Goal: Transaction & Acquisition: Purchase product/service

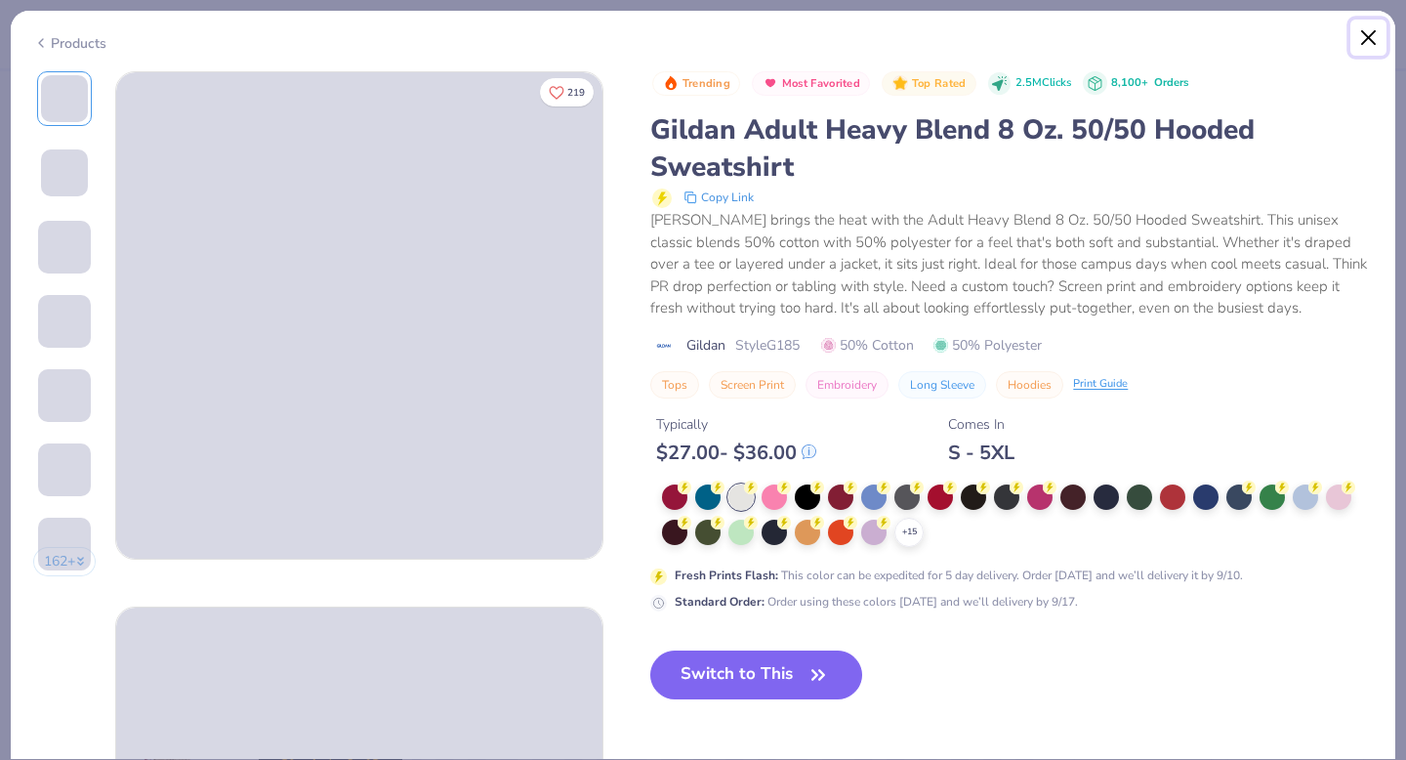
click at [1372, 41] on button "Close" at bounding box center [1369, 38] width 37 height 37
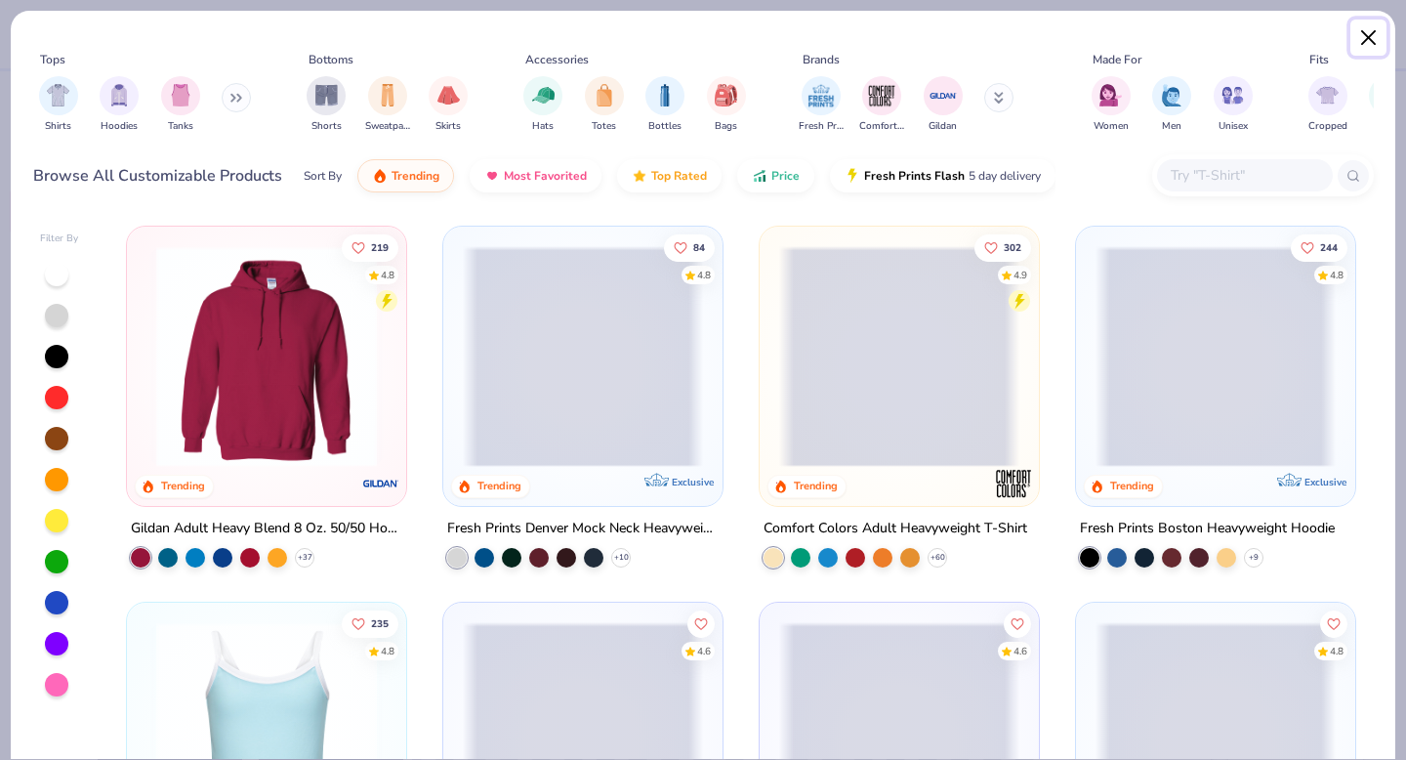
click at [1369, 35] on button "Close" at bounding box center [1369, 38] width 37 height 37
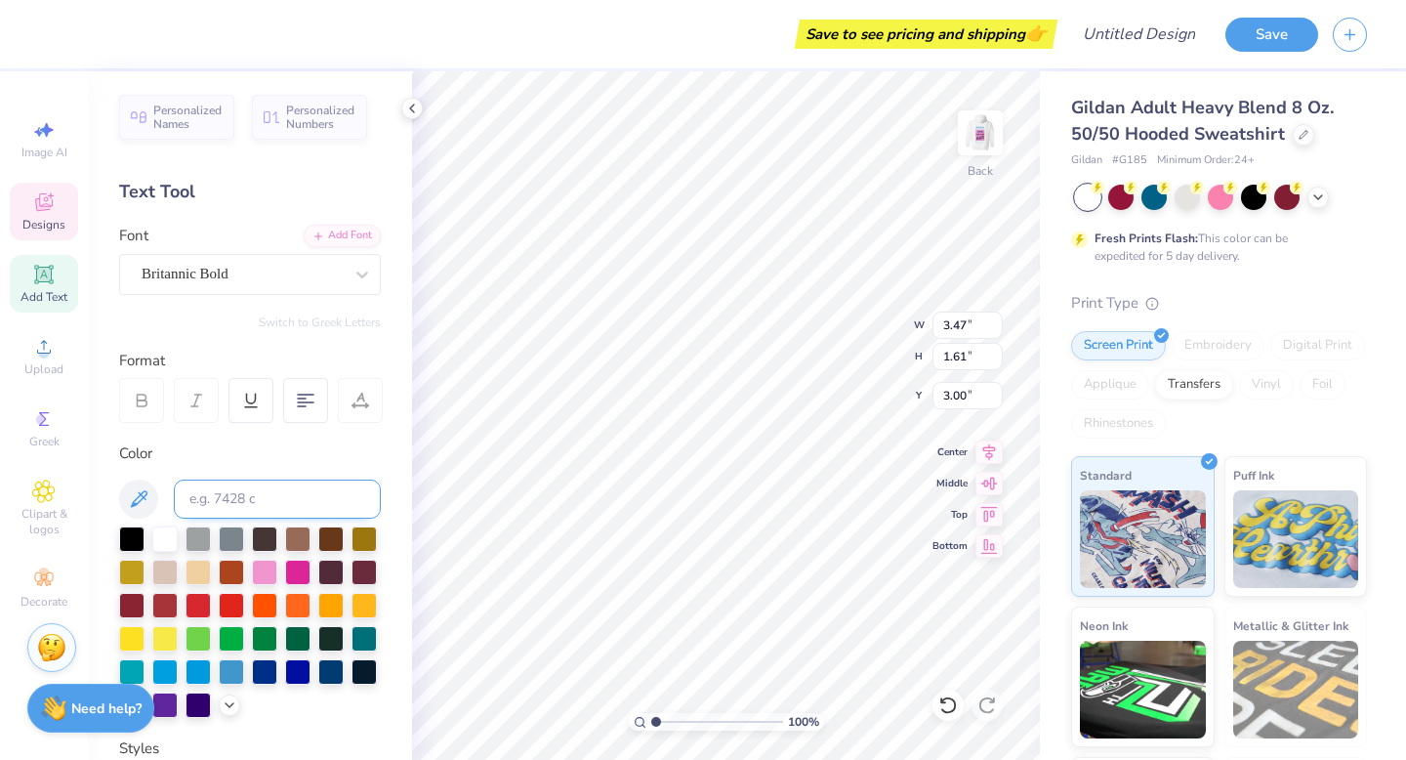
type textarea "A"
type textarea "ICVB"
type input "3.46"
type input "0.72"
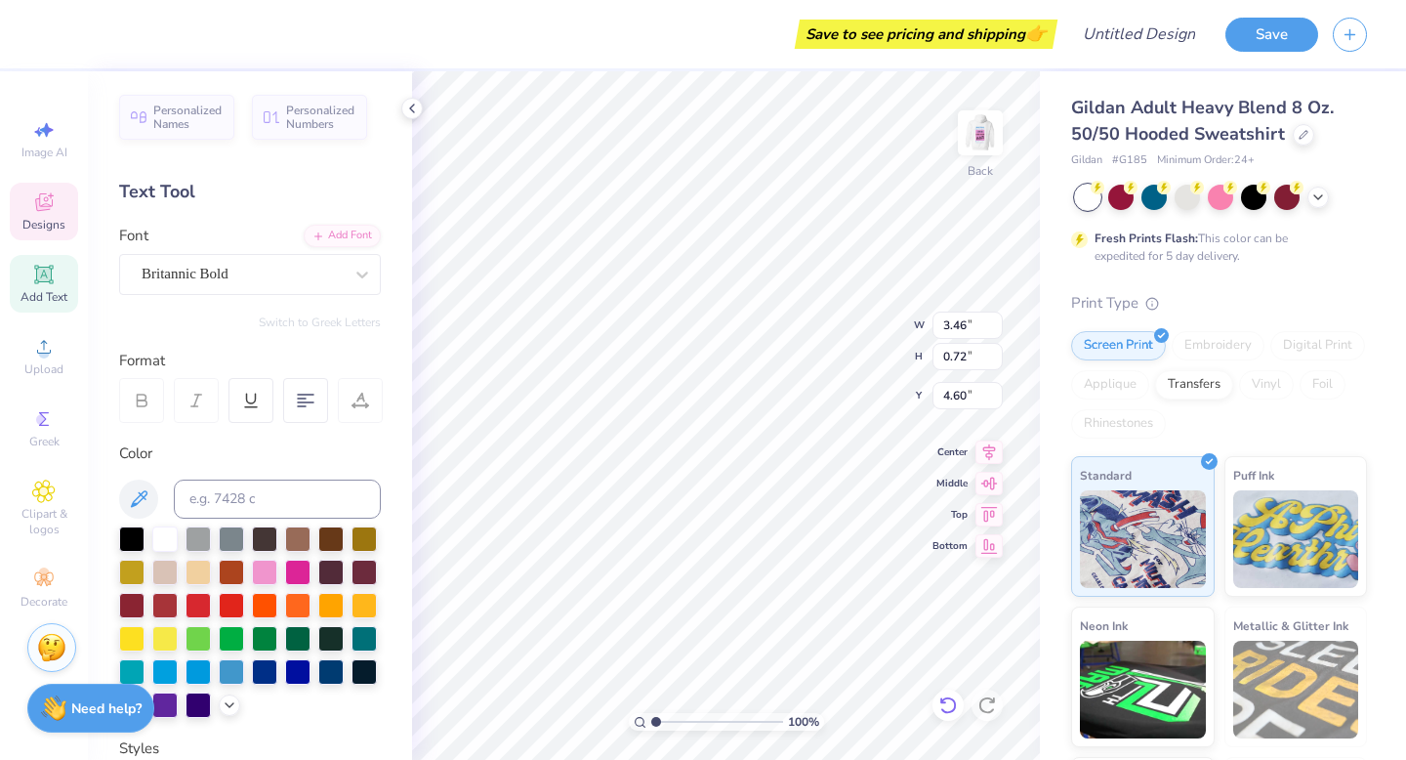
click at [961, 703] on div at bounding box center [948, 705] width 31 height 31
type input "4.85"
click at [951, 705] on icon at bounding box center [949, 705] width 20 height 20
click at [978, 709] on icon at bounding box center [988, 705] width 20 height 20
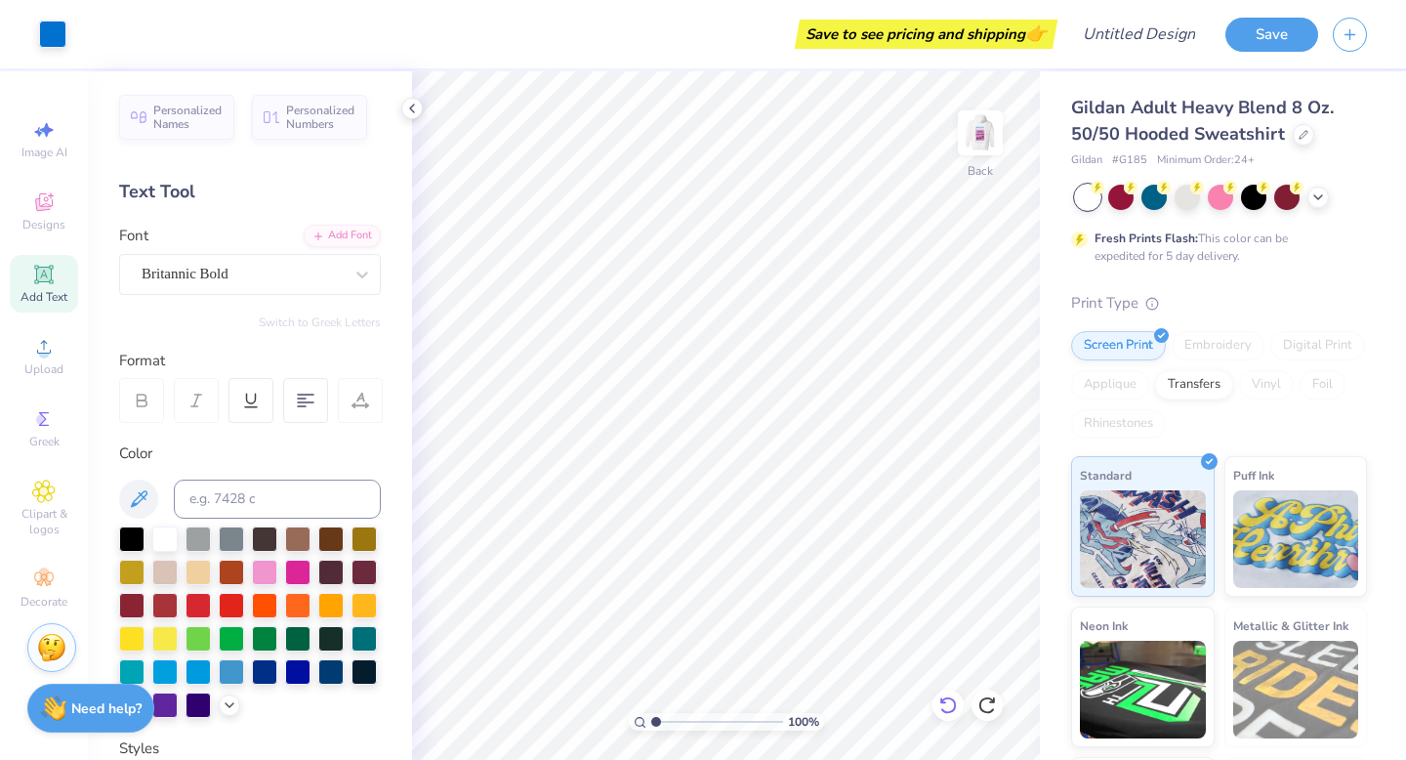
click at [942, 698] on icon at bounding box center [949, 705] width 20 height 20
click at [940, 702] on icon at bounding box center [949, 705] width 20 height 20
type textarea "A"
type textarea "ICVB"
type input "3.46"
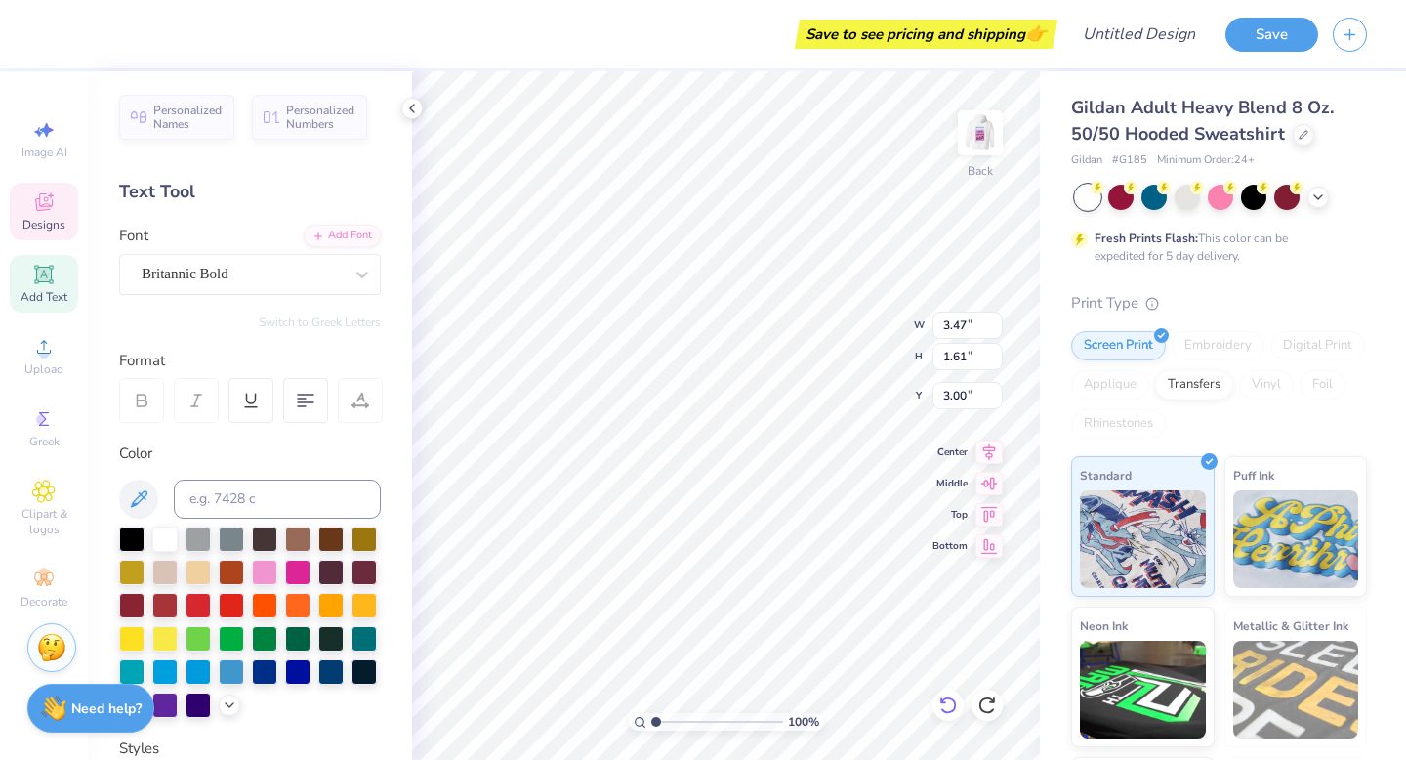
type input "0.72"
type input "4.85"
type textarea "EST. 1972"
click at [129, 635] on div at bounding box center [131, 636] width 25 height 25
type input "3.47"
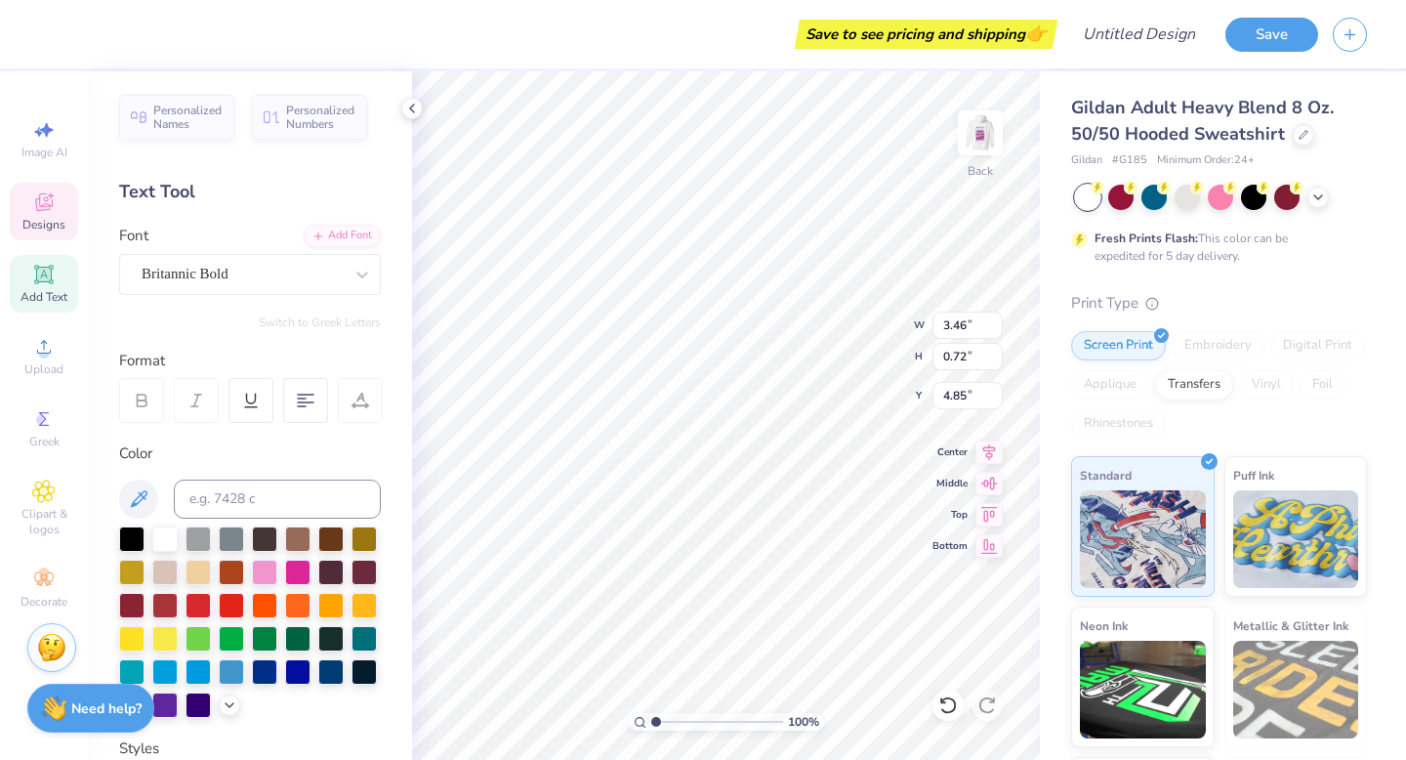
type input "1.60"
type input "3.00"
click at [137, 631] on div at bounding box center [131, 636] width 25 height 25
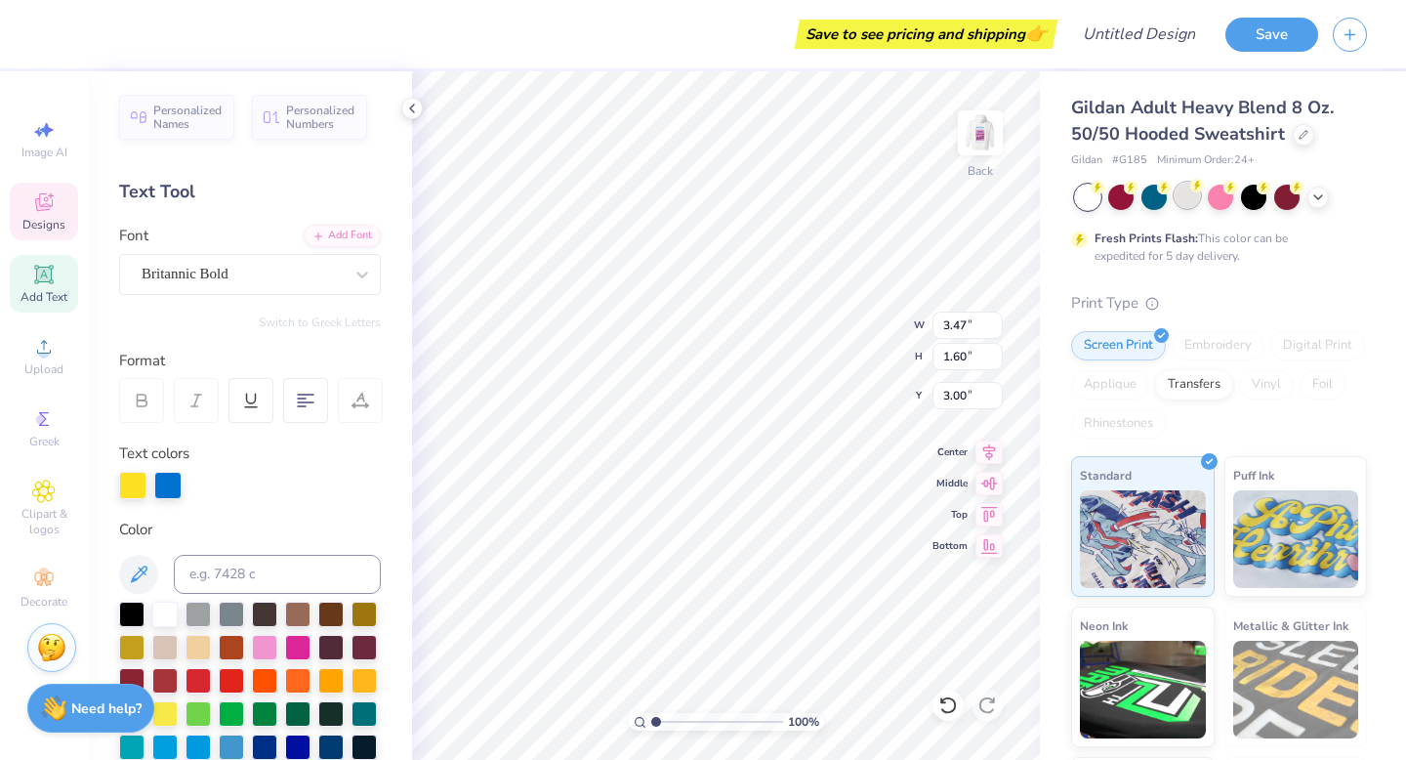
click at [1183, 195] on div at bounding box center [1187, 195] width 25 height 25
click at [974, 135] on img at bounding box center [980, 133] width 78 height 78
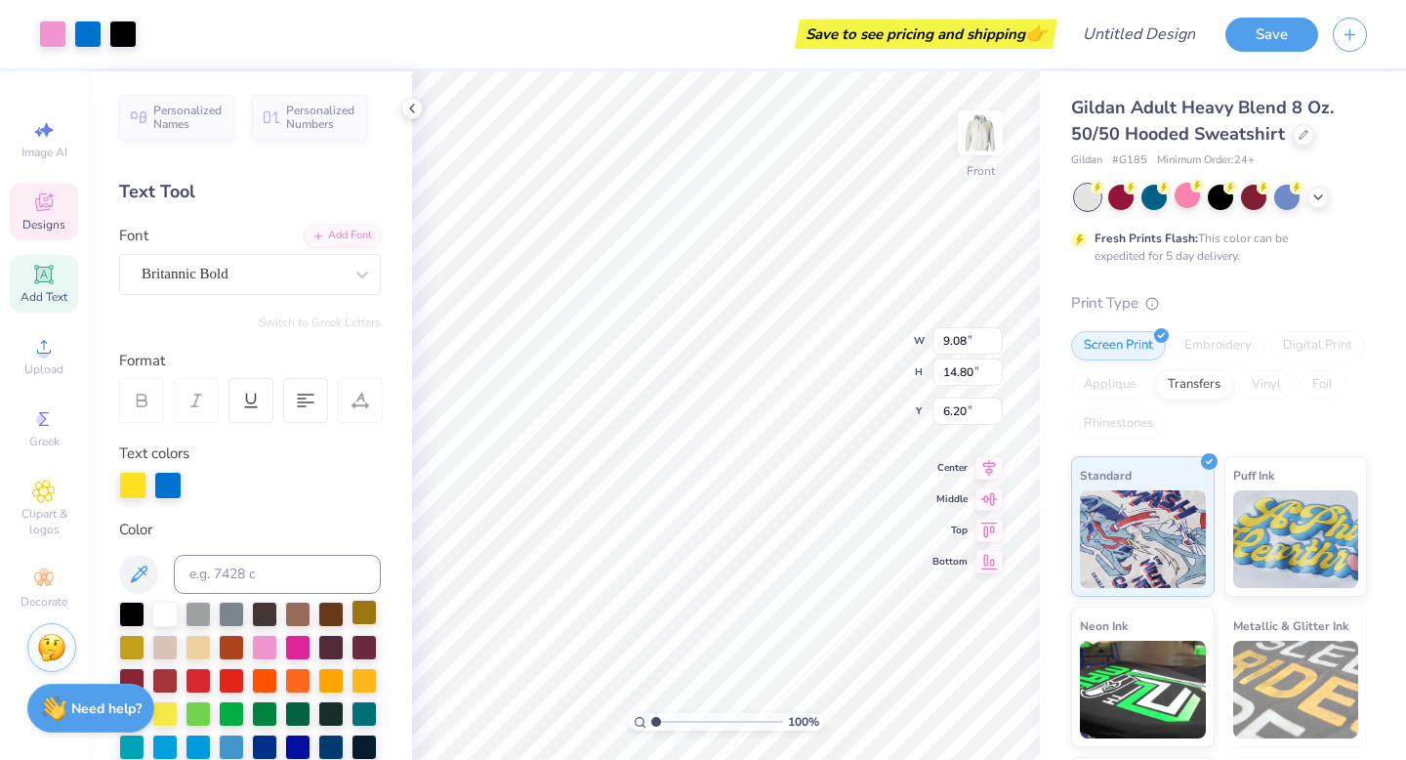
type input "6.00"
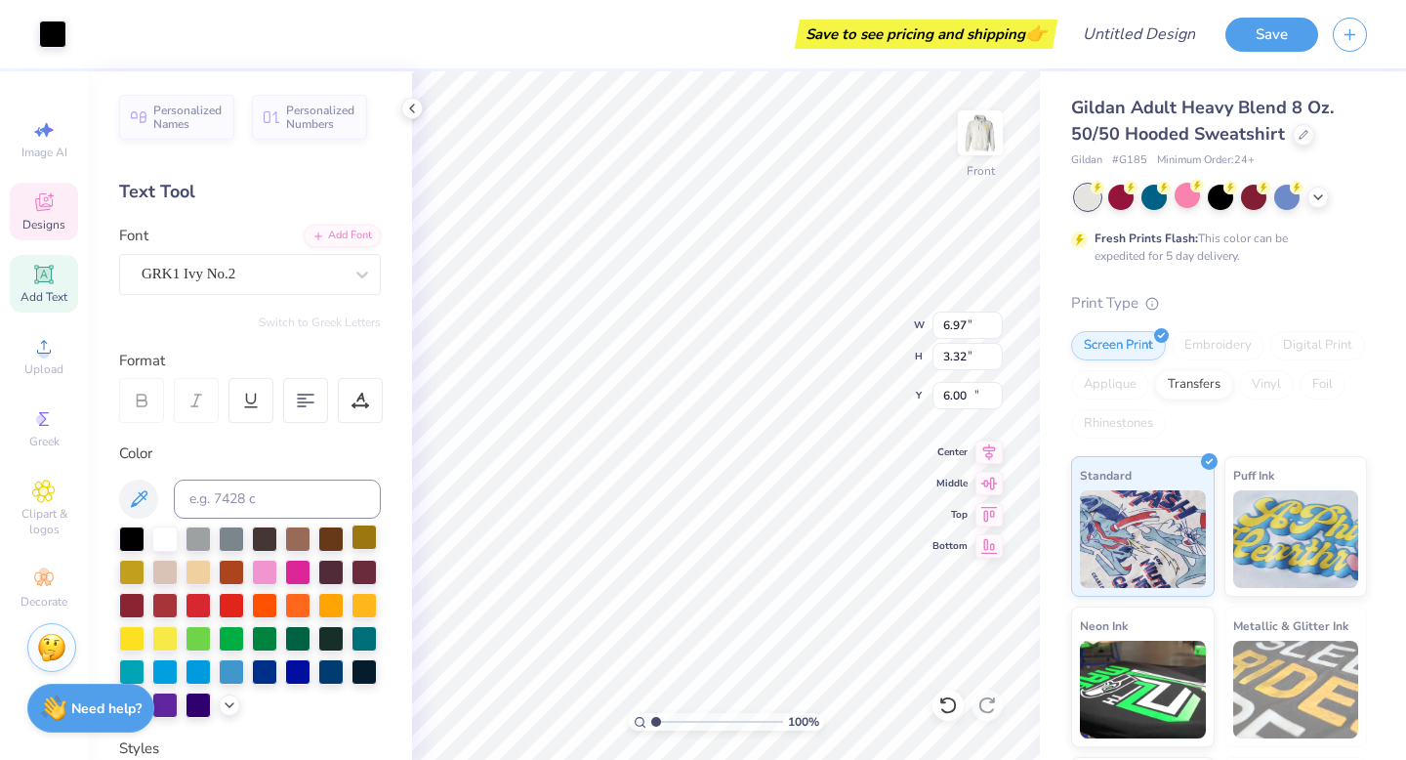
type input "6.97"
type input "3.32"
type input "14.34"
type textarea "A"
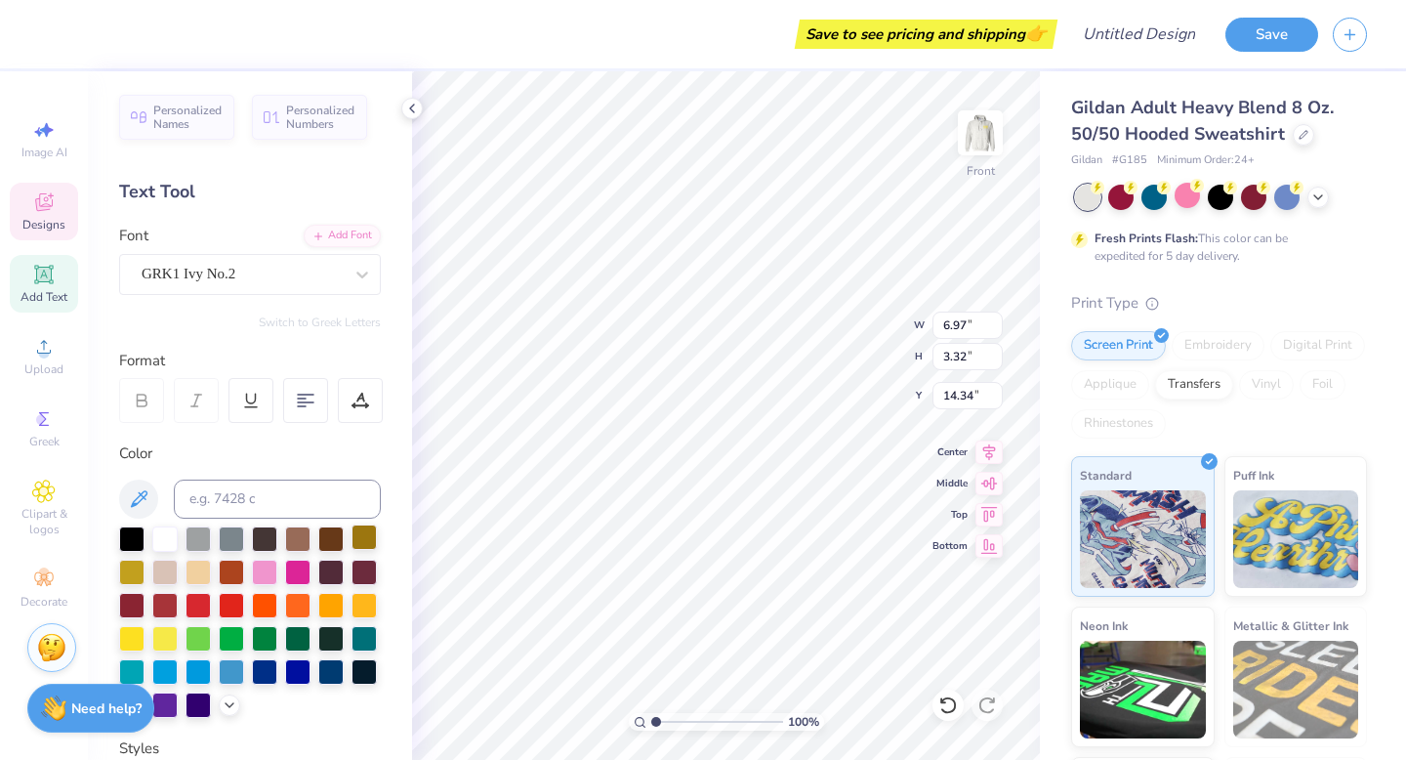
type textarea "Icvb"
type input "4.26"
type input "1.10"
type input "10.00"
type textarea "With"
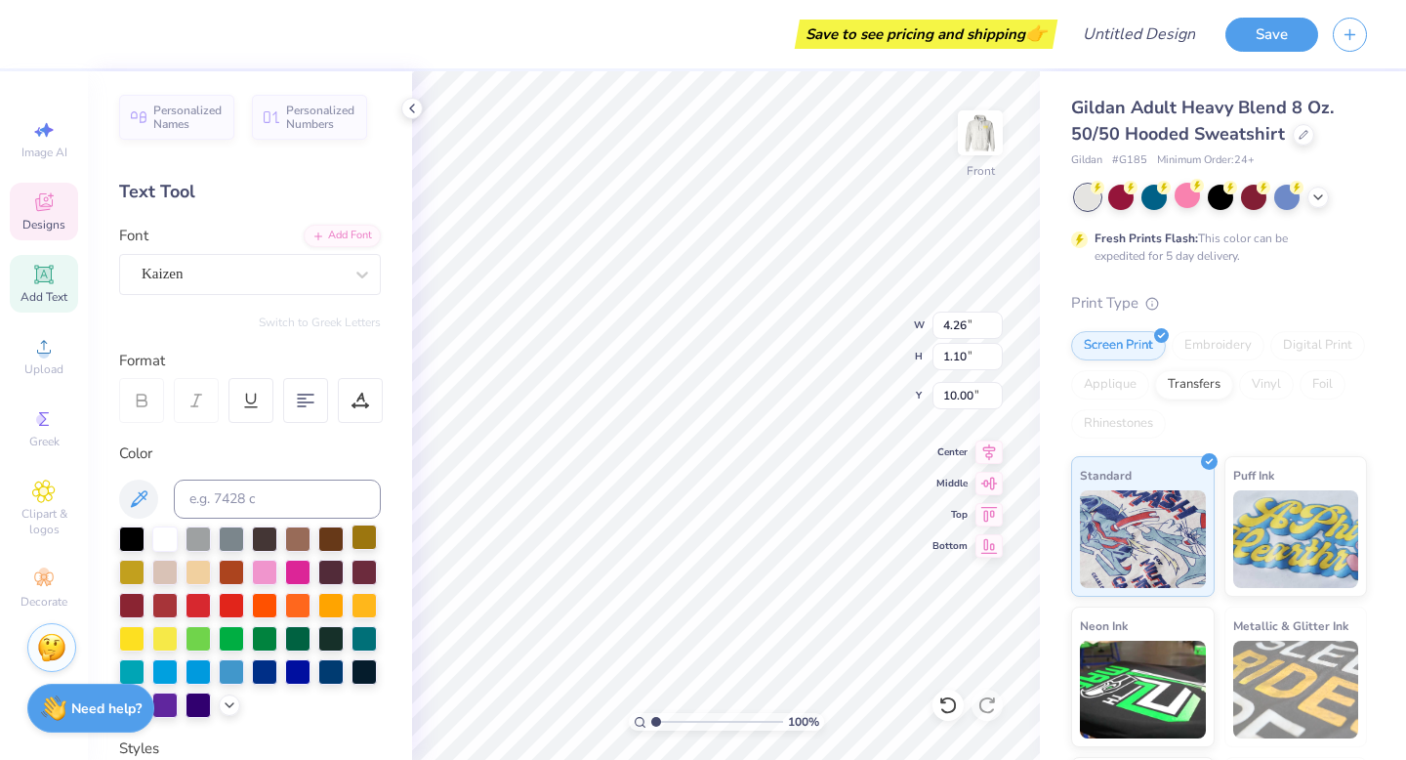
type input "7.52"
type input "1.12"
type input "12.32"
type textarea "LOVE"
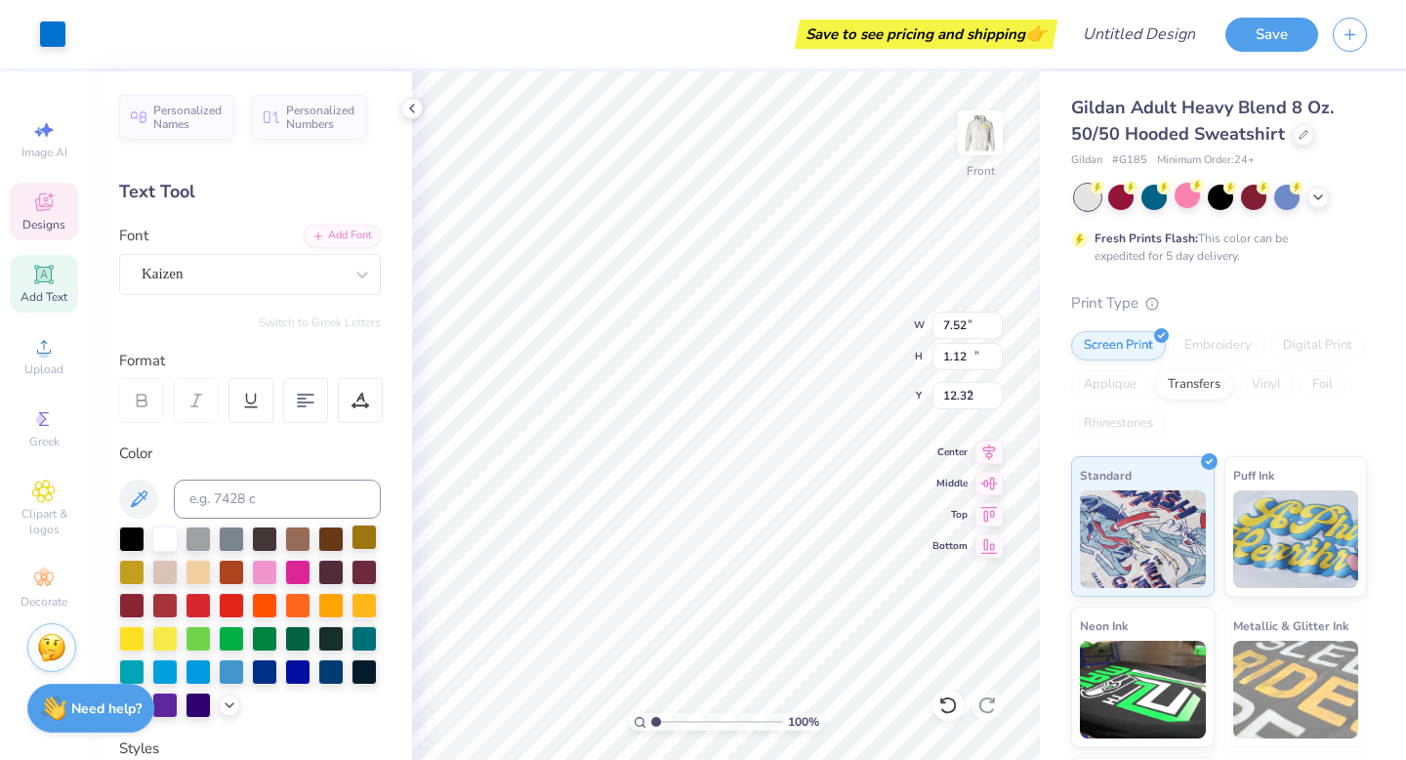
type input "7.60"
type input "13.48"
type input "7.57"
click at [129, 646] on div at bounding box center [131, 636] width 25 height 25
click at [134, 635] on div at bounding box center [131, 636] width 25 height 25
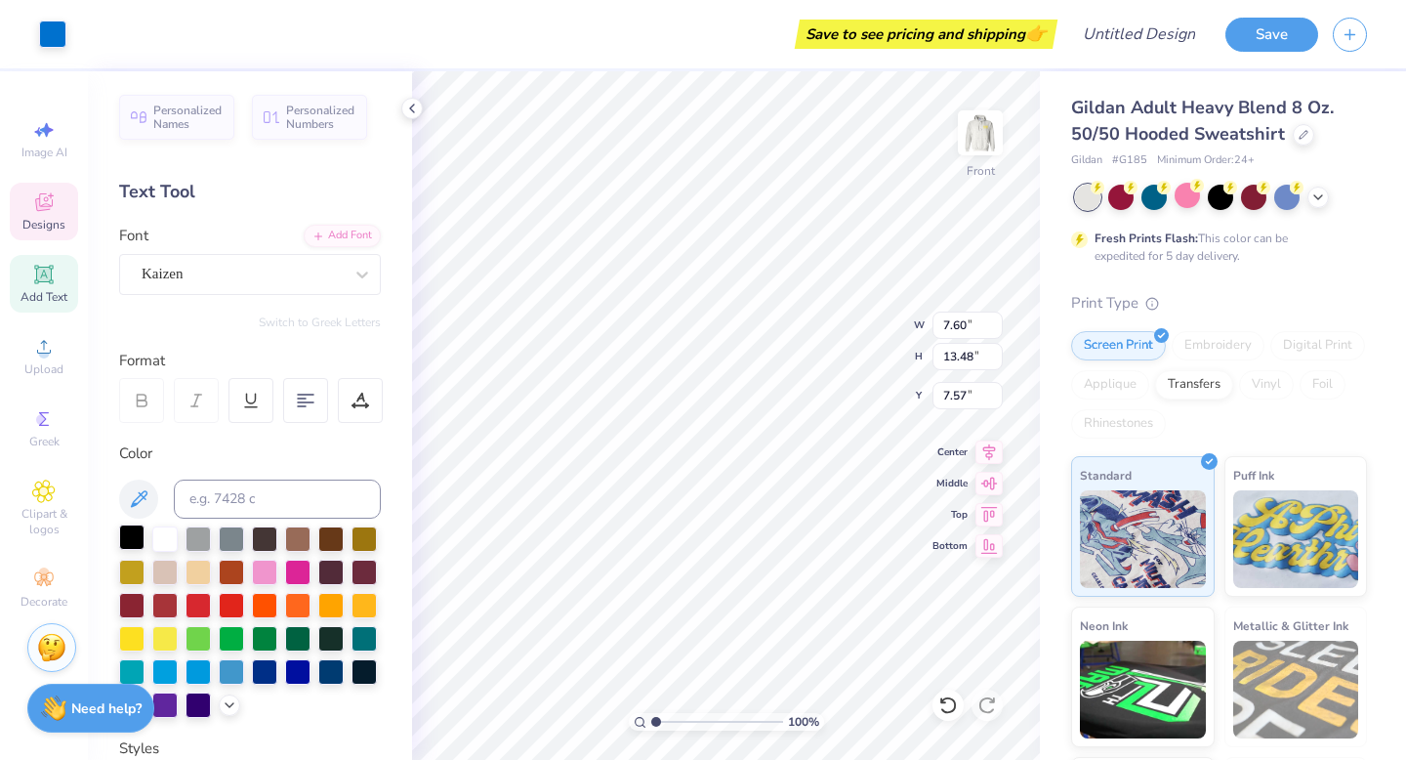
click at [134, 539] on div at bounding box center [131, 536] width 25 height 25
type input "7.98"
type input "9.91"
type input "8.98"
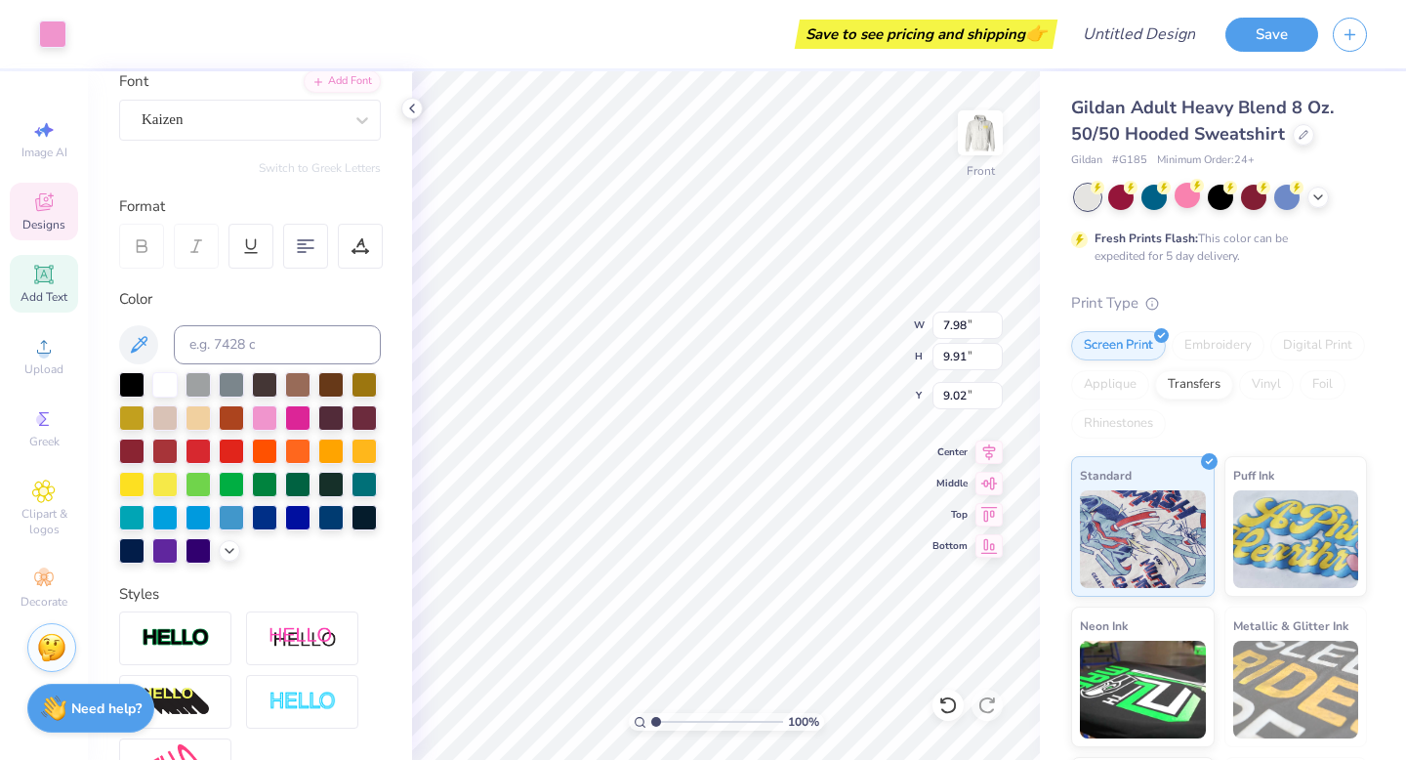
scroll to position [155, 0]
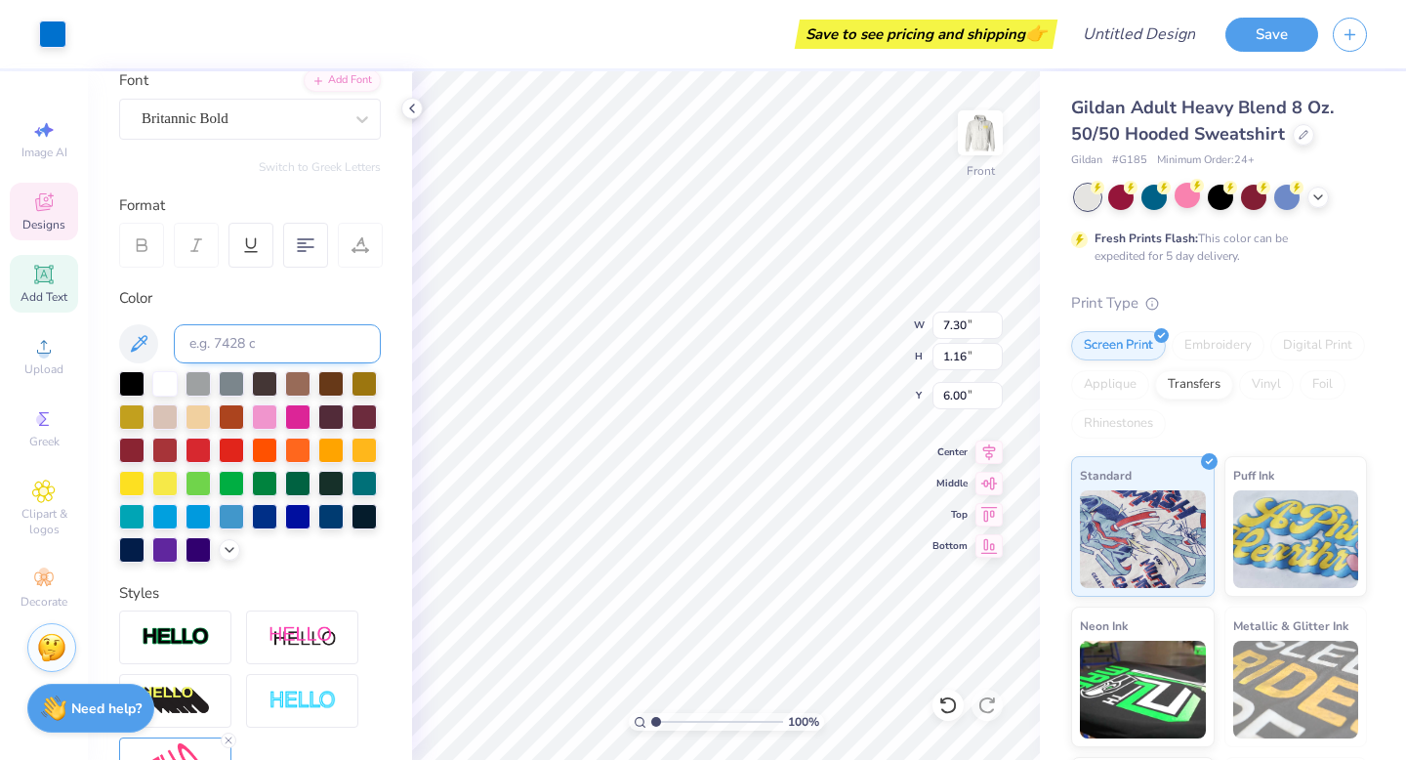
type input "7.30"
type input "1.16"
click at [131, 379] on div at bounding box center [131, 381] width 25 height 25
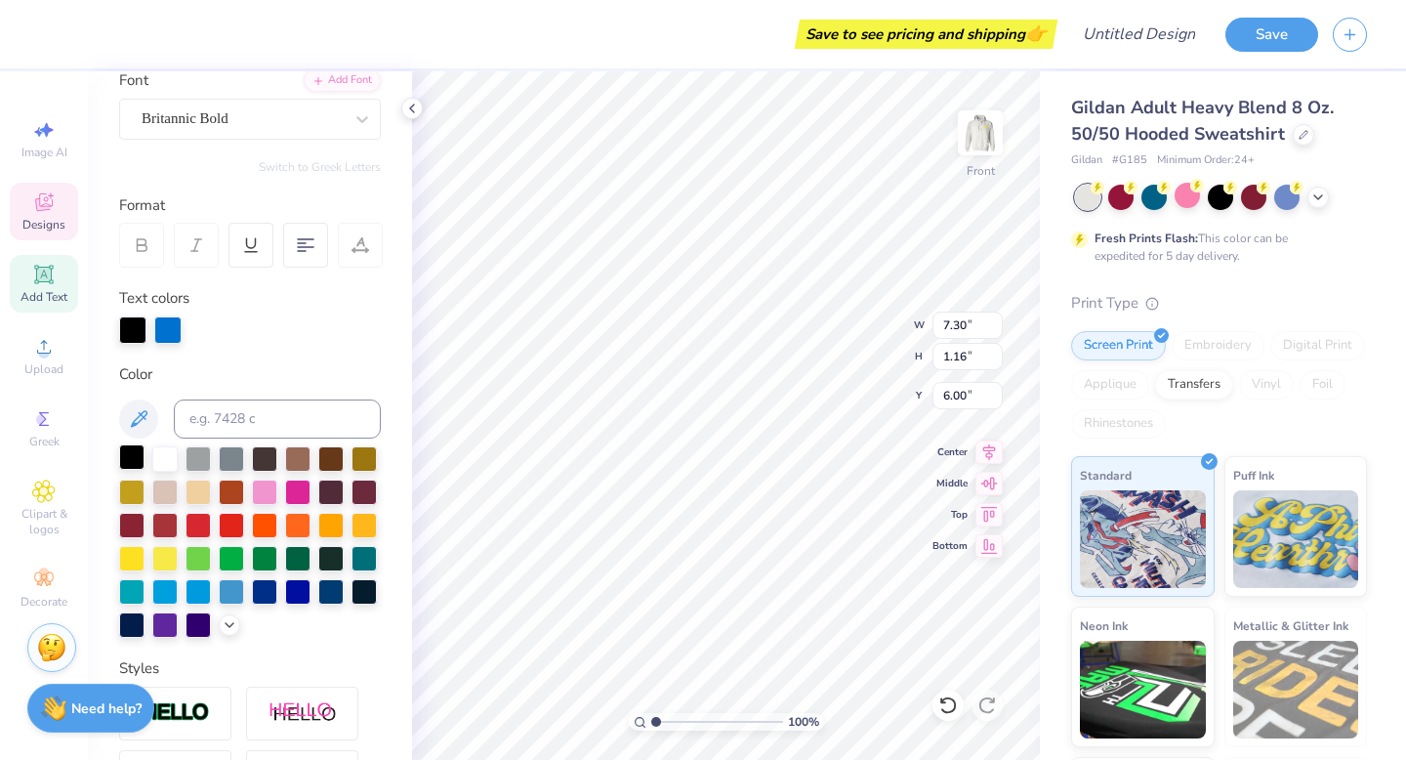
type input "6.04"
type input "7.60"
type input "13.48"
type input "7.66"
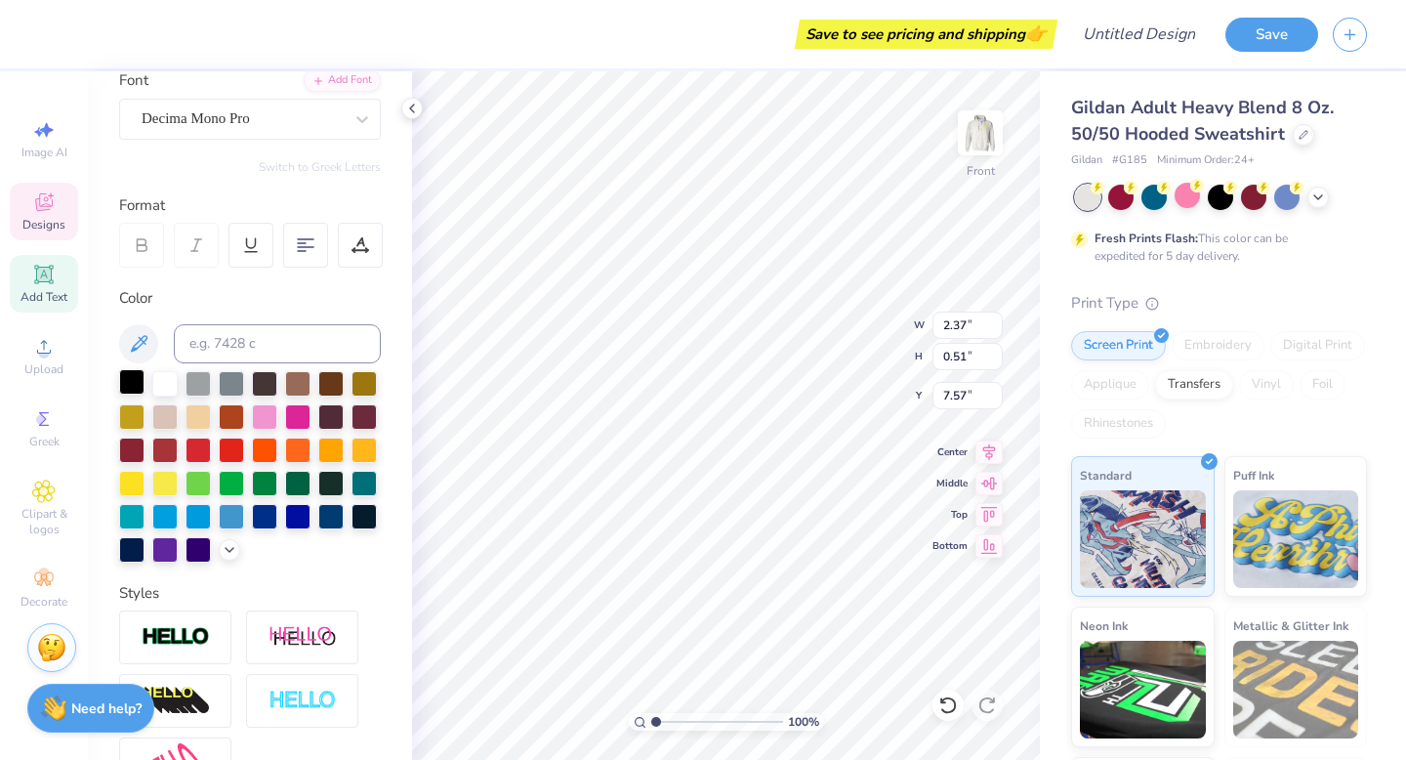
click at [126, 382] on div at bounding box center [131, 381] width 25 height 25
type input "20.03"
type input "7.60"
type input "13.48"
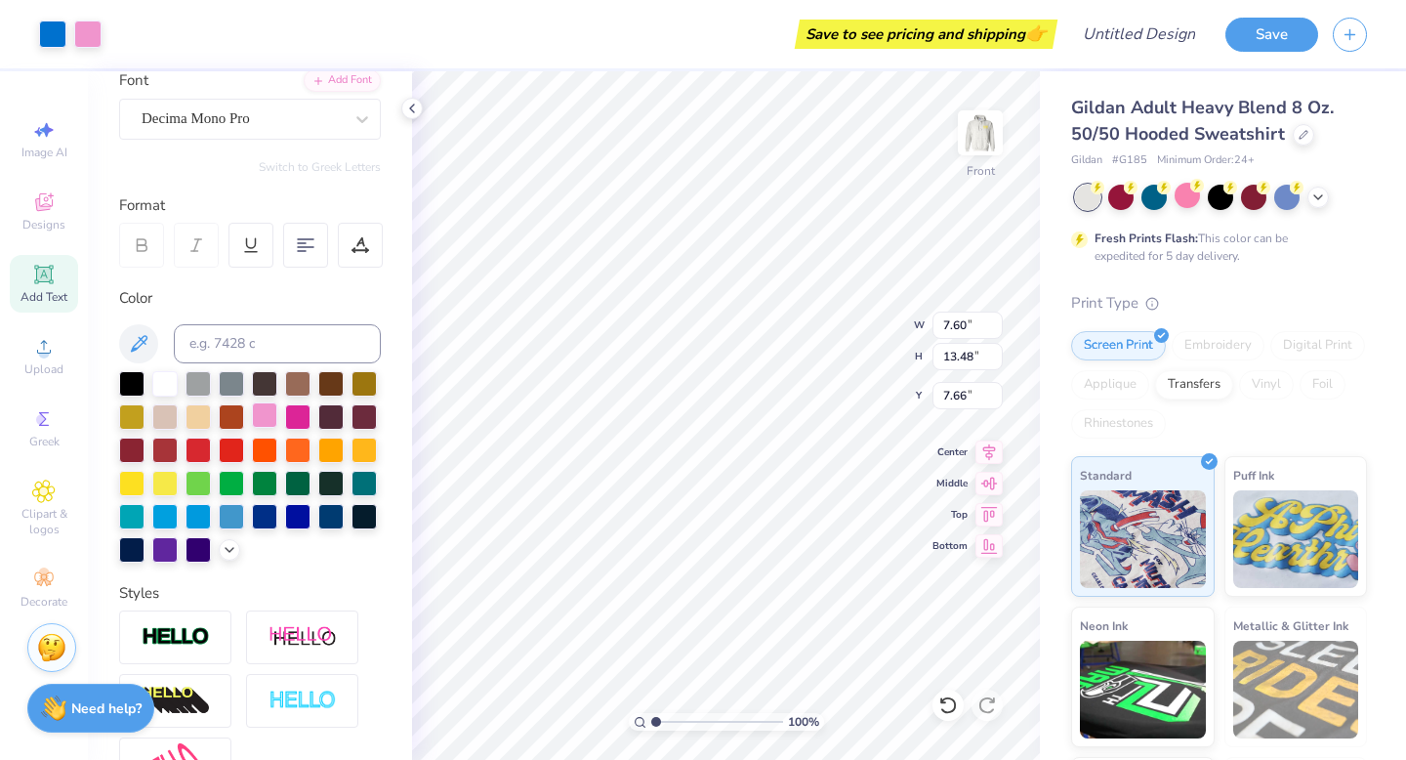
click at [141, 484] on div at bounding box center [131, 483] width 25 height 25
click at [140, 483] on div at bounding box center [131, 483] width 25 height 25
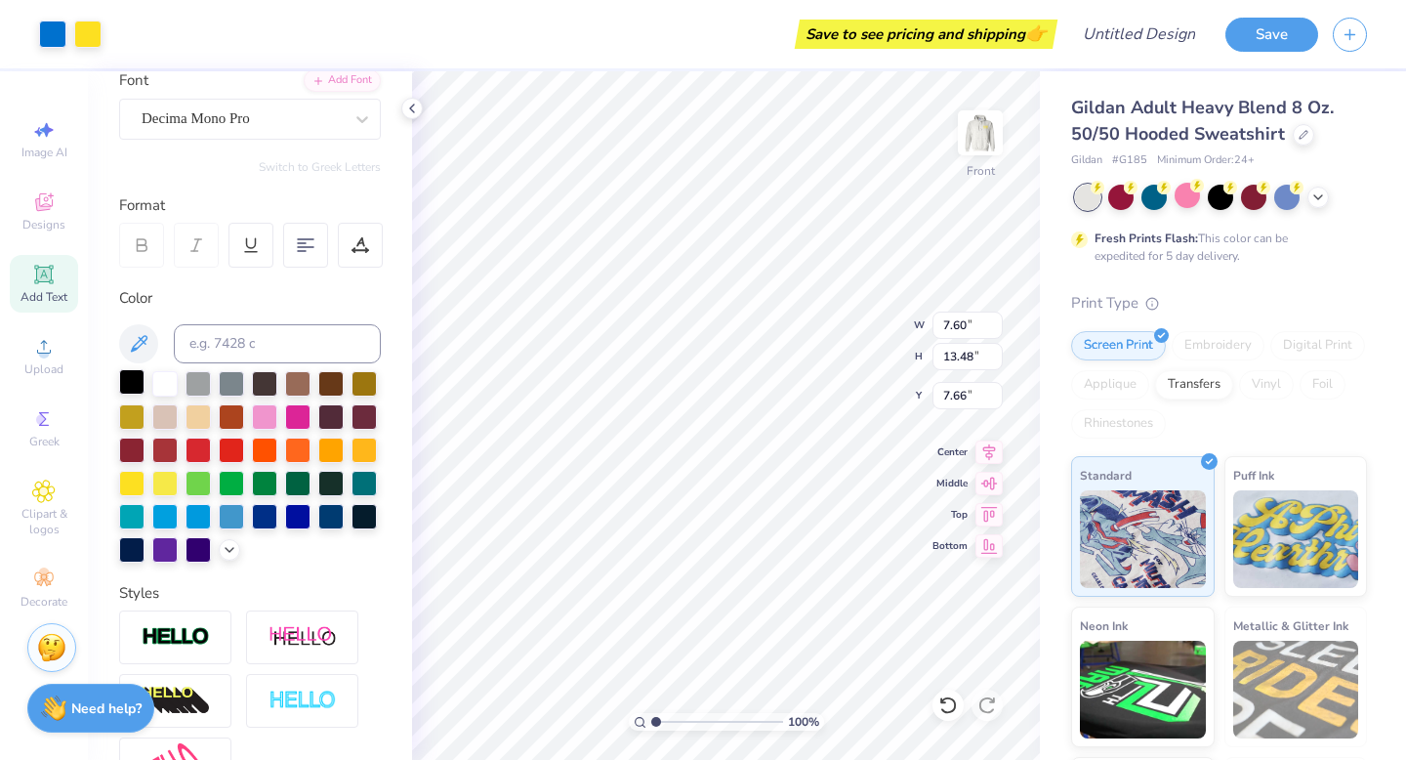
click at [136, 382] on div at bounding box center [131, 381] width 25 height 25
click at [135, 383] on div at bounding box center [131, 381] width 25 height 25
click at [134, 383] on div at bounding box center [131, 381] width 25 height 25
click at [126, 481] on div at bounding box center [131, 483] width 25 height 25
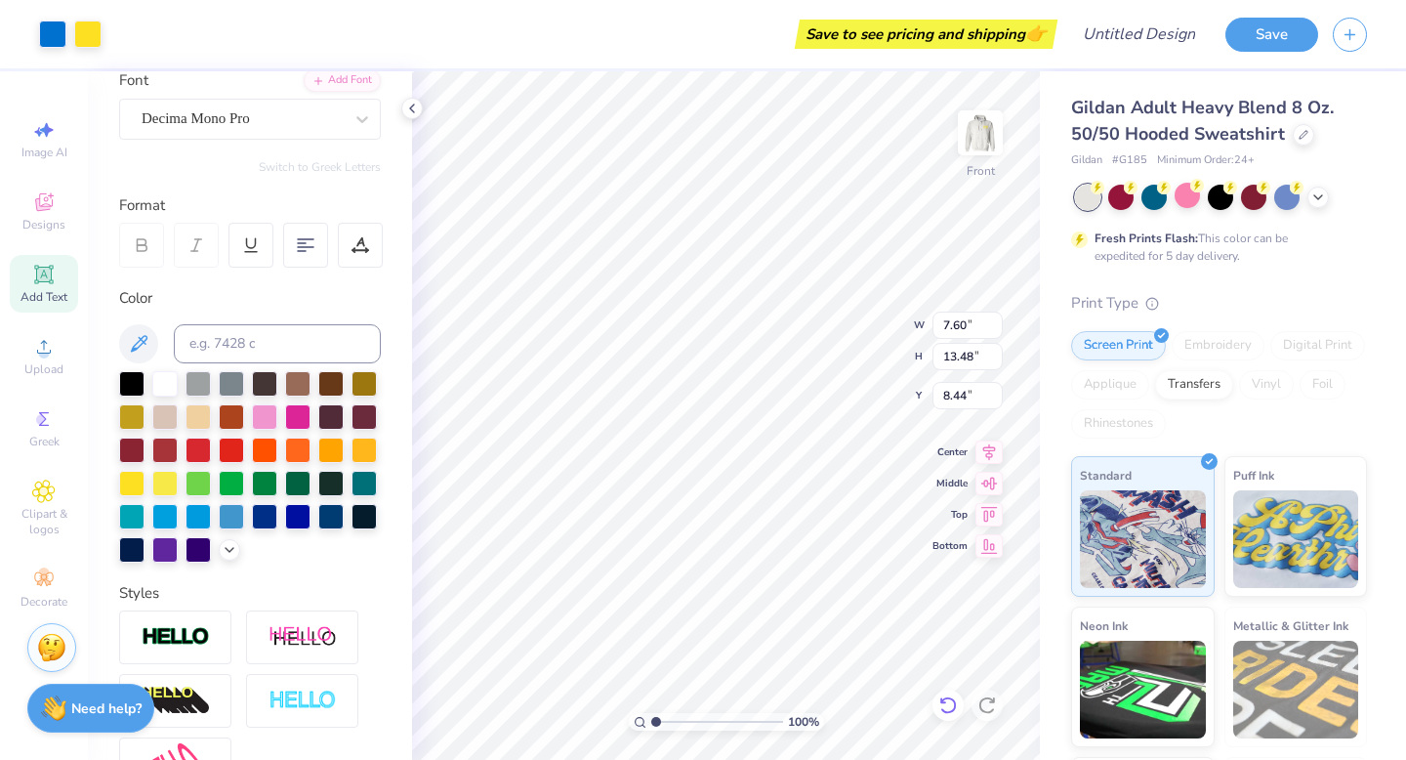
click at [944, 701] on icon at bounding box center [949, 705] width 20 height 20
click at [983, 706] on icon at bounding box center [988, 705] width 20 height 20
type input "8.44"
click at [942, 705] on icon at bounding box center [949, 705] width 20 height 20
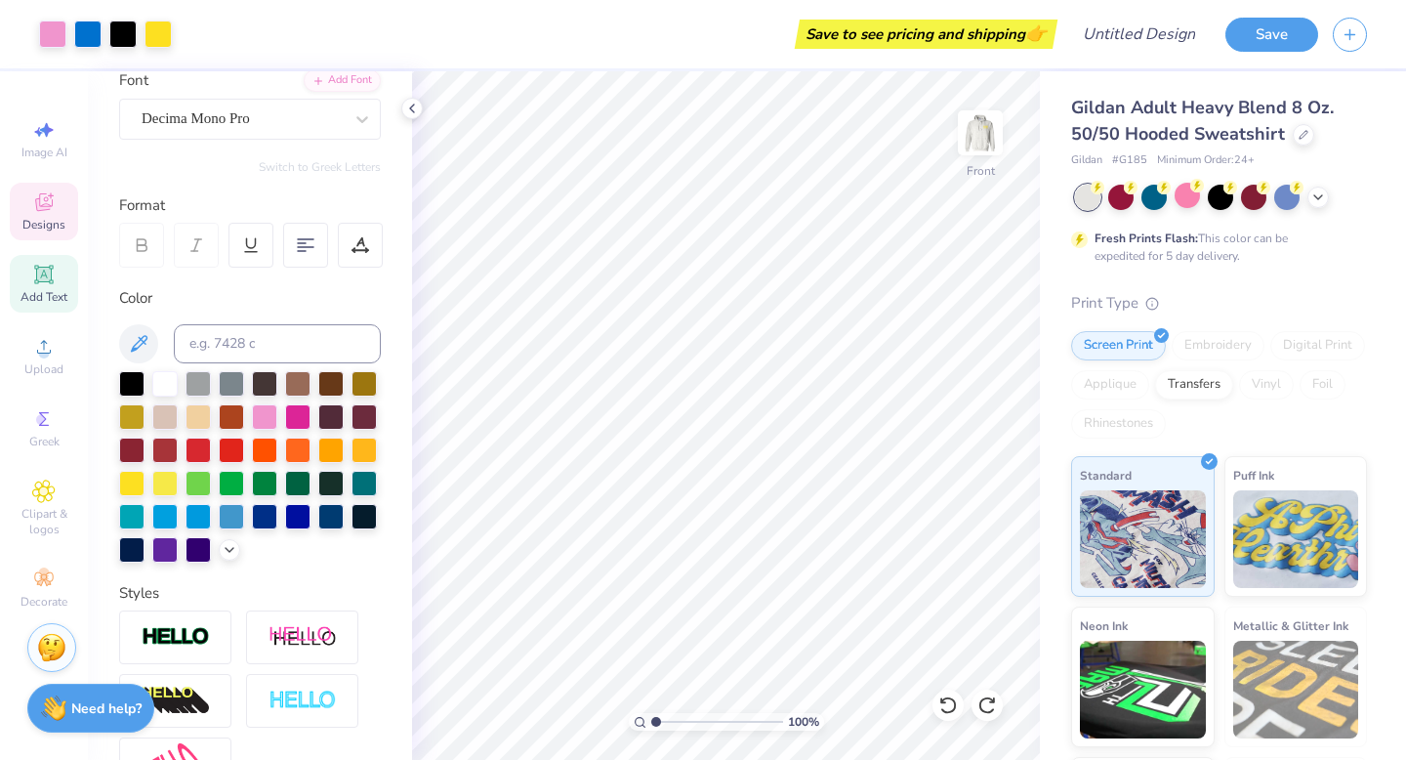
click at [55, 230] on span "Designs" at bounding box center [43, 225] width 43 height 16
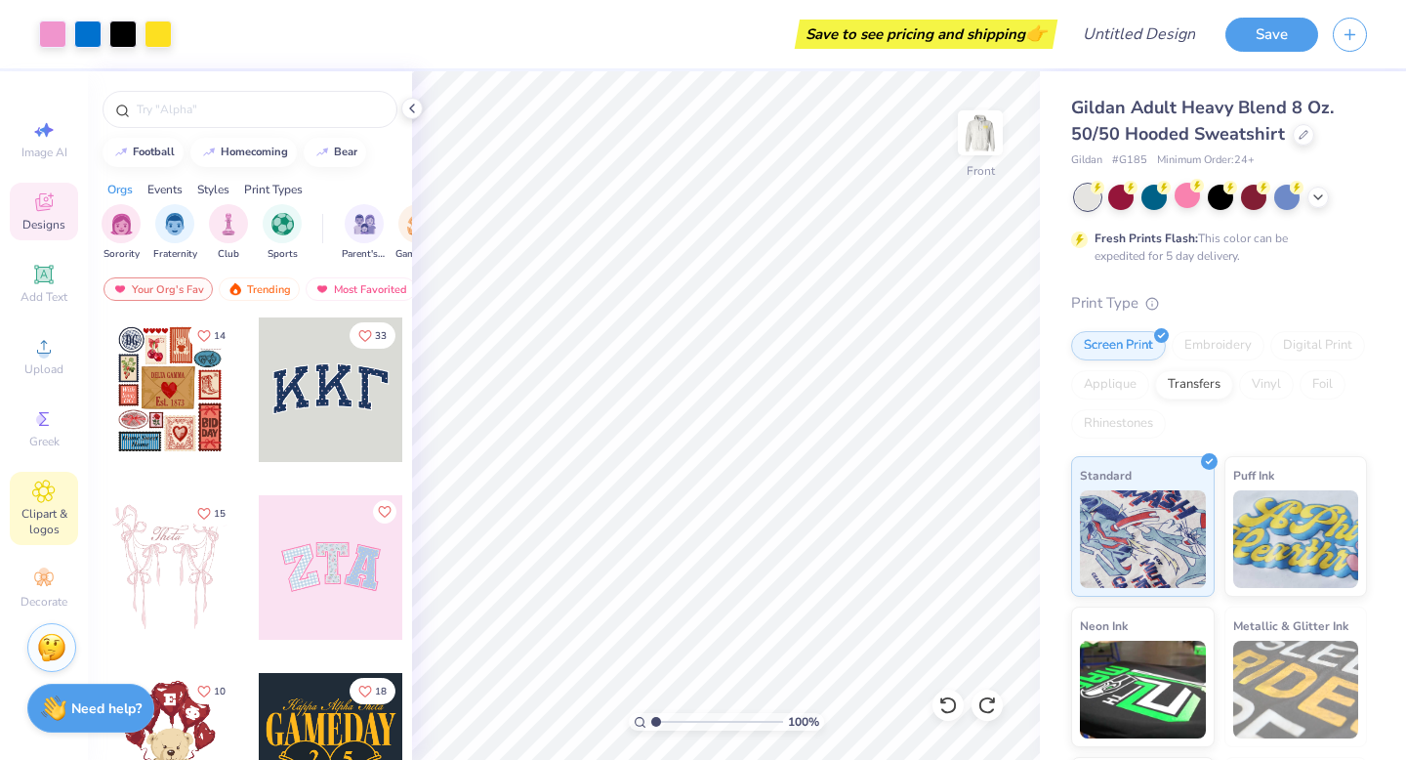
click at [47, 508] on span "Clipart & logos" at bounding box center [44, 521] width 68 height 31
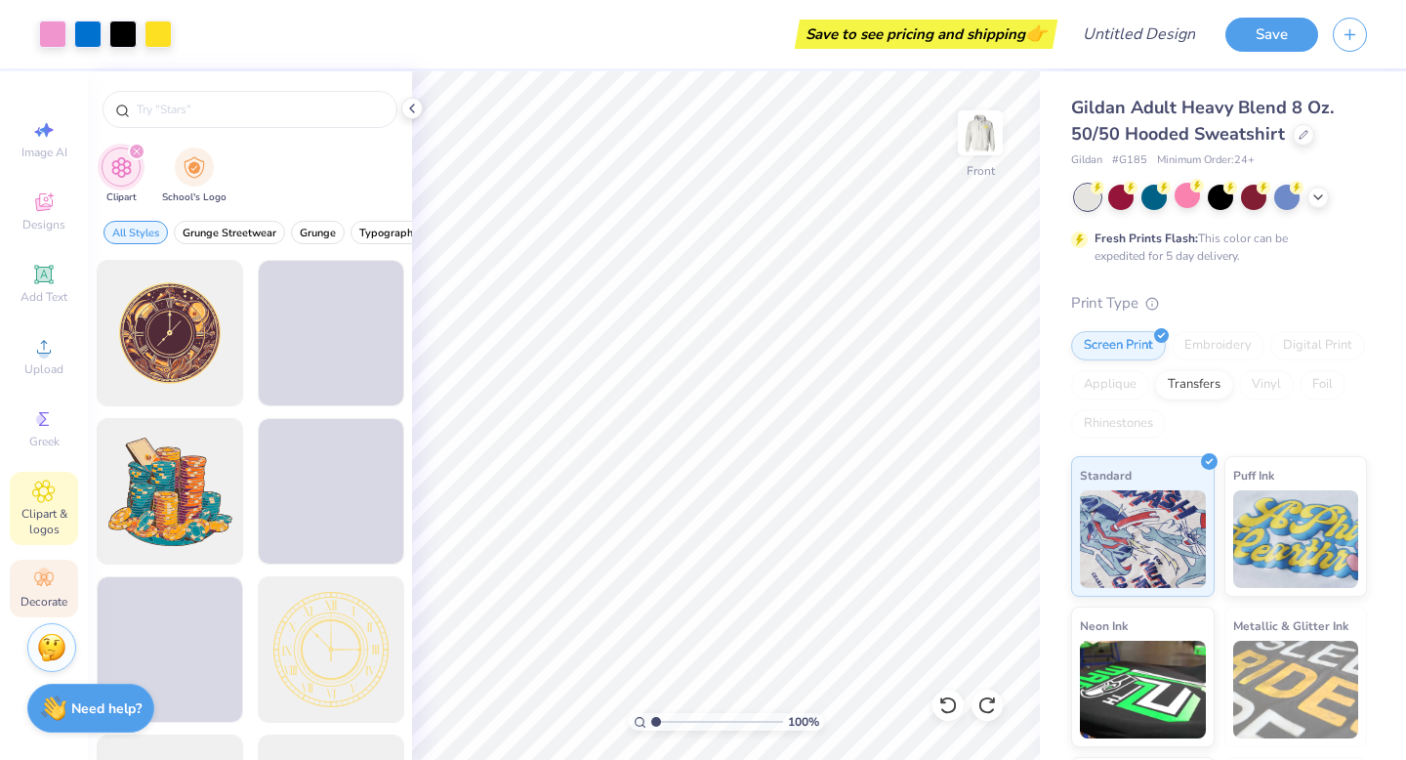
click at [45, 570] on circle at bounding box center [43, 572] width 11 height 11
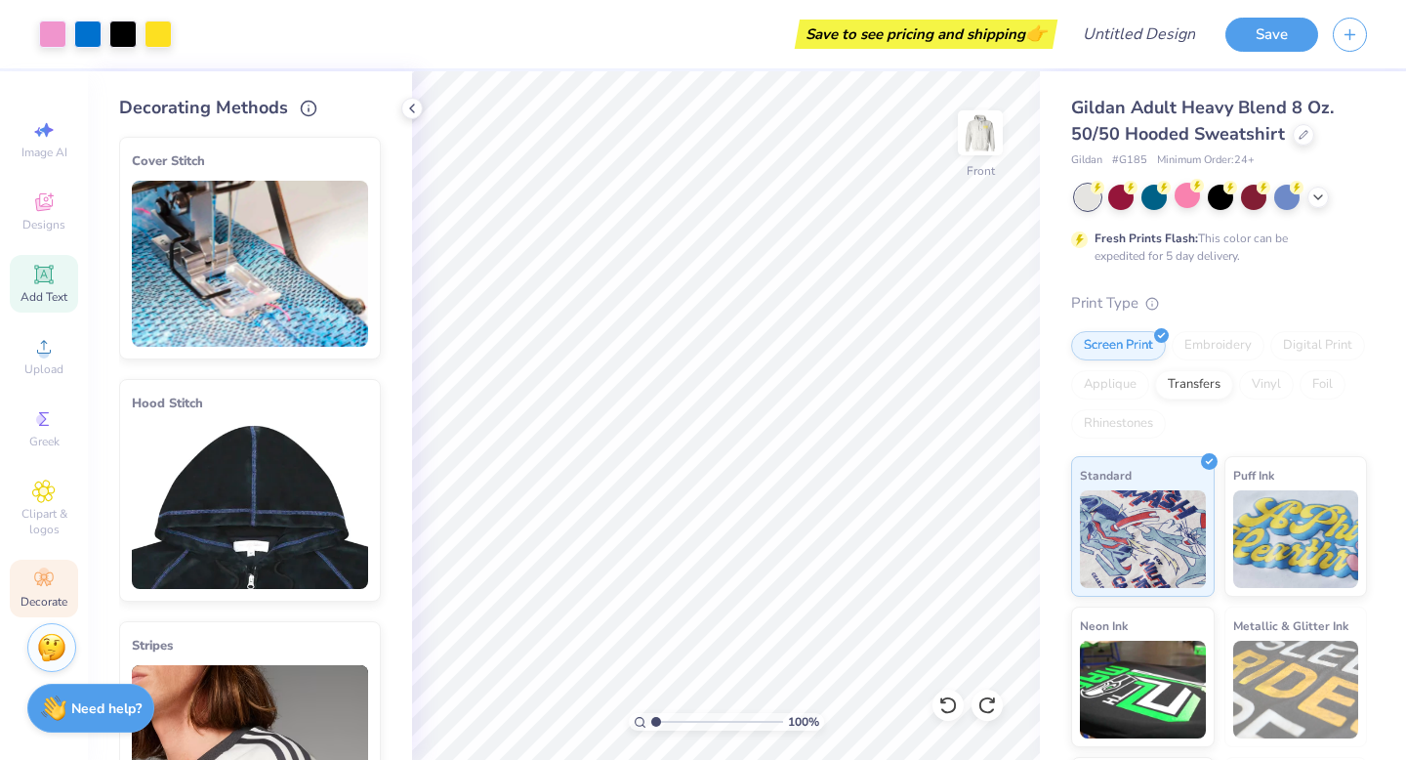
click at [59, 257] on div "Add Text" at bounding box center [44, 284] width 68 height 58
click at [43, 211] on icon at bounding box center [43, 201] width 23 height 23
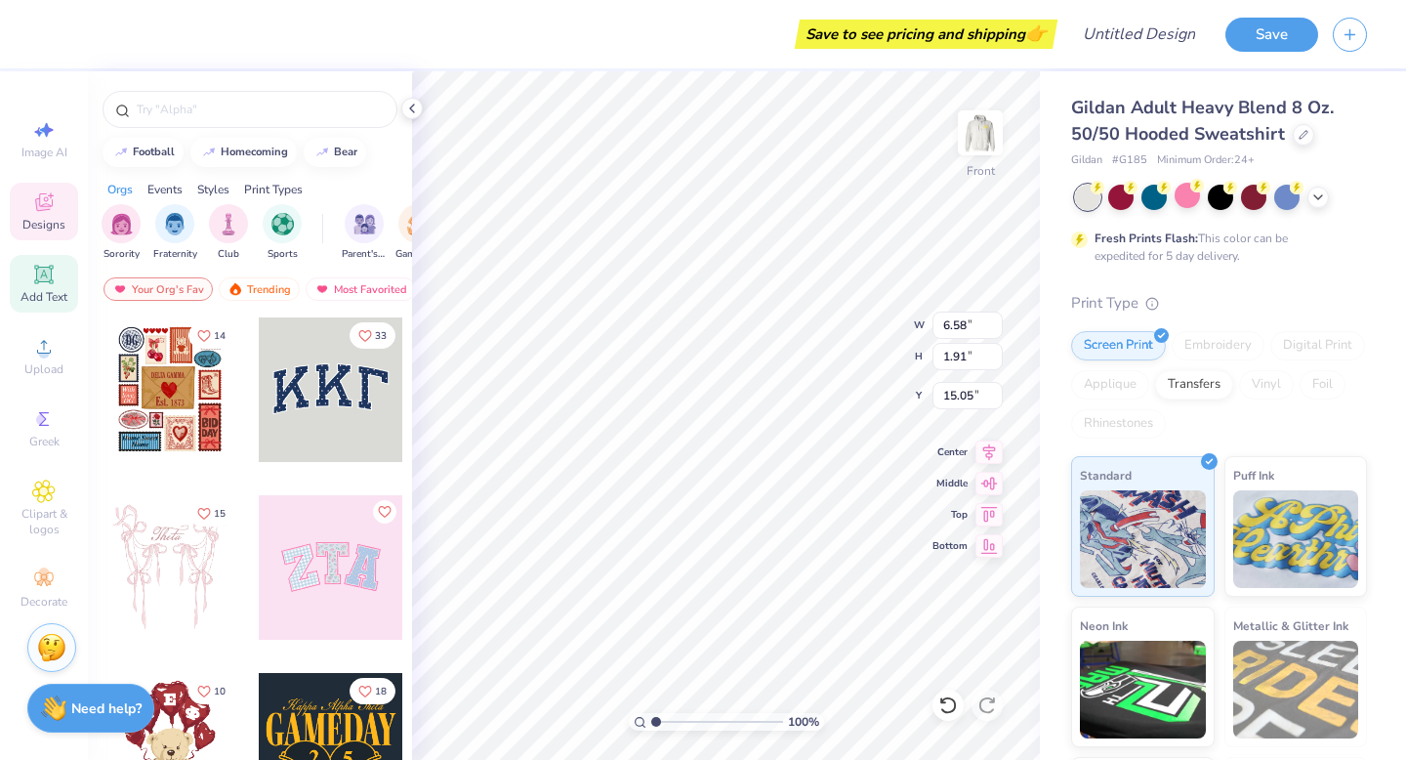
click at [47, 294] on span "Add Text" at bounding box center [44, 297] width 47 height 16
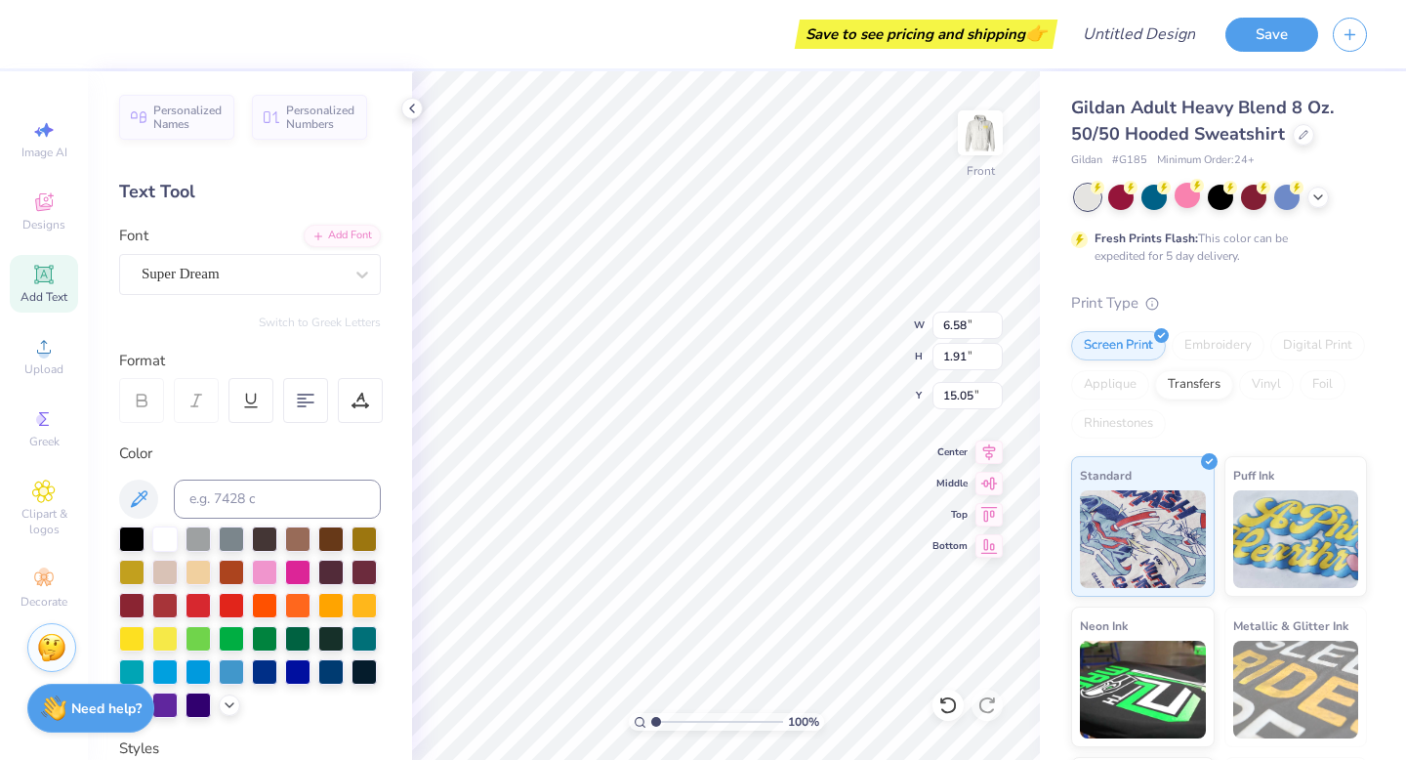
type input "7.98"
type input "9.91"
type input "9.02"
click at [945, 713] on icon at bounding box center [949, 705] width 20 height 20
click at [948, 706] on icon at bounding box center [949, 705] width 20 height 20
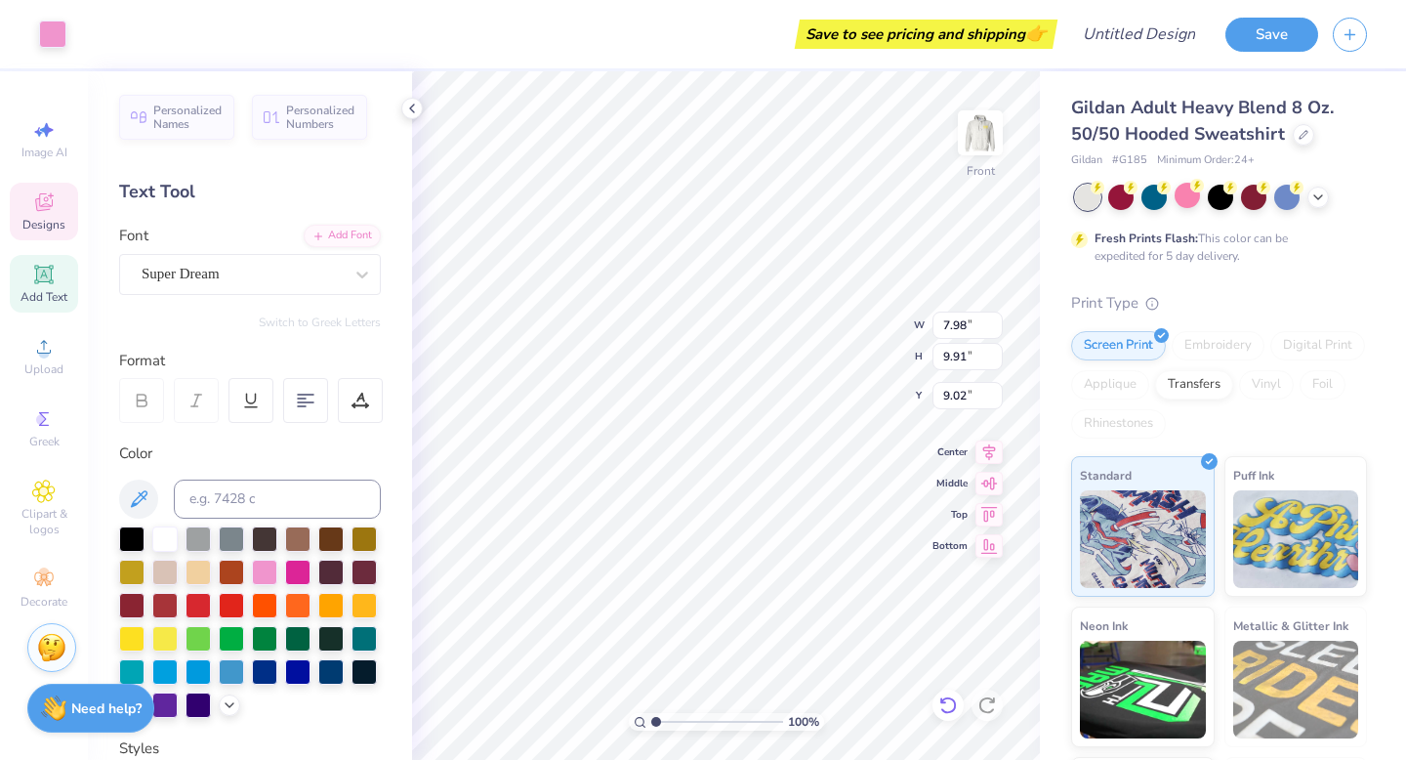
click at [948, 706] on icon at bounding box center [949, 705] width 20 height 20
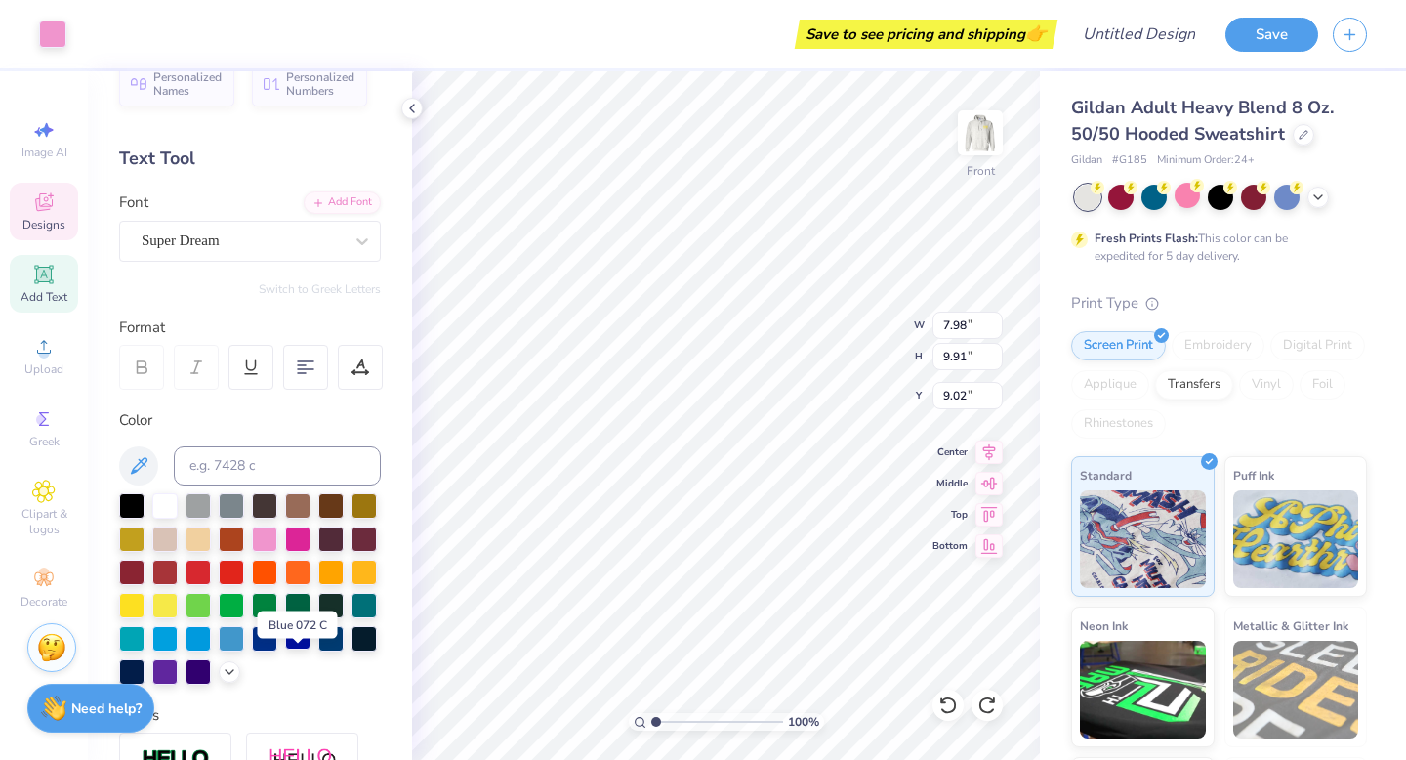
scroll to position [0, 0]
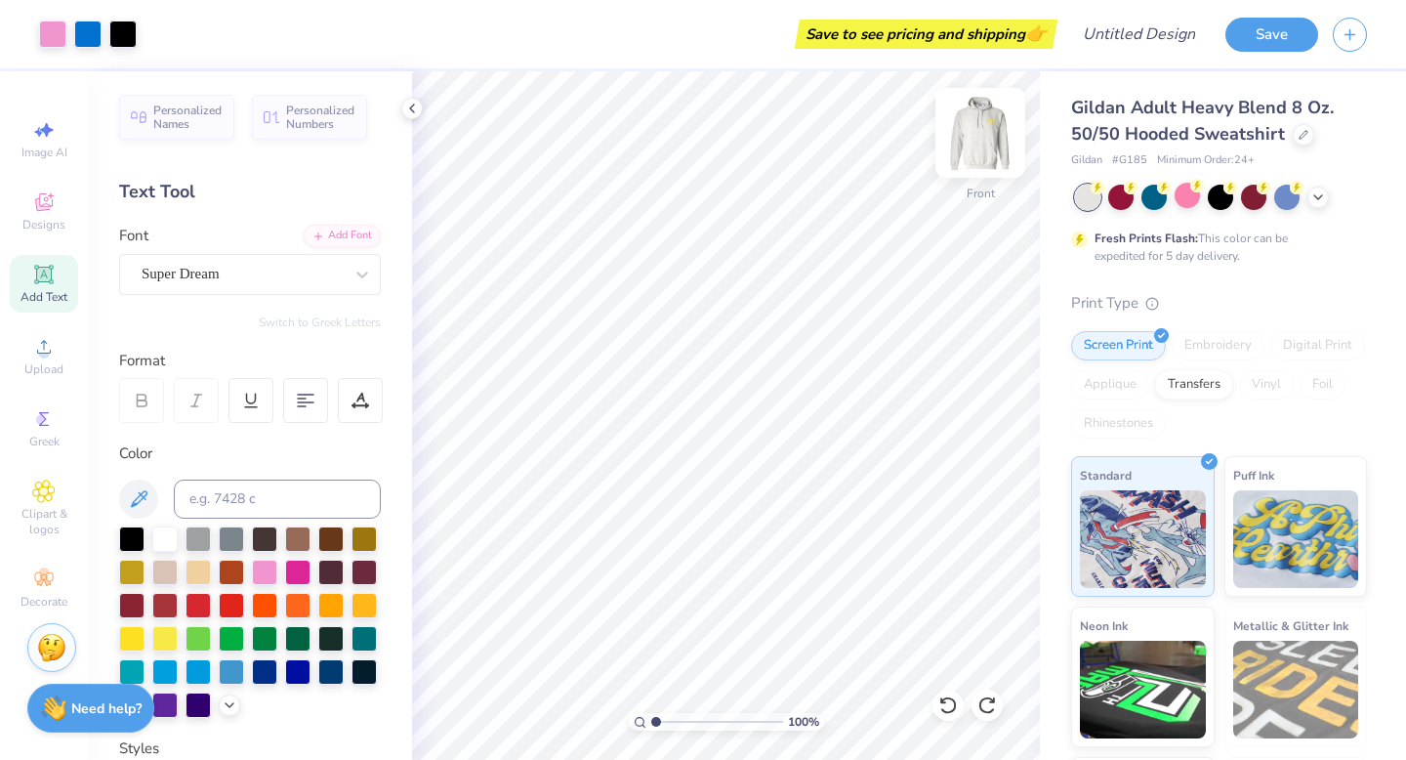
click at [990, 135] on img at bounding box center [980, 133] width 78 height 78
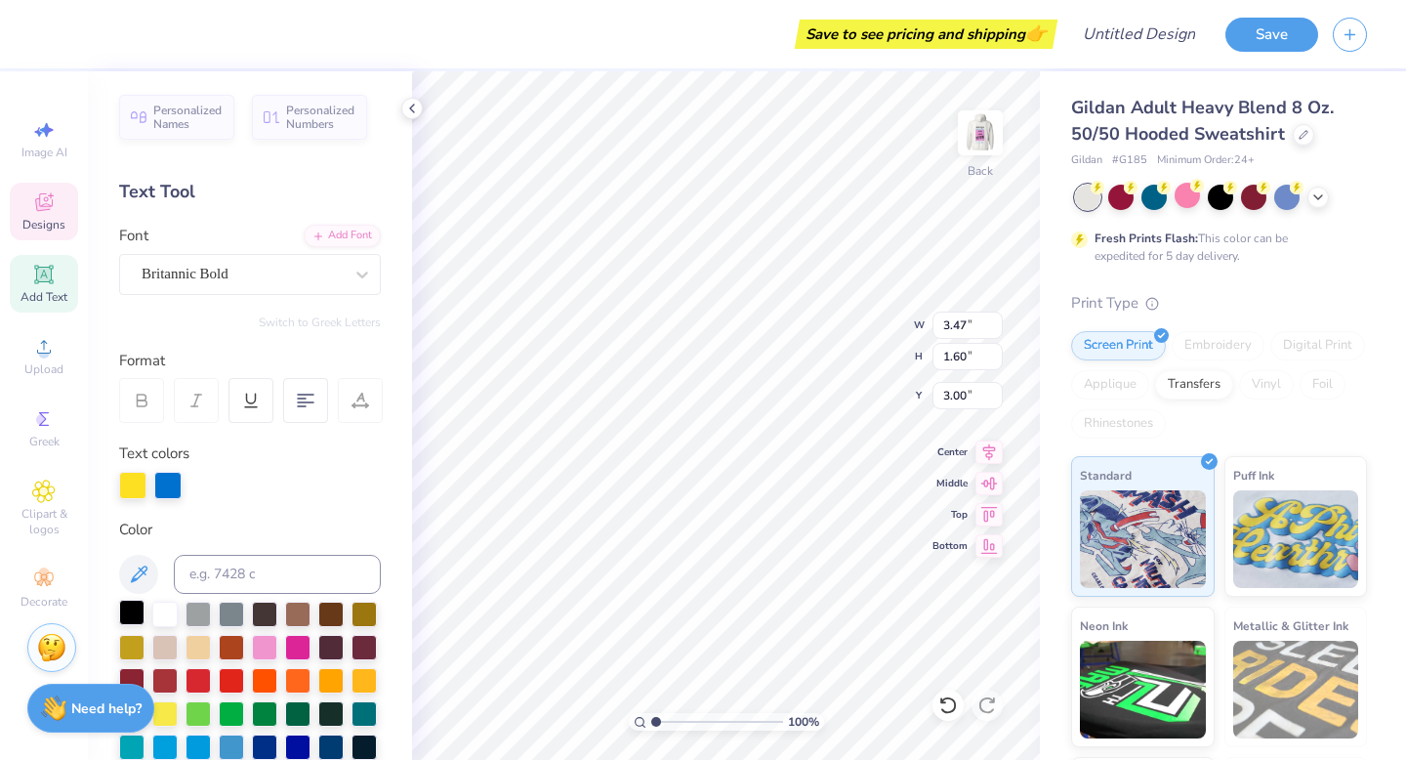
click at [131, 605] on div at bounding box center [131, 612] width 25 height 25
click at [130, 614] on div at bounding box center [131, 612] width 25 height 25
click at [981, 141] on img at bounding box center [980, 133] width 78 height 78
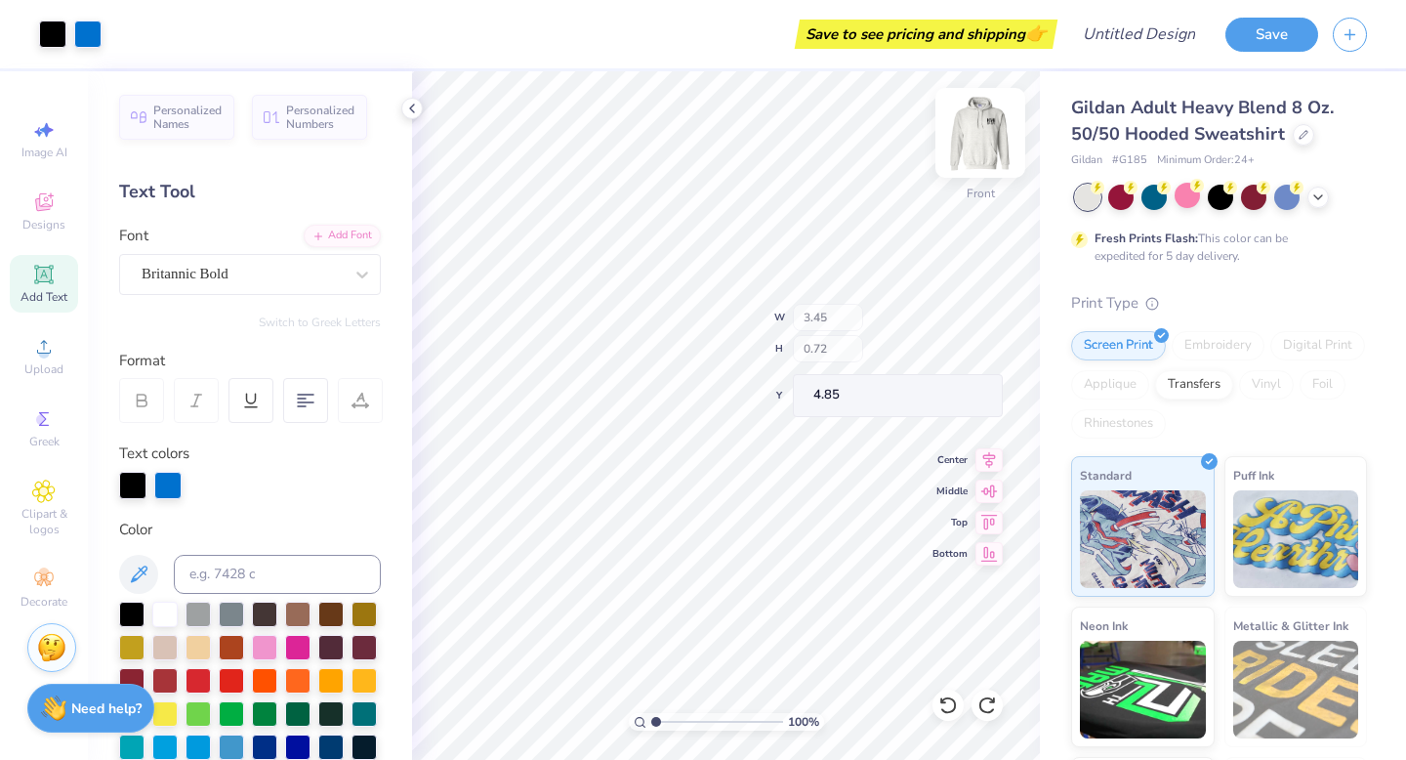
click at [981, 142] on img at bounding box center [980, 133] width 78 height 78
click at [981, 142] on img at bounding box center [980, 132] width 39 height 39
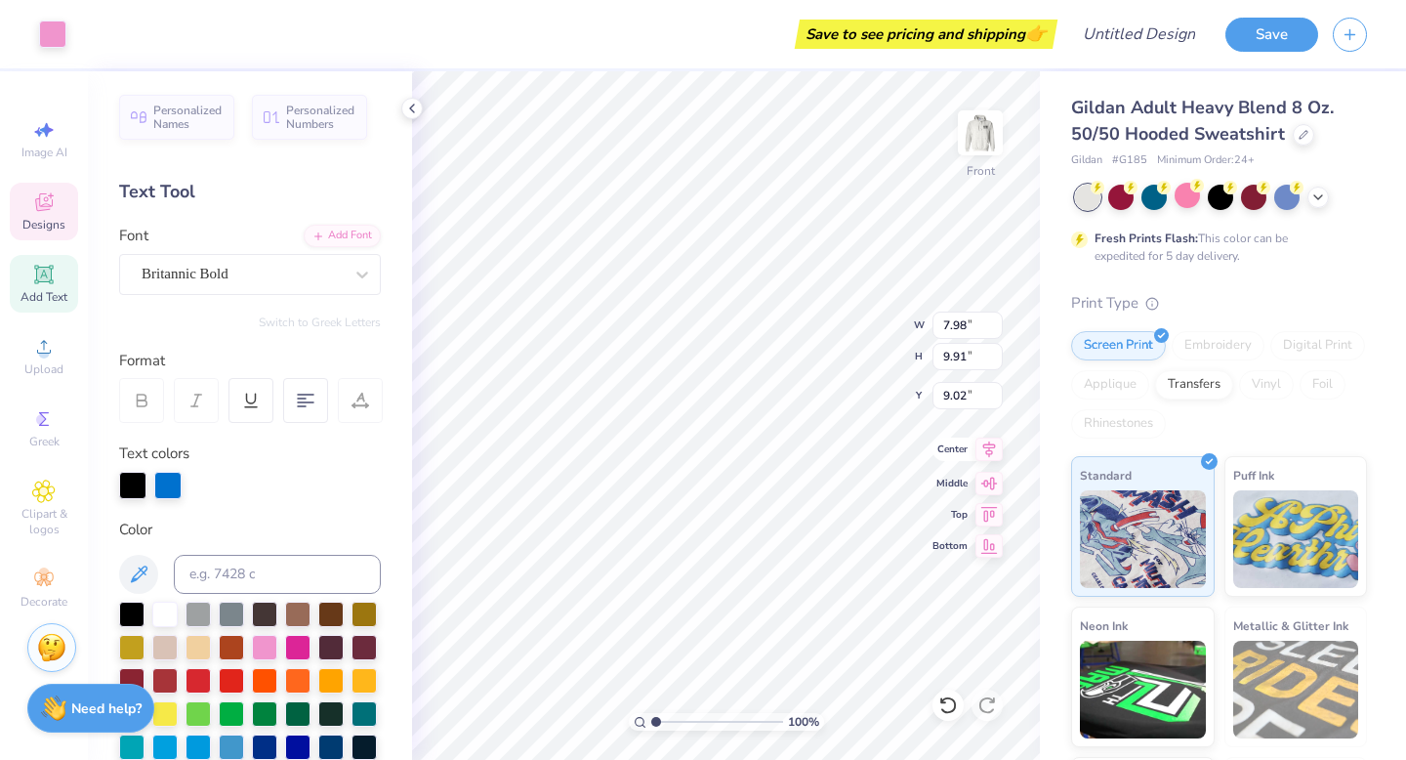
click at [989, 448] on icon at bounding box center [989, 449] width 27 height 23
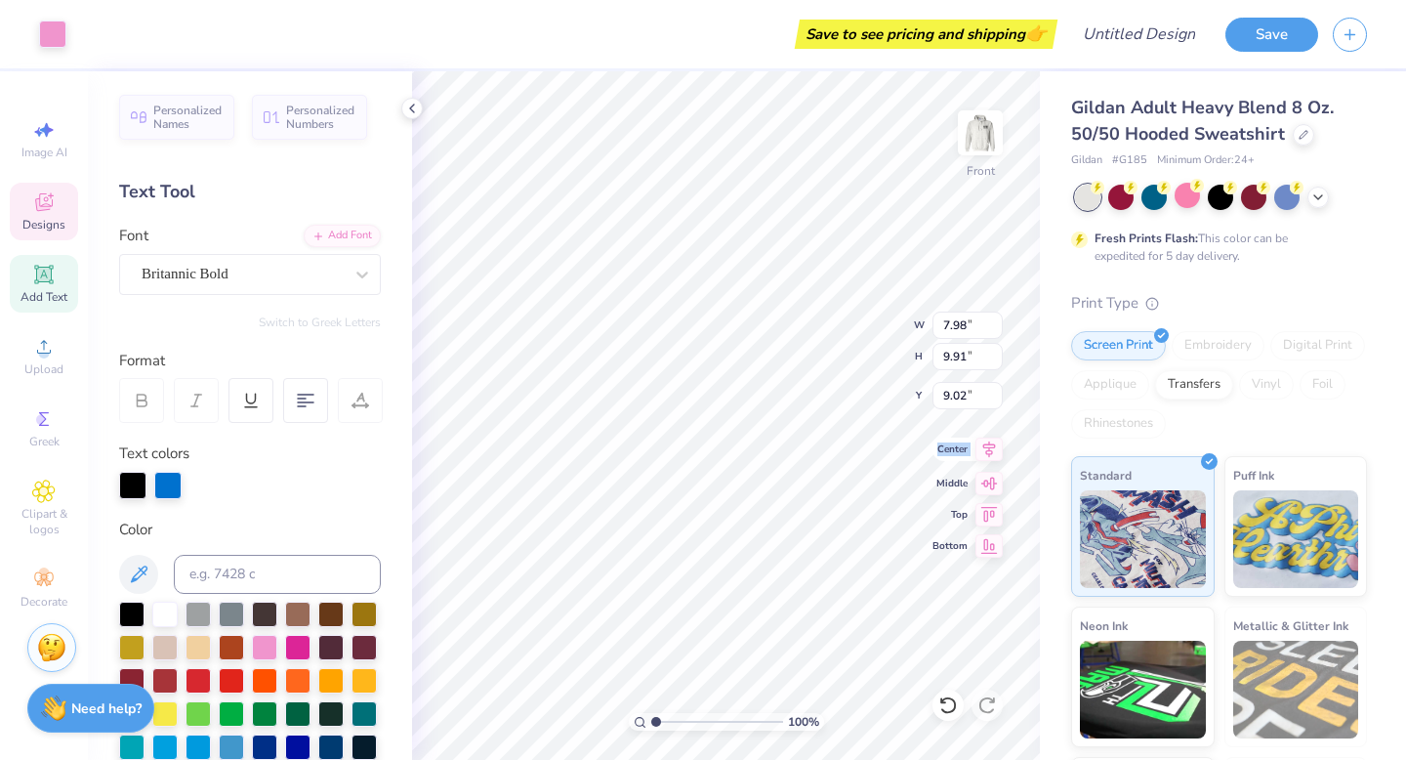
click at [989, 448] on icon at bounding box center [989, 449] width 27 height 23
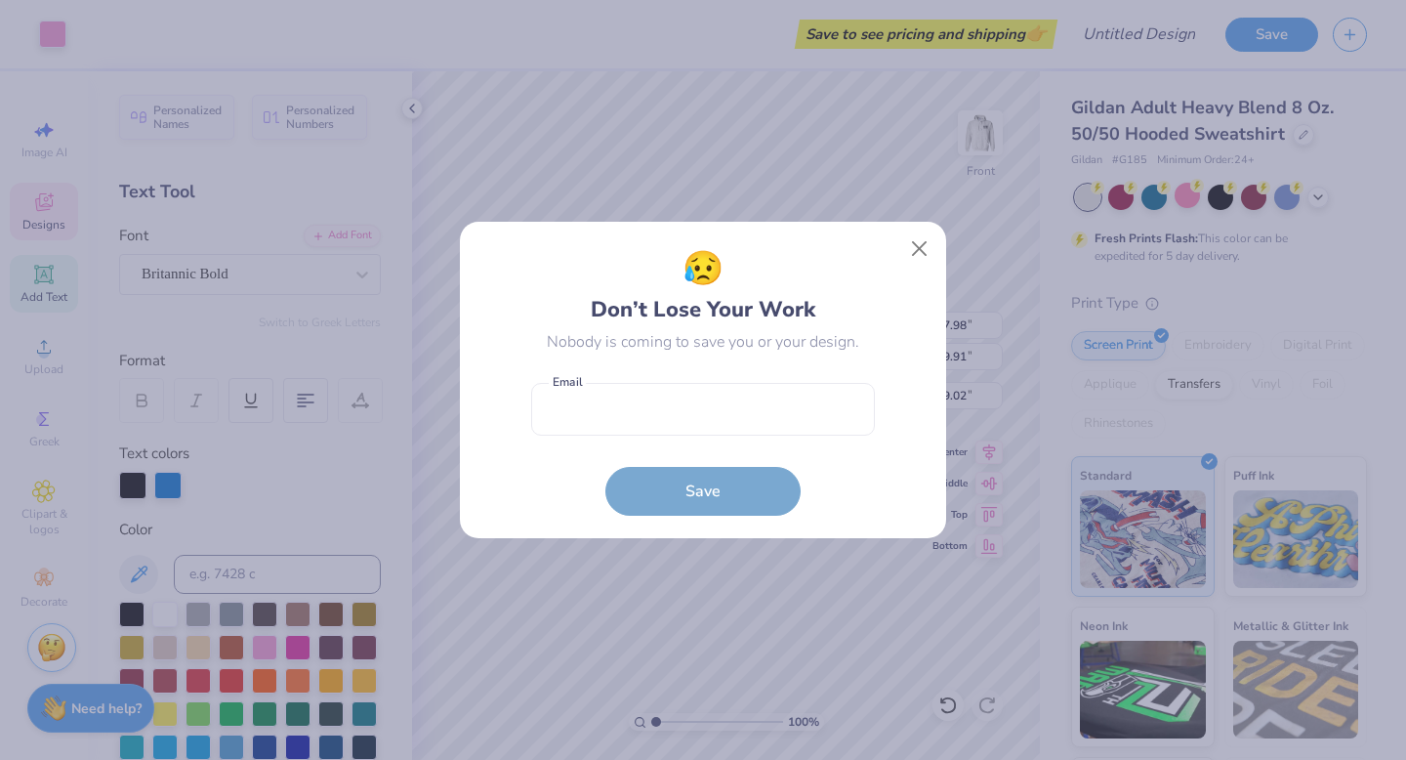
click at [932, 225] on div "😥 Don’t Lose Your Work Nobody is coming to save you or your design. Email is a …" at bounding box center [703, 380] width 486 height 316
click at [932, 249] on button "Close" at bounding box center [919, 248] width 37 height 37
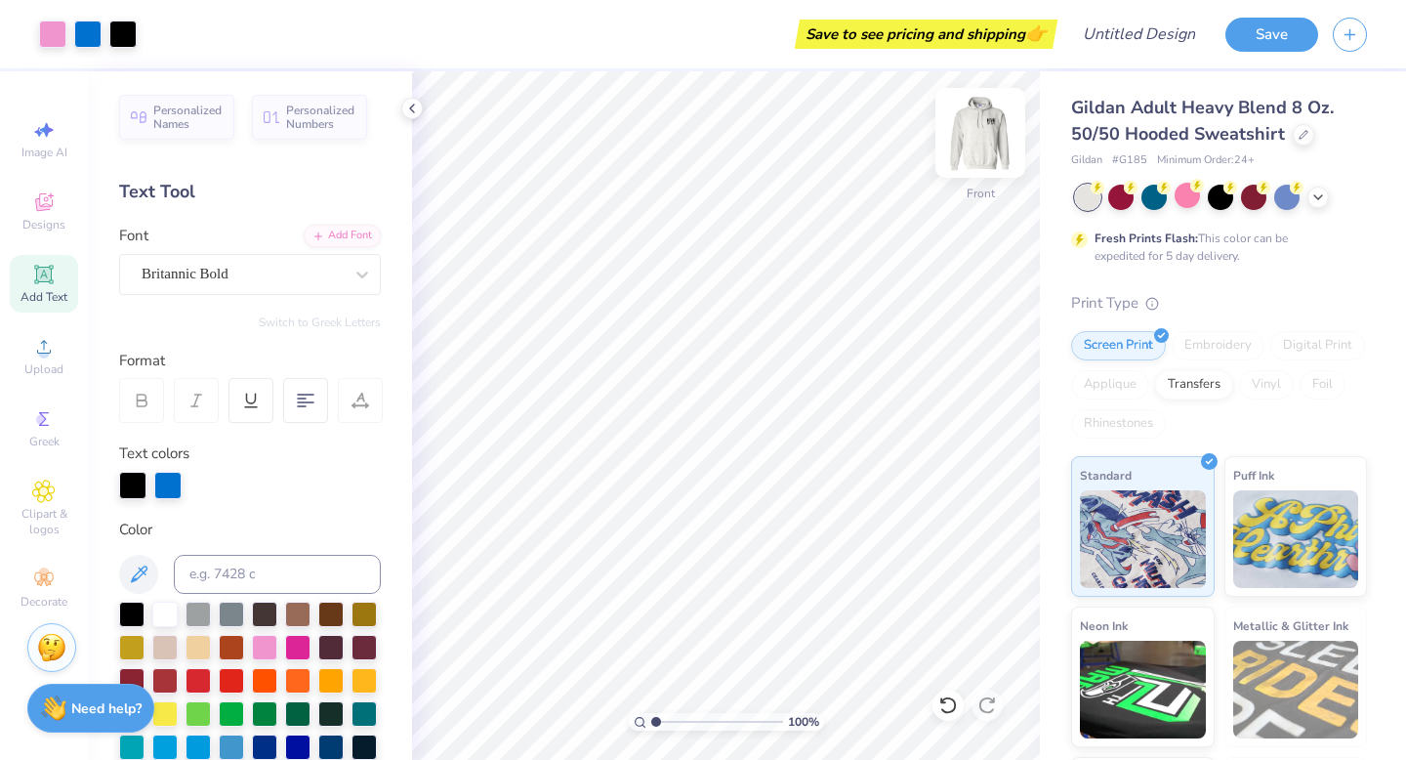
click at [996, 124] on img at bounding box center [980, 133] width 78 height 78
click at [983, 135] on img at bounding box center [980, 133] width 78 height 78
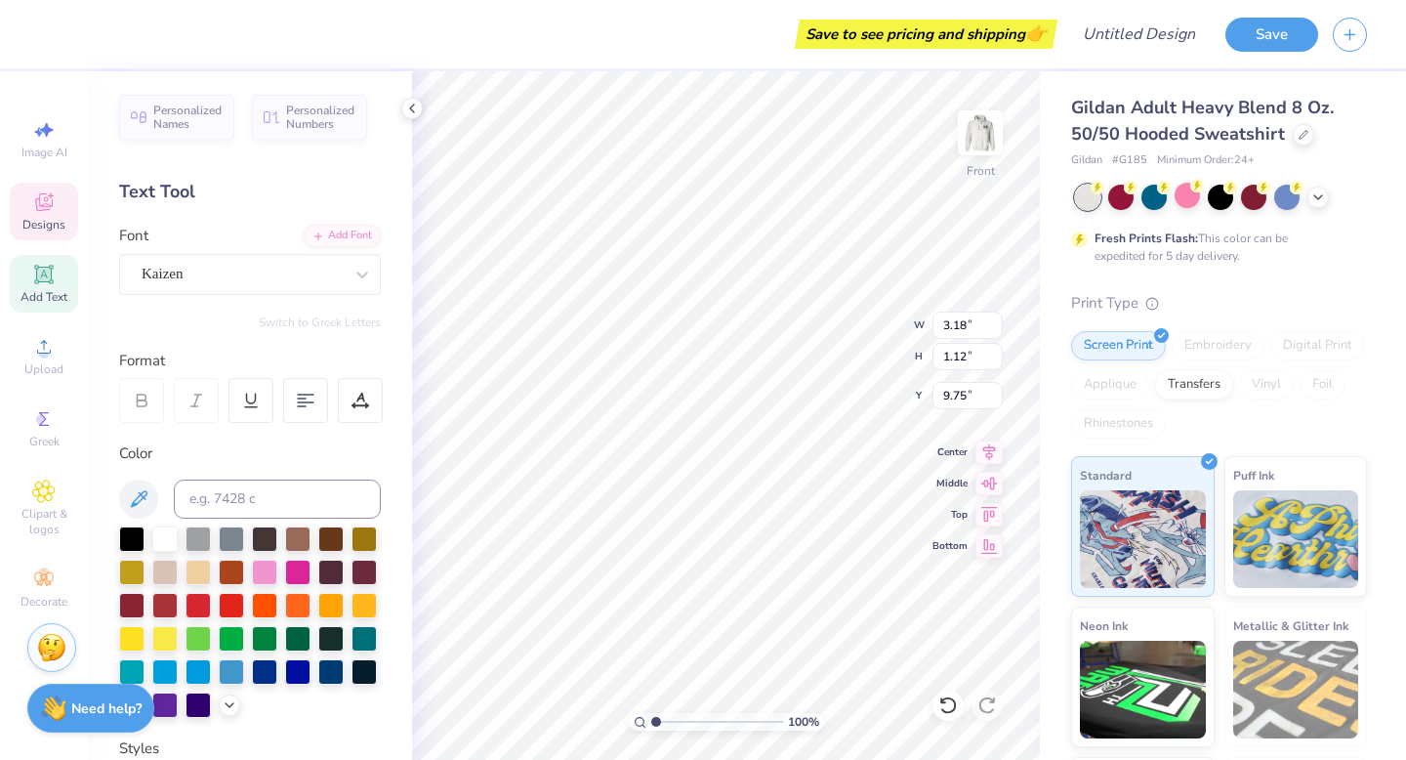
type input "3.18"
type input "1.12"
type input "9.75"
type input "7.24"
type input "3.26"
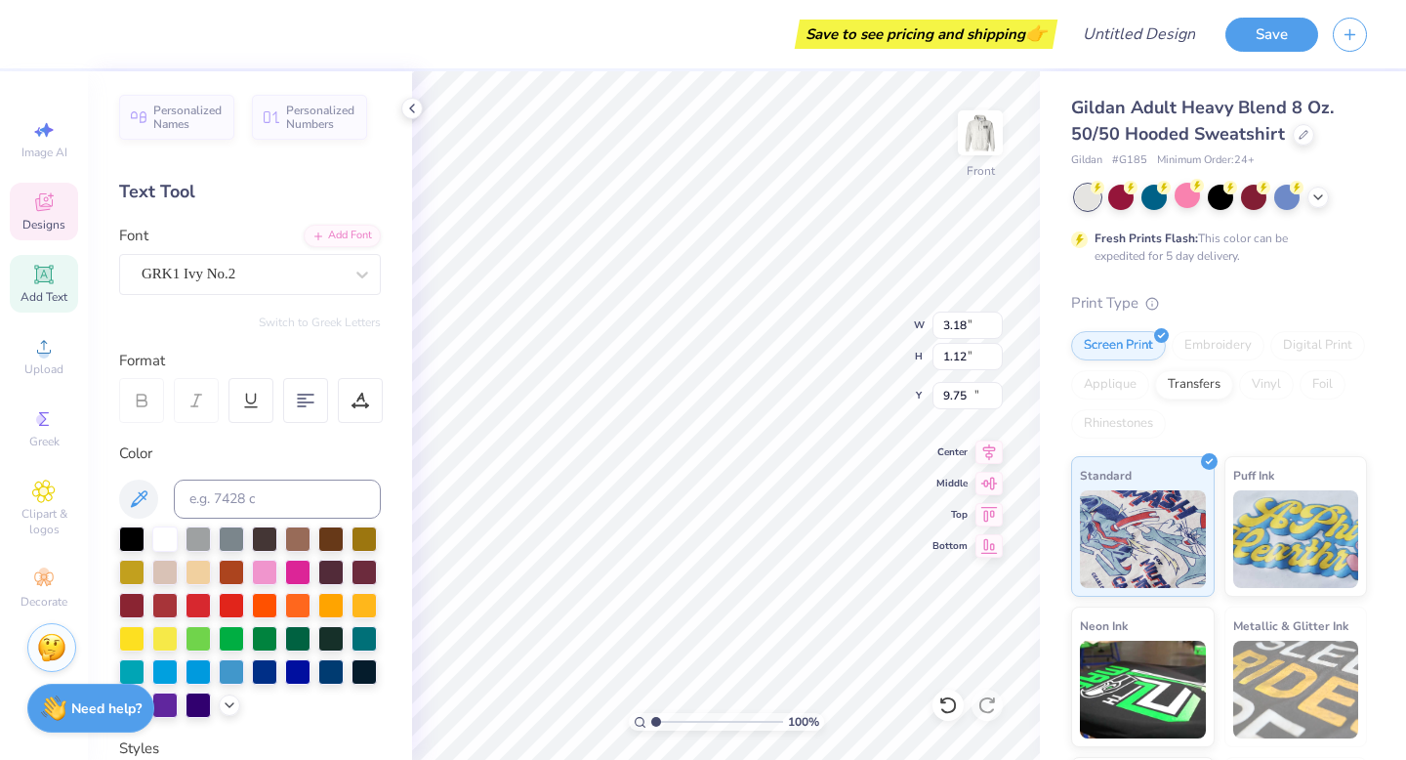
type input "14.40"
click at [259, 274] on div "GRK1 Ivy No.2" at bounding box center [242, 274] width 205 height 30
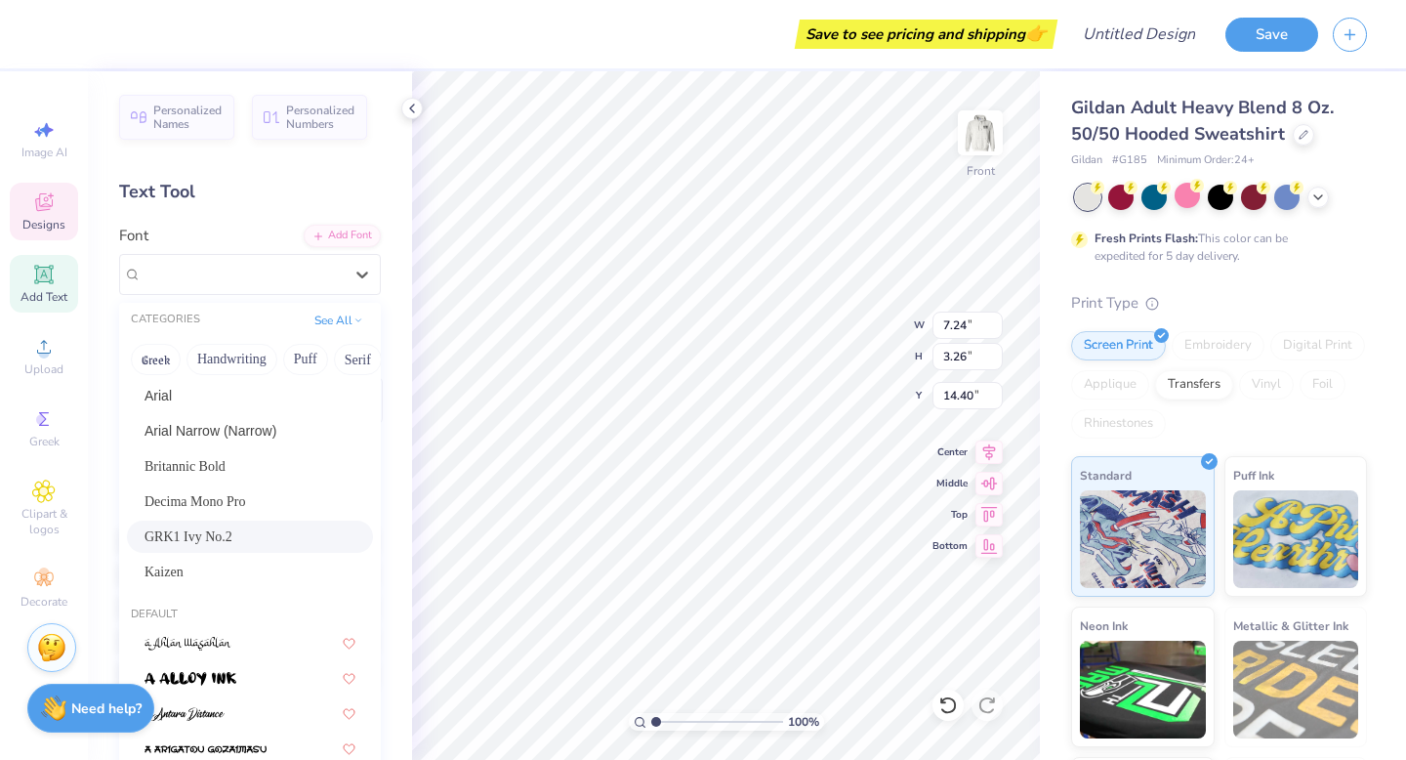
scroll to position [40, 0]
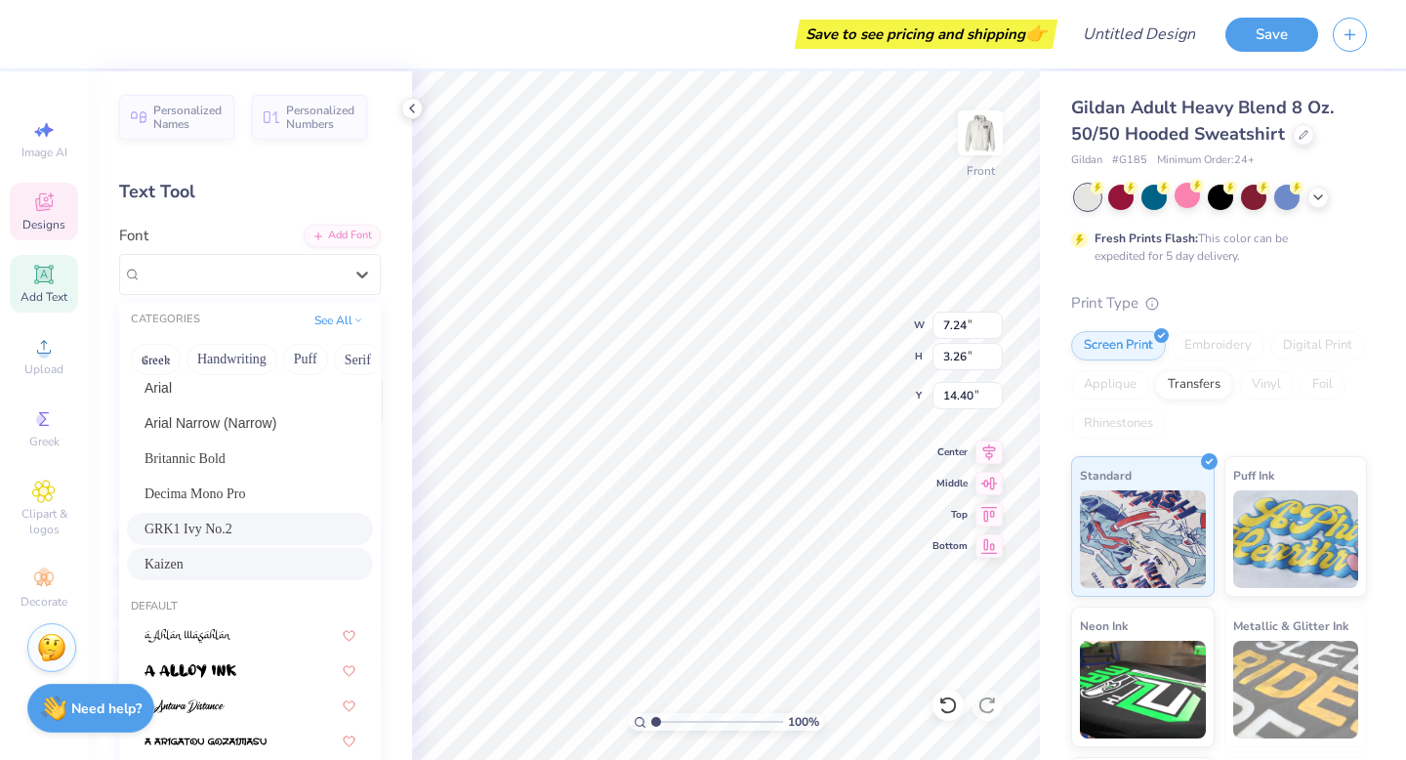
click at [251, 561] on div "Kaizen" at bounding box center [250, 564] width 211 height 21
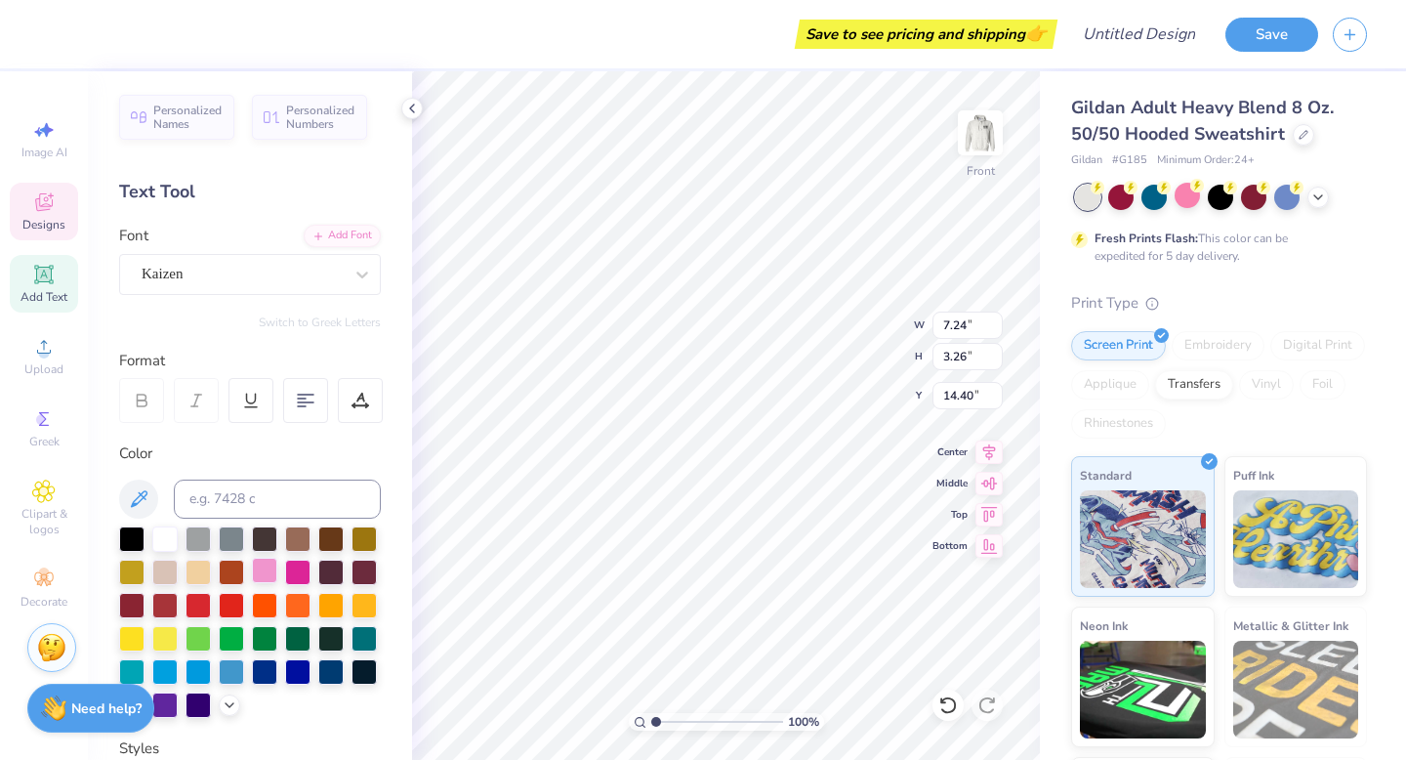
type input "6.78"
type input "3.19"
type input "14.41"
type textarea "ICVB"
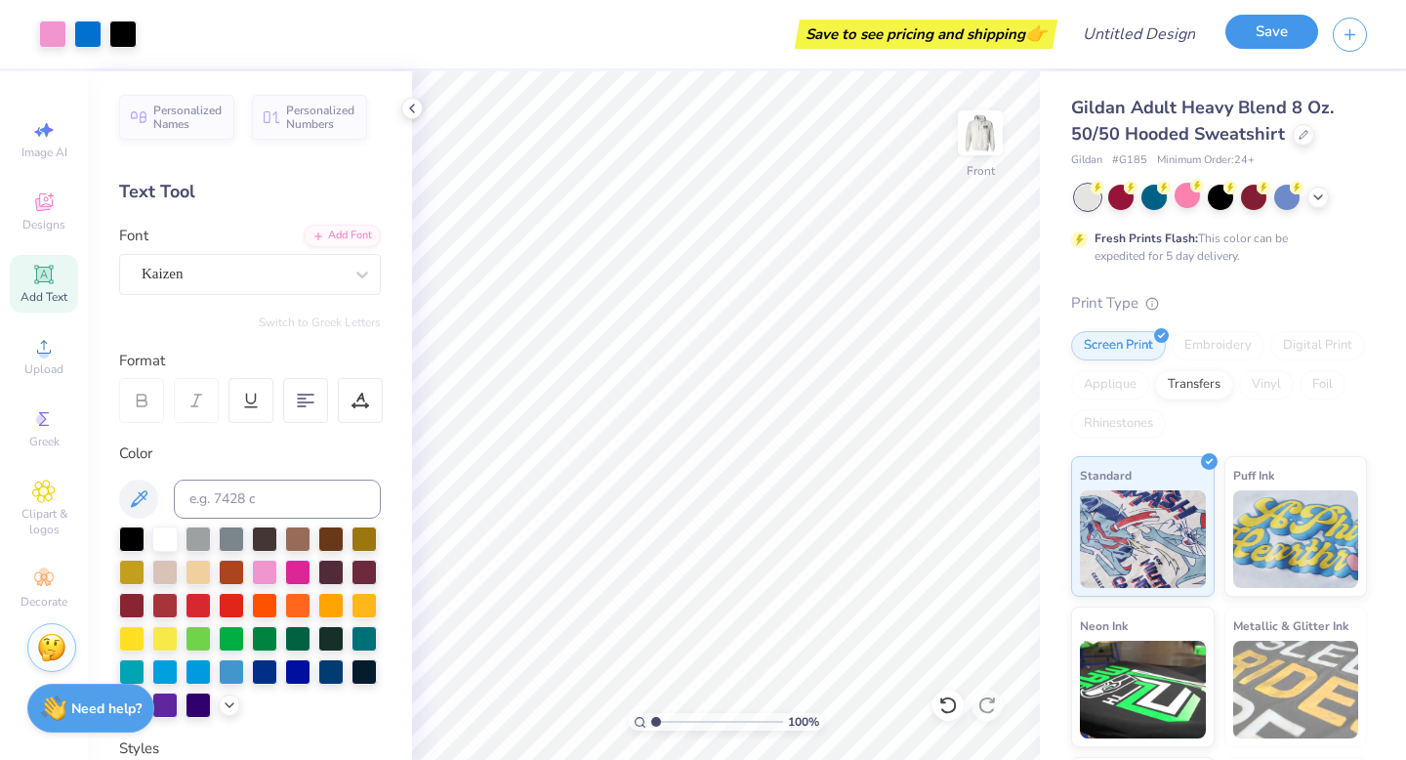
click at [1284, 37] on button "Save" at bounding box center [1272, 32] width 93 height 34
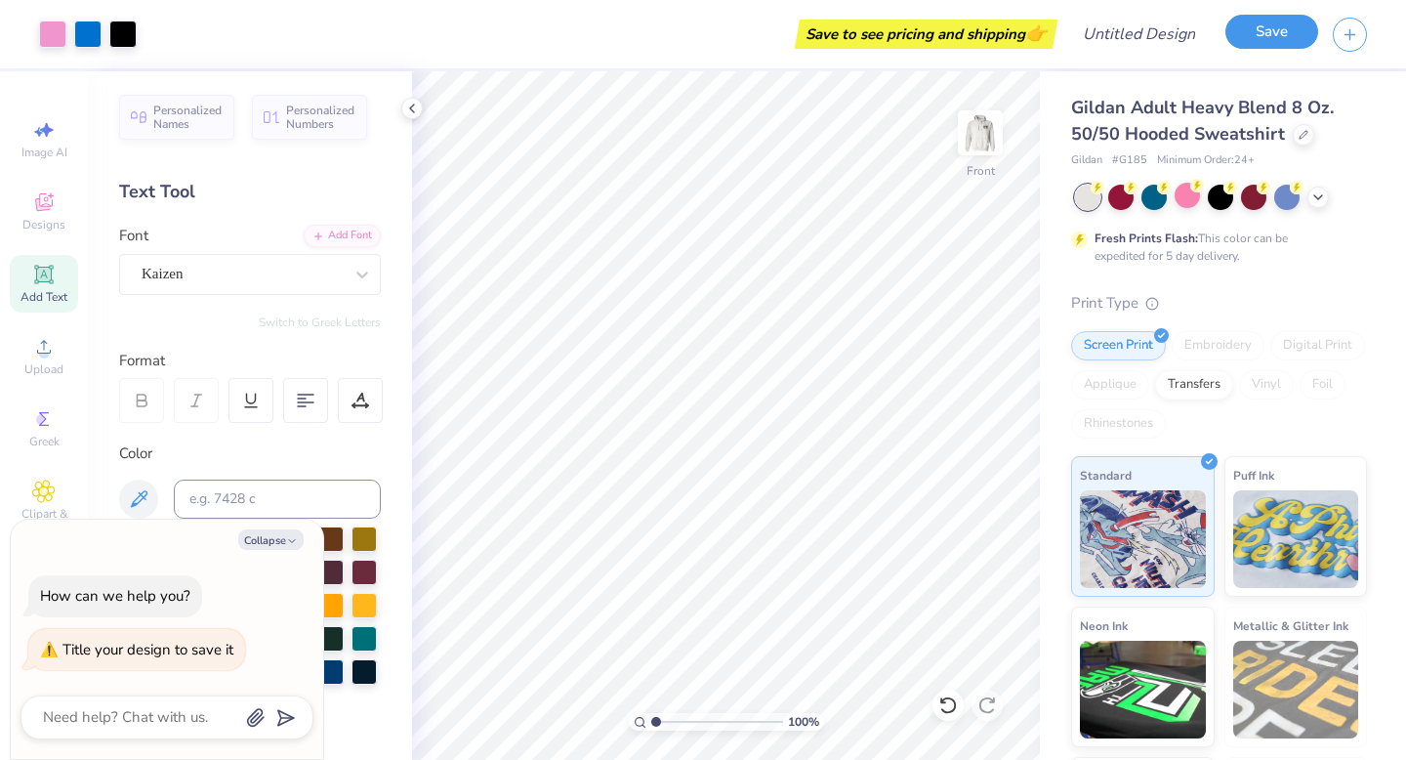
click at [1253, 32] on button "Save" at bounding box center [1272, 32] width 93 height 34
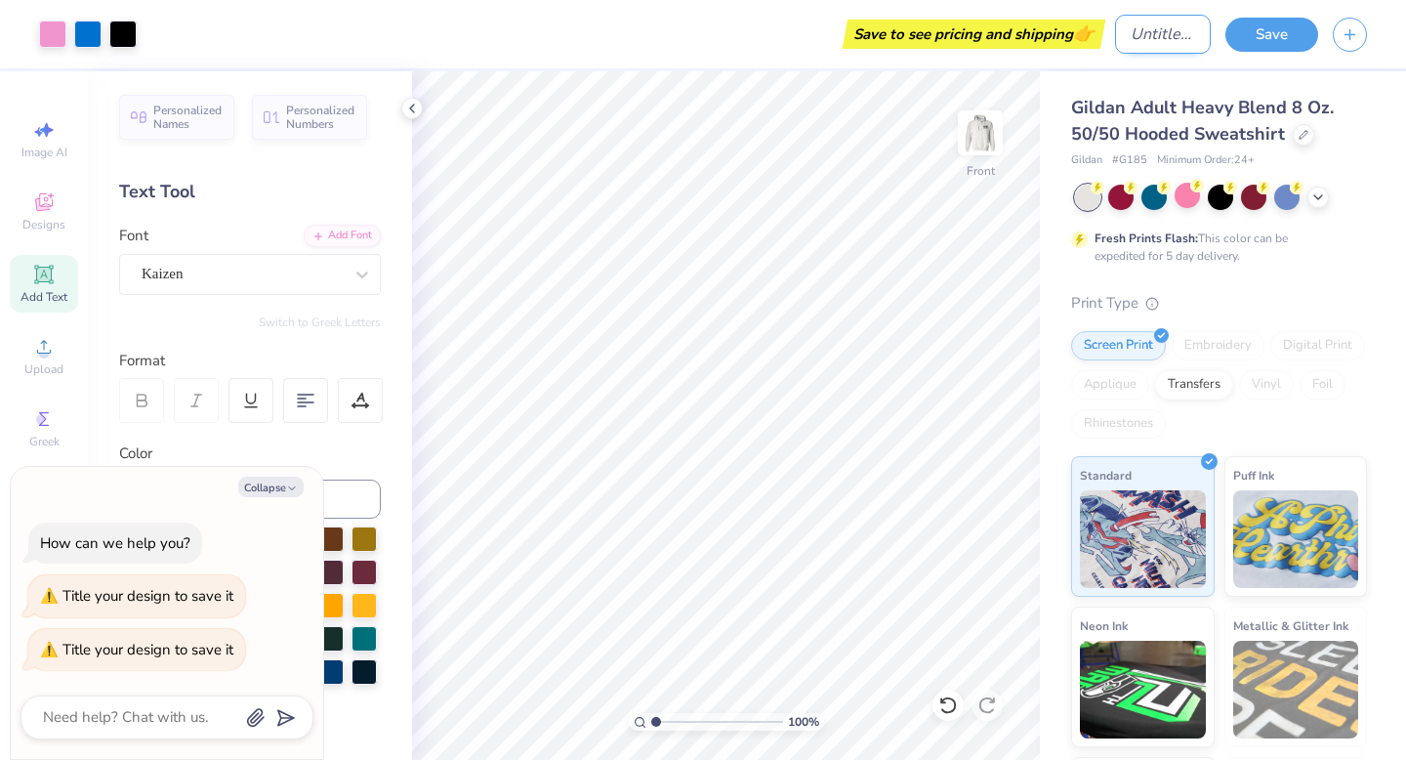
type textarea "x"
click at [1119, 20] on input "Design Title" at bounding box center [1163, 34] width 96 height 39
type input "c"
type textarea "x"
type input "ch"
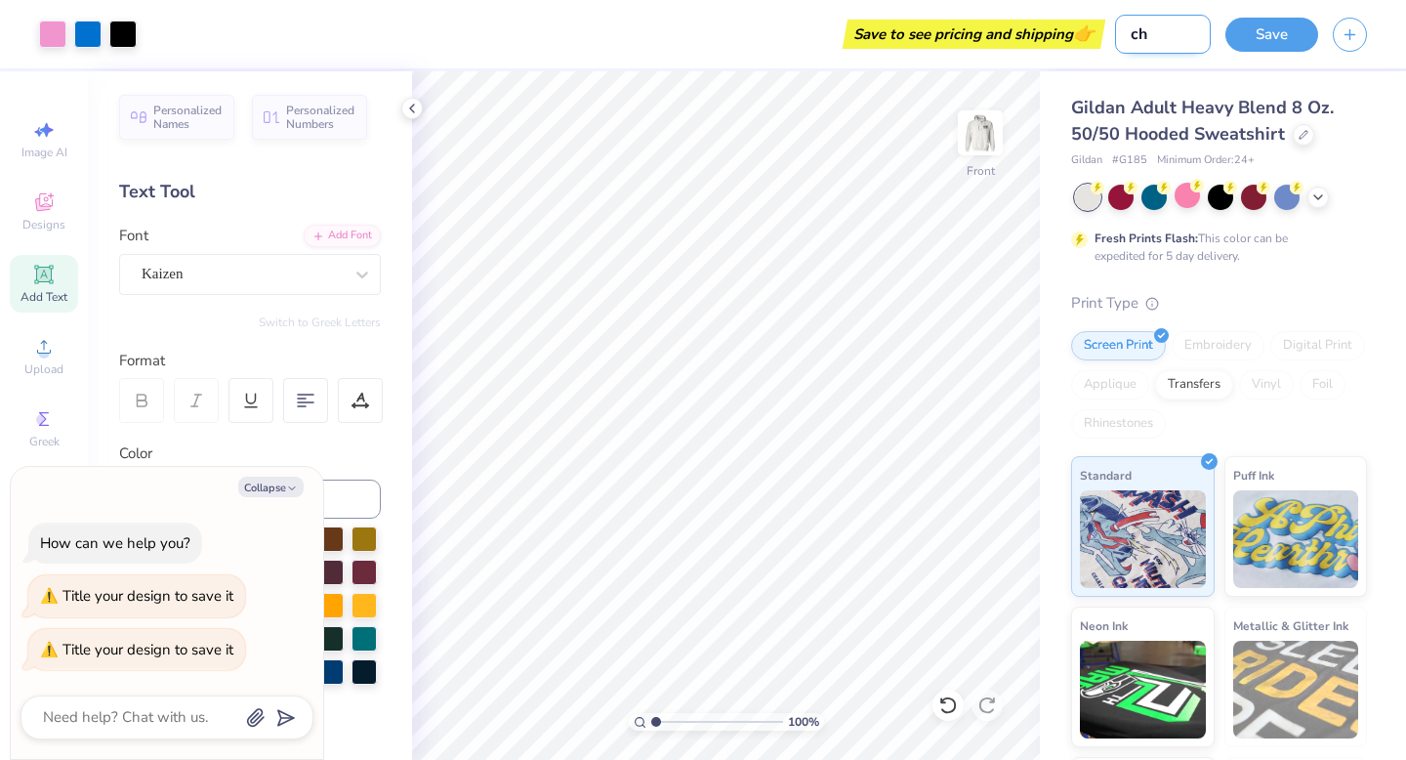
type textarea "x"
type input "che"
type textarea "x"
type input "chec"
type textarea "x"
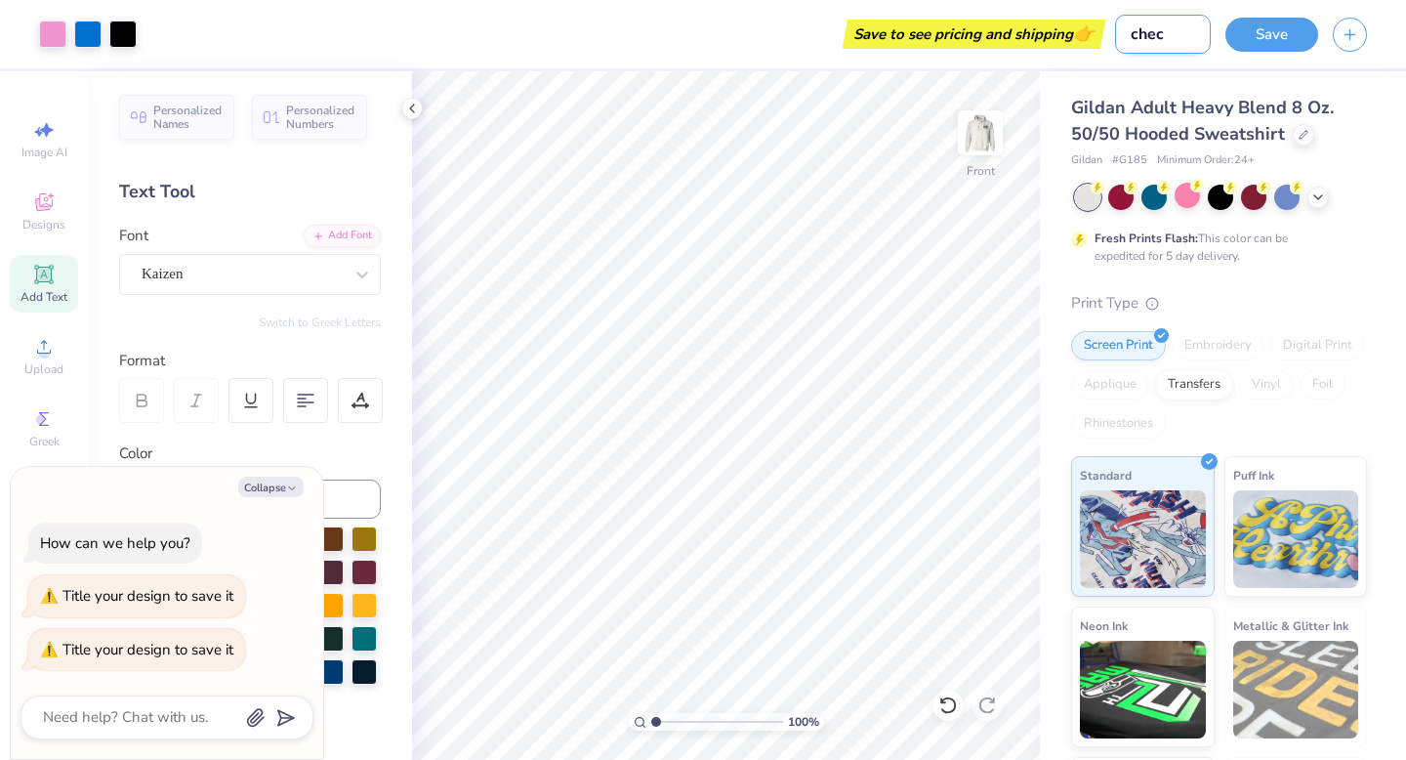
type input "check"
type textarea "x"
type input "check"
click at [1271, 22] on button "Save" at bounding box center [1272, 32] width 93 height 34
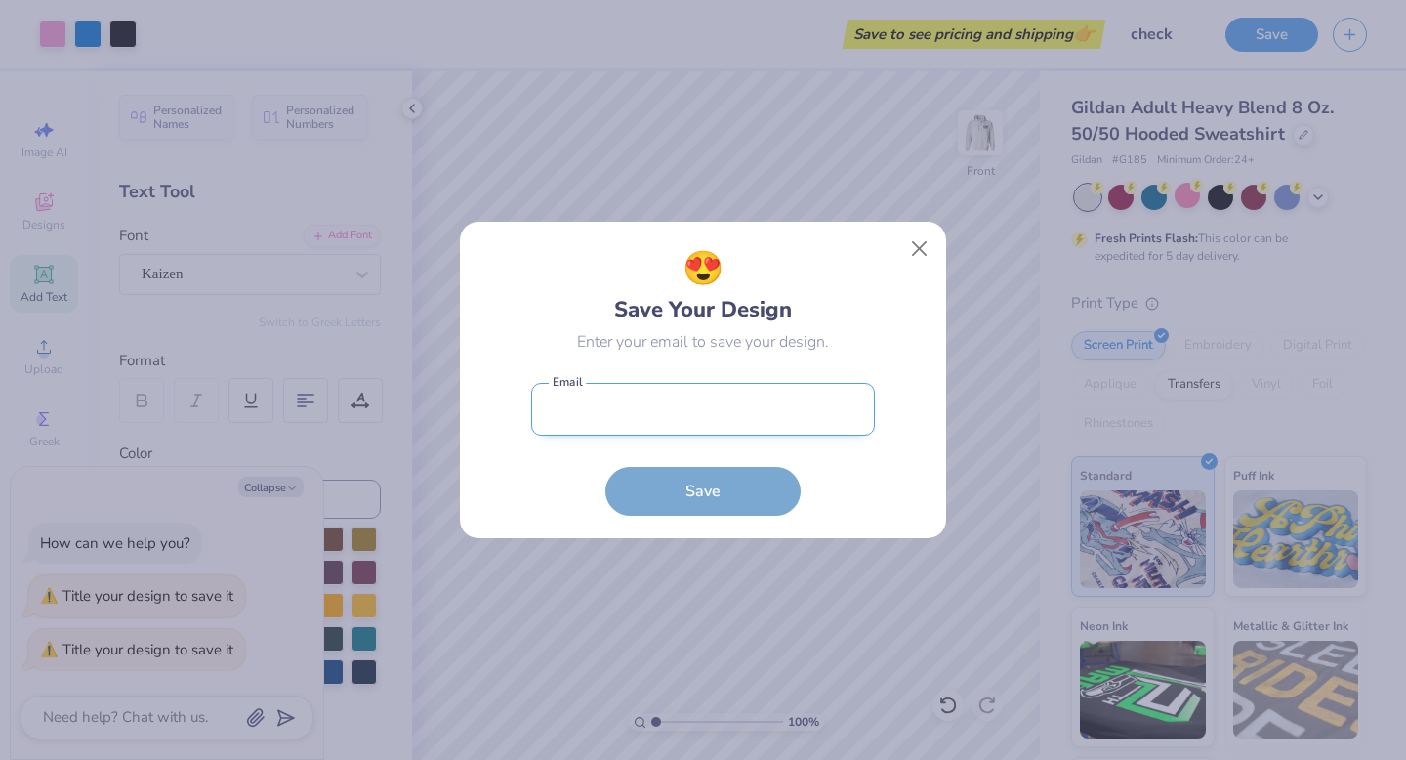
click at [748, 393] on input "email" at bounding box center [703, 410] width 344 height 54
type input "maddie.cadieux@icloud.com"
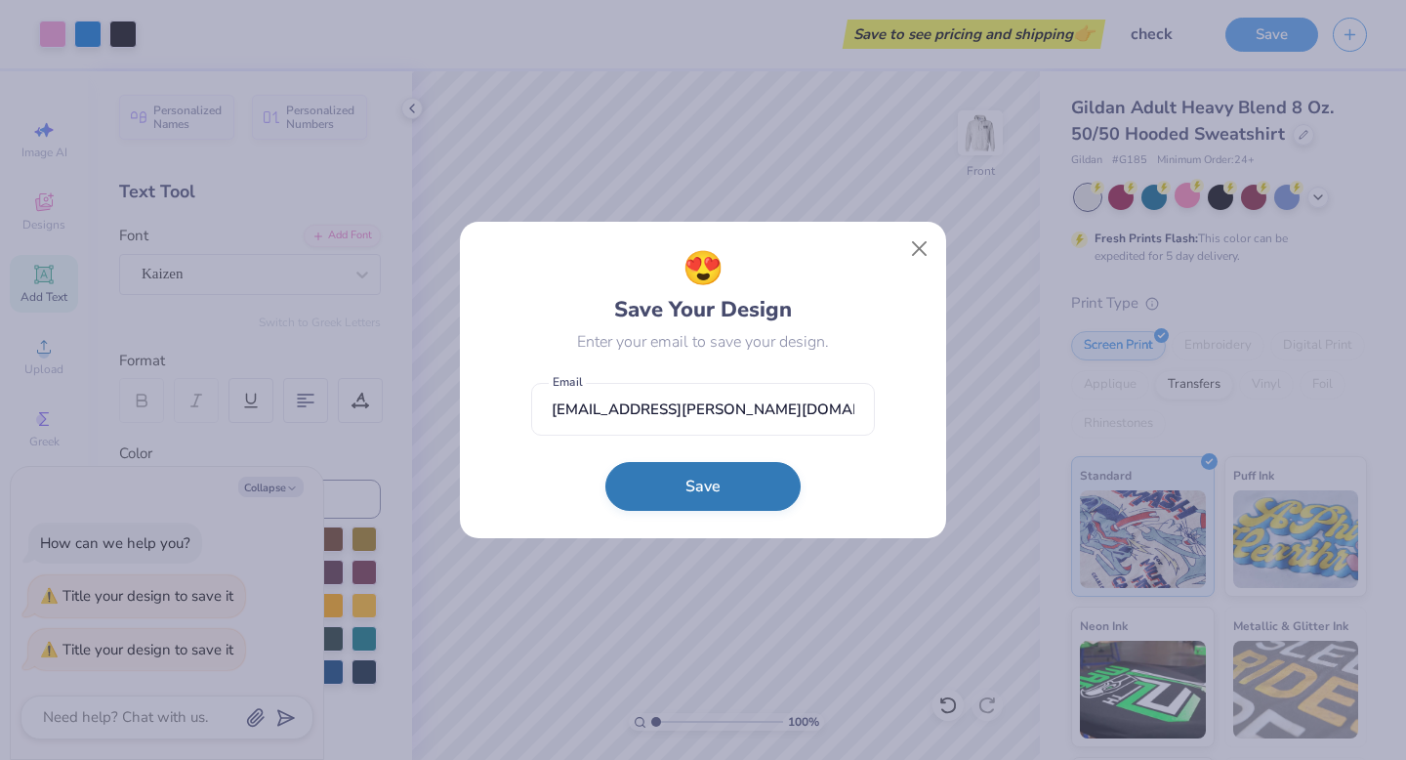
click at [724, 490] on button "Save" at bounding box center [703, 486] width 195 height 49
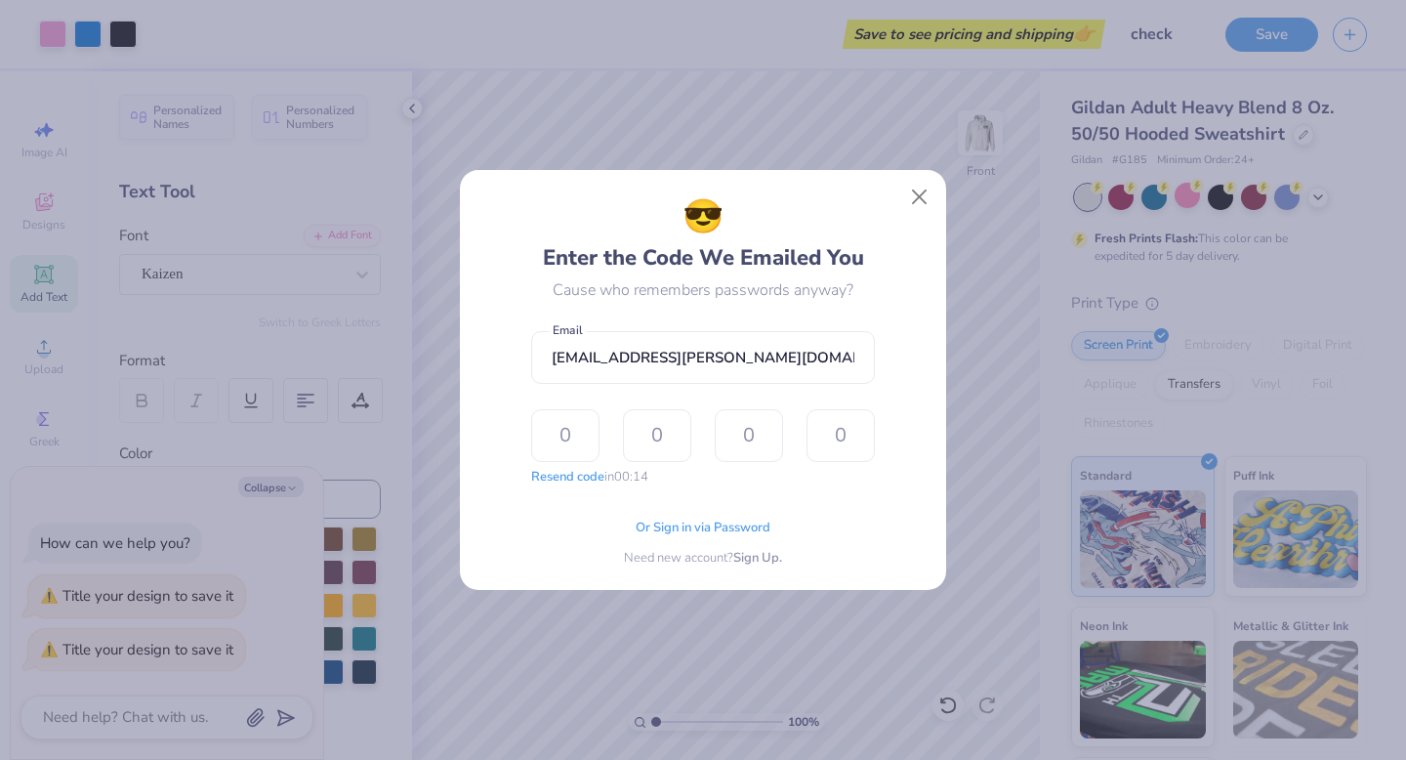
type input "3"
type input "8"
type input "6"
type input "9"
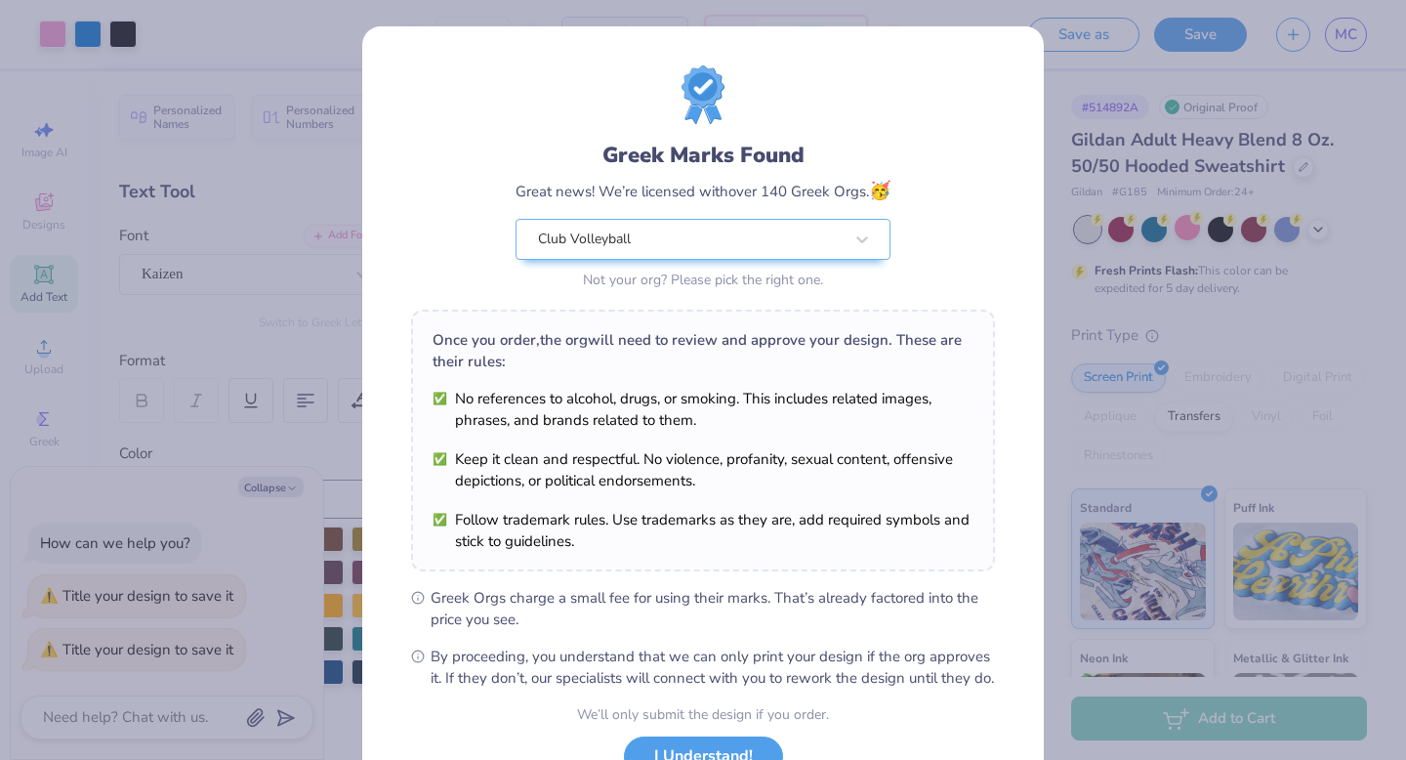
click at [1026, 79] on div "Greek Marks Found Great news! We’re licensed with over 140 Greek Orgs. 🥳 Club V…" at bounding box center [703, 446] width 682 height 840
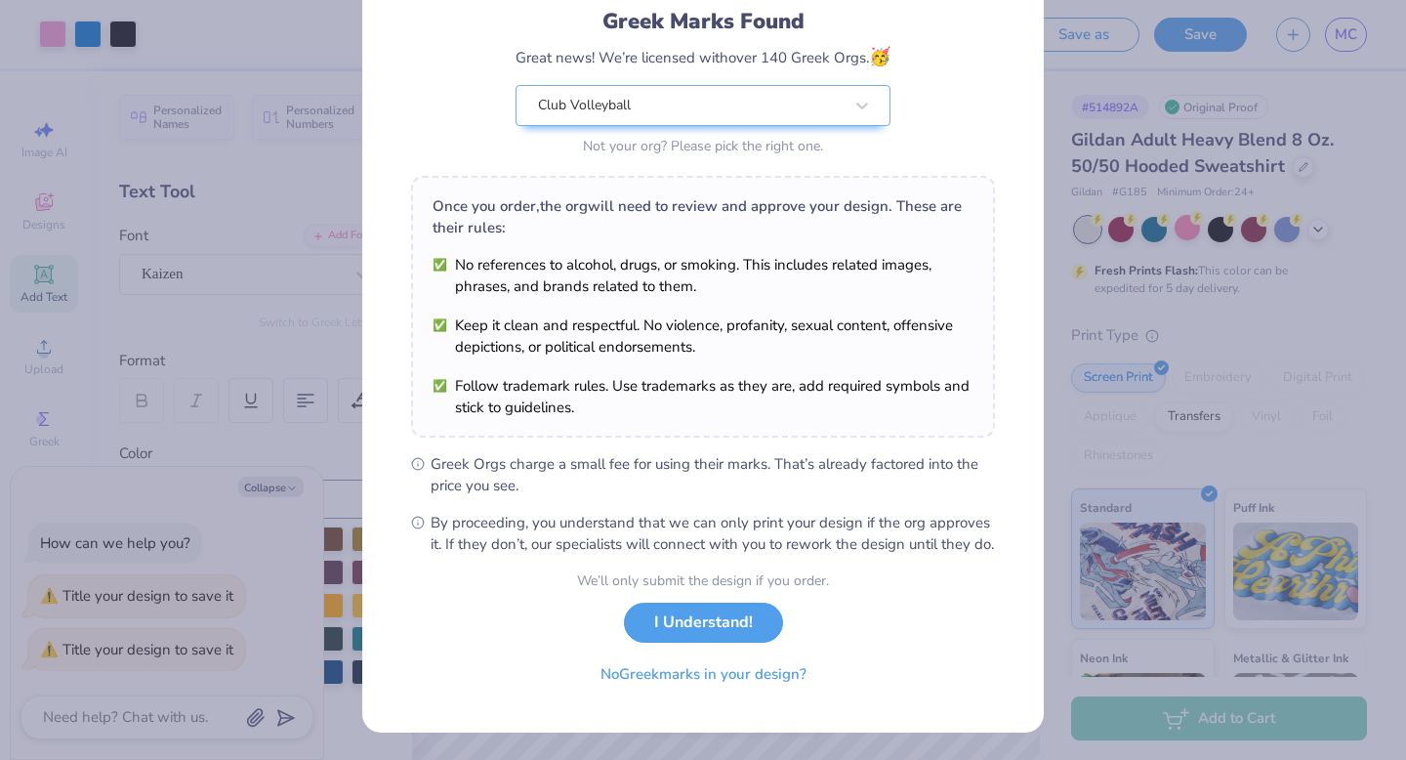
scroll to position [152, 0]
click at [733, 626] on button "I Understand!" at bounding box center [703, 618] width 159 height 40
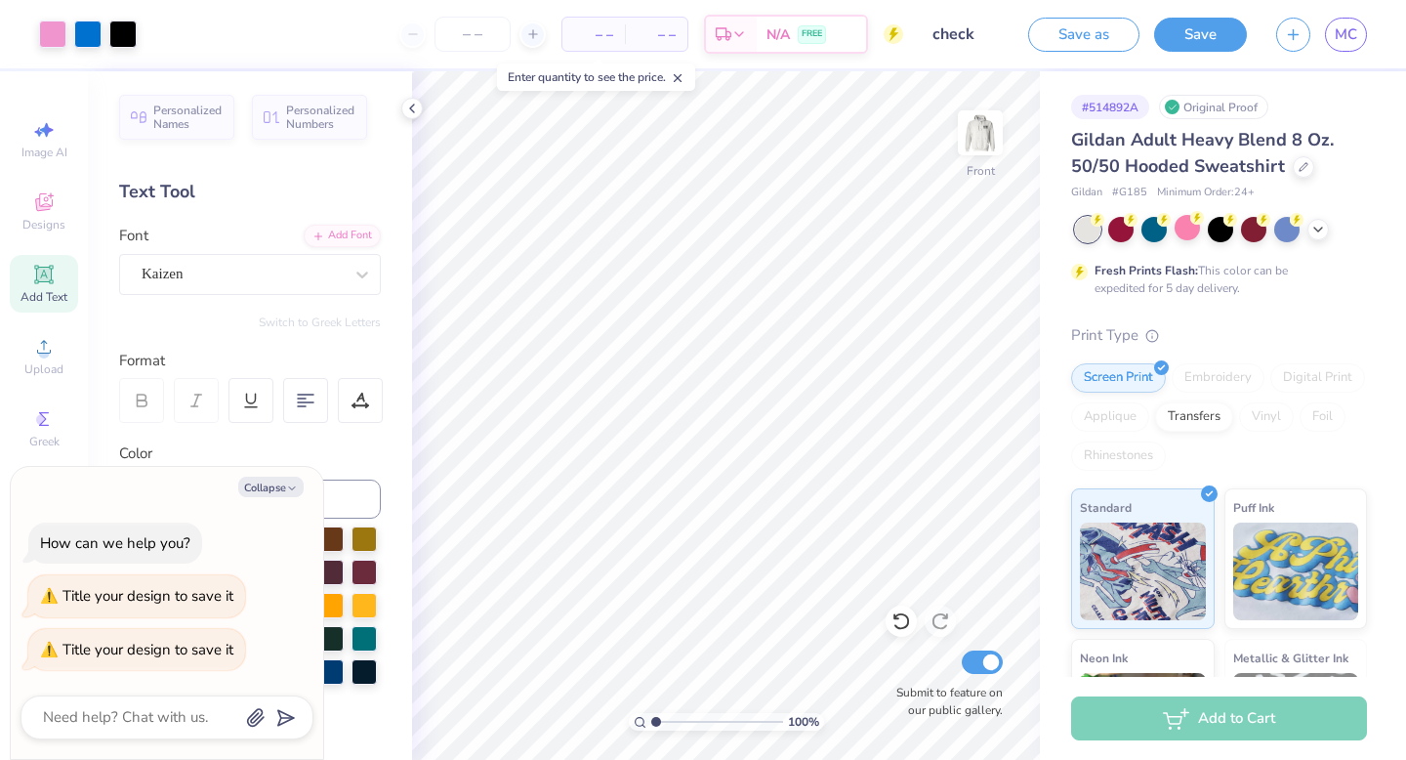
scroll to position [0, 0]
type textarea "x"
click at [1341, 43] on span "MC" at bounding box center [1346, 34] width 22 height 22
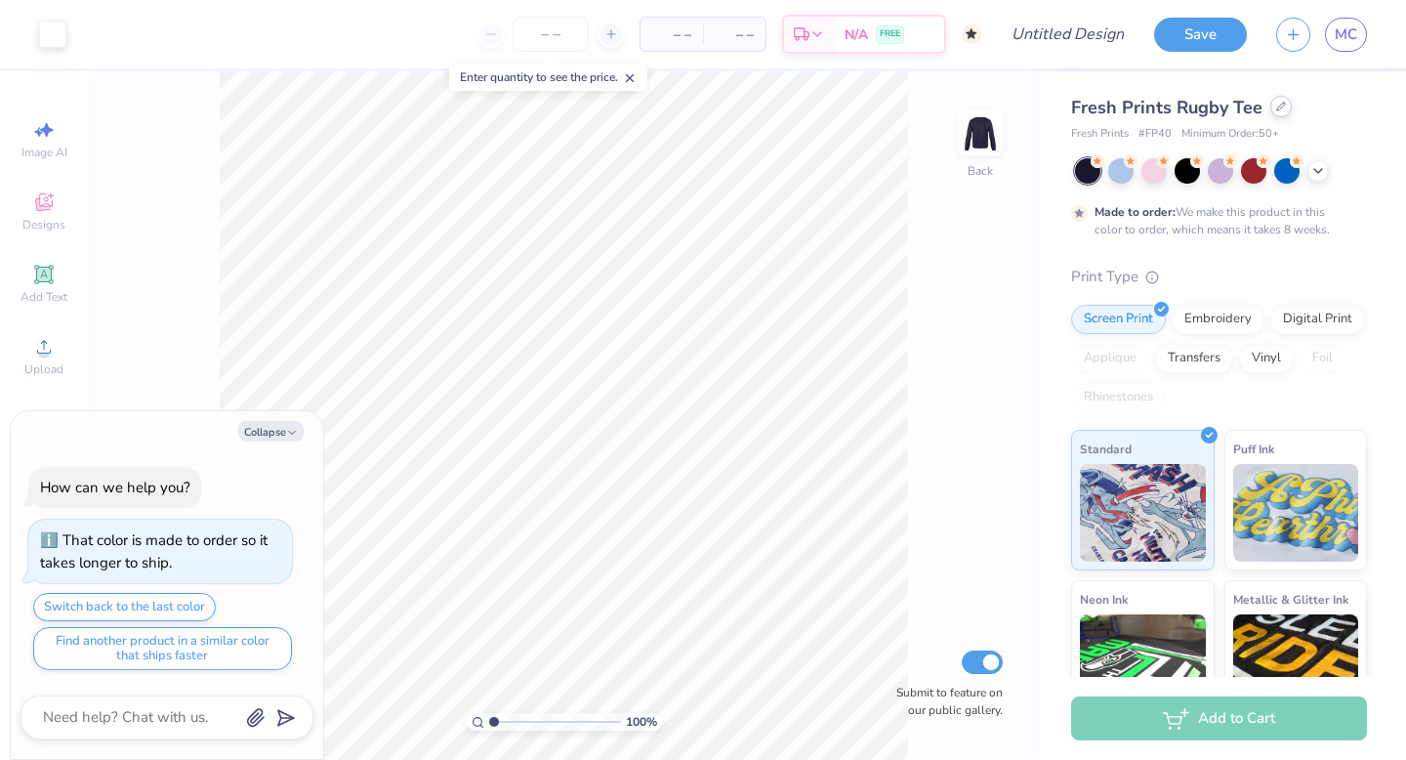
click at [1271, 109] on div at bounding box center [1281, 106] width 21 height 21
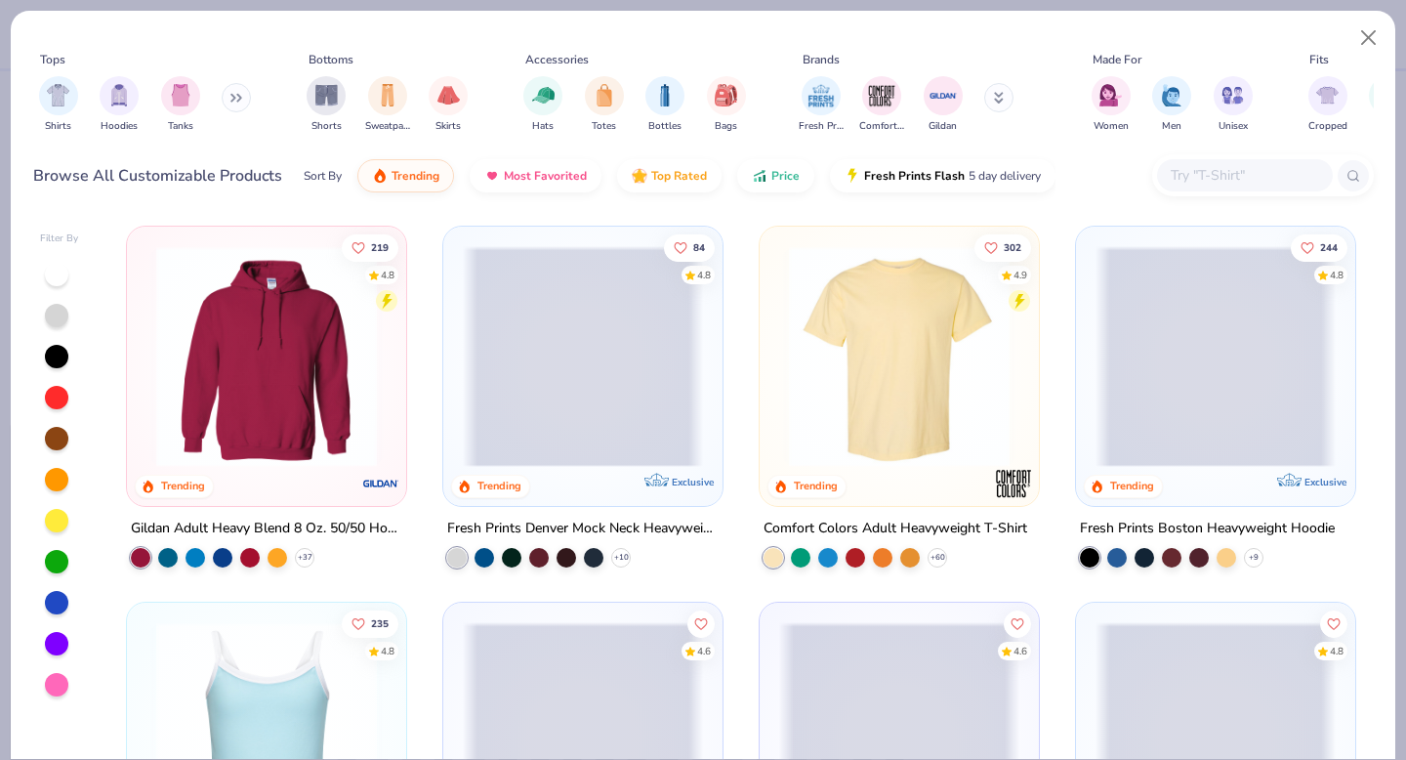
click at [288, 408] on img at bounding box center [266, 356] width 240 height 221
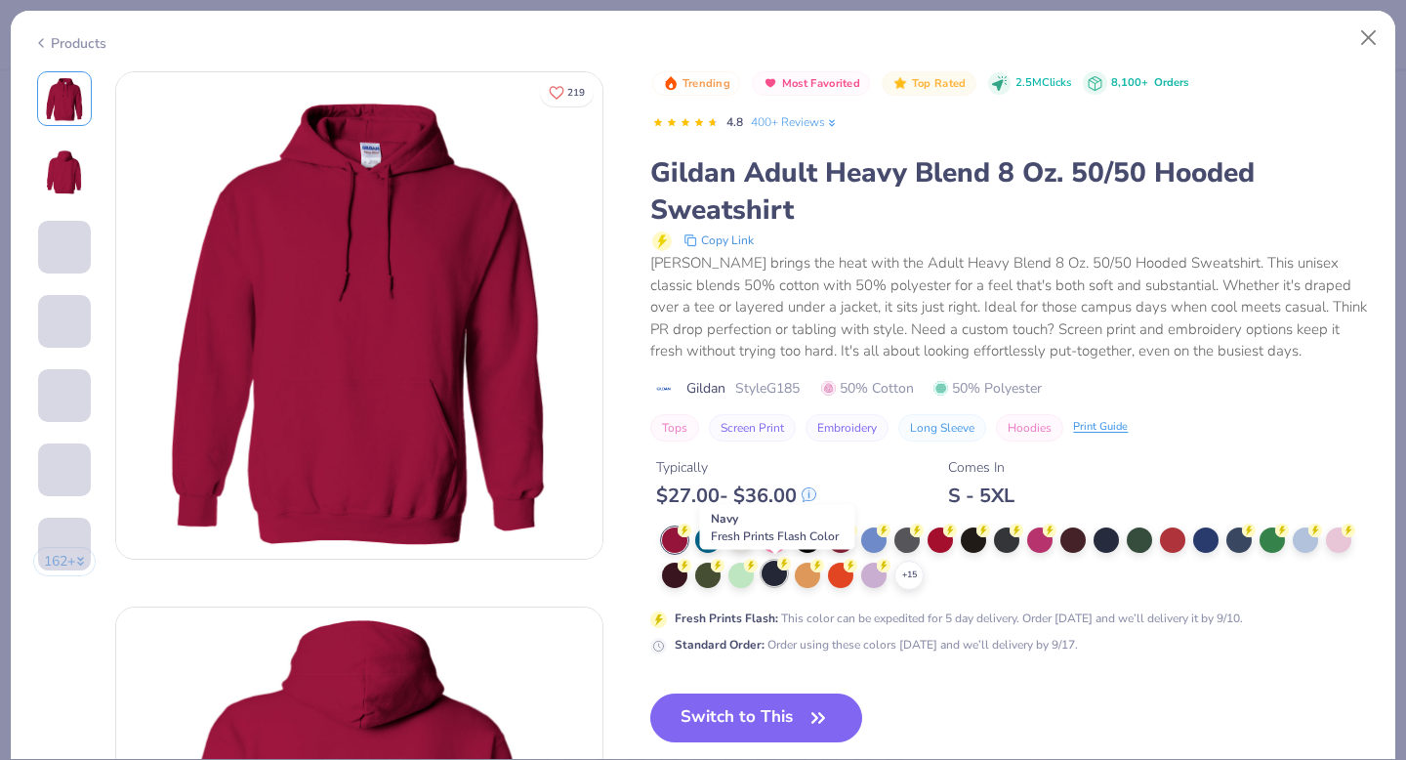
click at [774, 576] on div at bounding box center [774, 573] width 25 height 25
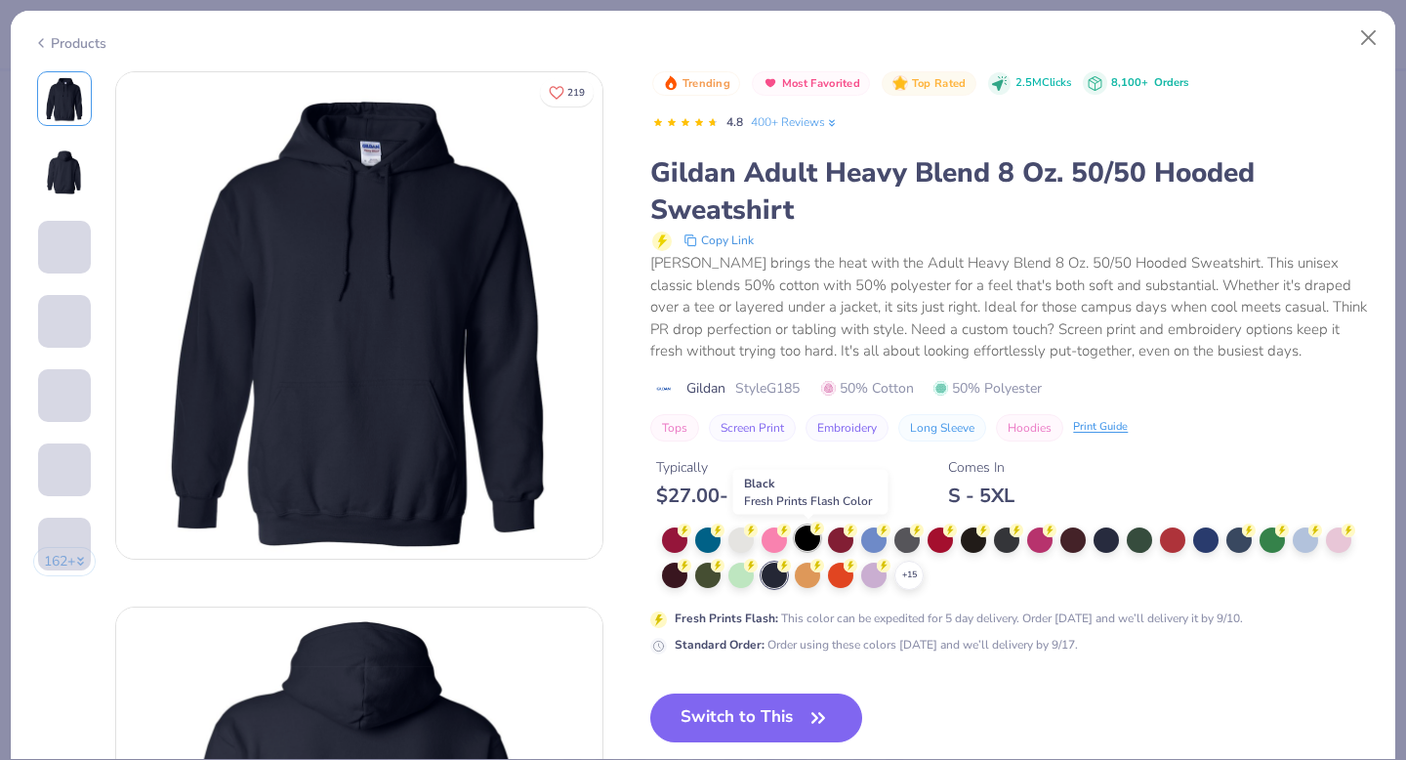
click at [813, 540] on div at bounding box center [807, 537] width 25 height 25
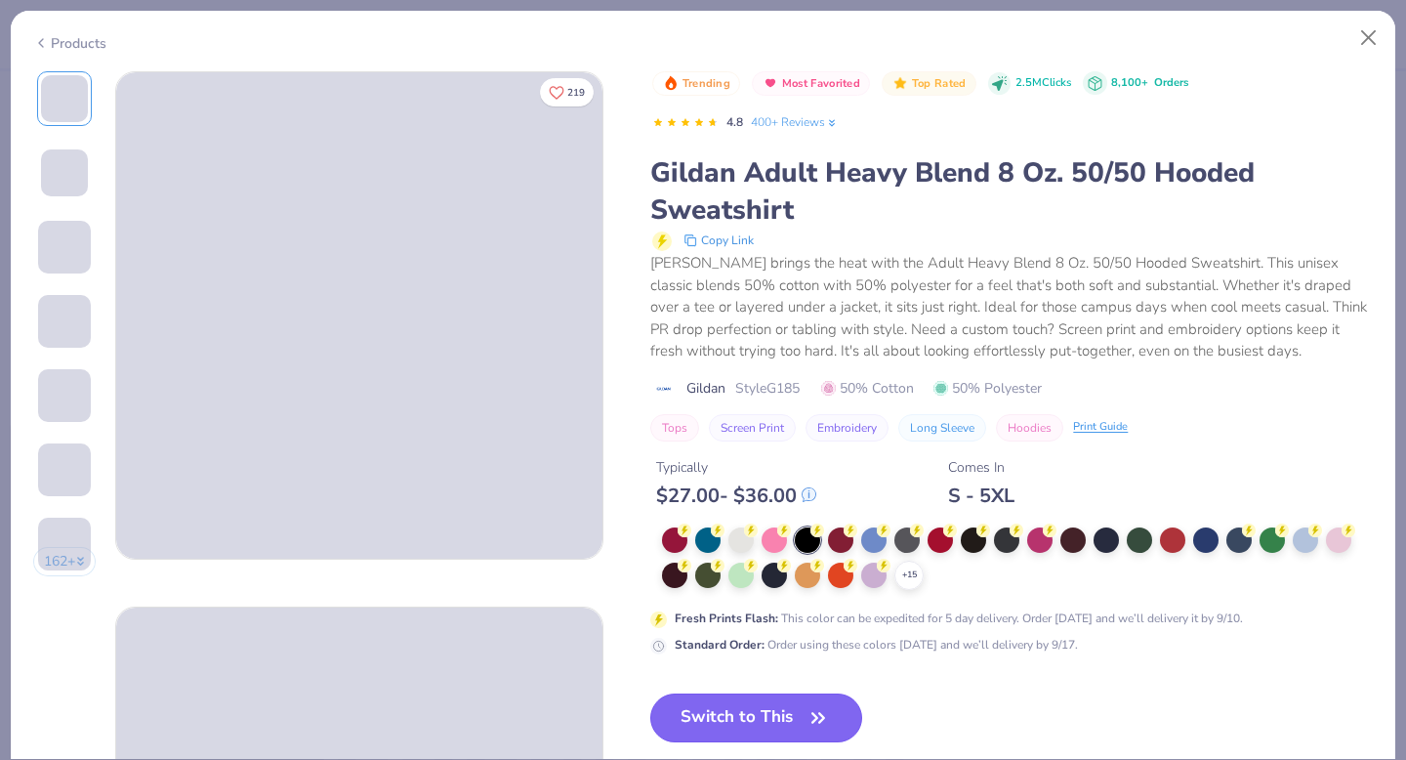
click at [751, 721] on button "Switch to This" at bounding box center [756, 717] width 212 height 49
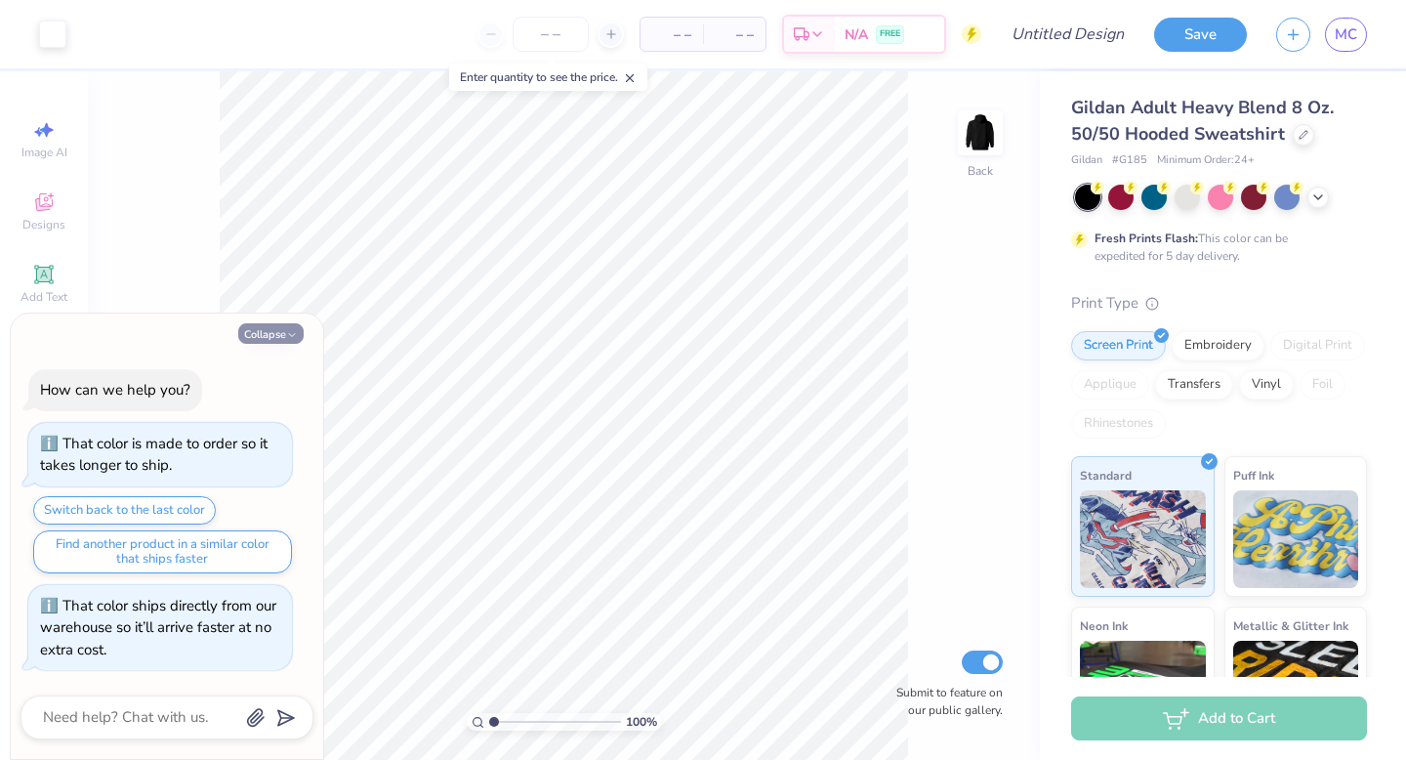
click at [274, 332] on button "Collapse" at bounding box center [270, 333] width 65 height 21
type textarea "x"
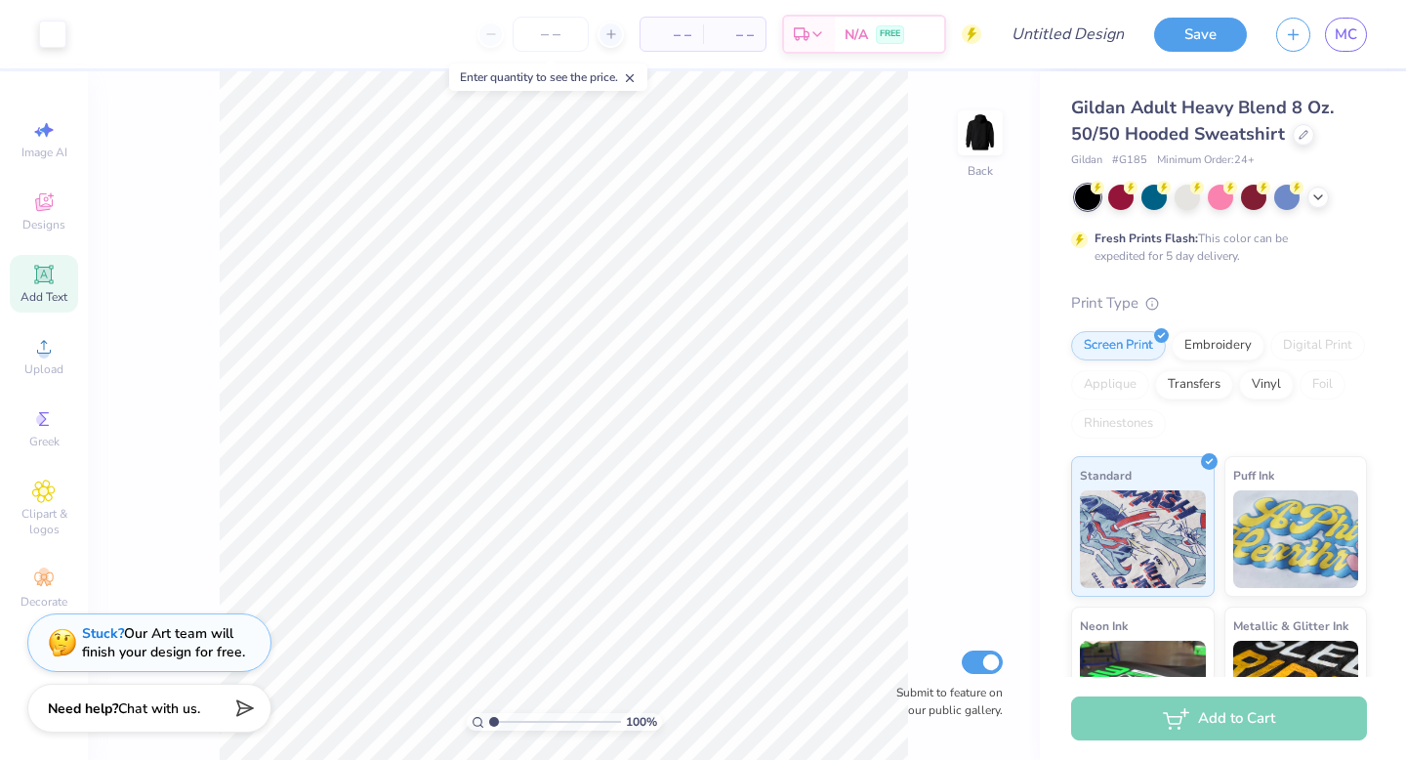
click at [32, 293] on span "Add Text" at bounding box center [44, 297] width 47 height 16
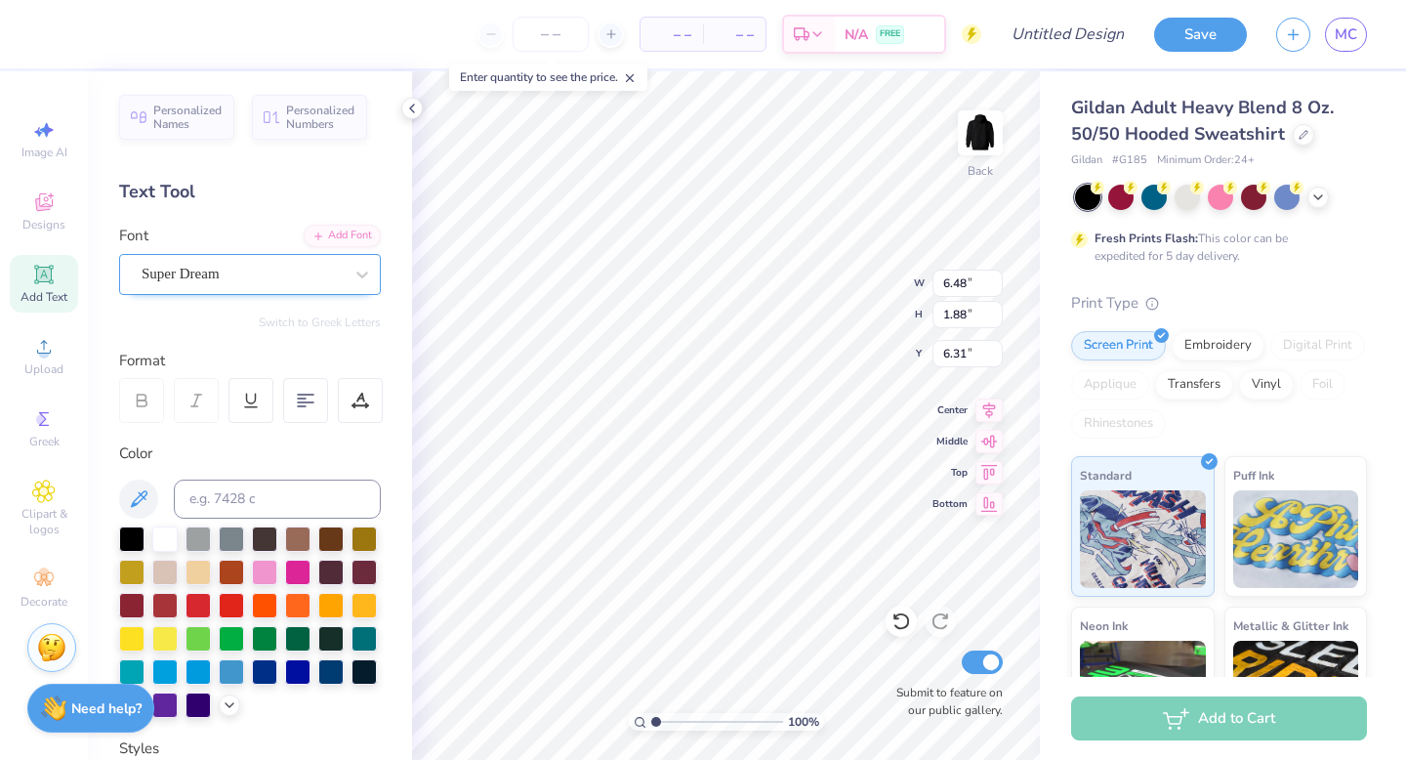
type input "12.00"
type input "5.93"
type input "0.50"
click at [407, 229] on div "Personalized Names Personalized Numbers Text Tool Add Font Font Super Dream Swi…" at bounding box center [250, 415] width 324 height 689
click at [407, 111] on icon at bounding box center [412, 109] width 16 height 16
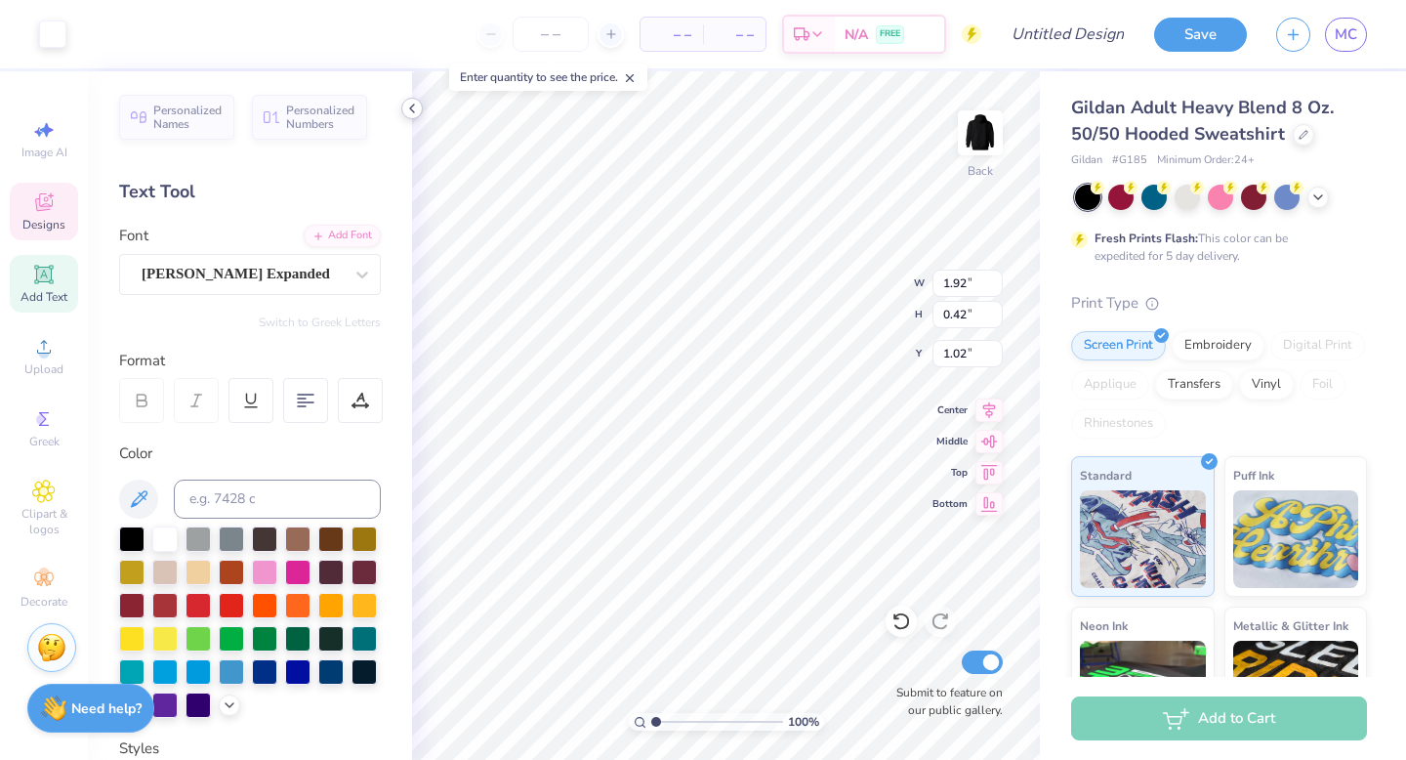
type input "1.92"
type input "0.42"
type input "1.02"
type textarea "1972"
type input "2.08"
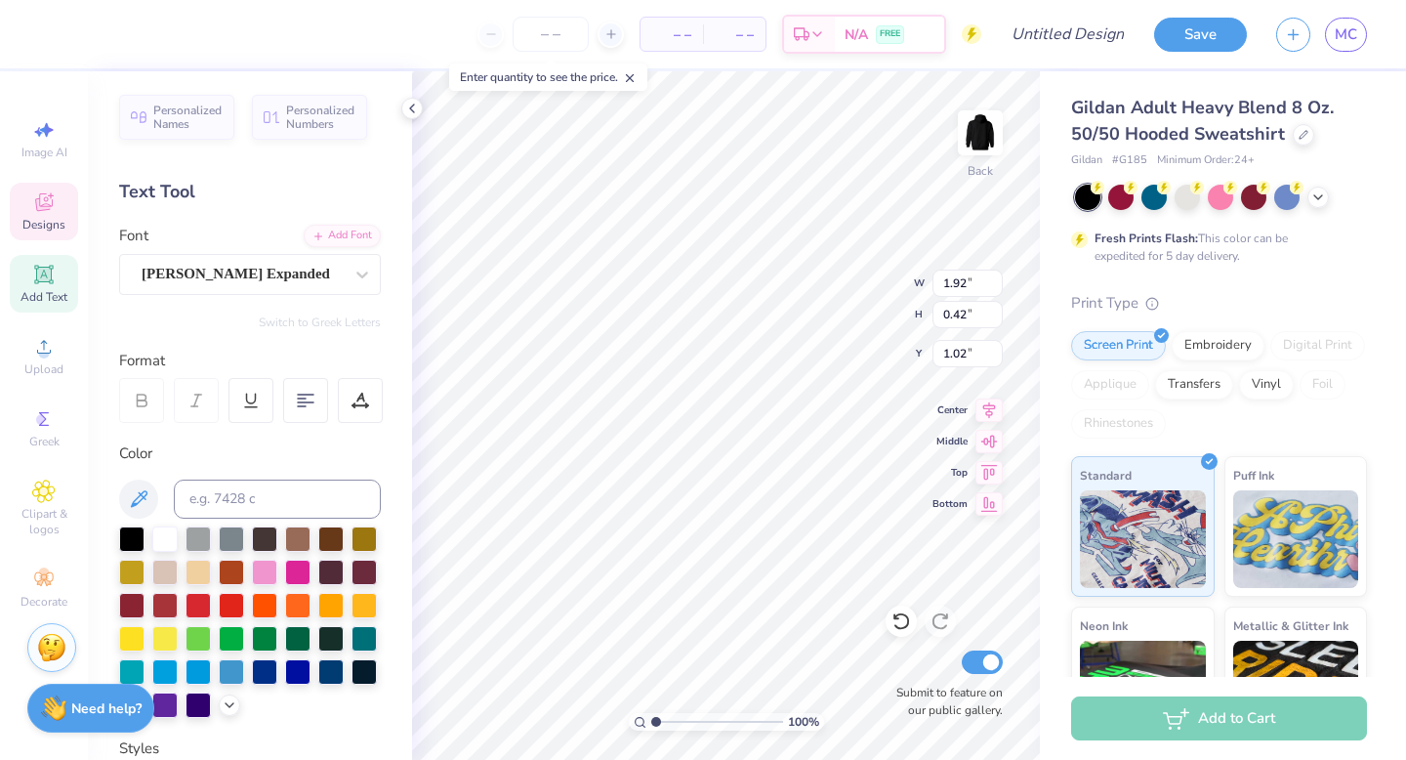
type input "0.26"
click at [910, 626] on icon at bounding box center [902, 621] width 20 height 20
type textarea "E"
type textarea "Iowa"
type input "10.98"
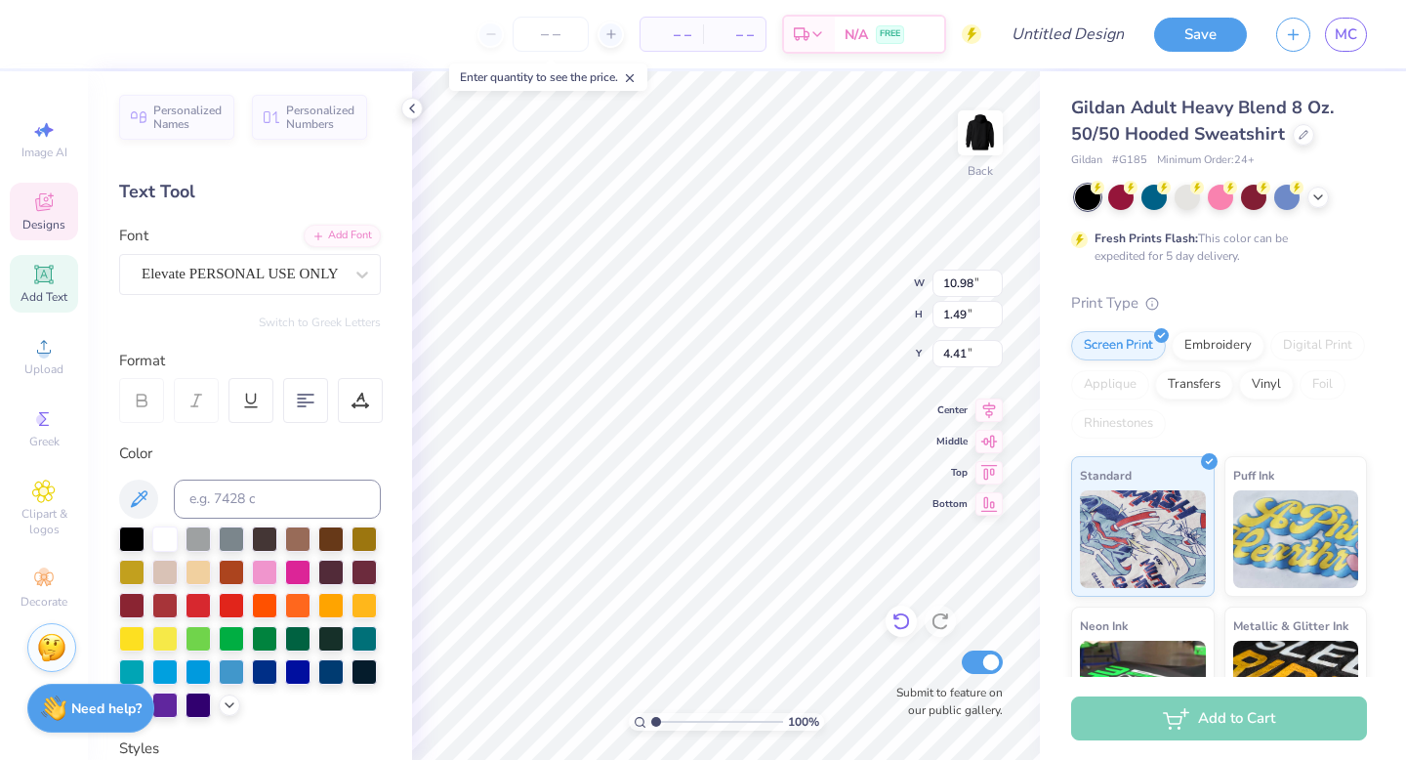
type input "1.49"
type input "4.41"
type textarea "E"
type textarea "W"
type textarea "v"
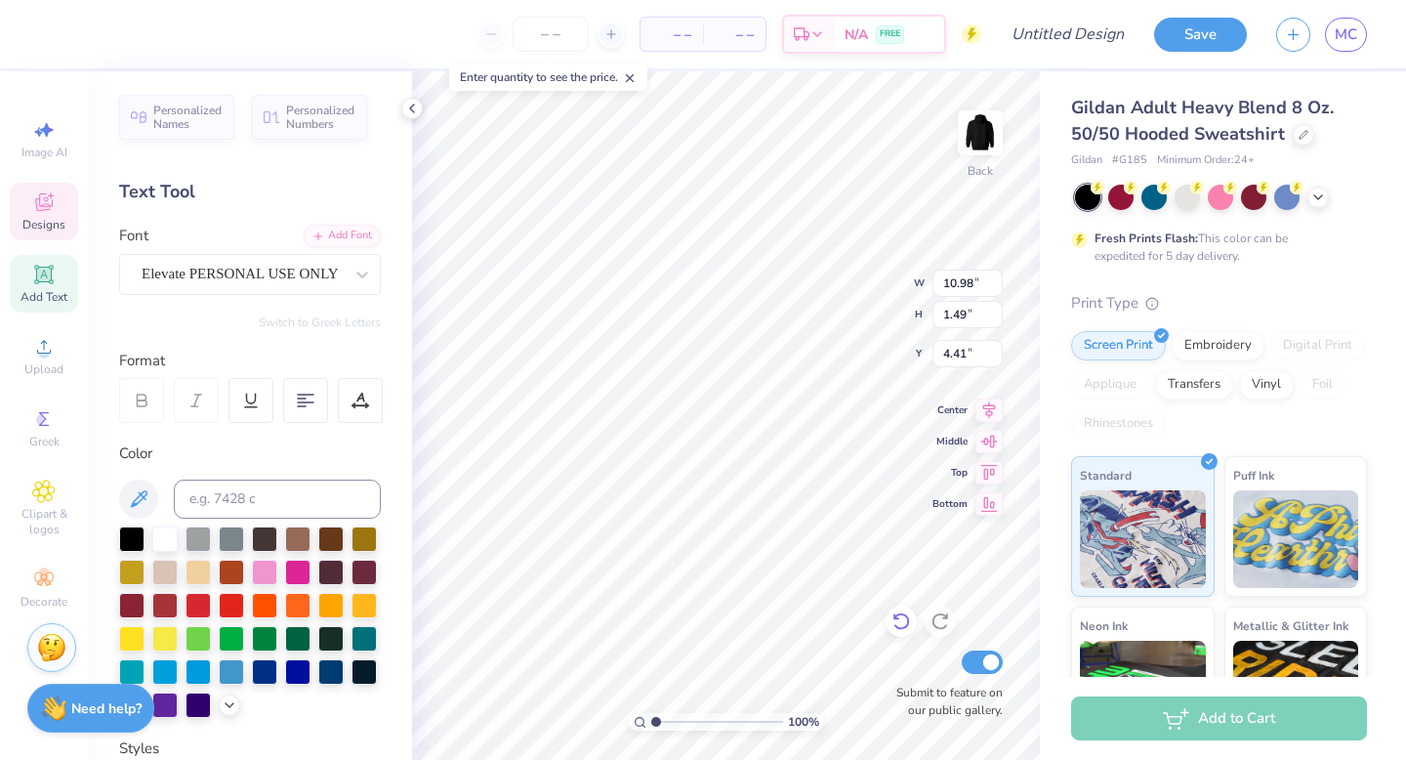
scroll to position [0, 2]
type textarea "womens club"
type textarea "d"
type textarea "volleyball"
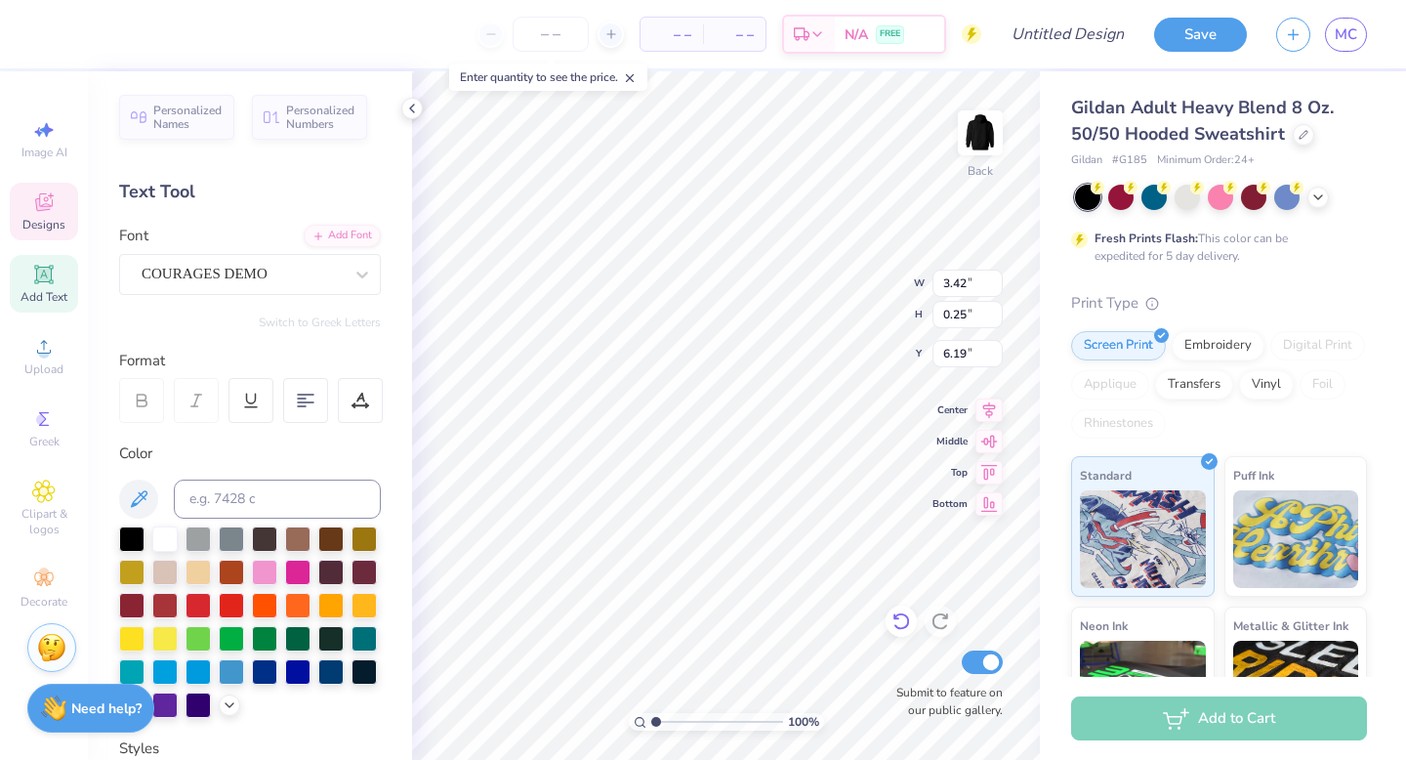
scroll to position [0, 2]
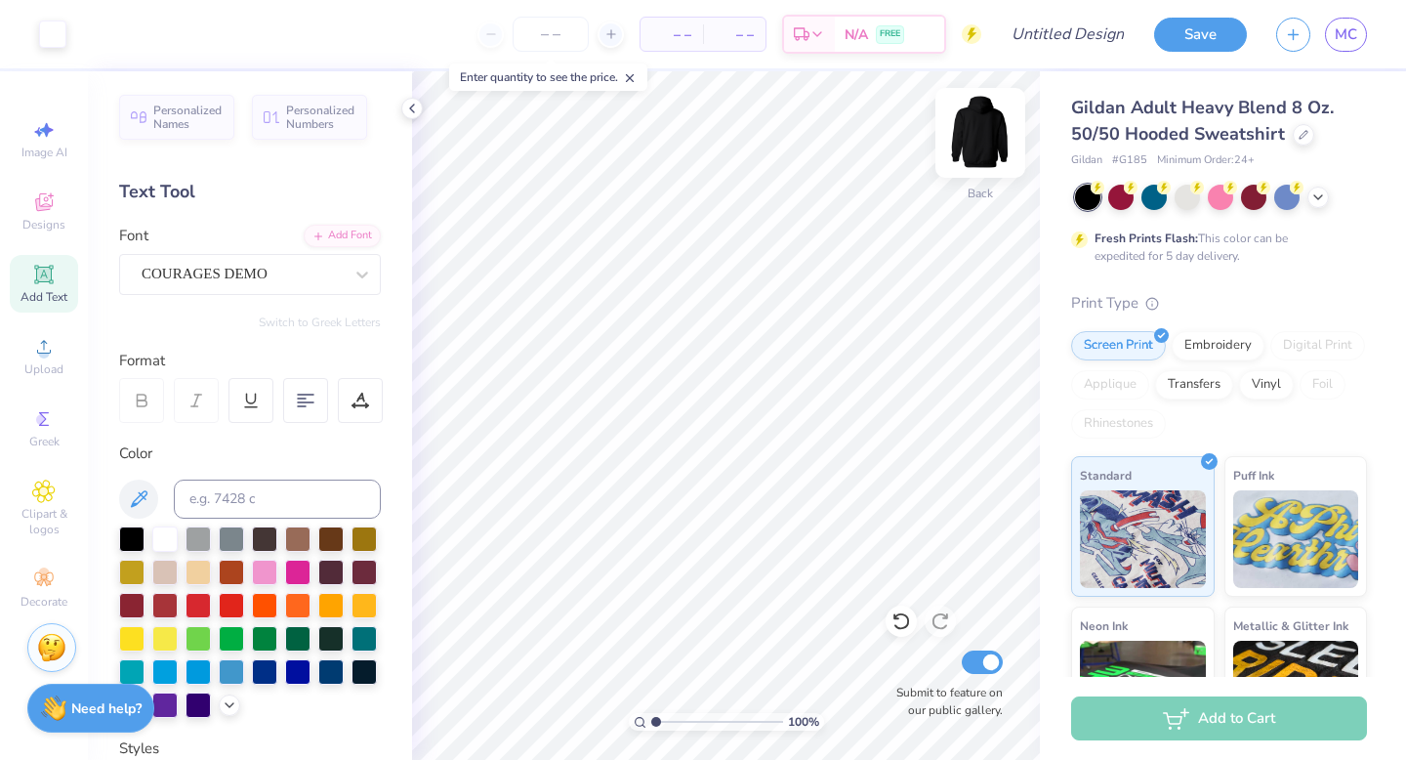
click at [981, 135] on img at bounding box center [980, 133] width 78 height 78
click at [981, 135] on img at bounding box center [980, 132] width 39 height 39
click at [1188, 190] on div at bounding box center [1187, 195] width 25 height 25
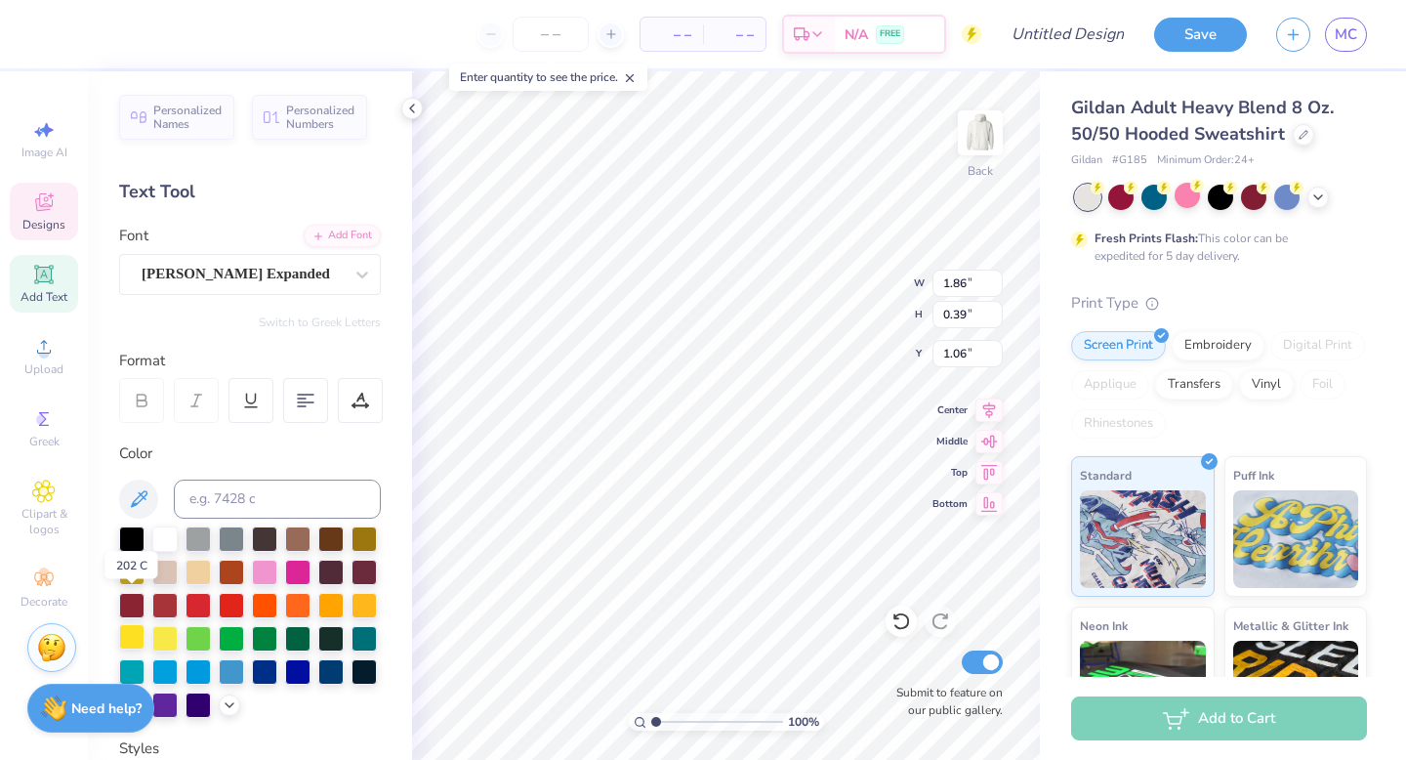
click at [135, 626] on div at bounding box center [131, 636] width 25 height 25
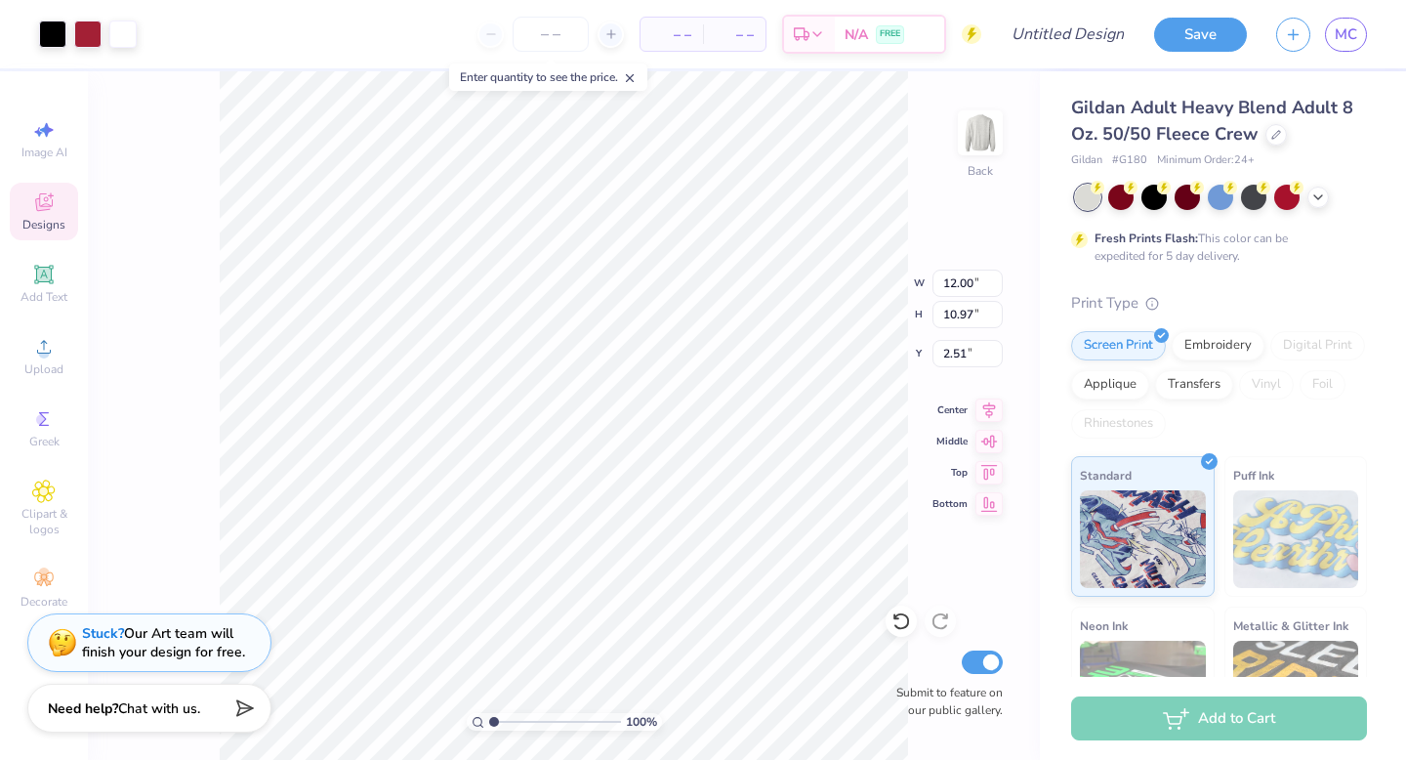
type input "2.51"
click at [41, 497] on icon at bounding box center [43, 491] width 22 height 23
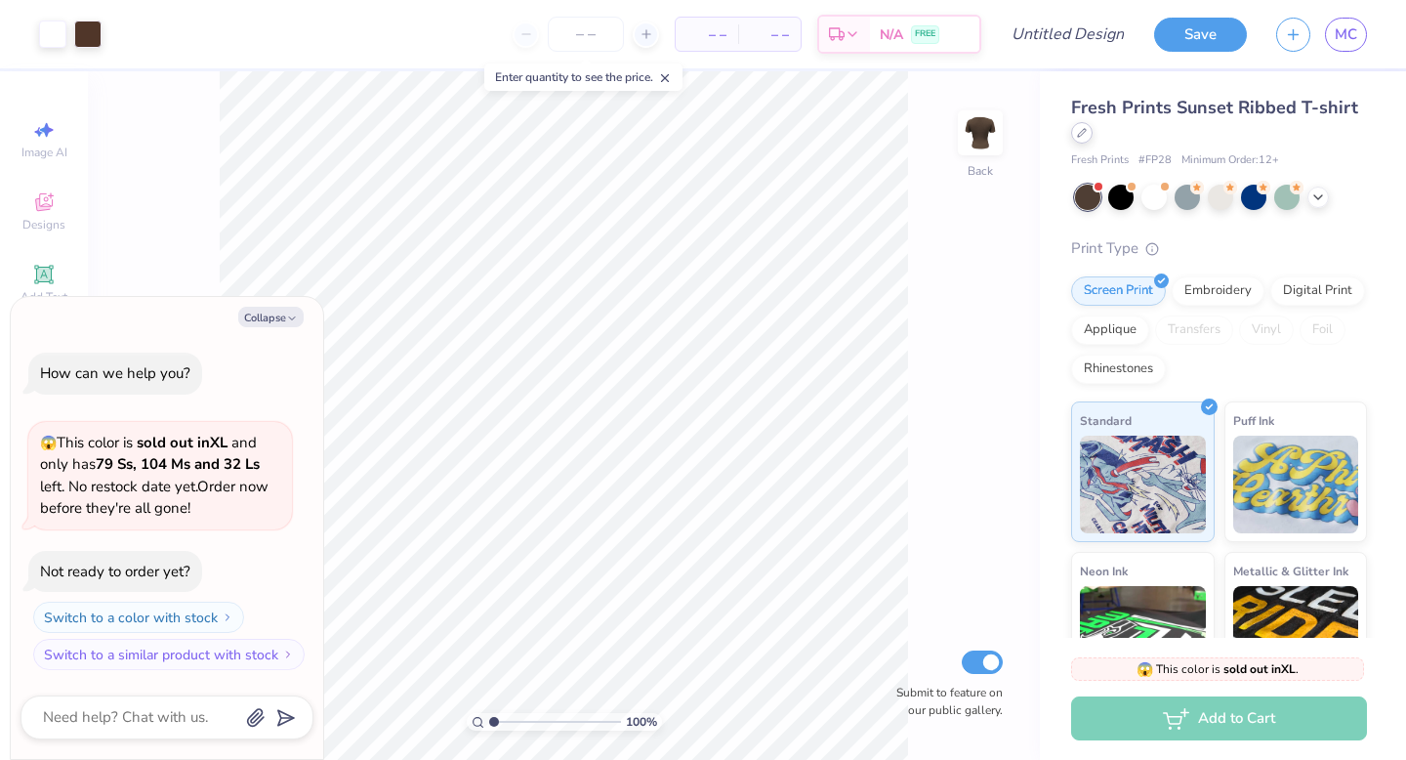
click at [1083, 139] on div at bounding box center [1081, 132] width 21 height 21
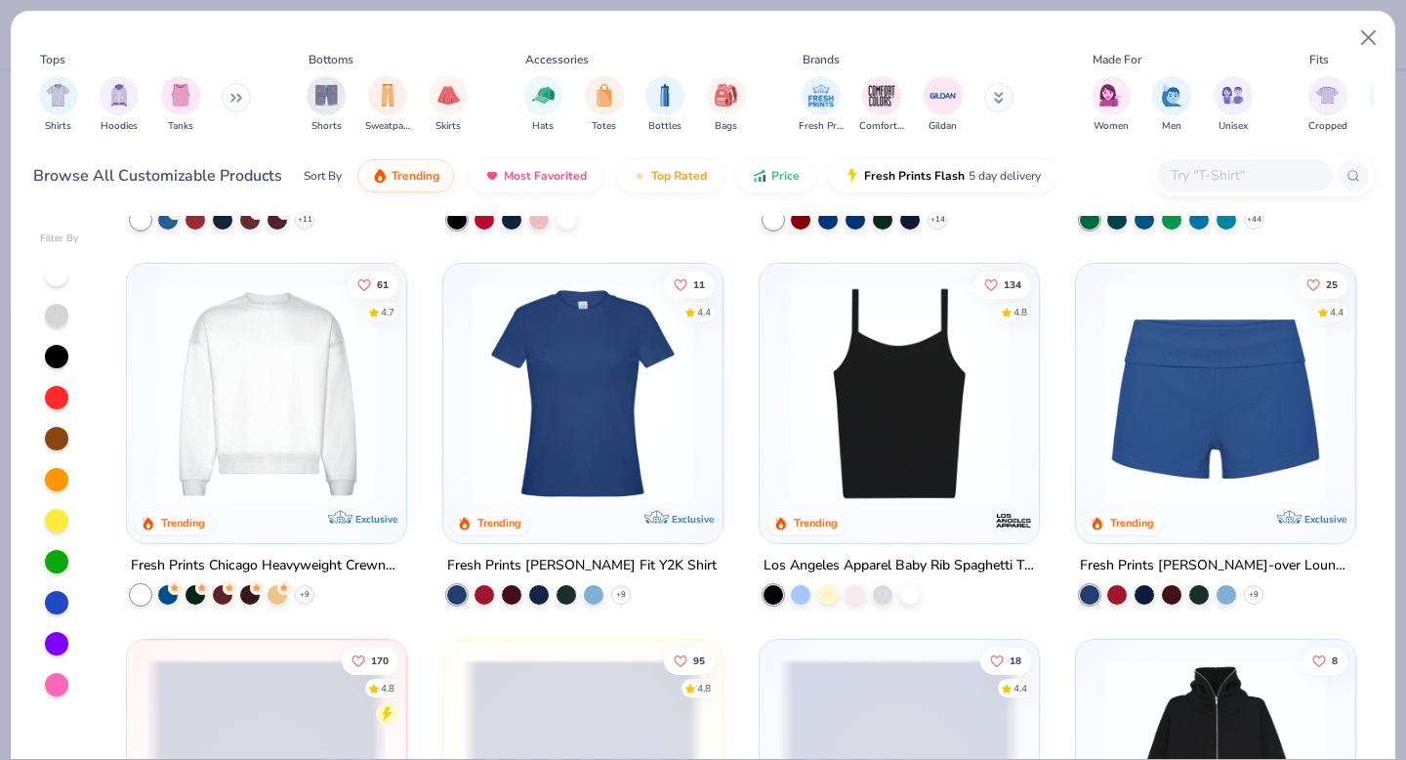
scroll to position [1091, 0]
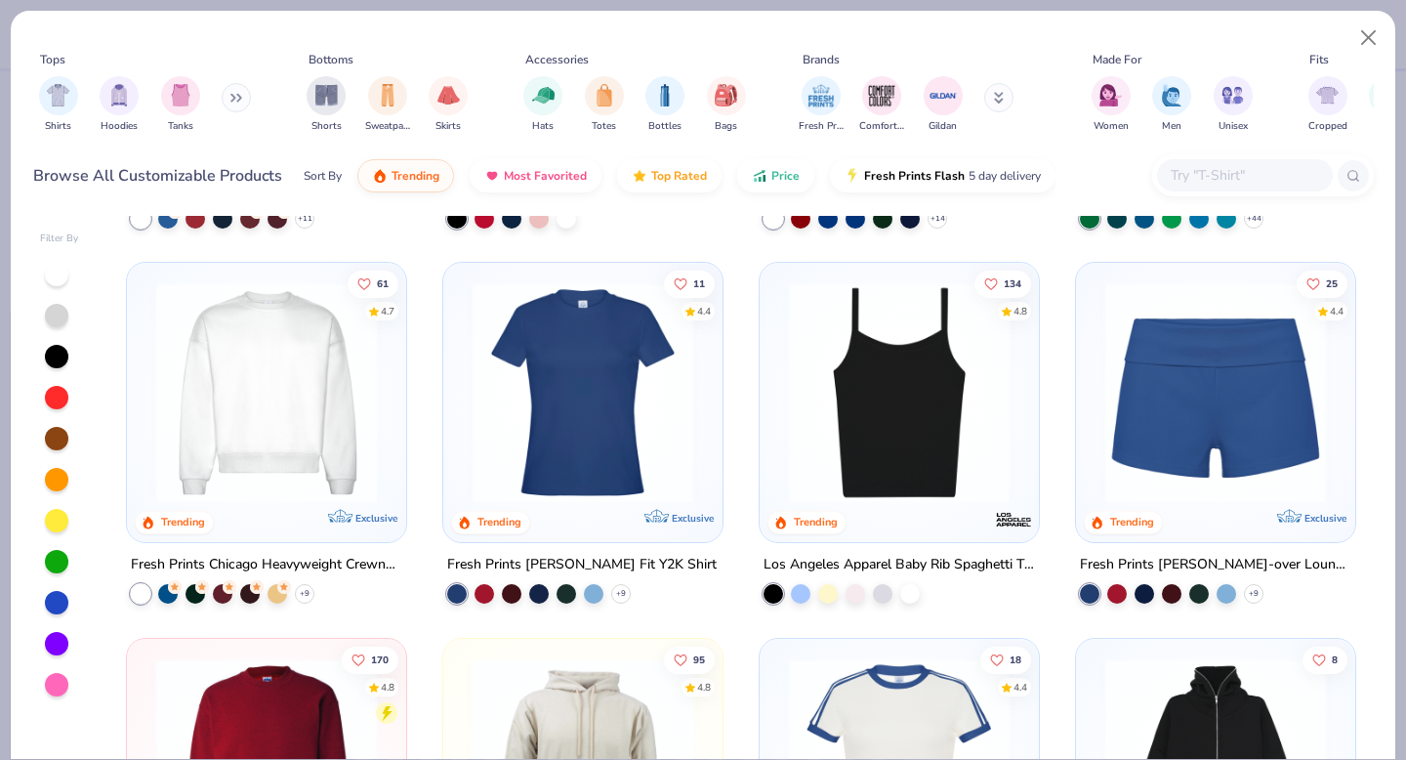
click at [260, 360] on img at bounding box center [266, 392] width 240 height 221
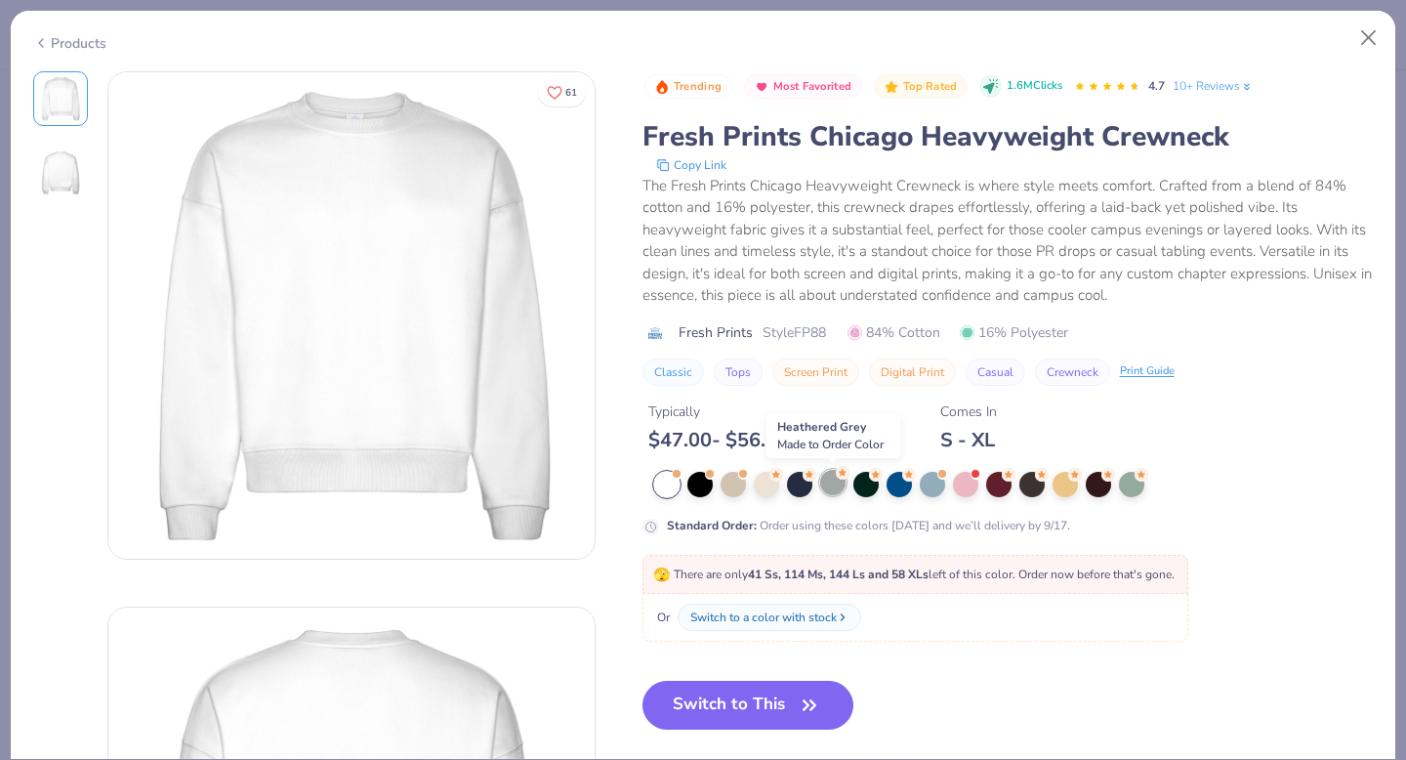
click at [835, 485] on div at bounding box center [832, 482] width 25 height 25
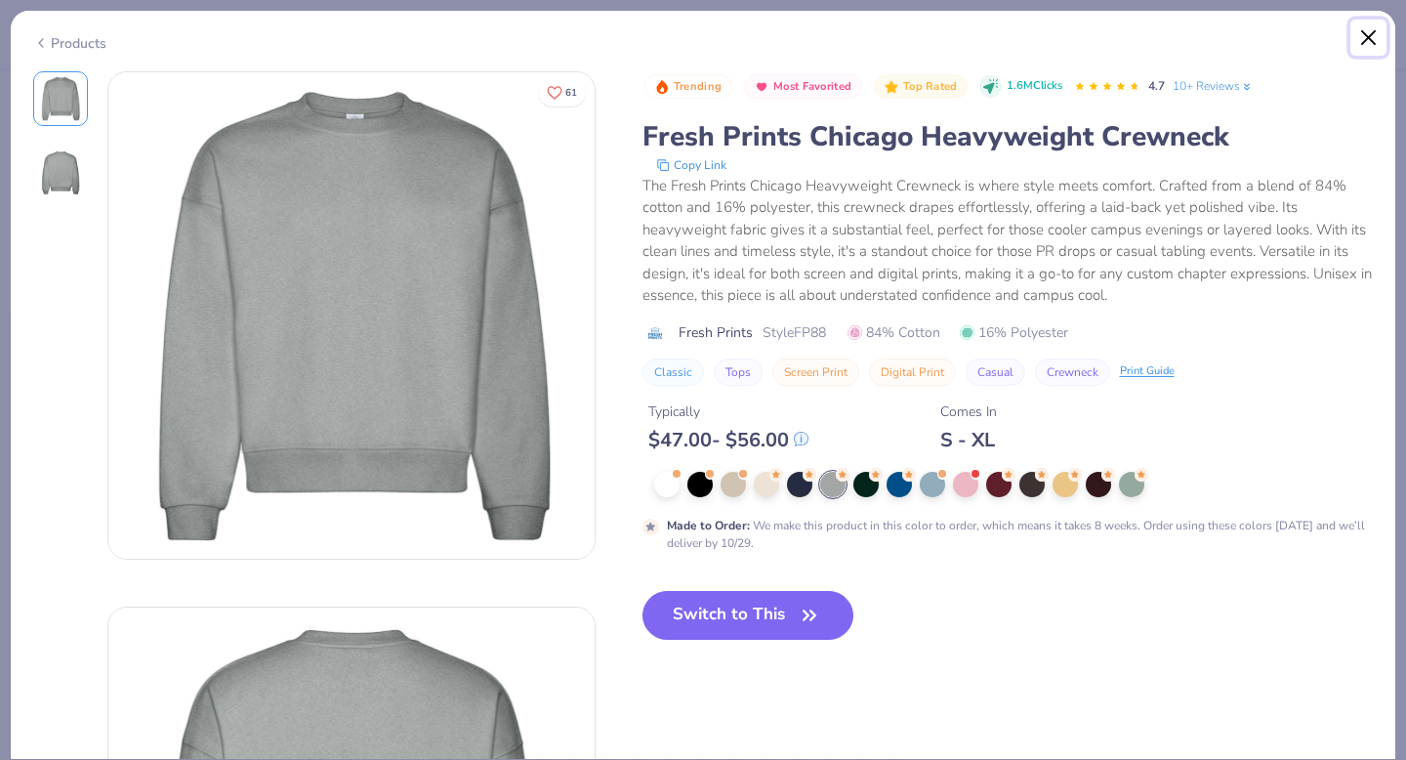
click at [1367, 33] on button "Close" at bounding box center [1369, 38] width 37 height 37
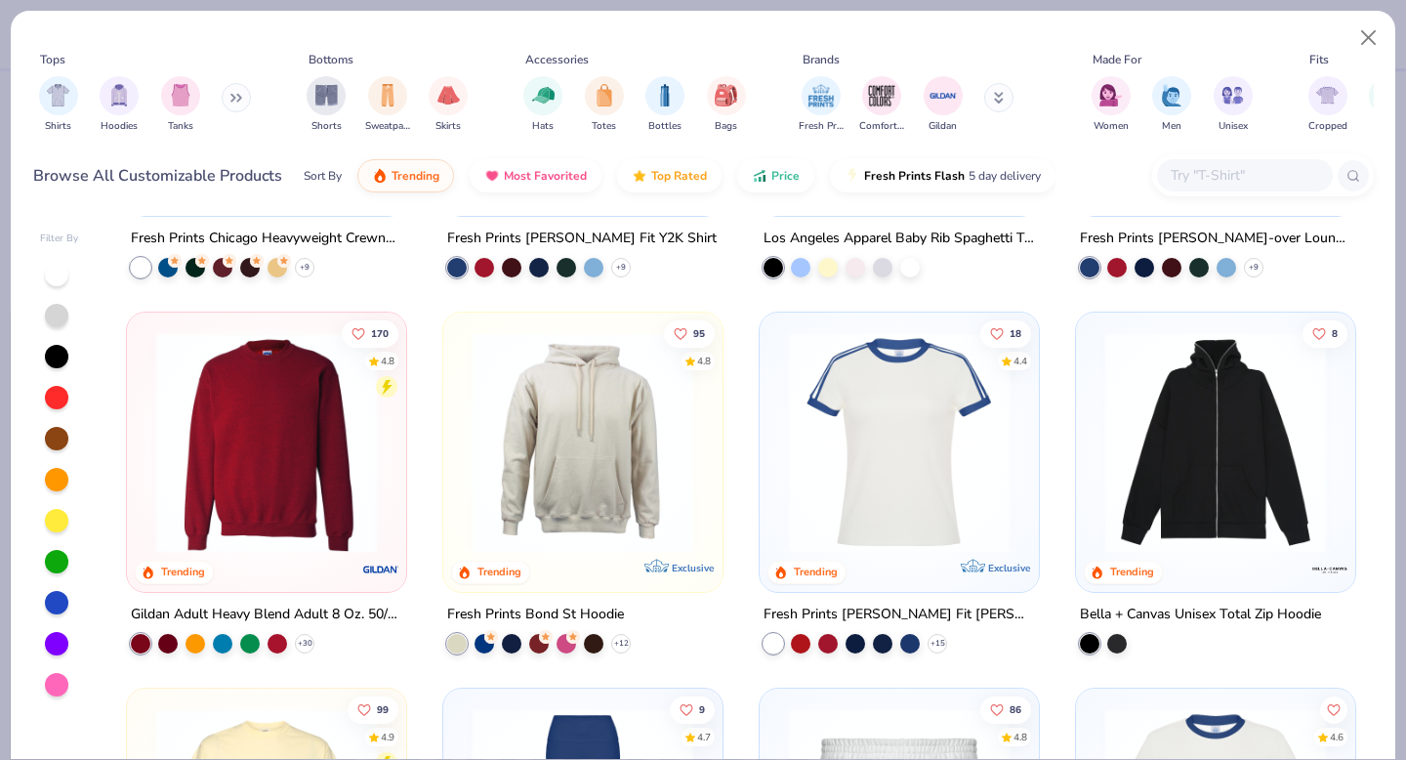
scroll to position [1419, 0]
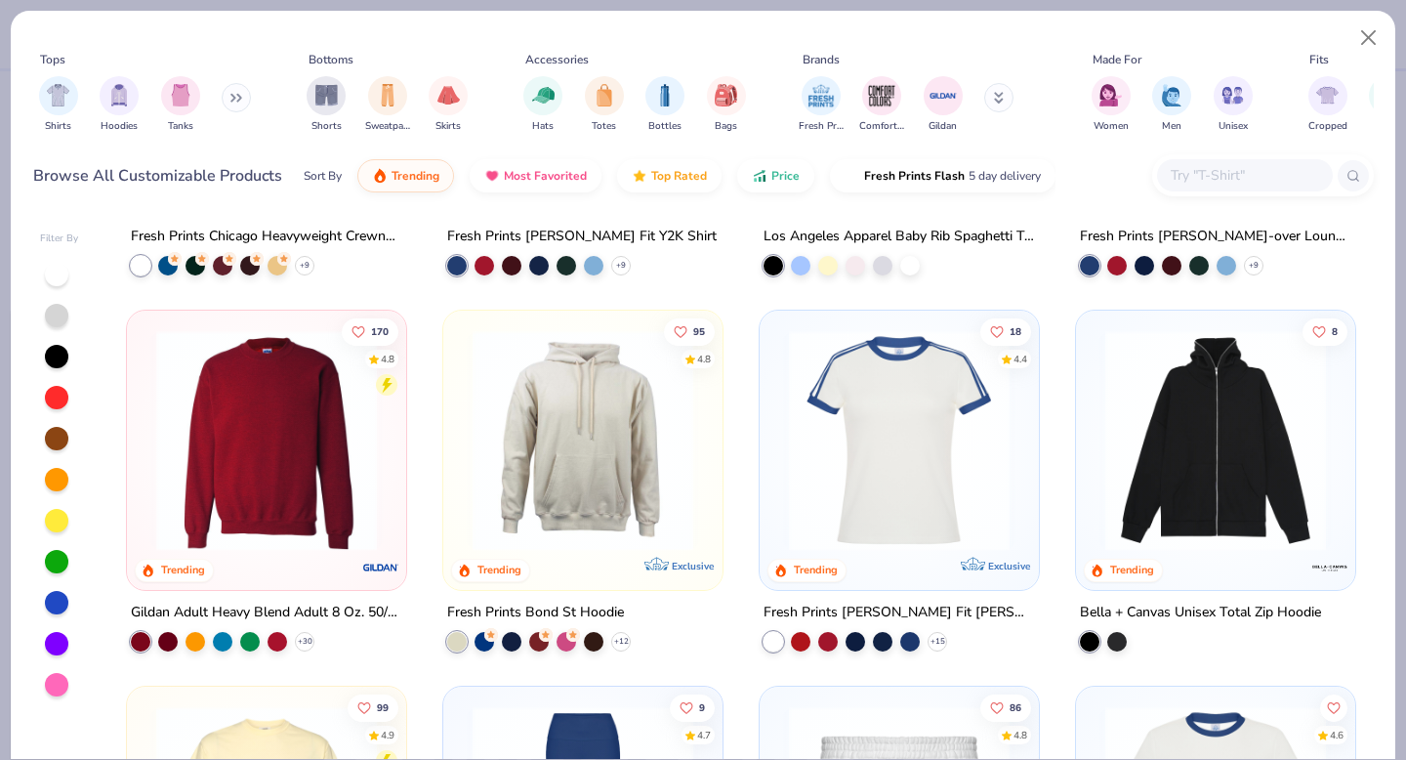
click at [262, 535] on img at bounding box center [266, 440] width 240 height 221
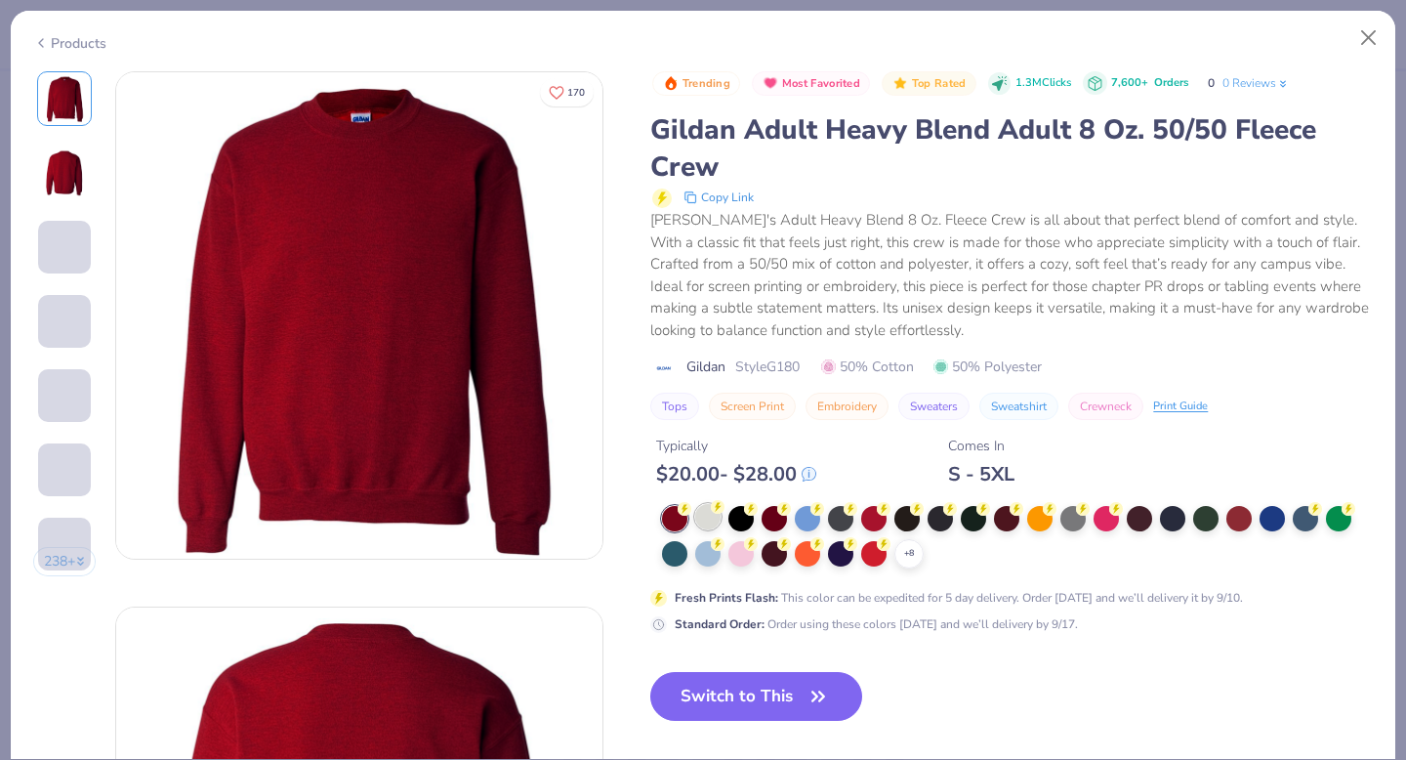
click at [707, 523] on div at bounding box center [707, 516] width 25 height 25
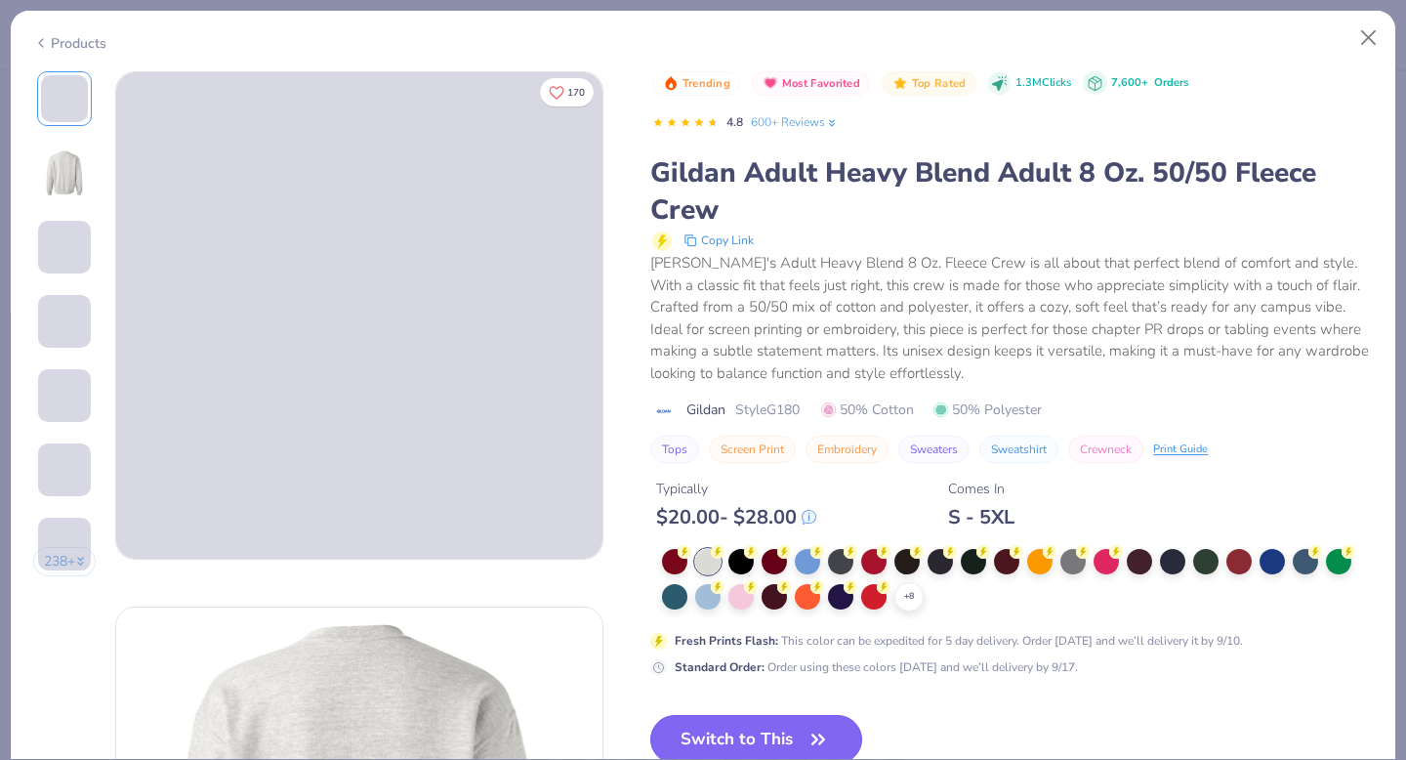
click at [778, 725] on button "Switch to This" at bounding box center [756, 739] width 212 height 49
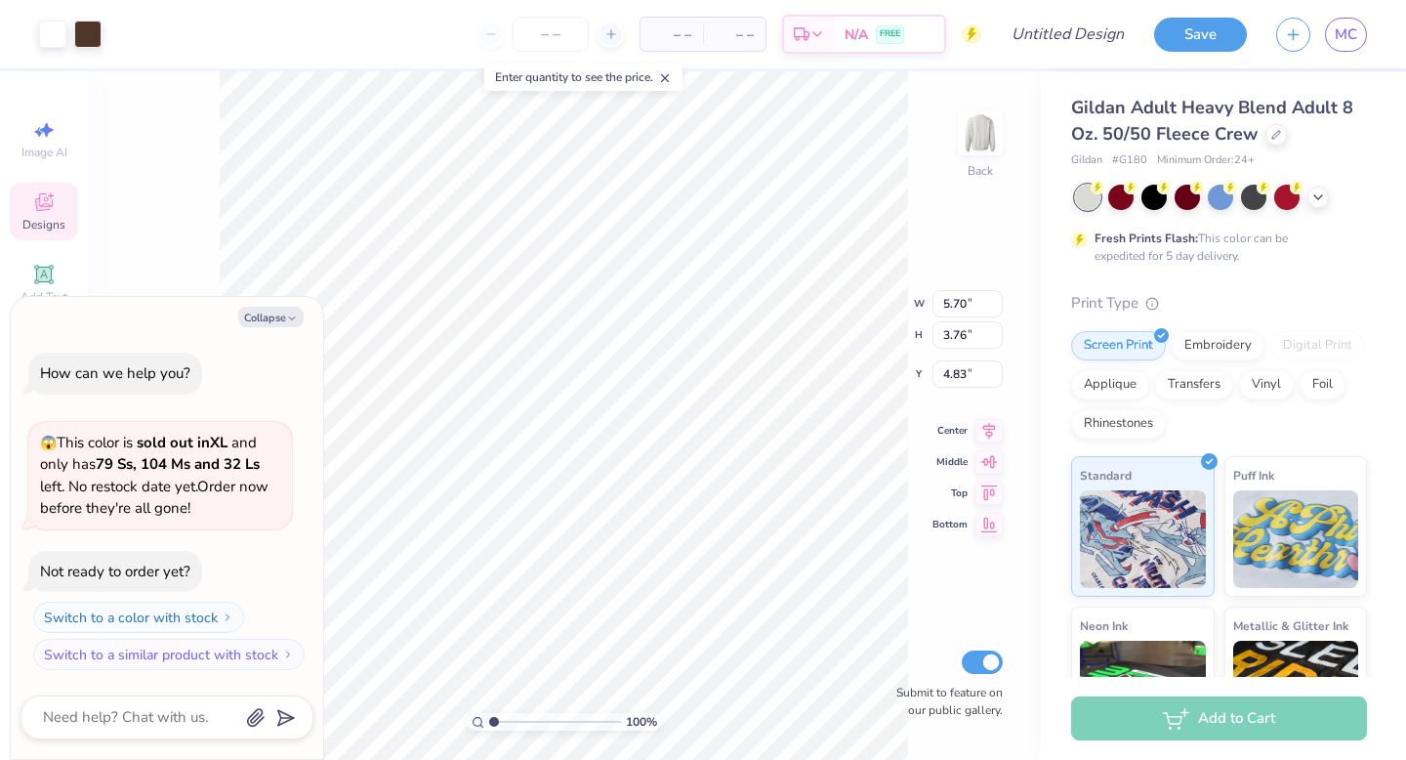
type textarea "x"
type input "5.98"
type textarea "x"
type input "5.97"
type textarea "x"
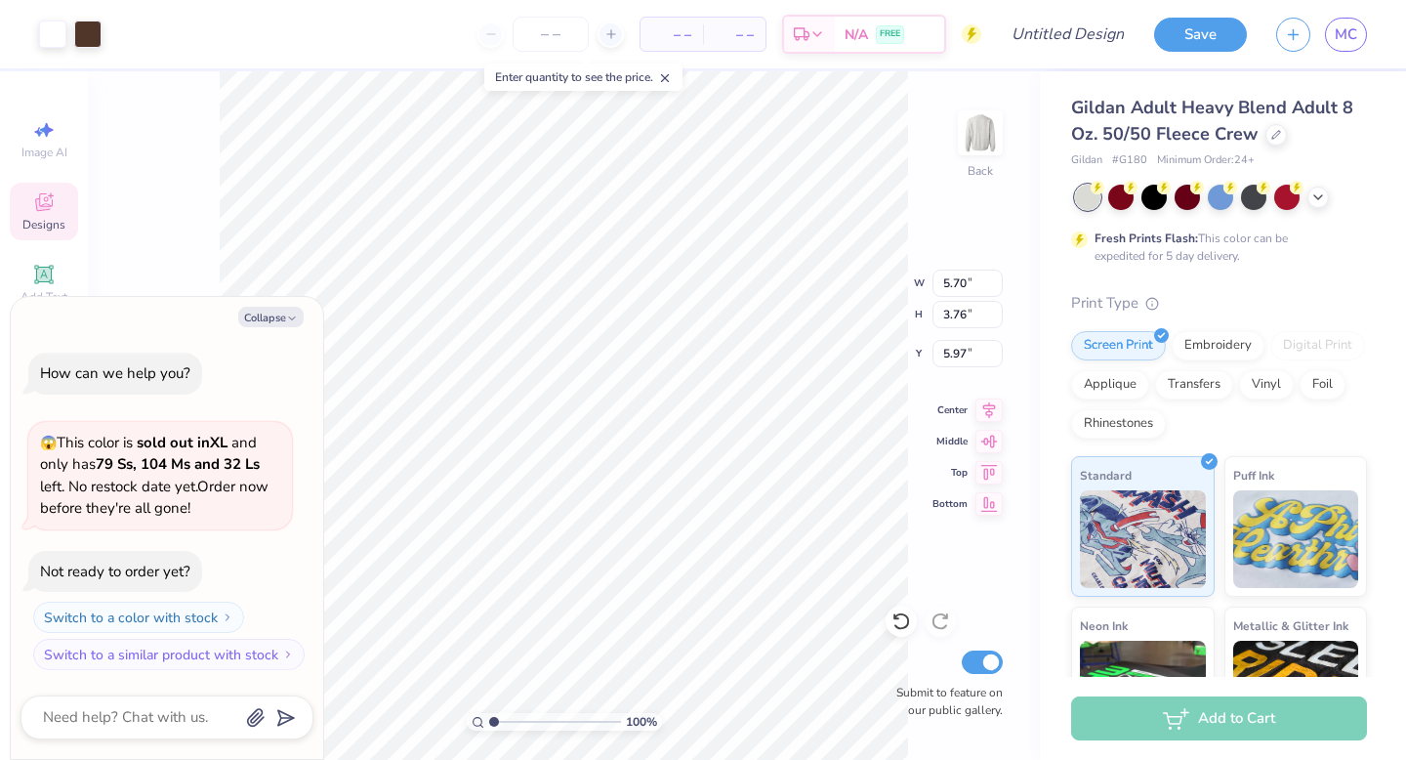
type input "4.31"
click at [976, 404] on icon at bounding box center [989, 407] width 27 height 23
type textarea "x"
type input "4.32"
type textarea "x"
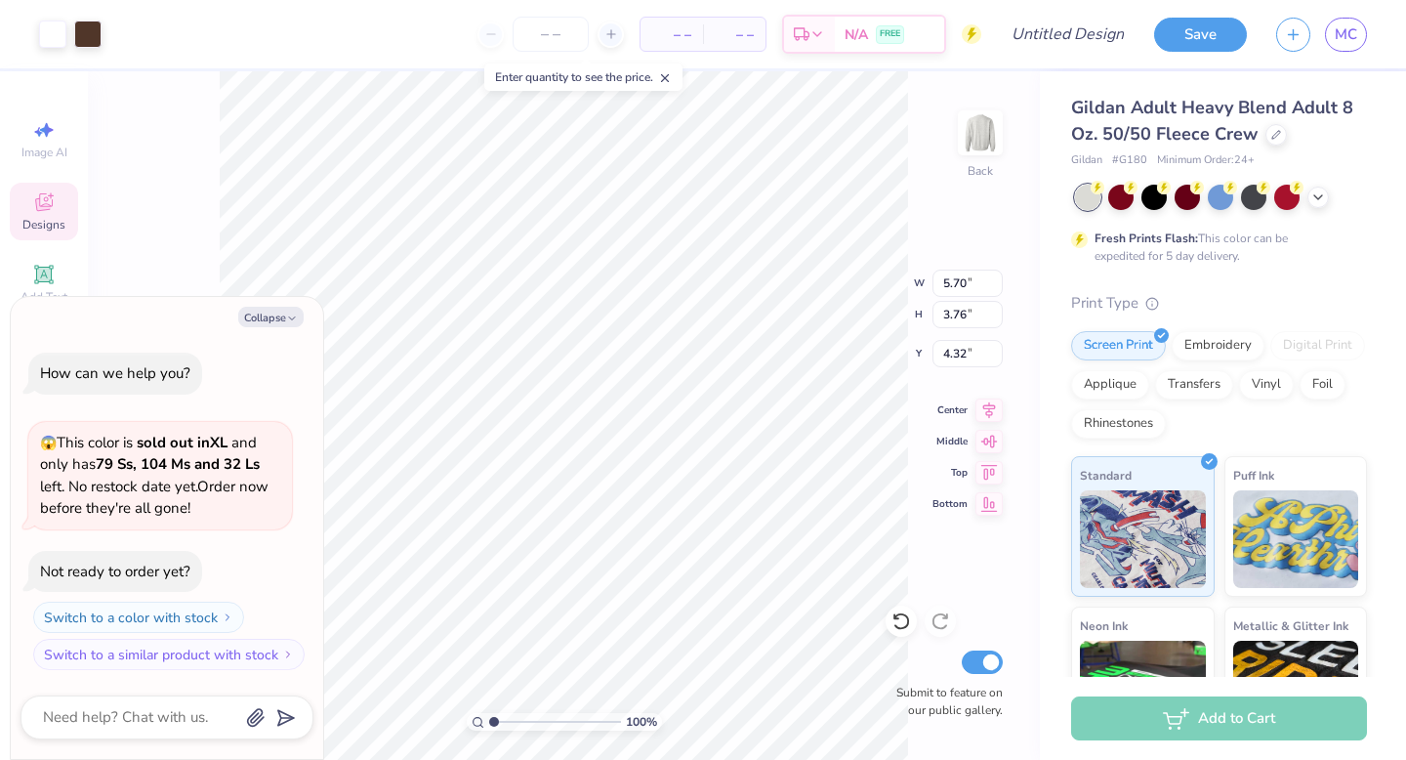
type input "1.45"
type input "1.93"
type input "4.44"
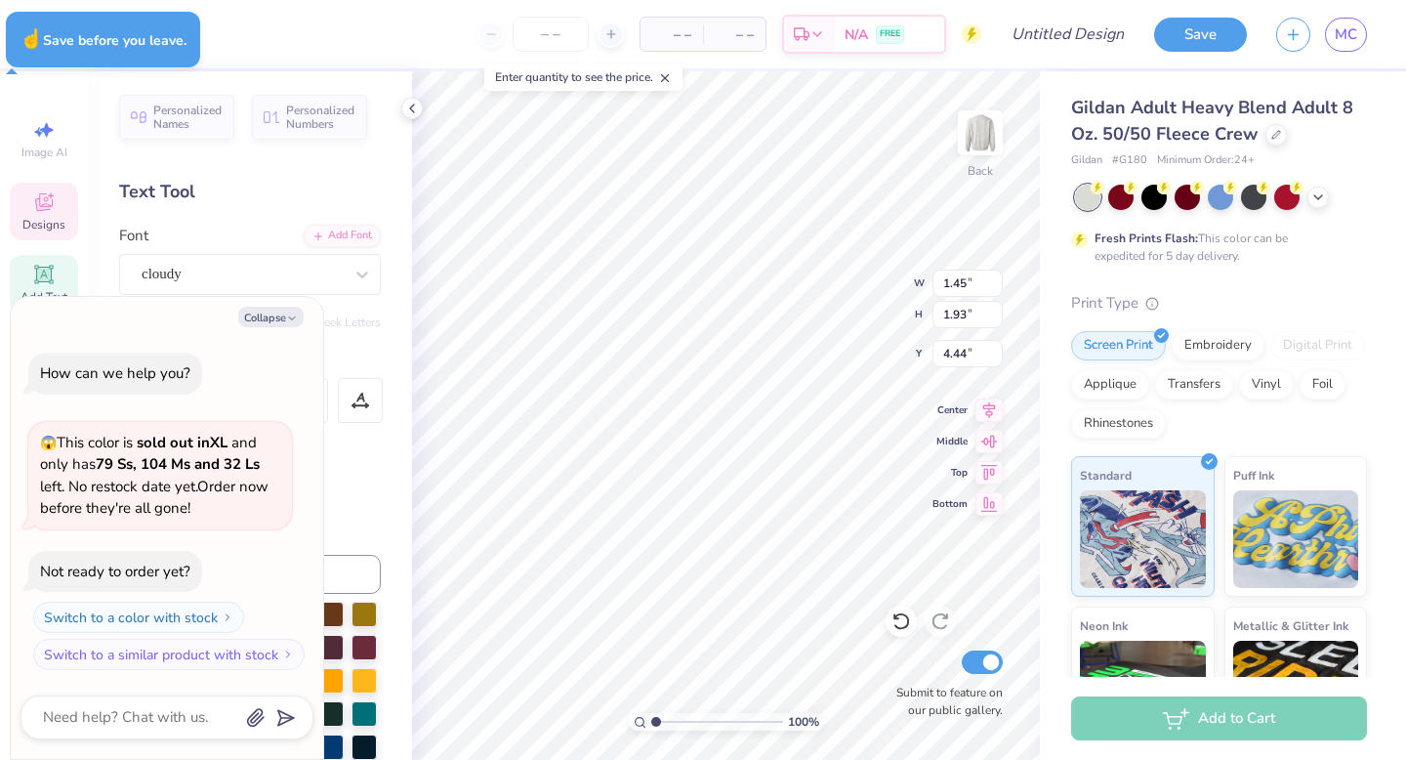
type textarea "x"
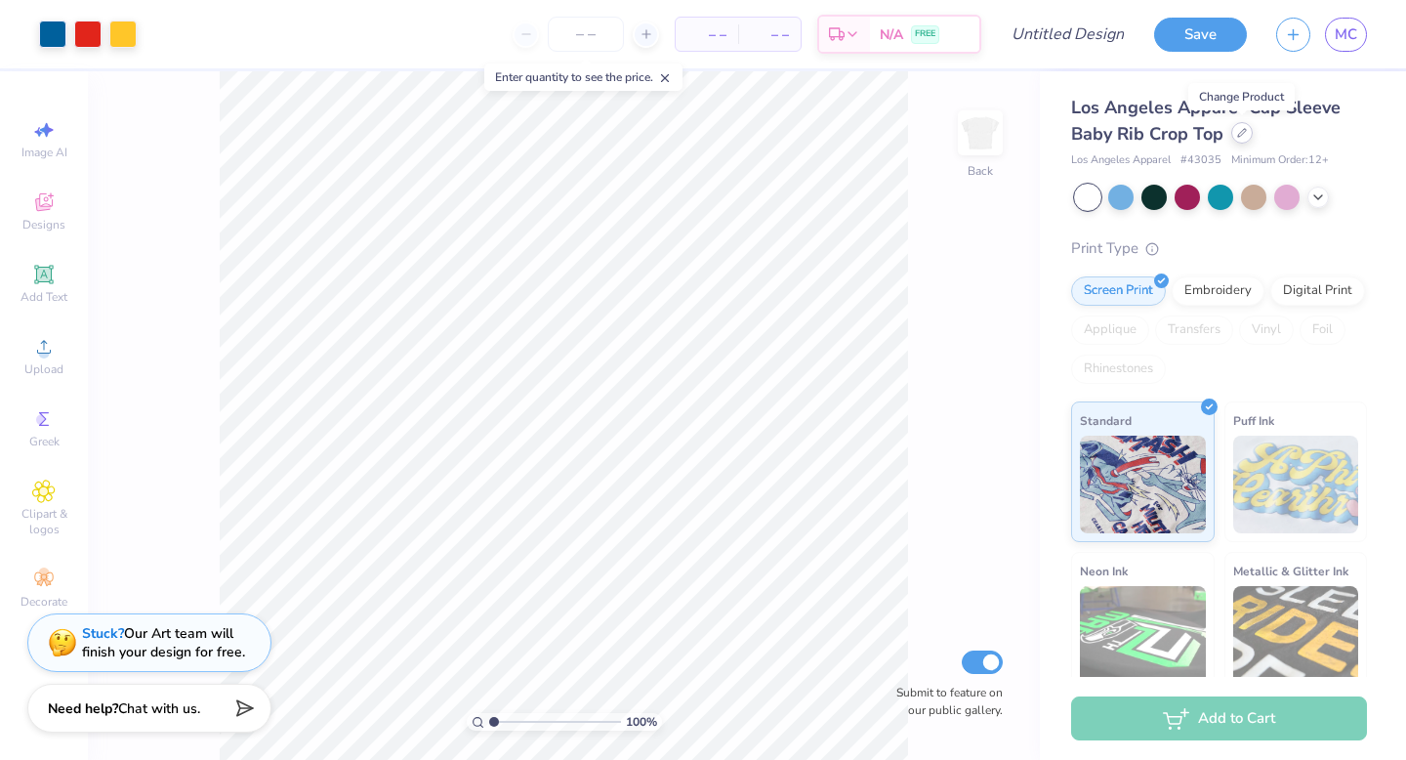
click at [1243, 139] on div at bounding box center [1242, 132] width 21 height 21
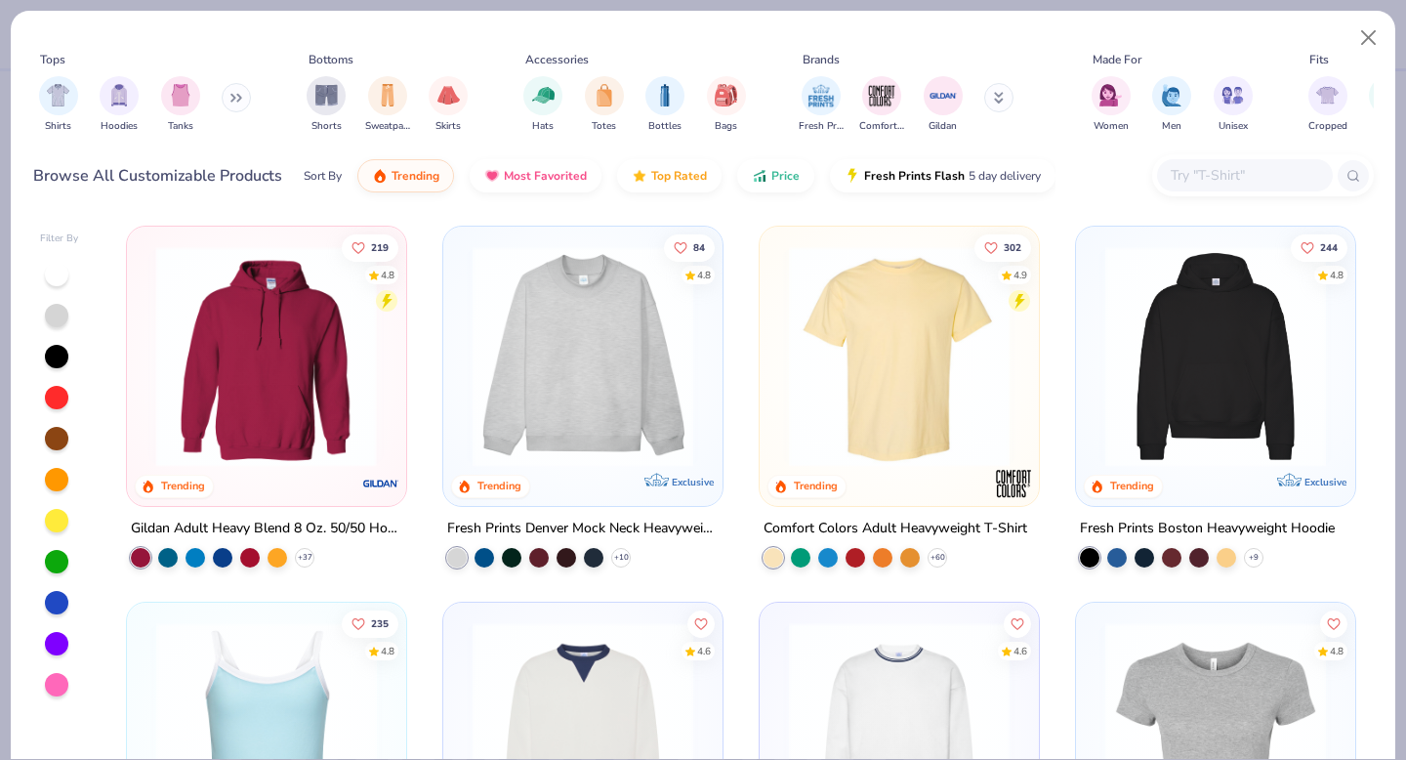
click at [301, 357] on div at bounding box center [27, 356] width 720 height 221
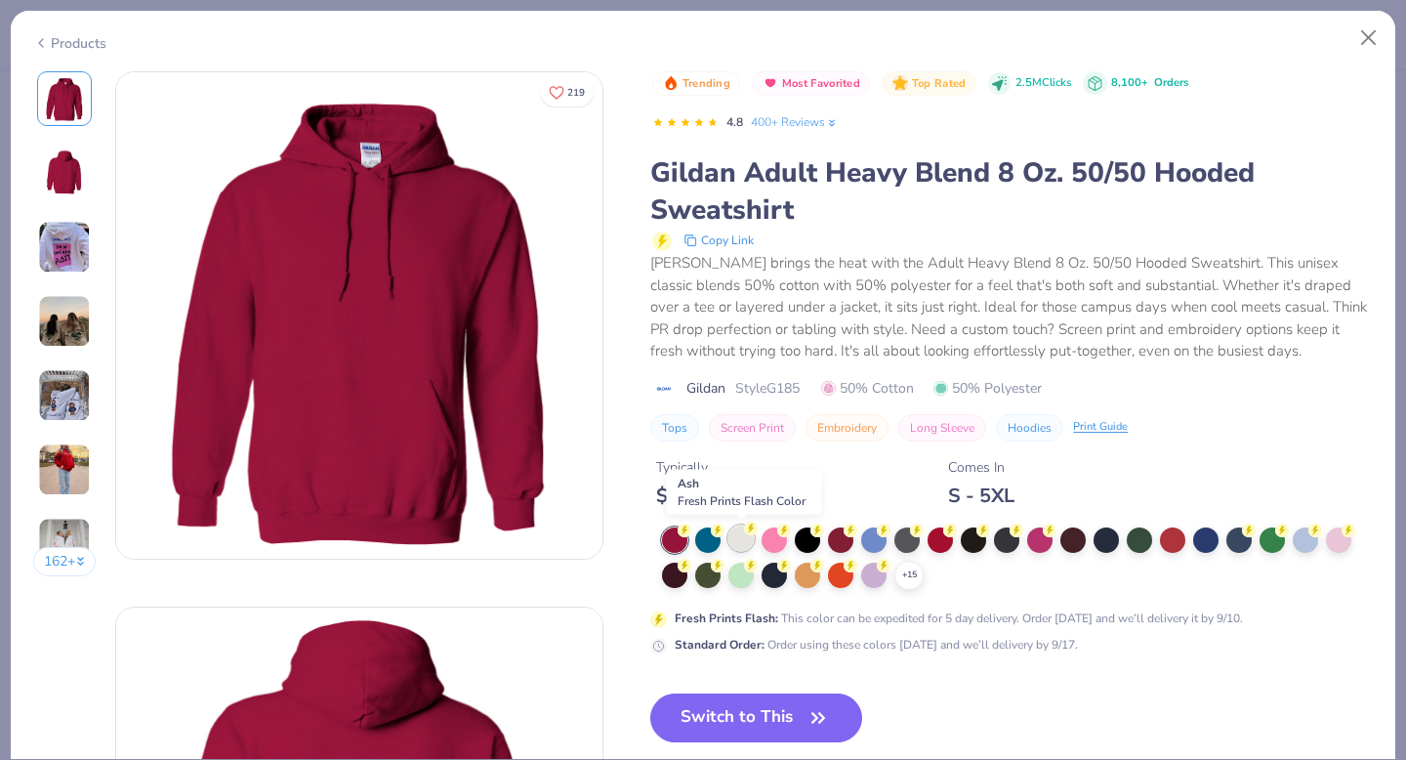
click at [691, 534] on circle at bounding box center [685, 530] width 14 height 14
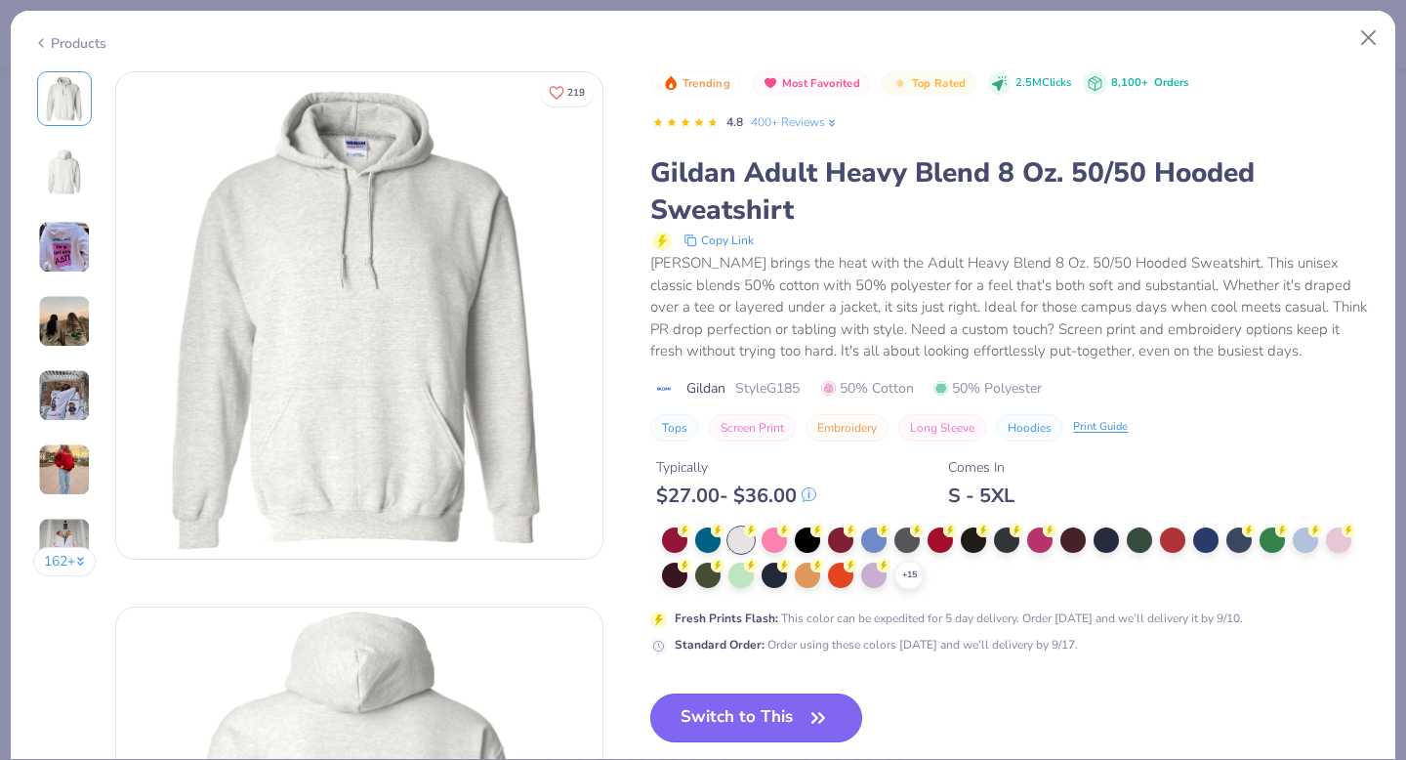
click at [735, 707] on button "Switch to This" at bounding box center [756, 717] width 212 height 49
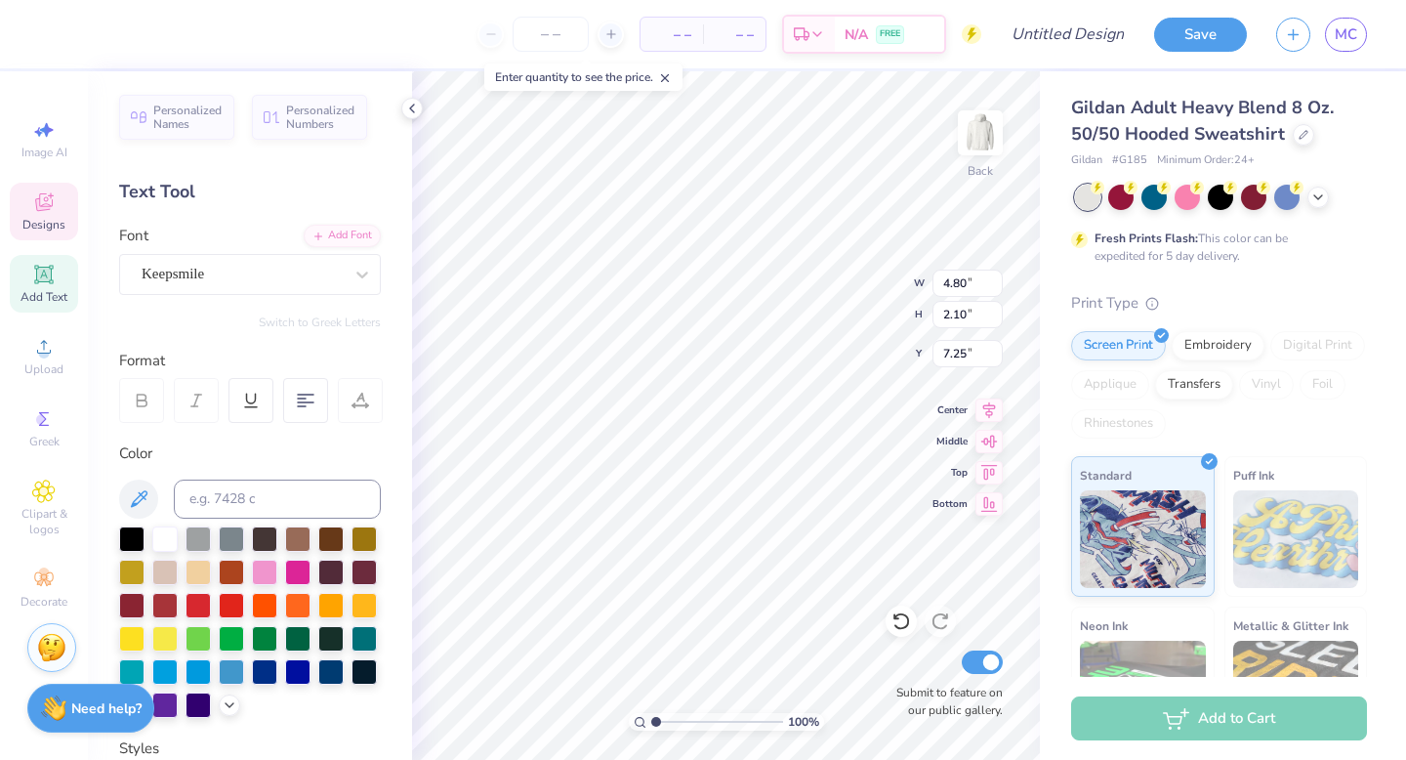
type input "5.13"
type input "1.71"
type input "11.90"
click at [906, 630] on icon at bounding box center [902, 621] width 20 height 20
type textarea "G"
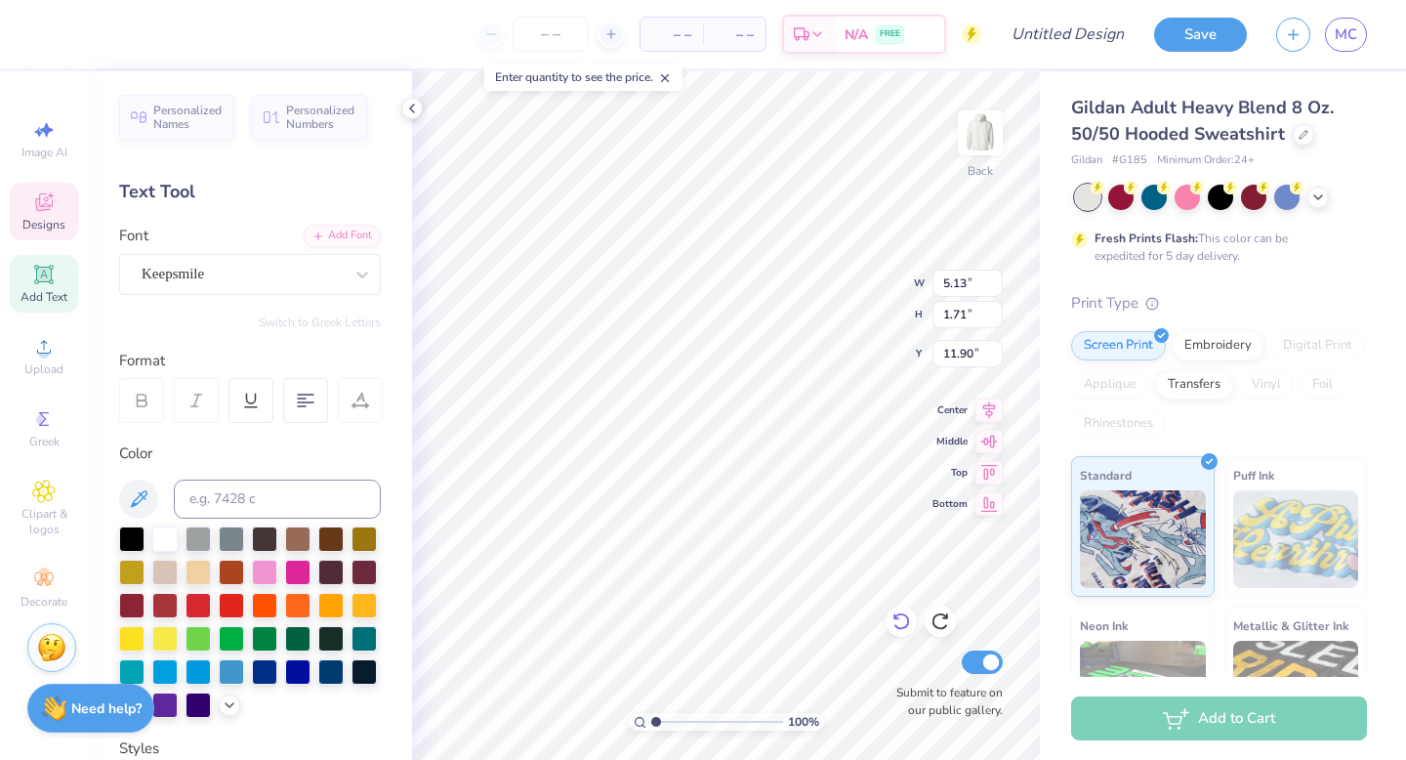
type textarea "volleyball"
type textarea "K"
type textarea "I"
type textarea "Iowa"
type input "5.48"
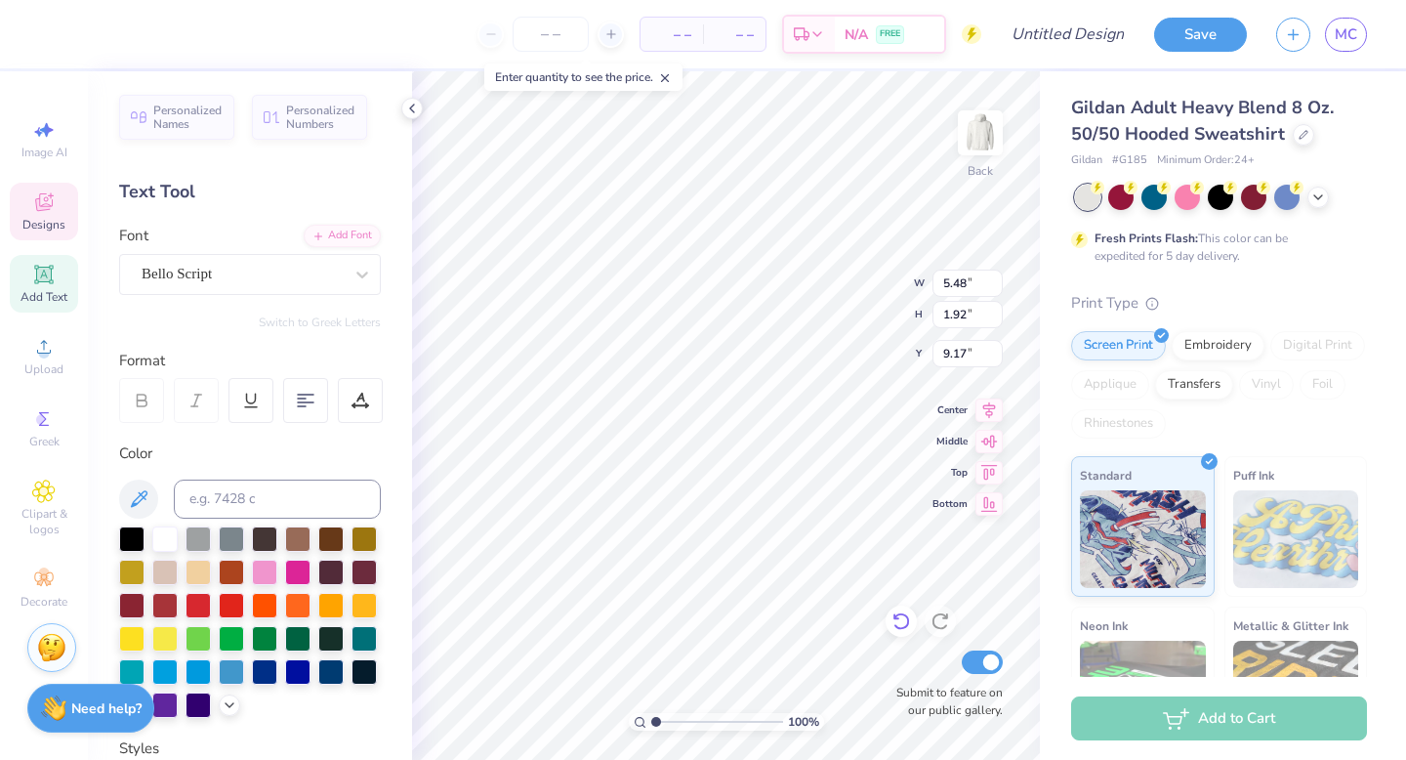
type input "1.92"
type input "9.41"
click at [894, 623] on icon at bounding box center [902, 621] width 20 height 20
type input "5.48"
type input "1.92"
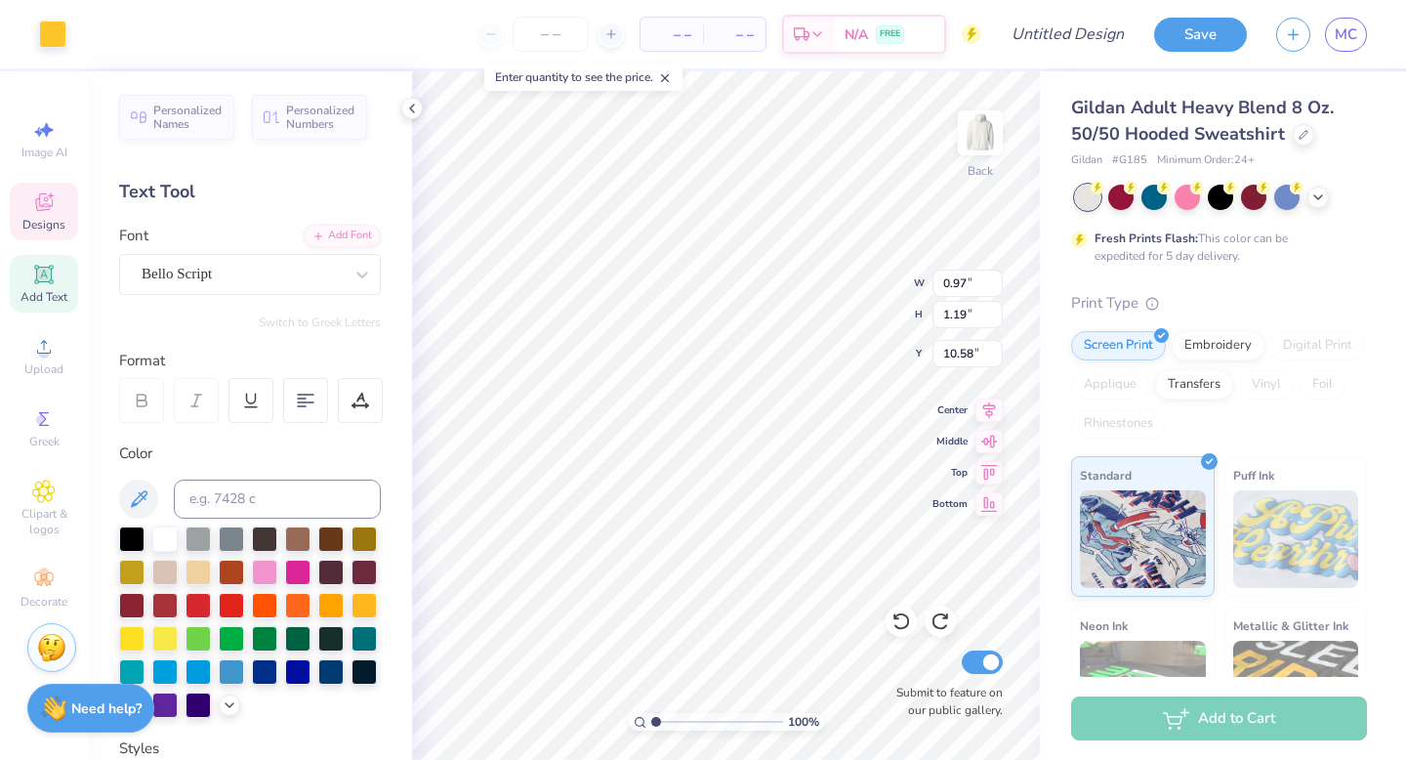
type input "9.41"
type textarea "K"
type textarea "club"
type input "0.88"
type input "0.52"
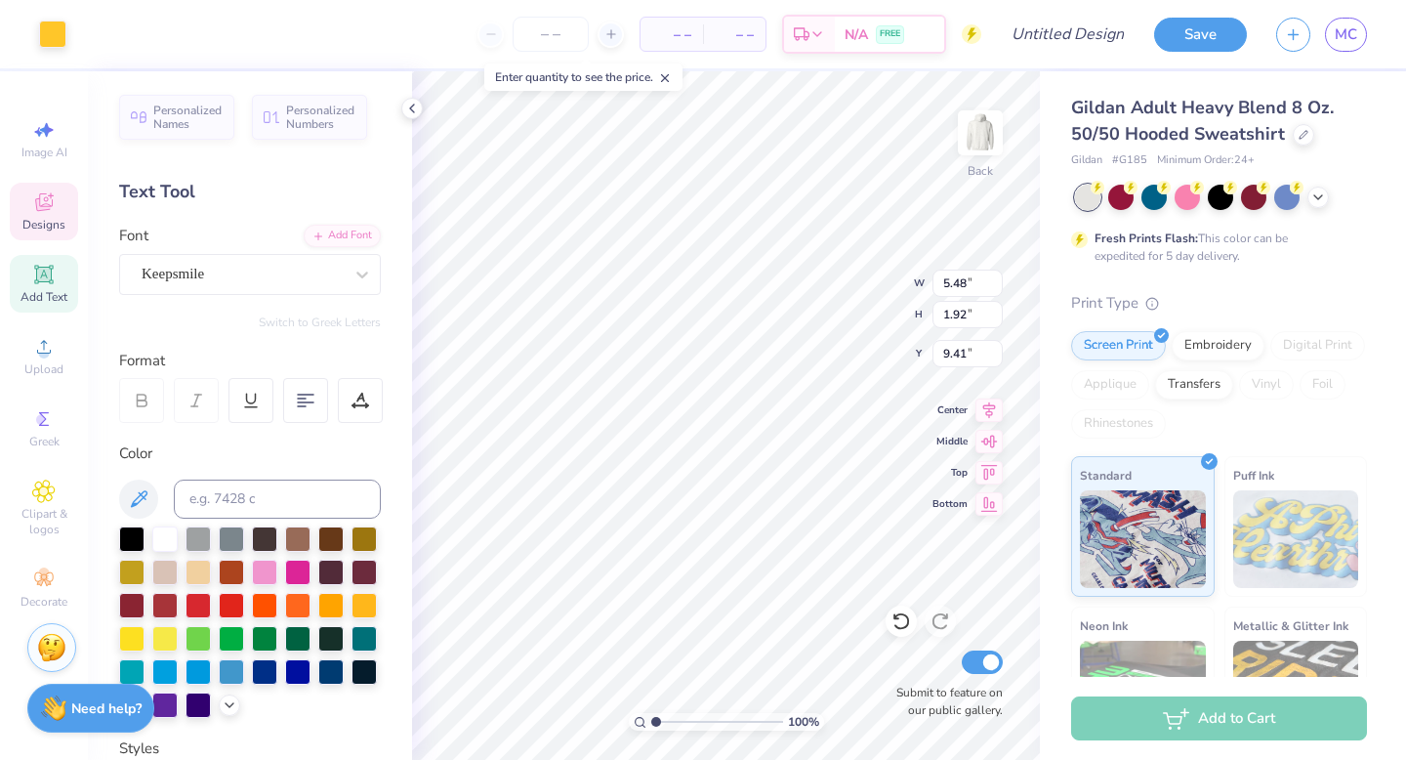
type input "13.48"
type textarea "K"
type textarea "I"
type textarea "1"
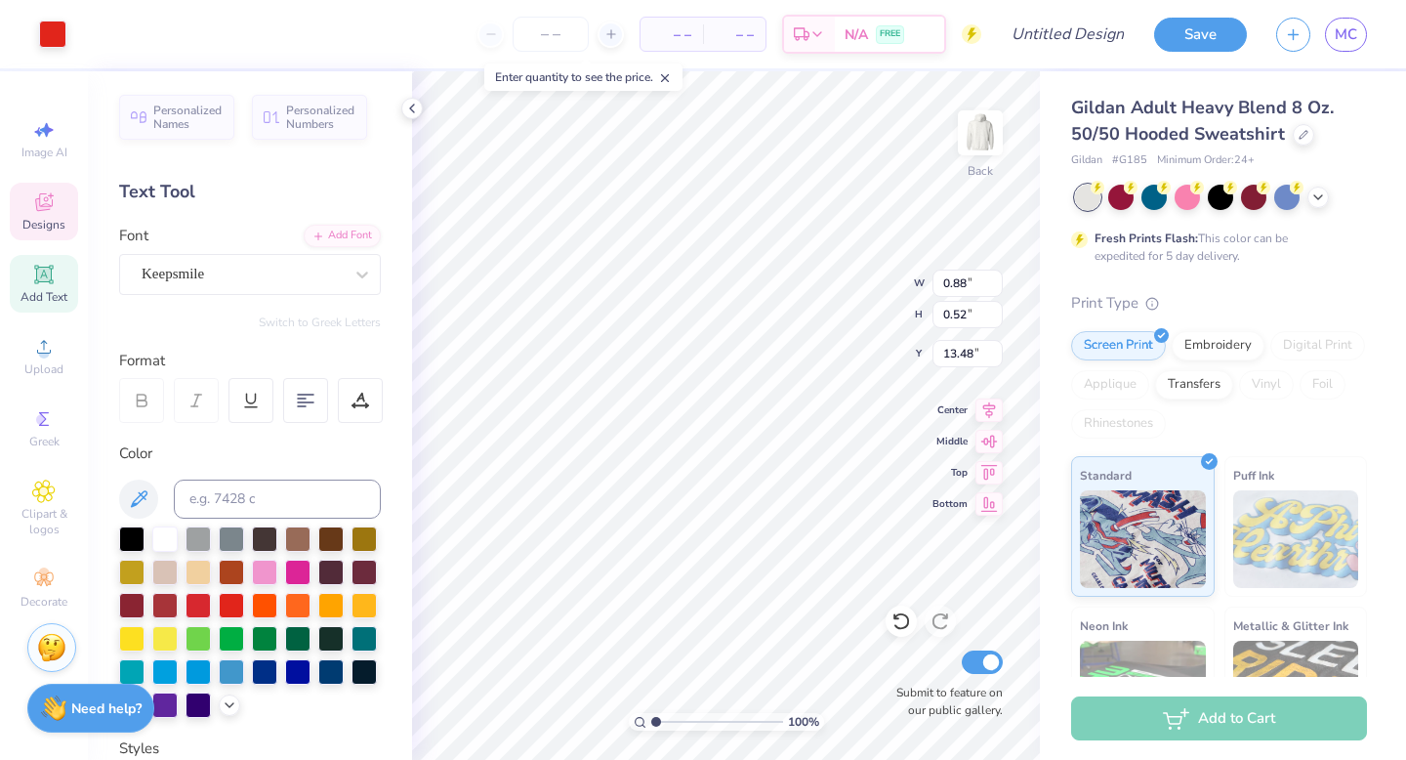
type input "1.08"
type input "0.67"
type input "13.29"
click at [895, 615] on icon at bounding box center [897, 617] width 4 height 4
click at [895, 622] on icon at bounding box center [902, 621] width 20 height 20
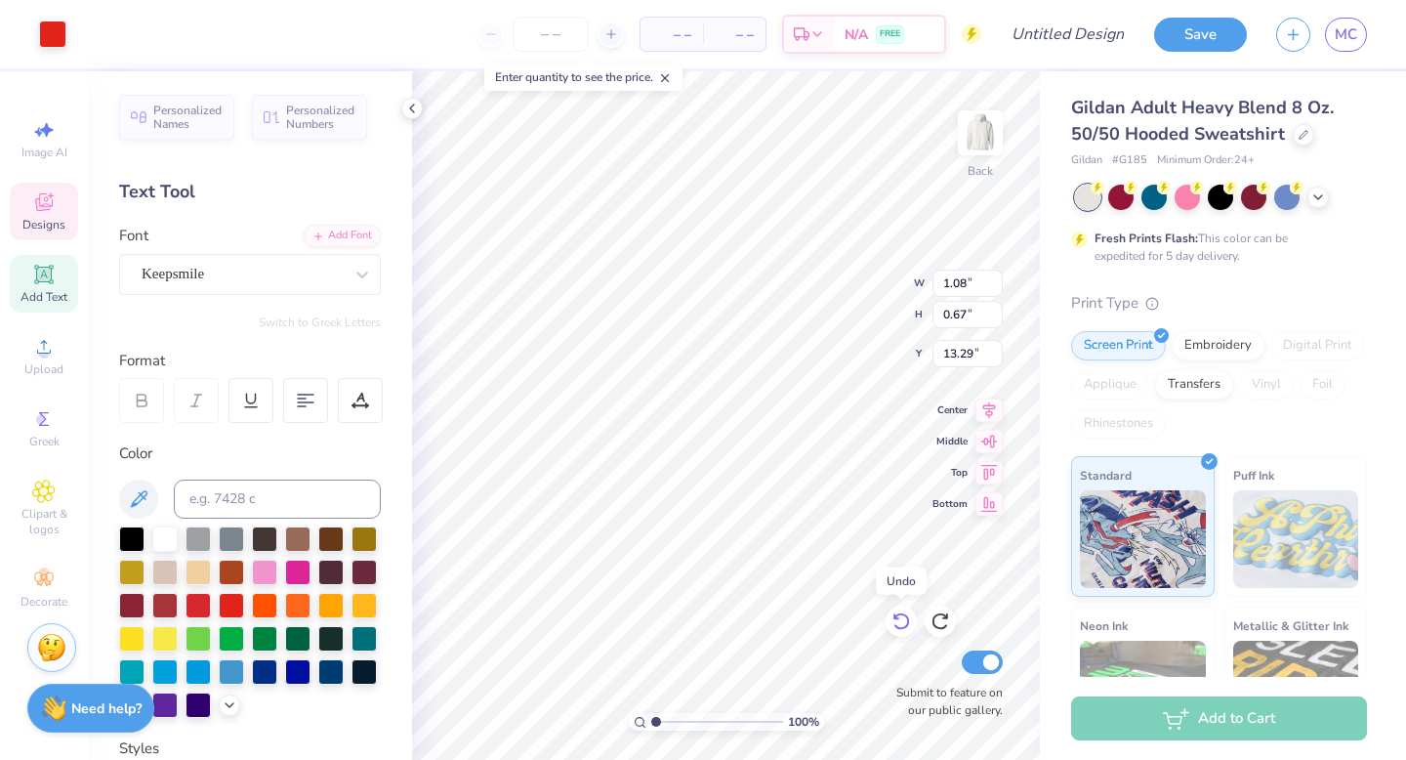
click at [894, 614] on icon at bounding box center [902, 621] width 20 height 20
click at [944, 621] on icon at bounding box center [941, 621] width 20 height 20
type input "0.59"
type input "0.52"
type input "7.25"
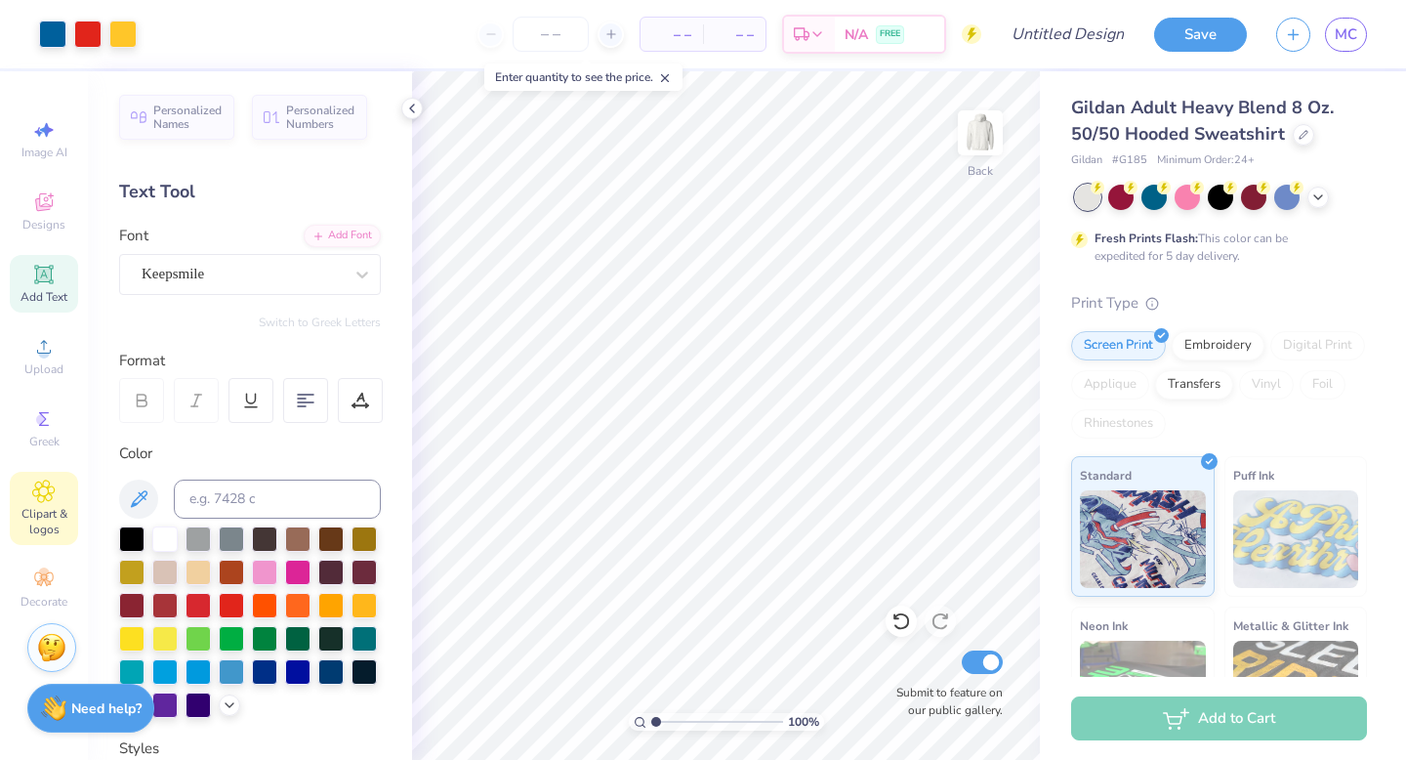
click at [39, 498] on icon at bounding box center [43, 491] width 22 height 23
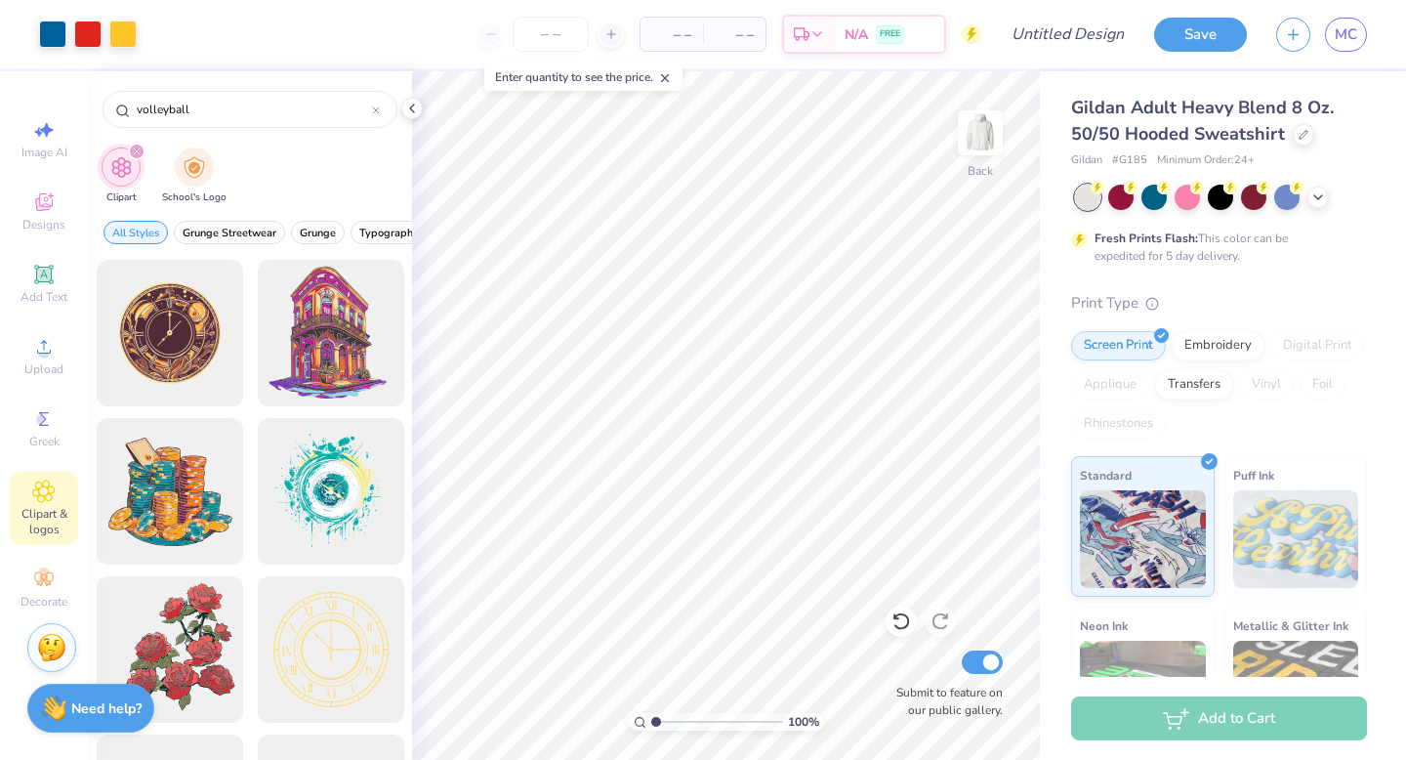
type input "volleyball"
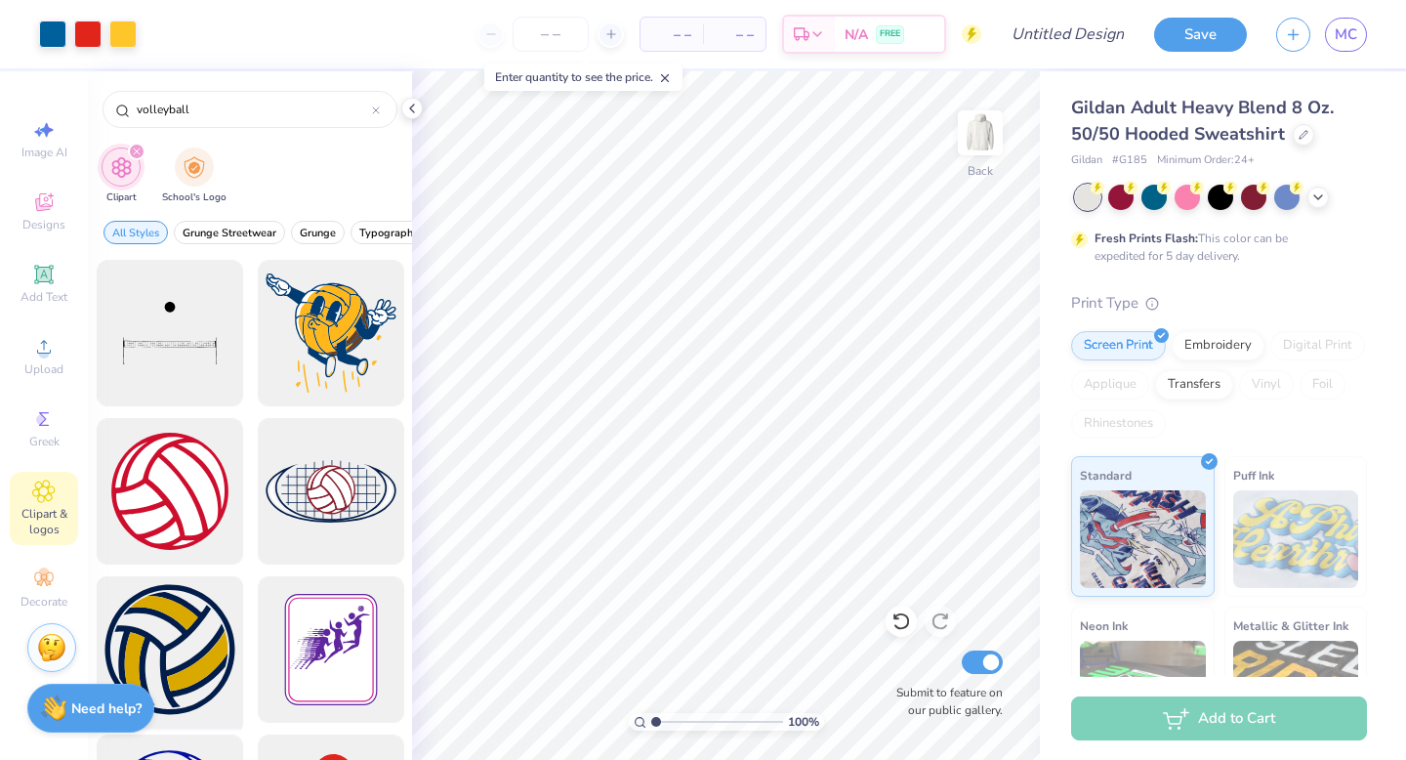
click at [206, 616] on div at bounding box center [169, 649] width 161 height 161
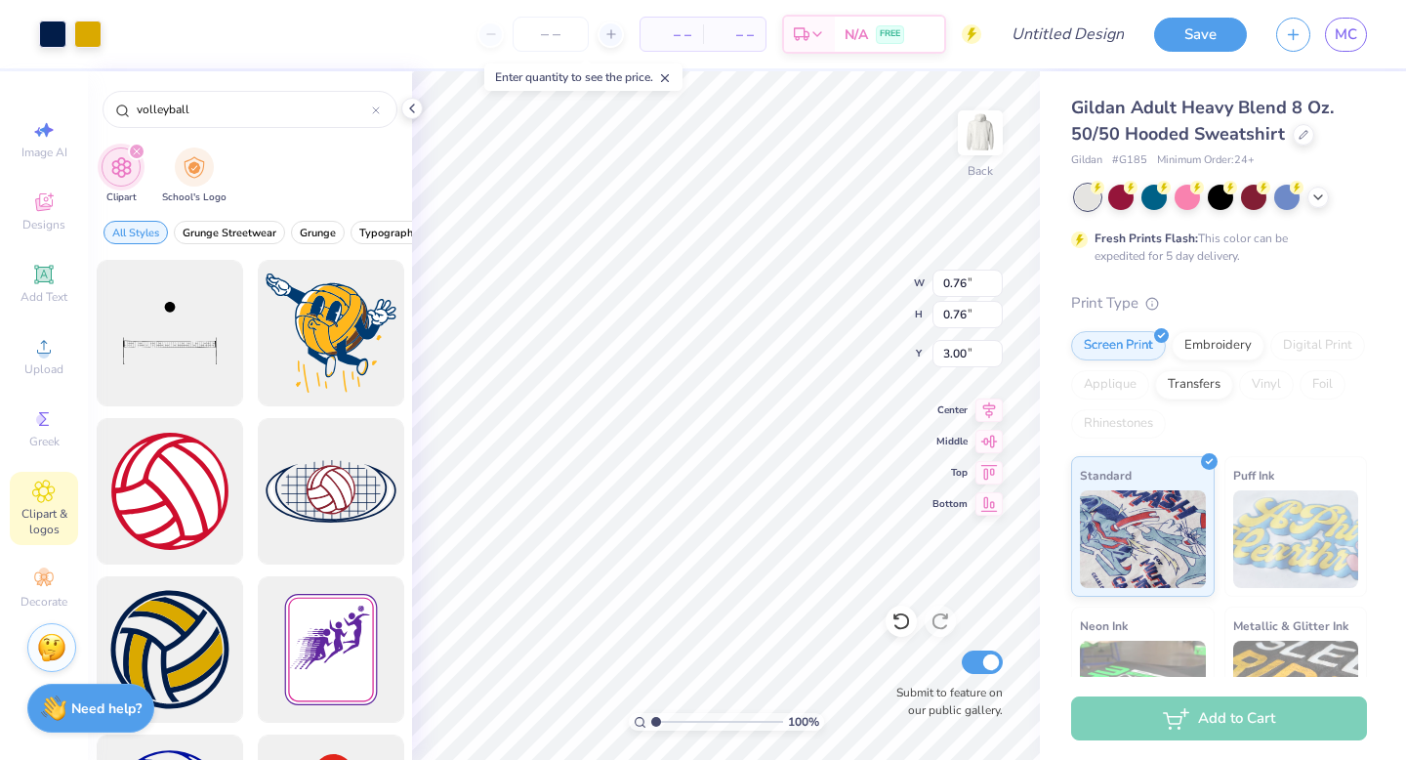
type input "0.76"
type input "7.25"
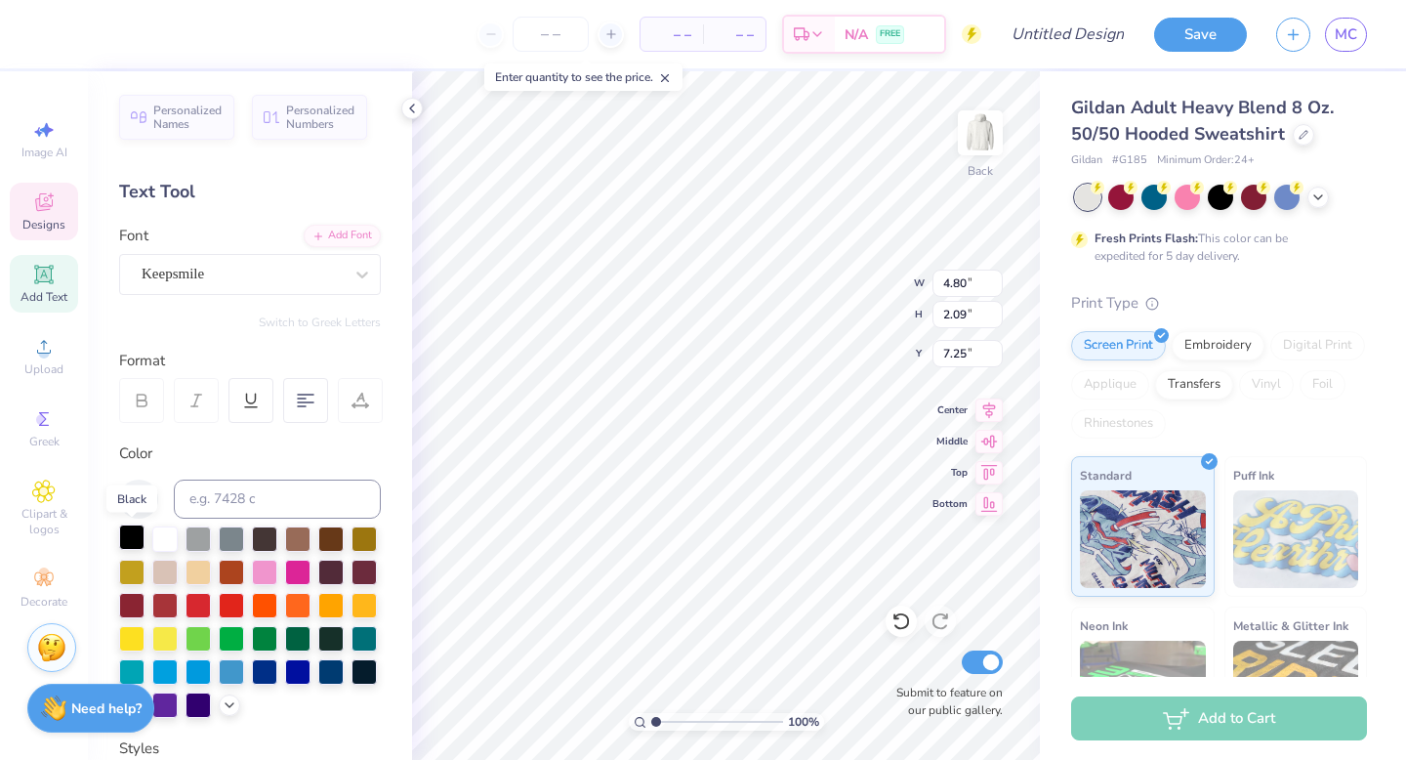
click at [135, 533] on div at bounding box center [131, 536] width 25 height 25
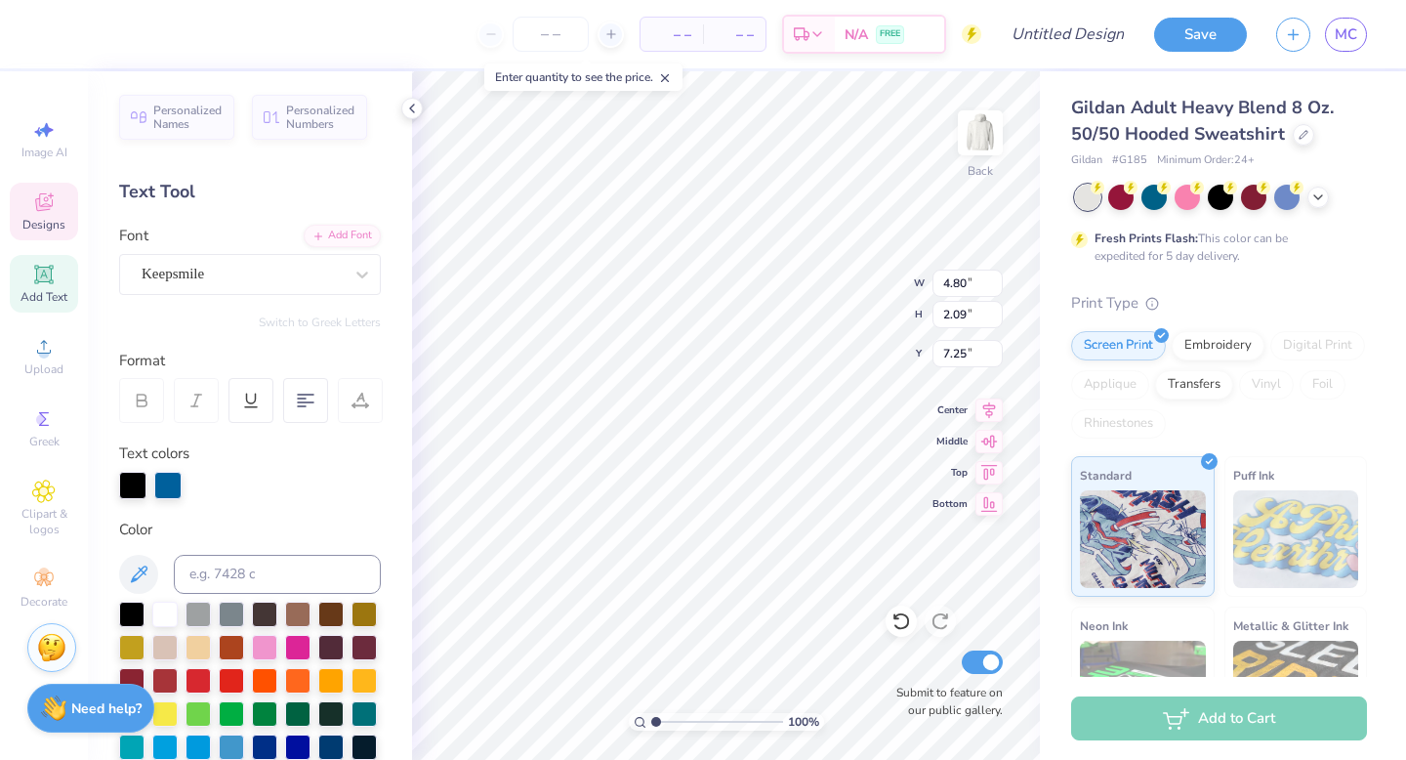
type input "2.99"
type input "1.85"
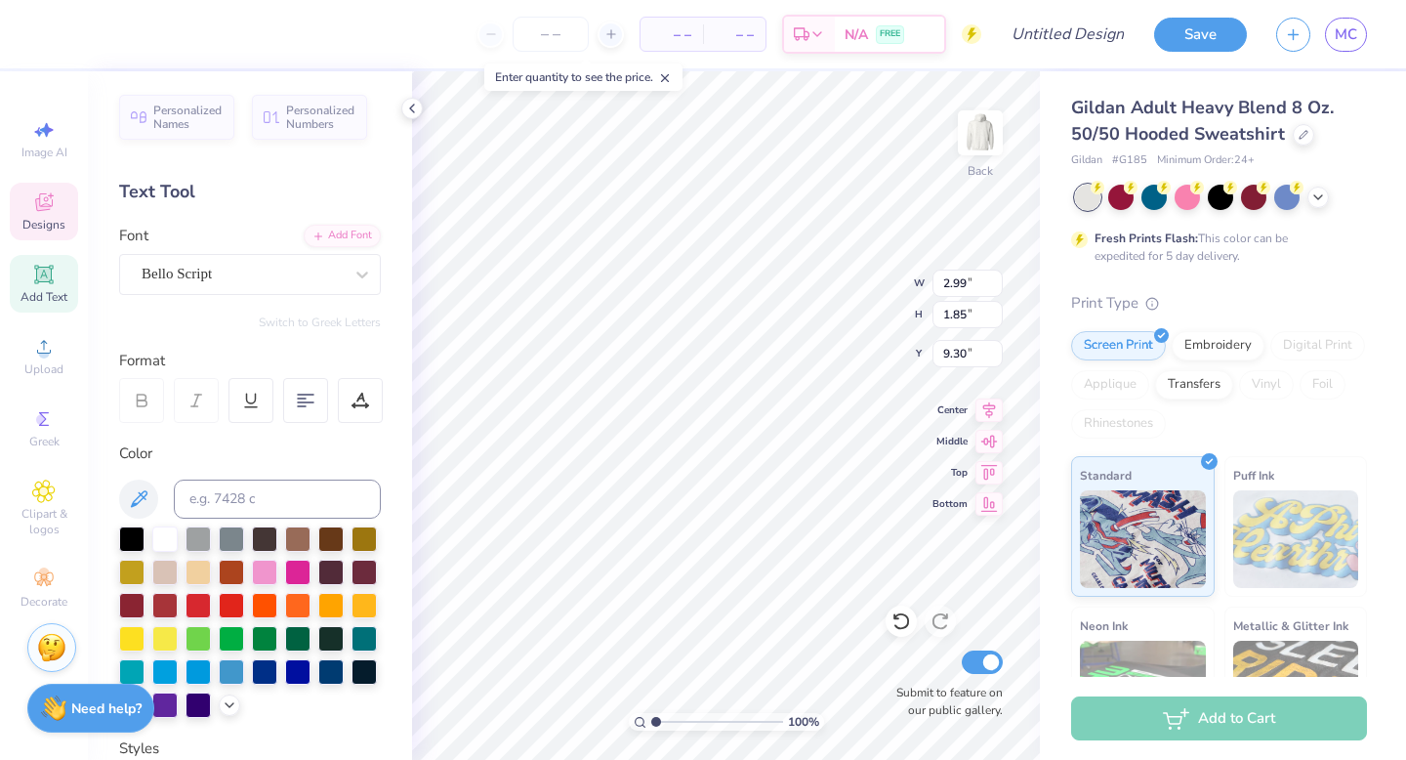
type input "9.43"
click at [128, 640] on div at bounding box center [131, 636] width 25 height 25
type input "4.40"
type input "0.67"
type input "11.24"
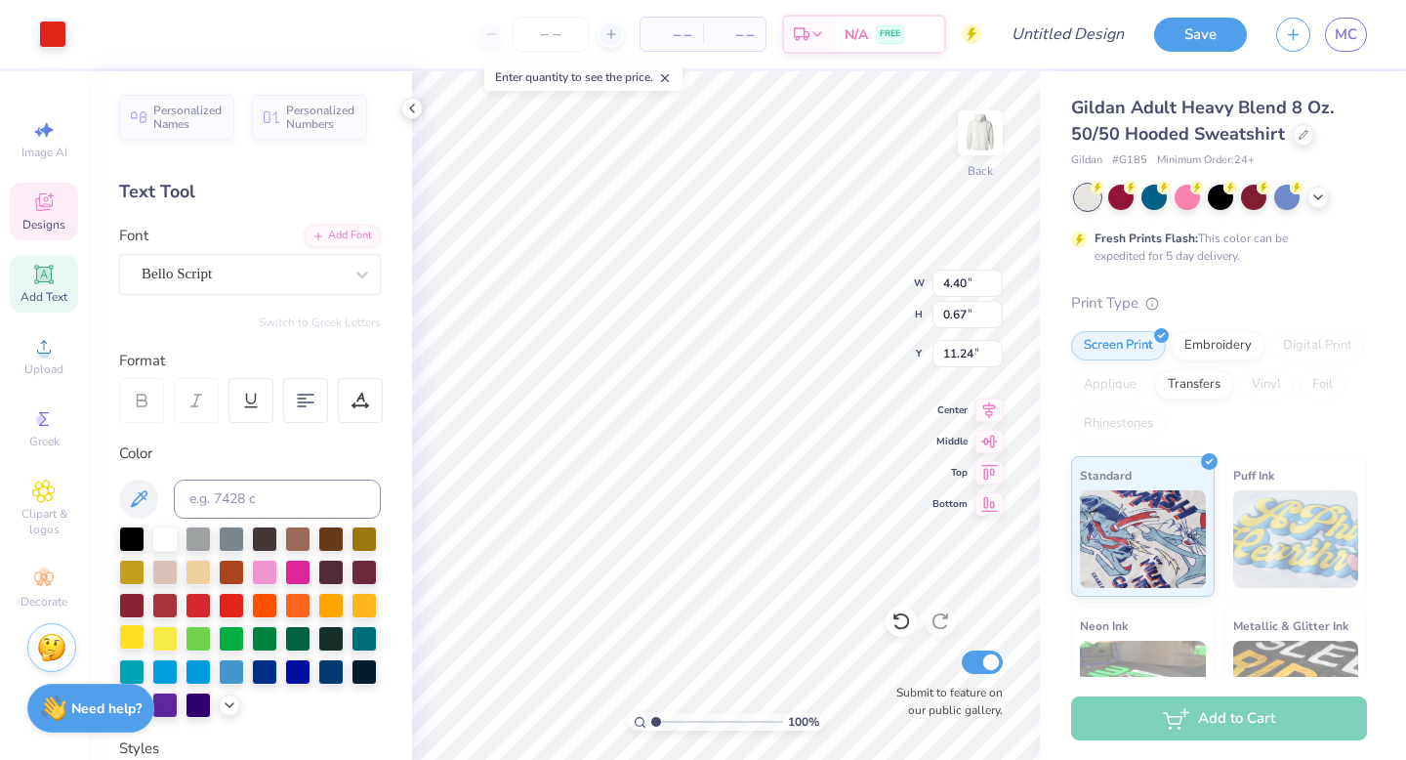
click at [130, 633] on div at bounding box center [131, 636] width 25 height 25
click at [137, 640] on div at bounding box center [131, 636] width 25 height 25
click at [129, 638] on div at bounding box center [131, 636] width 25 height 25
click at [126, 633] on div at bounding box center [131, 636] width 25 height 25
click at [143, 636] on div at bounding box center [131, 636] width 25 height 25
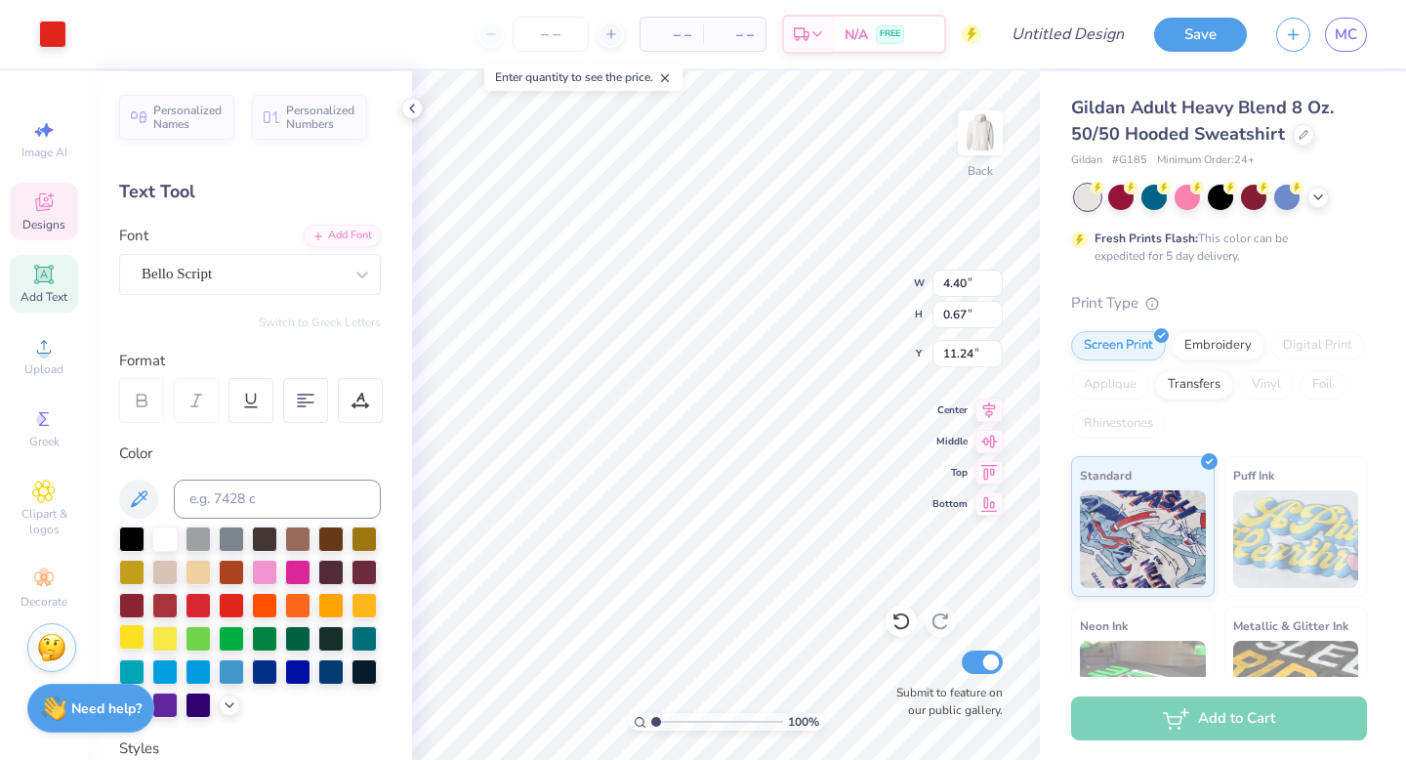
type input "0.59"
type input "0.64"
type input "10.92"
type input "9.96"
type input "4.40"
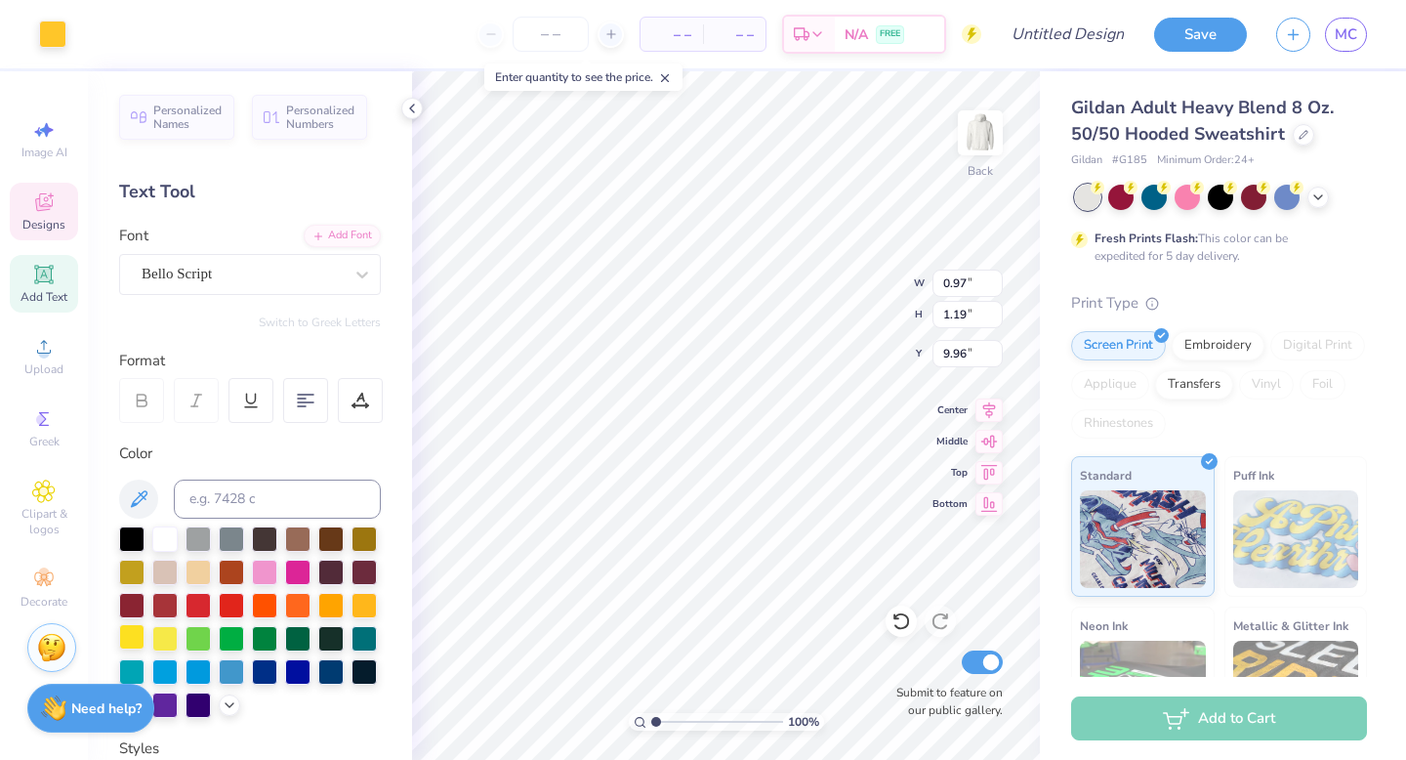
type input "0.67"
type input "11.24"
click at [135, 635] on div at bounding box center [131, 636] width 25 height 25
click at [134, 635] on div at bounding box center [131, 636] width 25 height 25
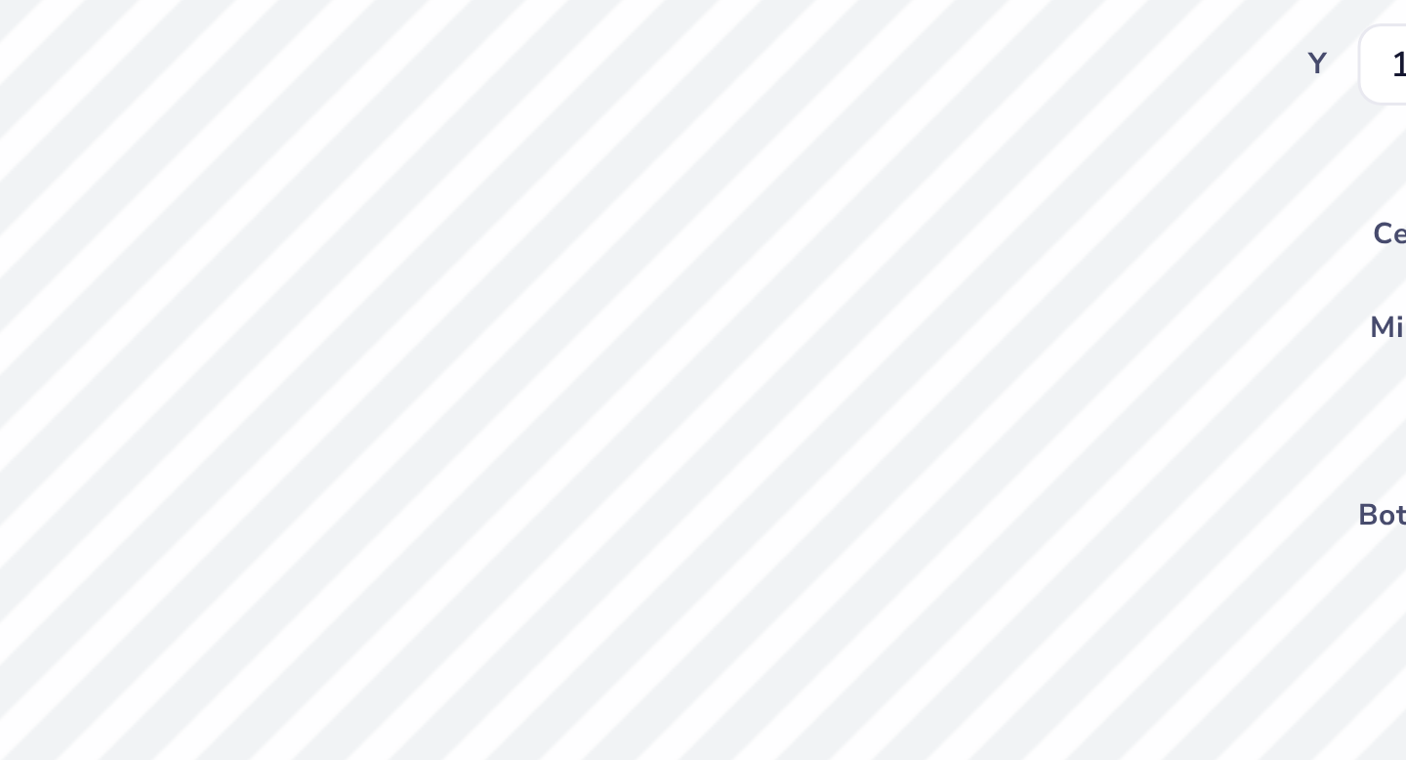
type input "0.97"
type input "1.19"
type input "9.96"
type input "0.87"
type input "1.08"
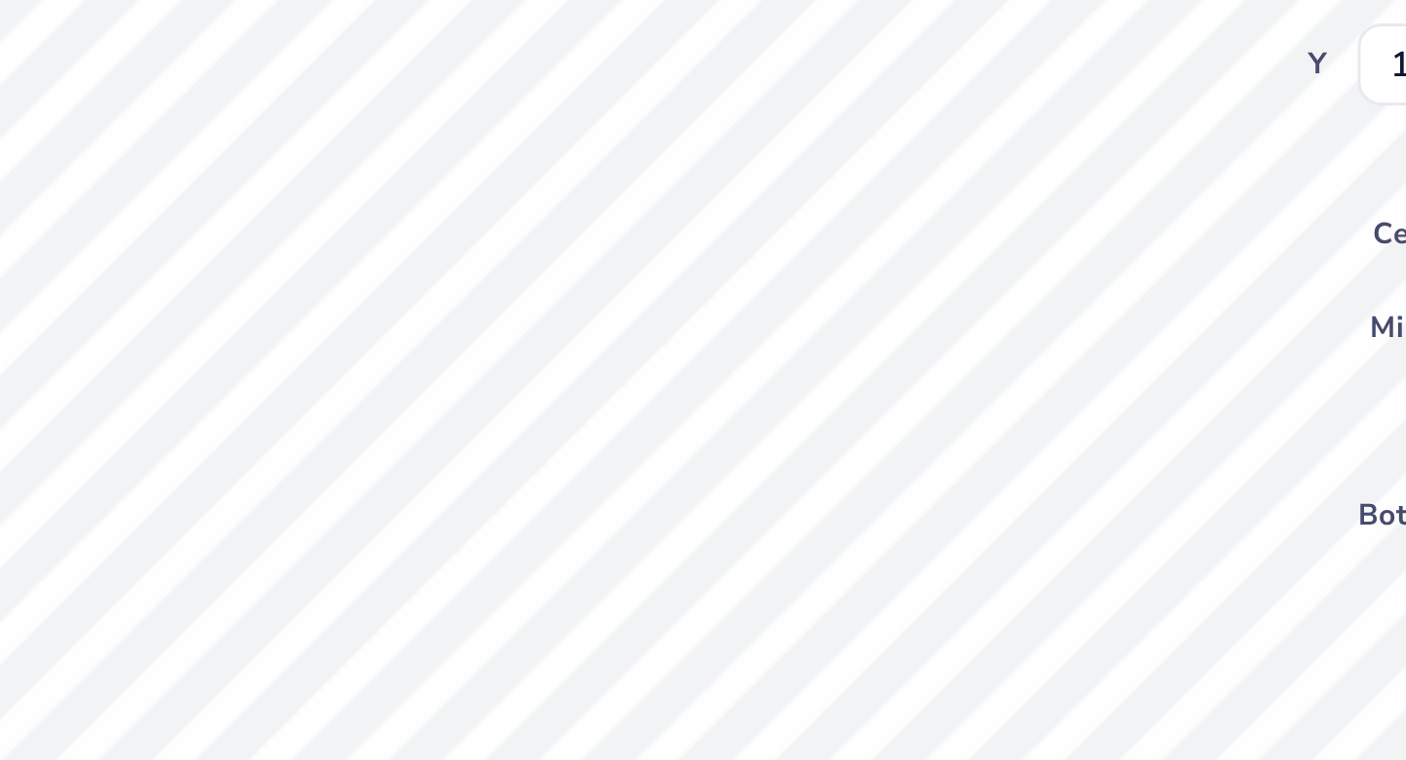
type input "9.96"
type input "4.40"
type input "0.67"
type input "11.24"
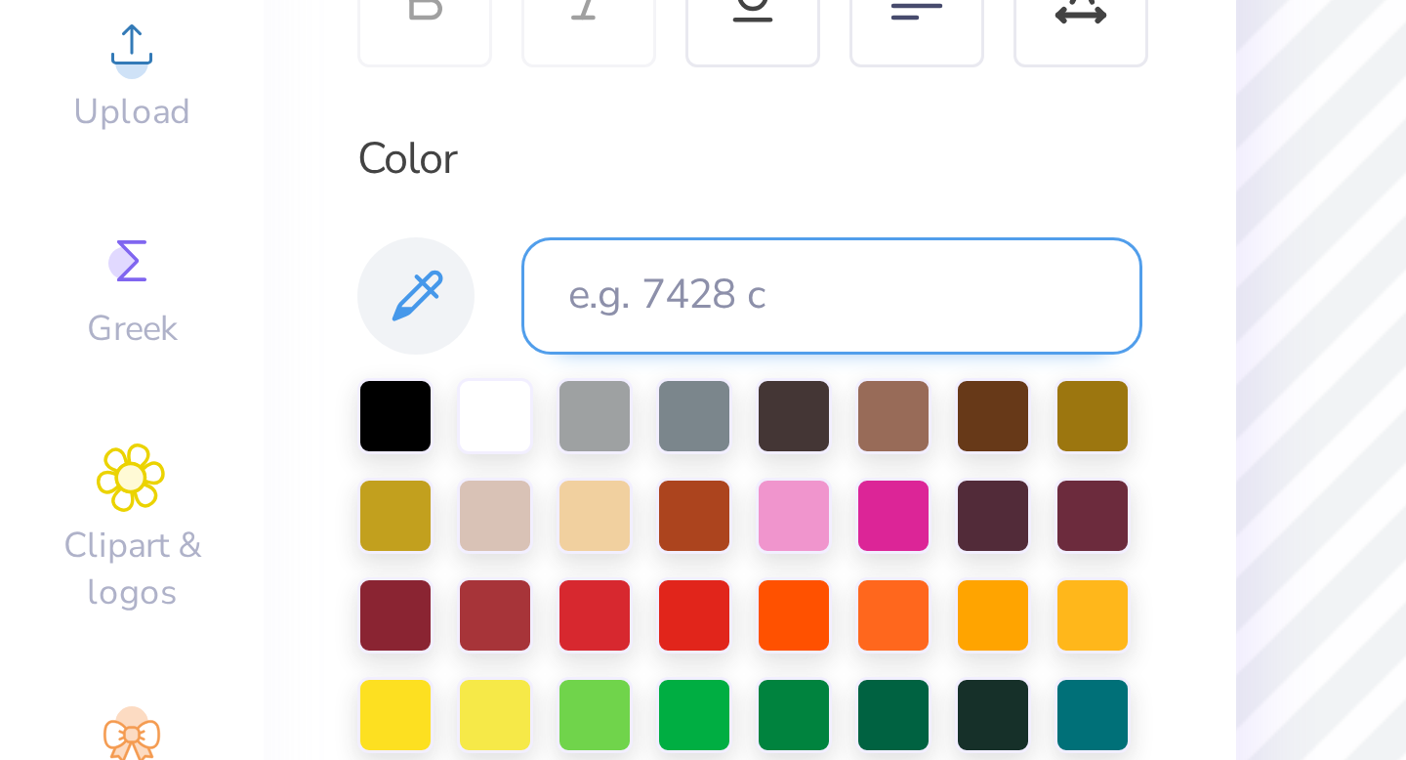
scroll to position [69, 0]
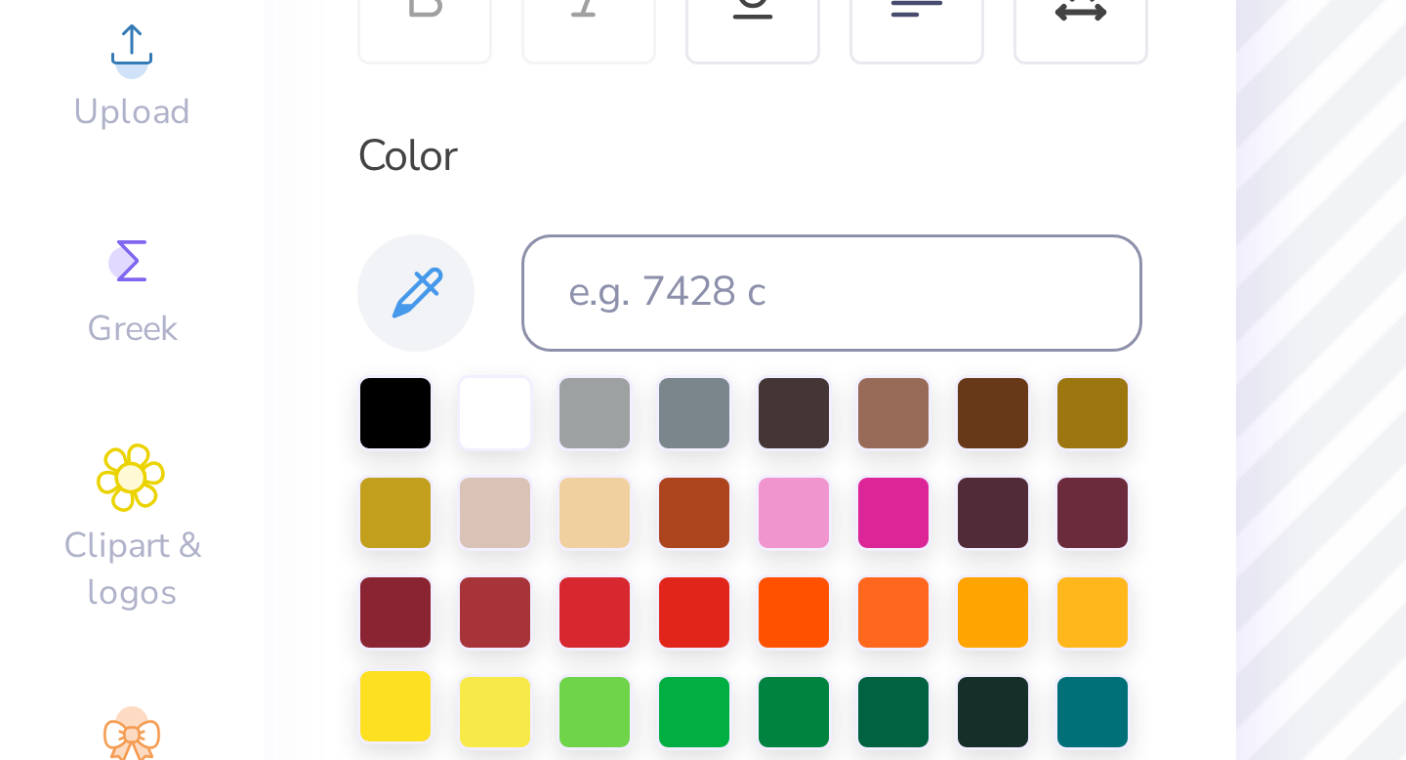
click at [138, 560] on div at bounding box center [131, 567] width 25 height 25
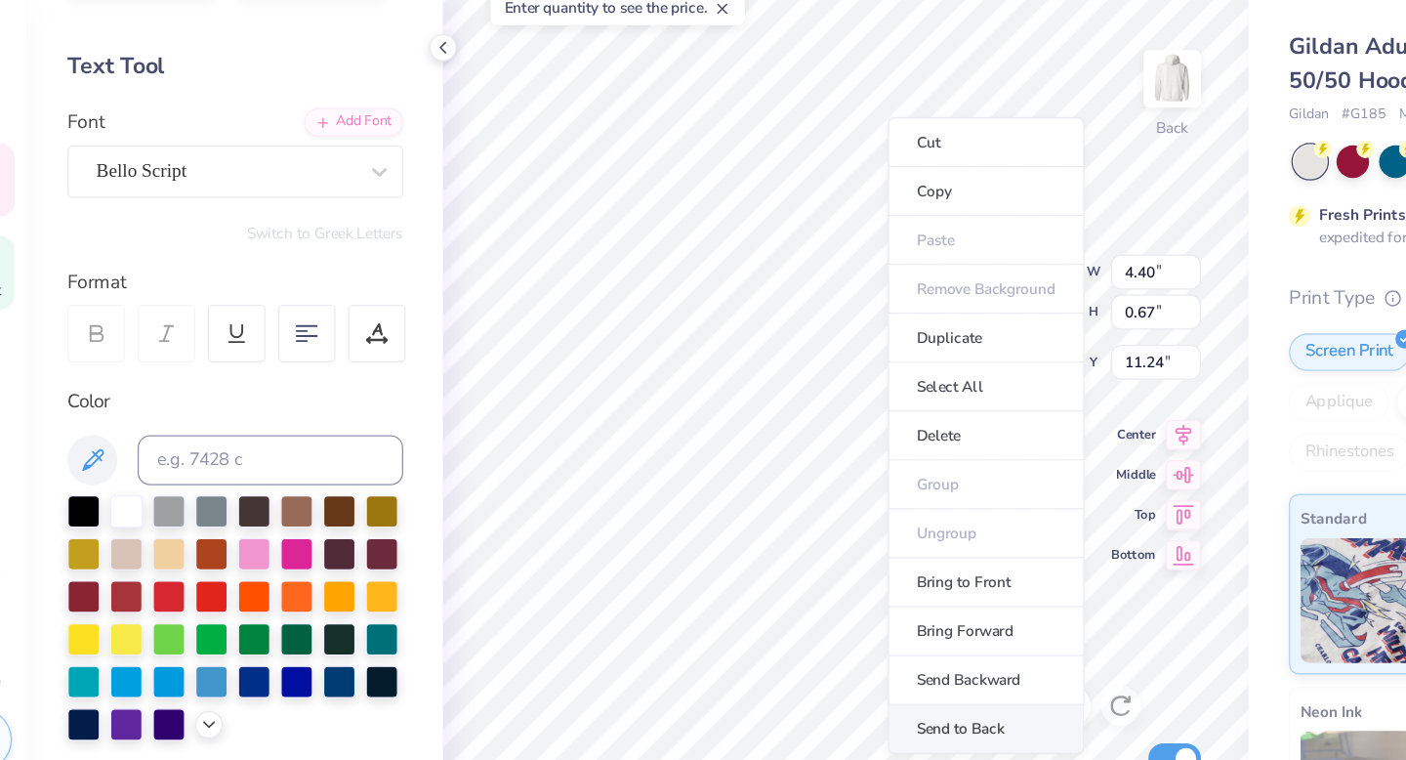
click at [817, 633] on li "Send to Back" at bounding box center [835, 640] width 153 height 38
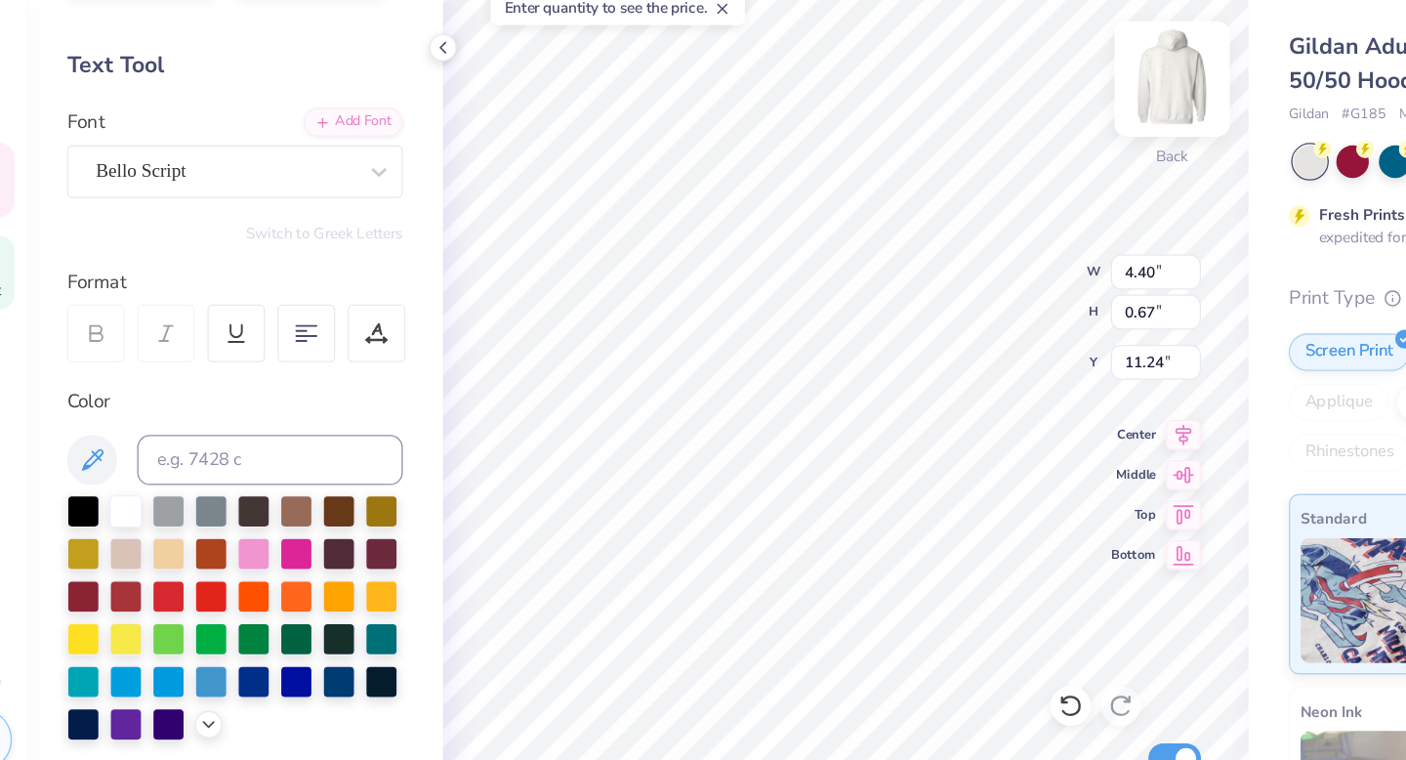
click at [989, 130] on img at bounding box center [980, 133] width 78 height 78
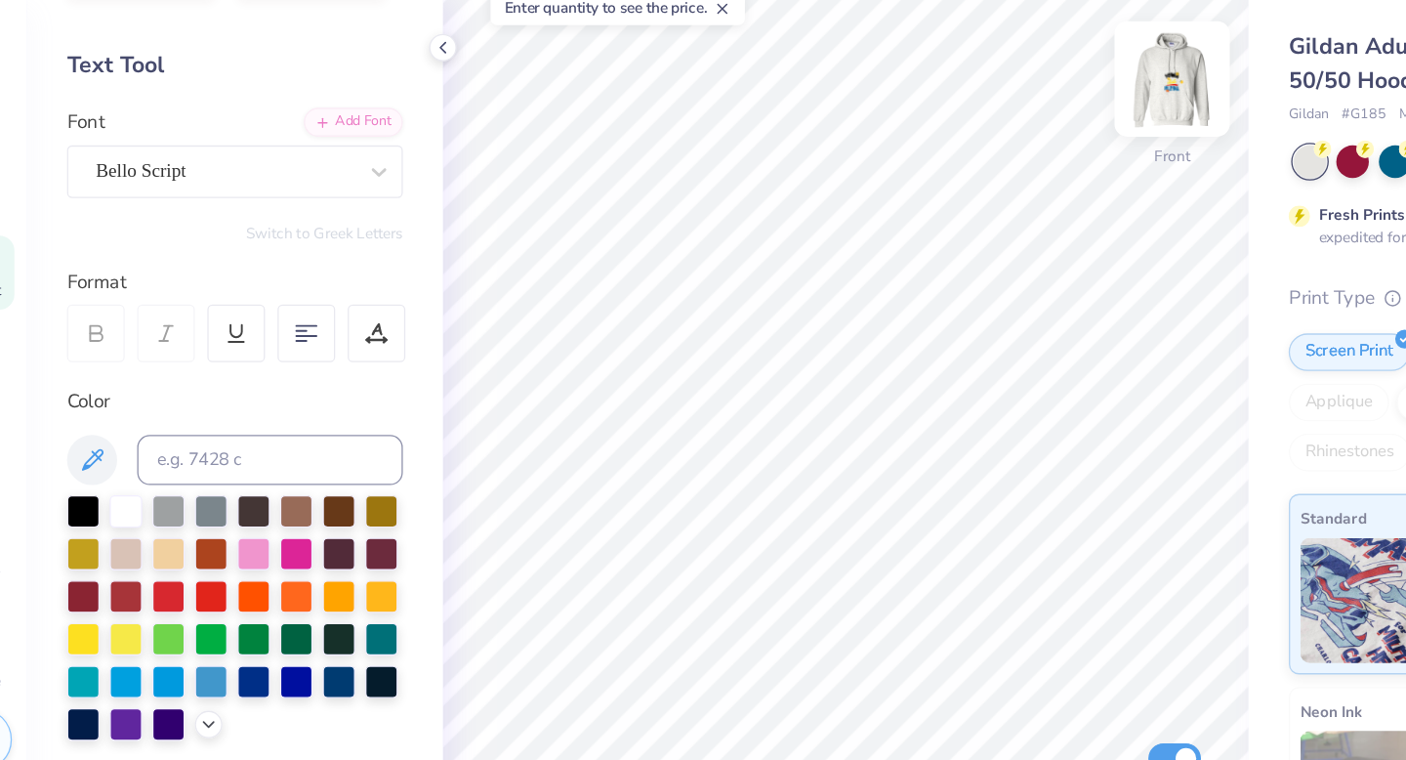
click at [988, 144] on img at bounding box center [980, 133] width 78 height 78
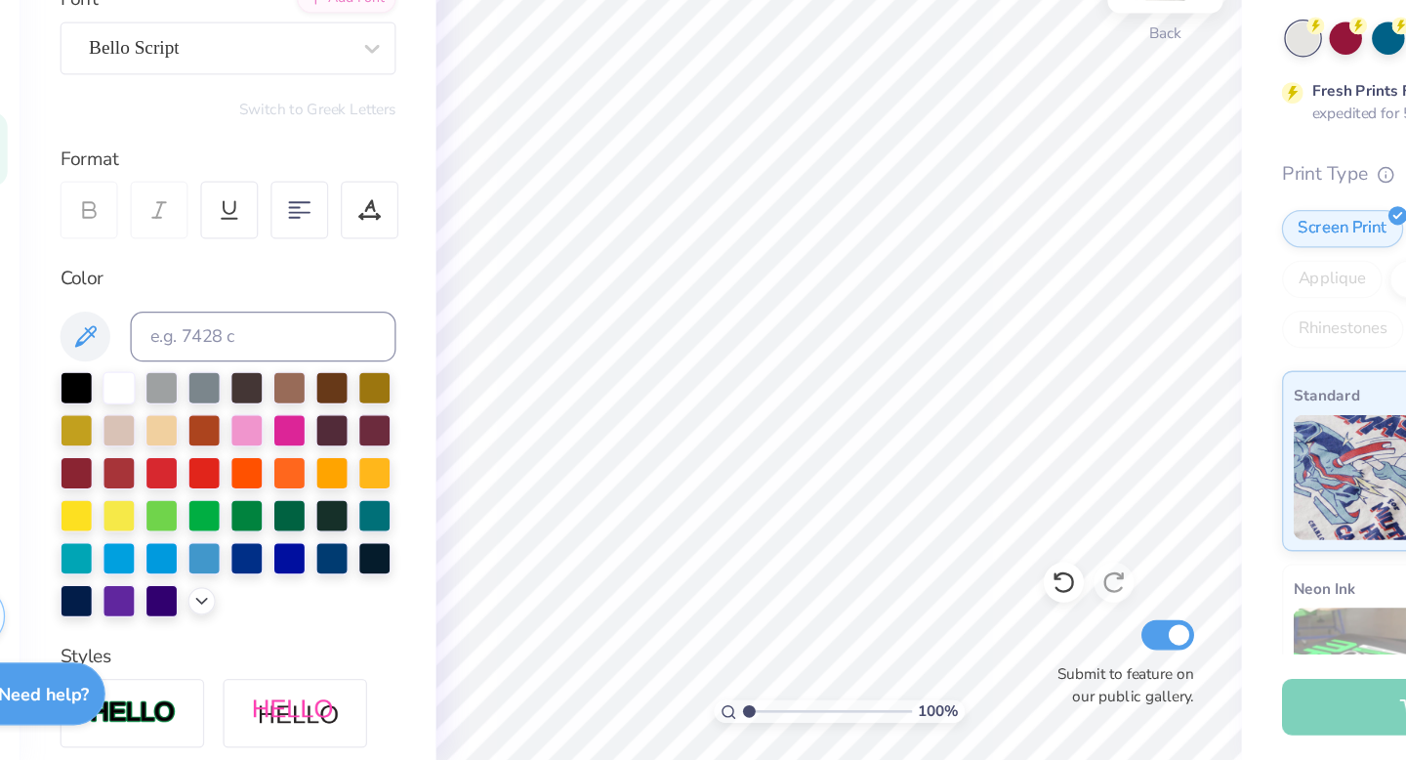
scroll to position [0, 0]
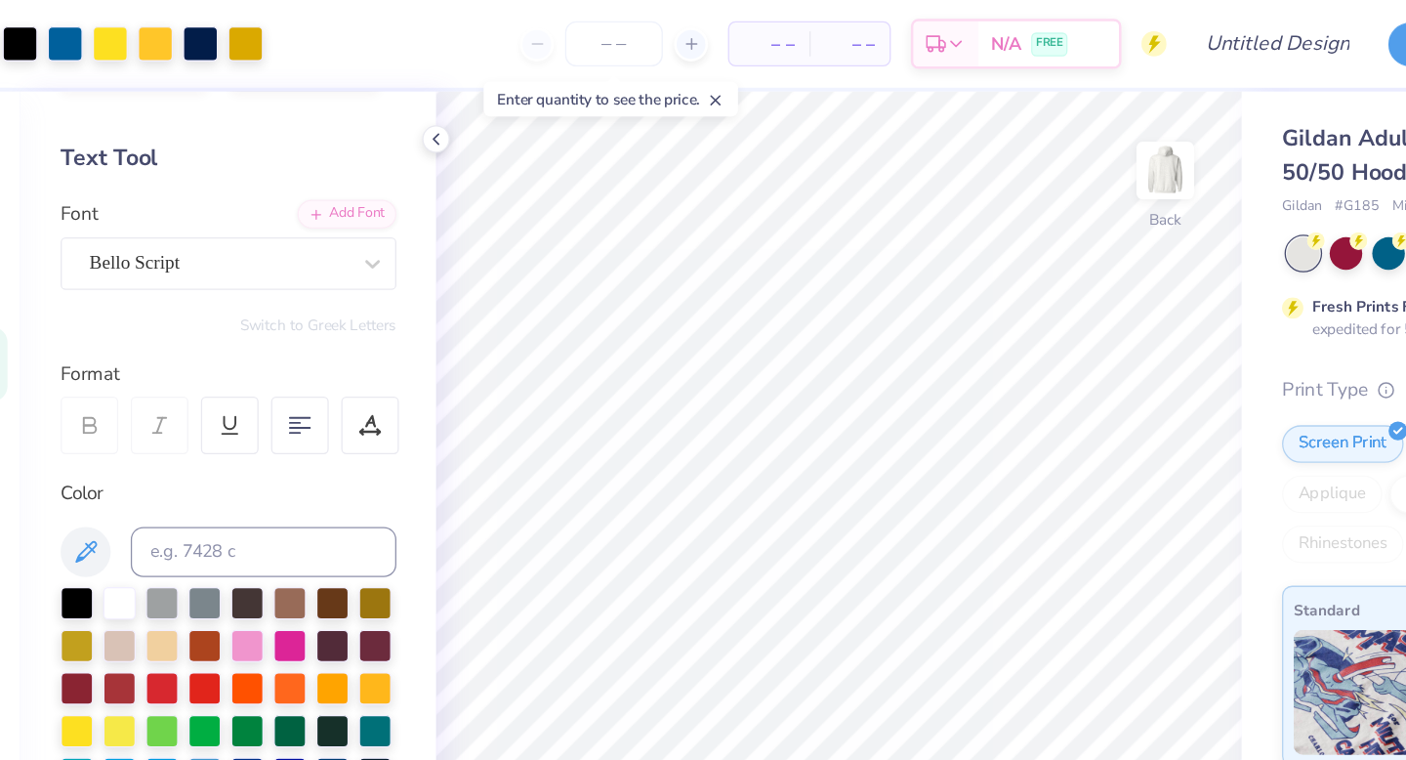
click at [632, 71] on icon at bounding box center [630, 78] width 14 height 14
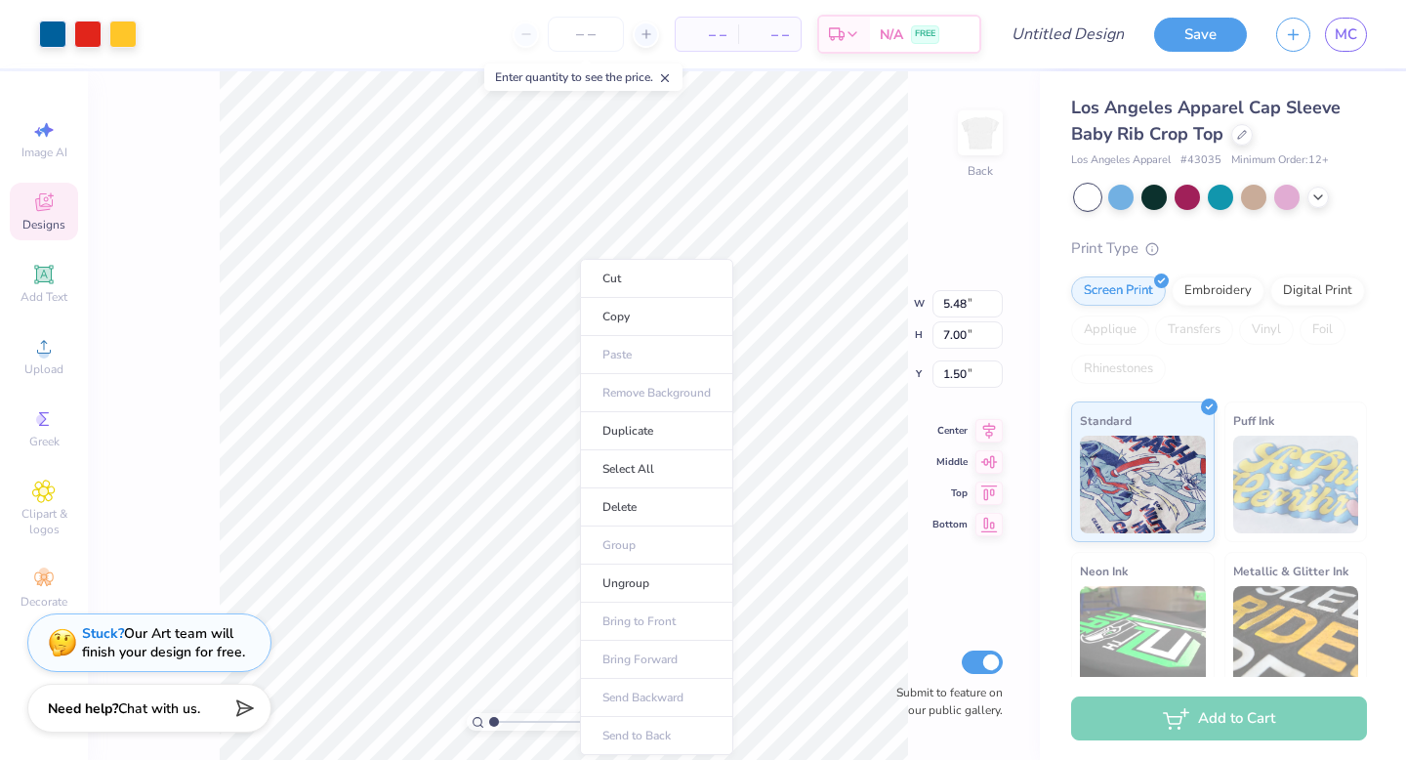
click at [624, 732] on ul "Cut Copy Paste Remove Background Duplicate Select All Delete Group Ungroup Brin…" at bounding box center [656, 507] width 153 height 496
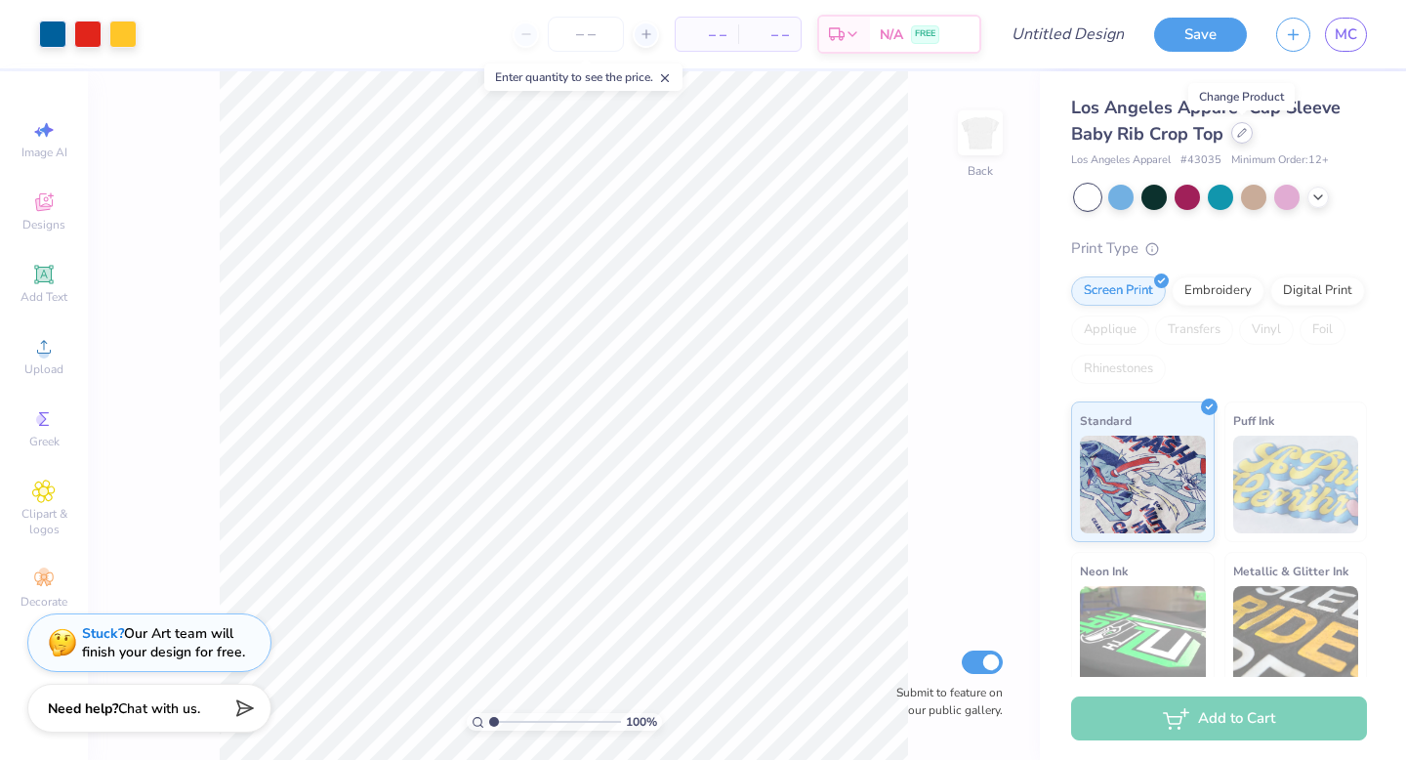
click at [1235, 132] on div at bounding box center [1242, 132] width 21 height 21
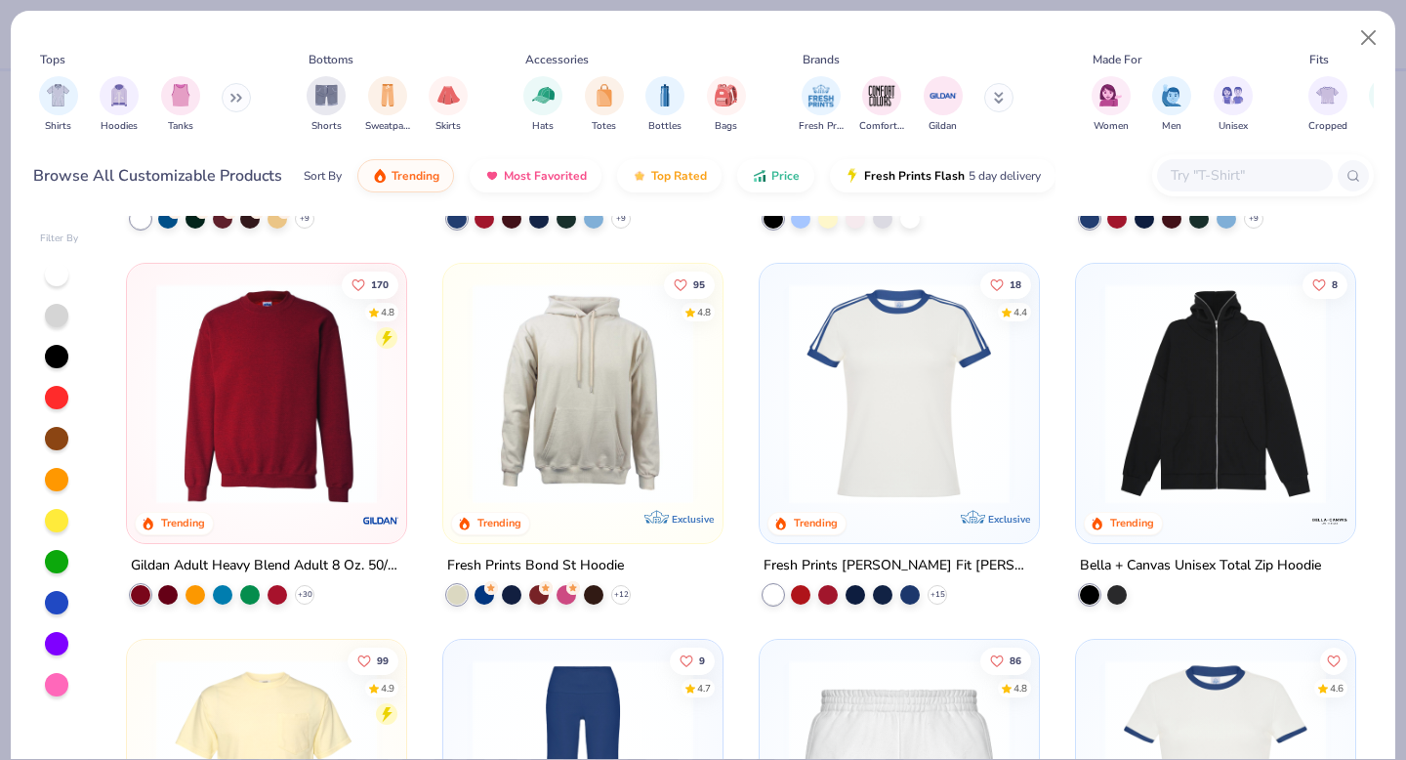
scroll to position [1468, 0]
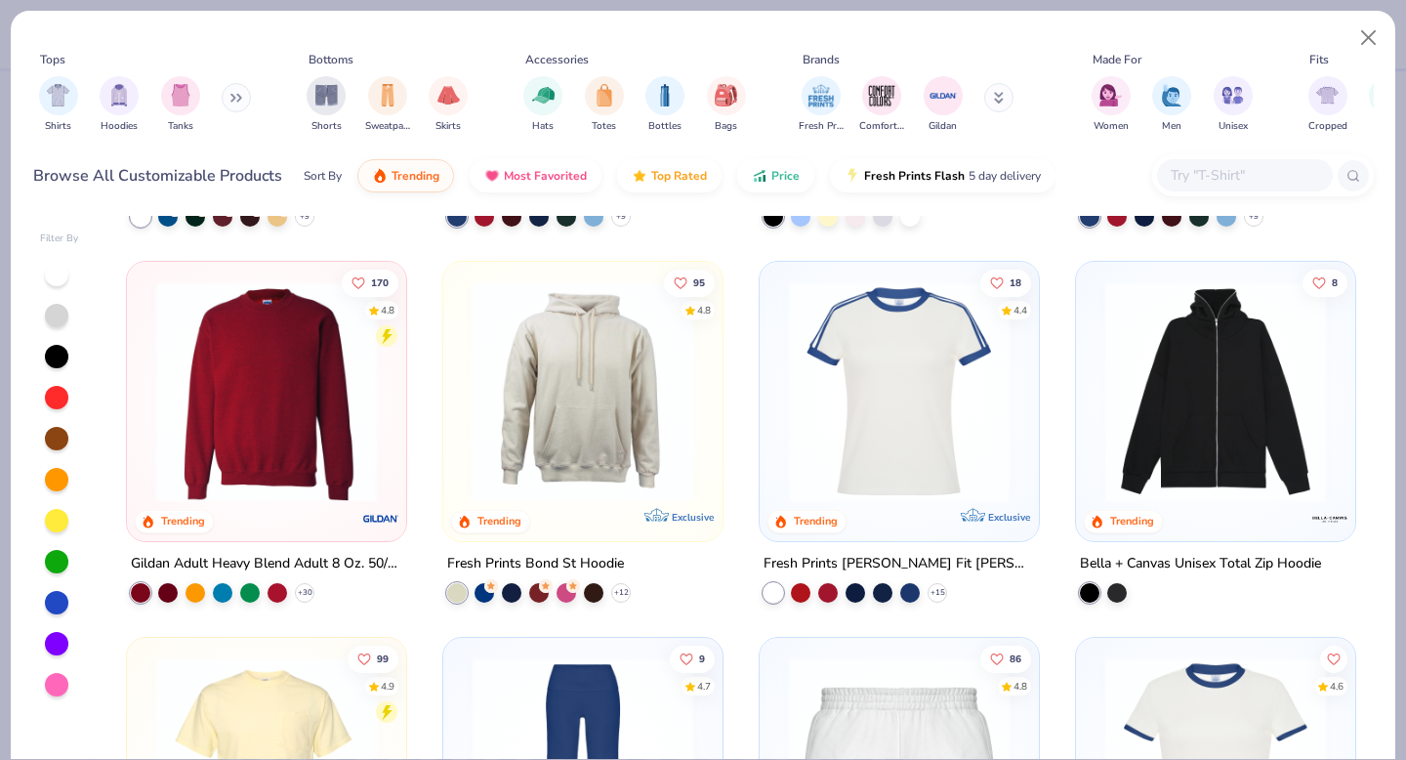
click at [289, 364] on img at bounding box center [266, 391] width 240 height 221
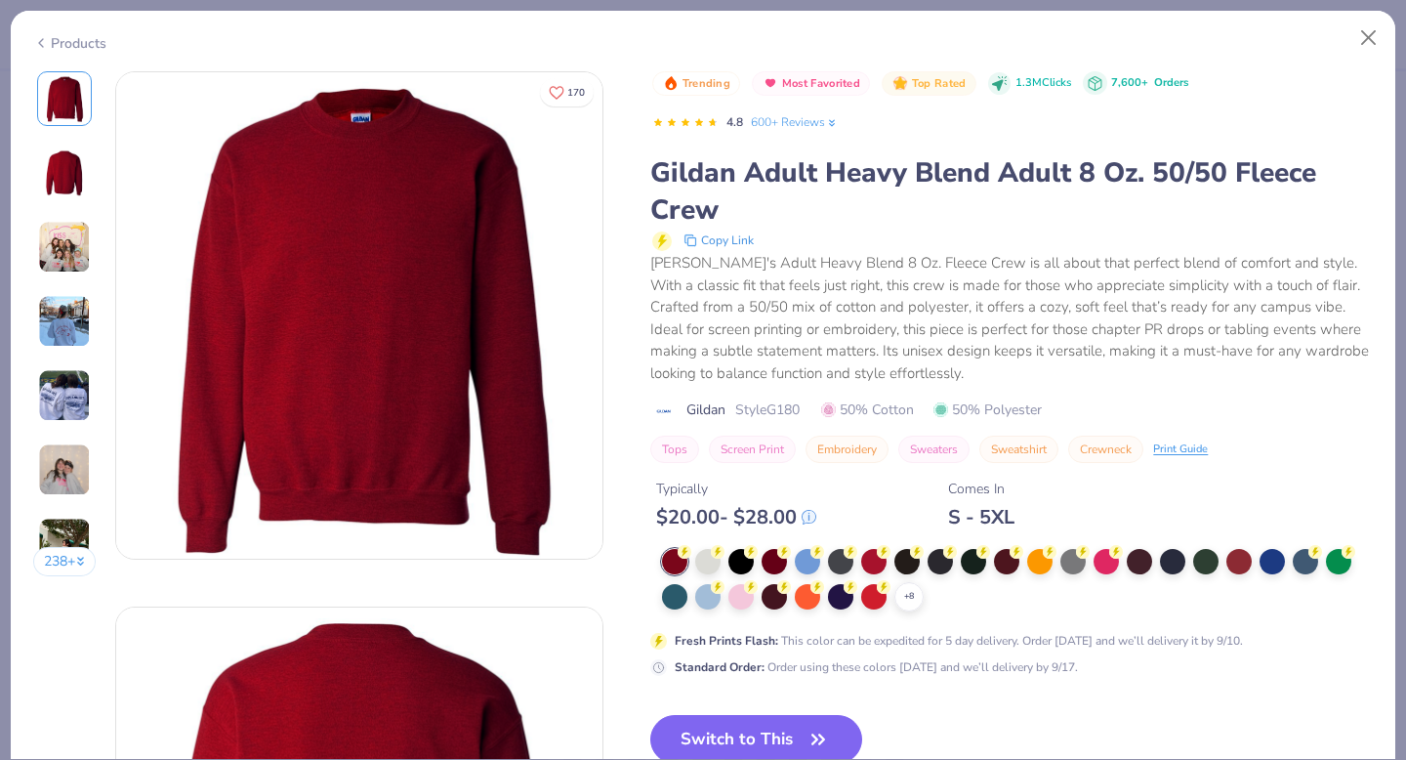
click at [705, 546] on div "Trending Most Favorited Top Rated 1.3M Clicks 7,600+ Orders 4.8 600+ Reviews Gi…" at bounding box center [1011, 374] width 723 height 606
click at [709, 559] on div at bounding box center [707, 559] width 25 height 25
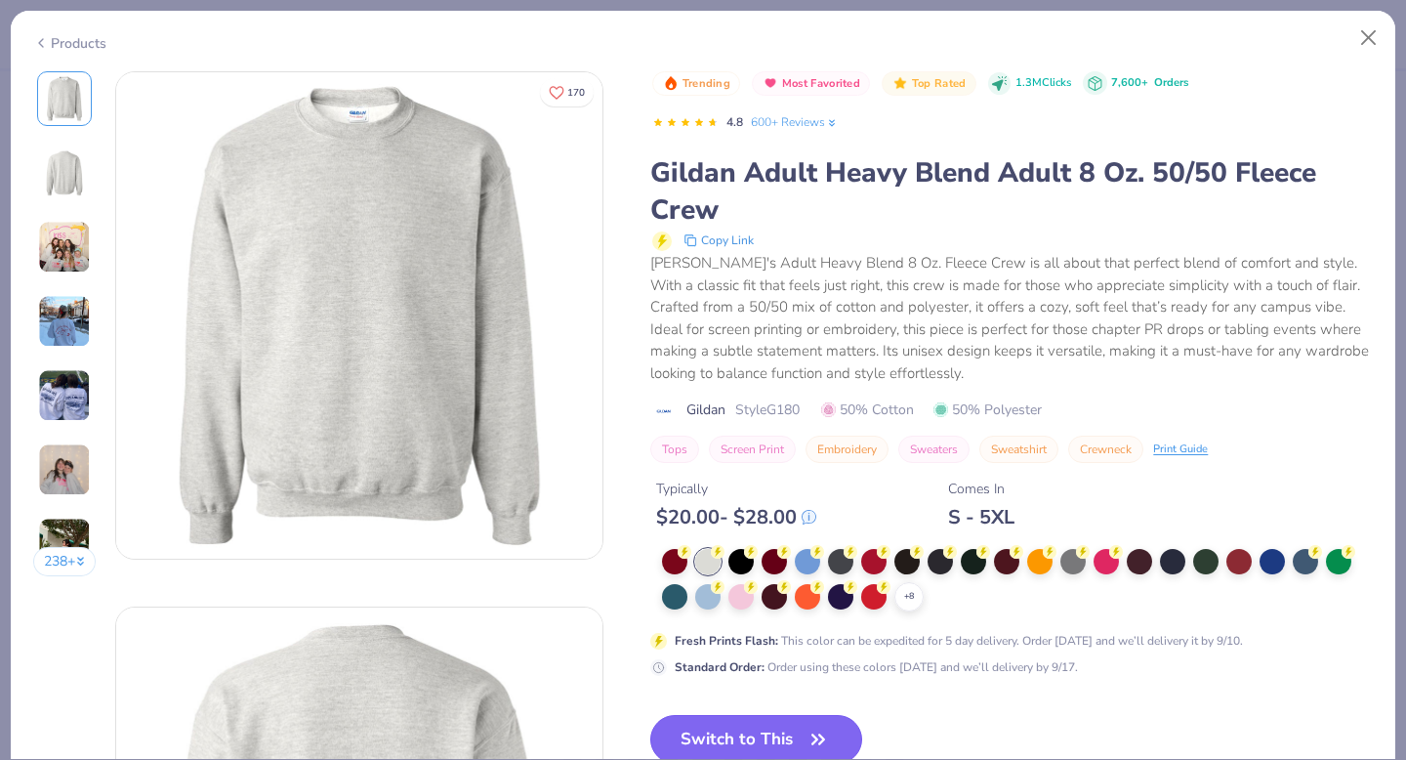
drag, startPoint x: 786, startPoint y: 732, endPoint x: 787, endPoint y: 721, distance: 11.8
click at [786, 733] on button "Switch to This" at bounding box center [756, 739] width 212 height 49
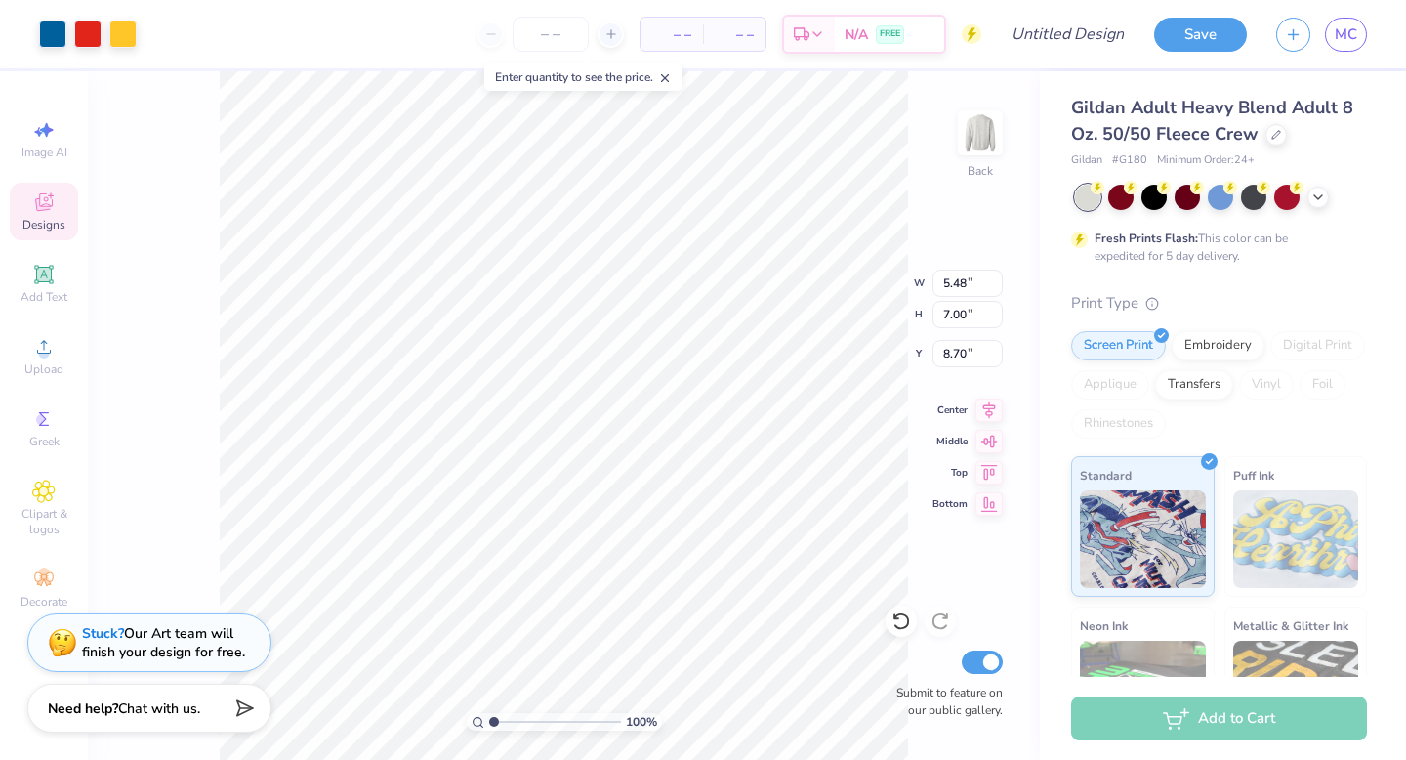
click at [707, 39] on div "– – Total" at bounding box center [734, 34] width 63 height 33
click at [667, 76] on line at bounding box center [665, 78] width 7 height 7
click at [34, 507] on span "Clipart & logos" at bounding box center [44, 521] width 68 height 31
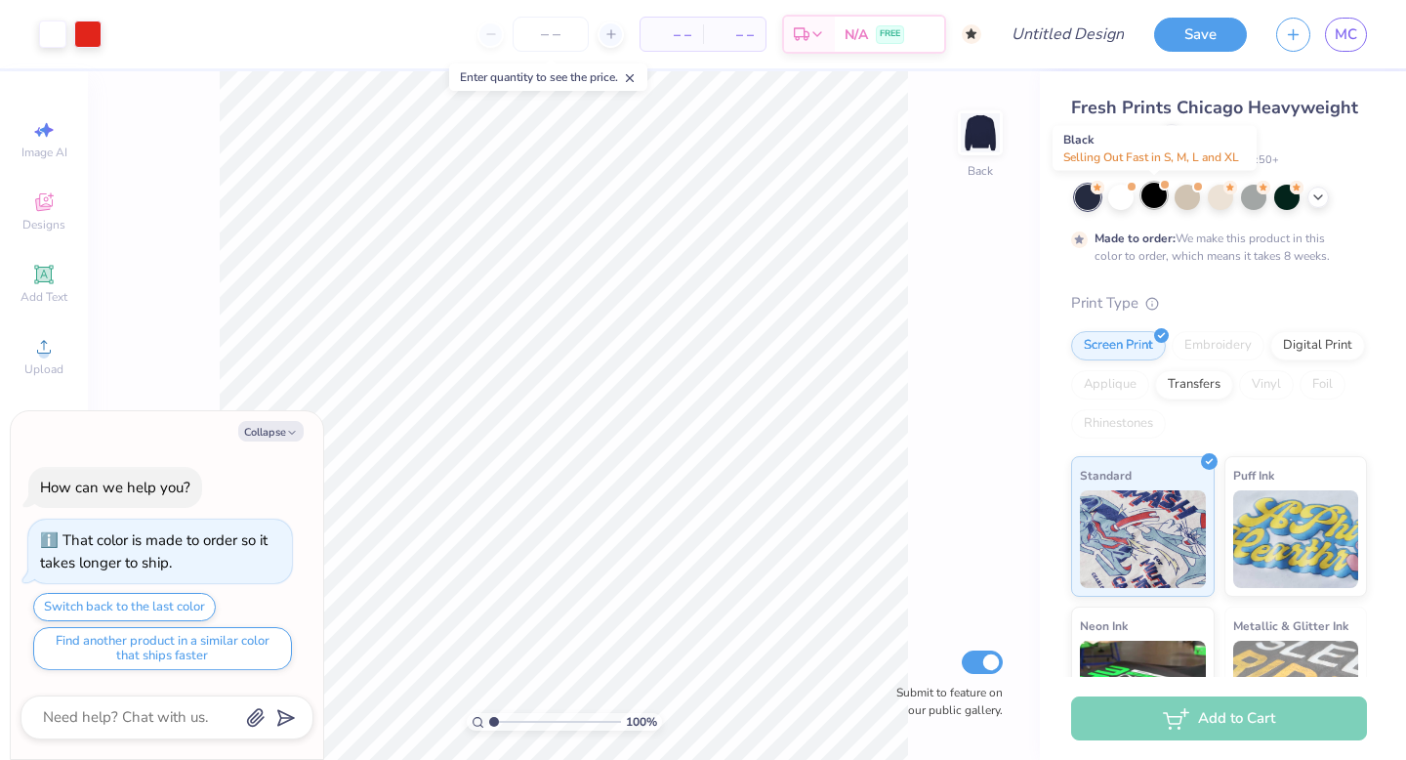
click at [1155, 193] on div at bounding box center [1154, 195] width 25 height 25
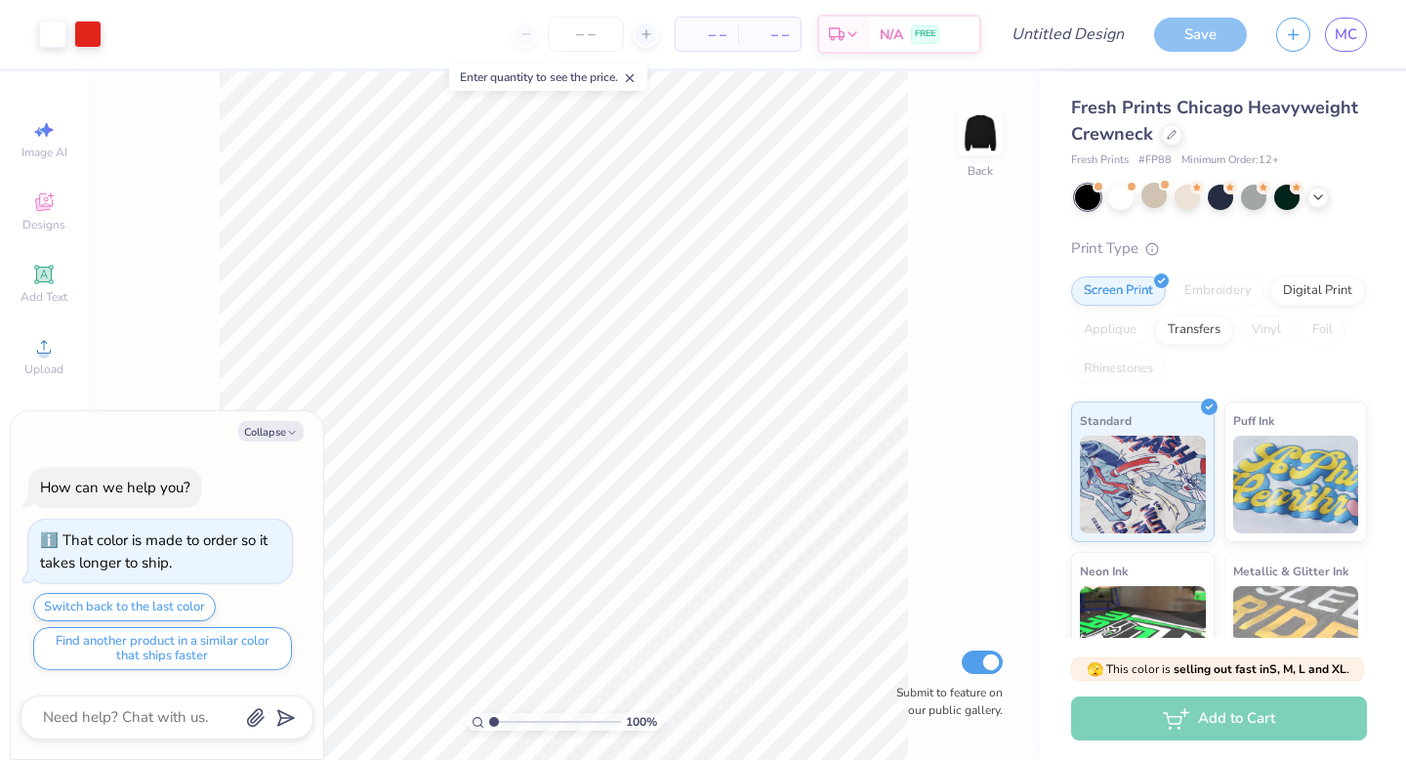
scroll to position [293, 0]
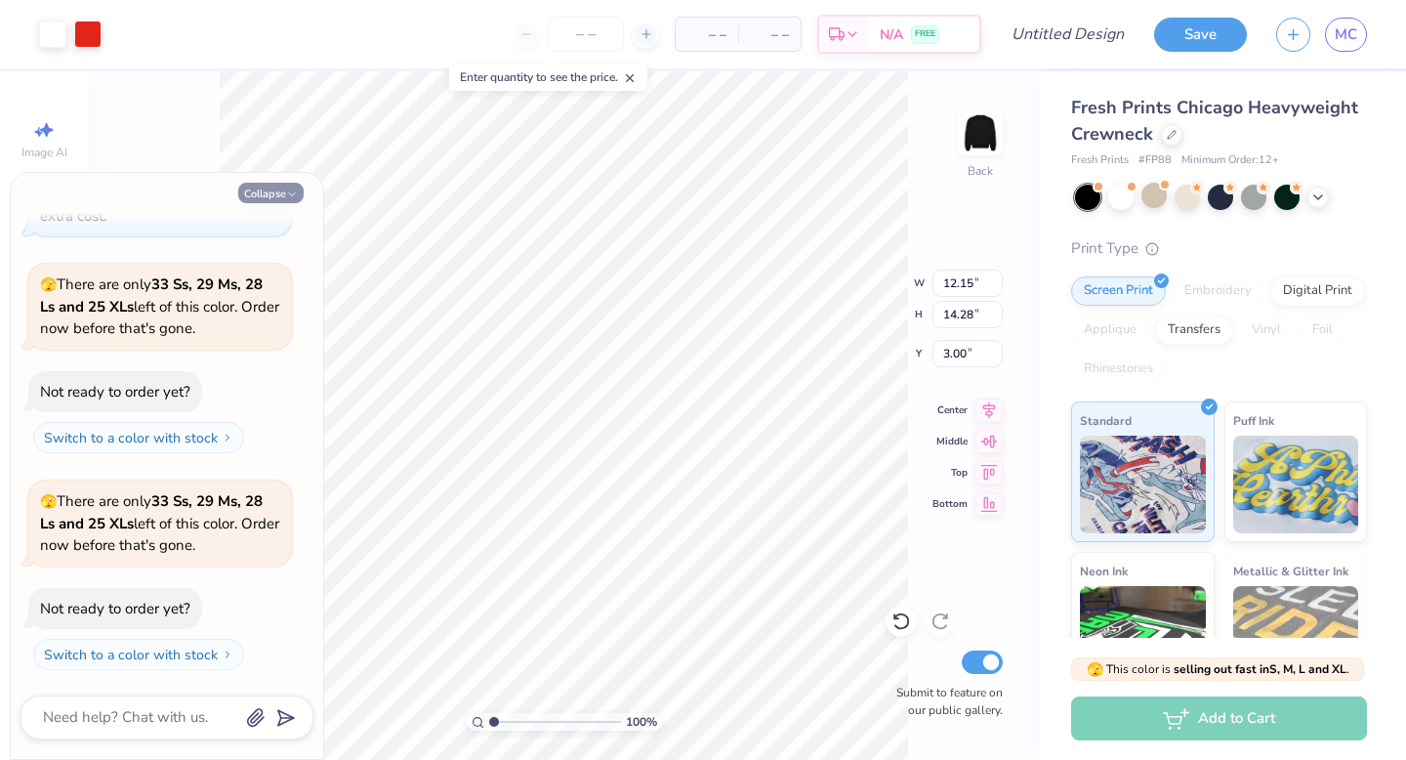
click at [290, 202] on button "Collapse" at bounding box center [270, 193] width 65 height 21
type textarea "x"
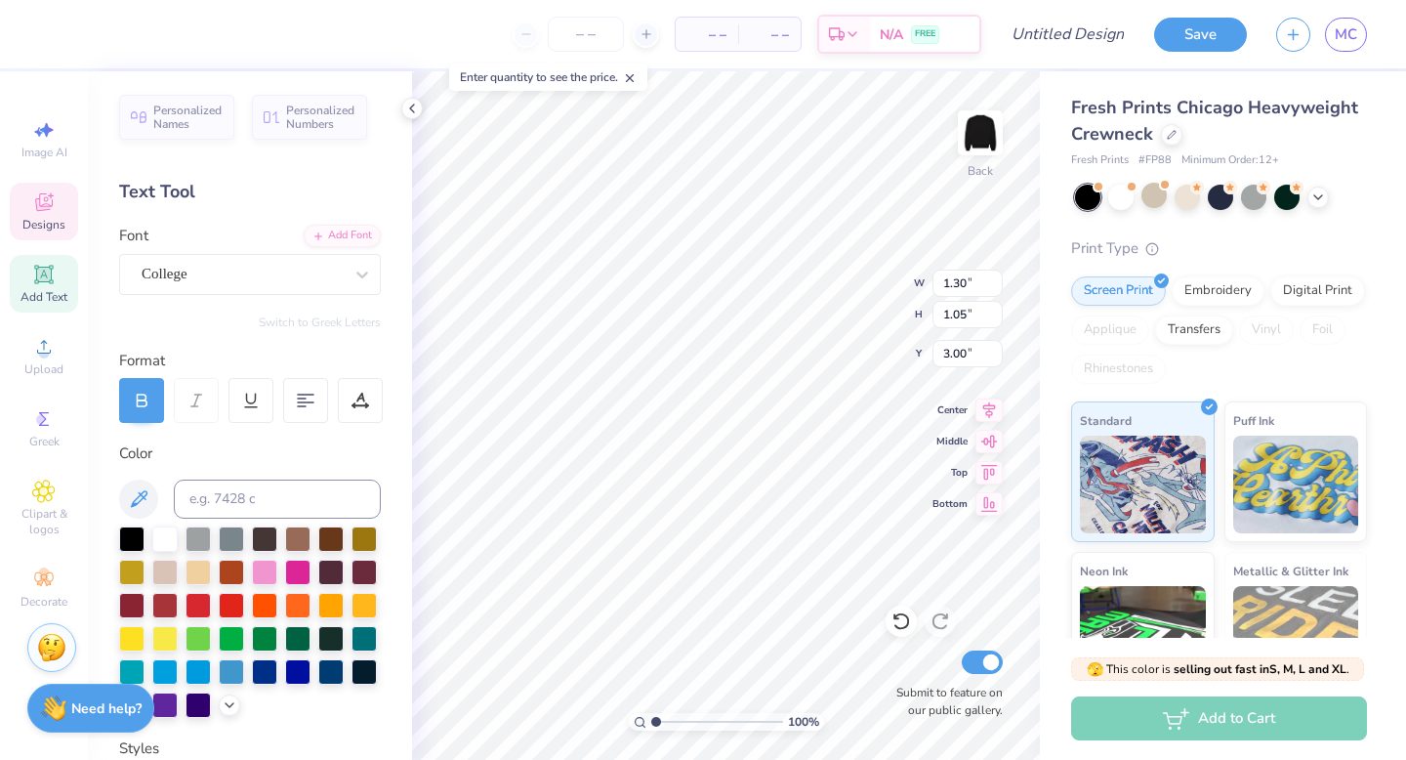
type textarea "19"
type input "1.41"
type input "4.38"
type textarea "72"
type input "3.04"
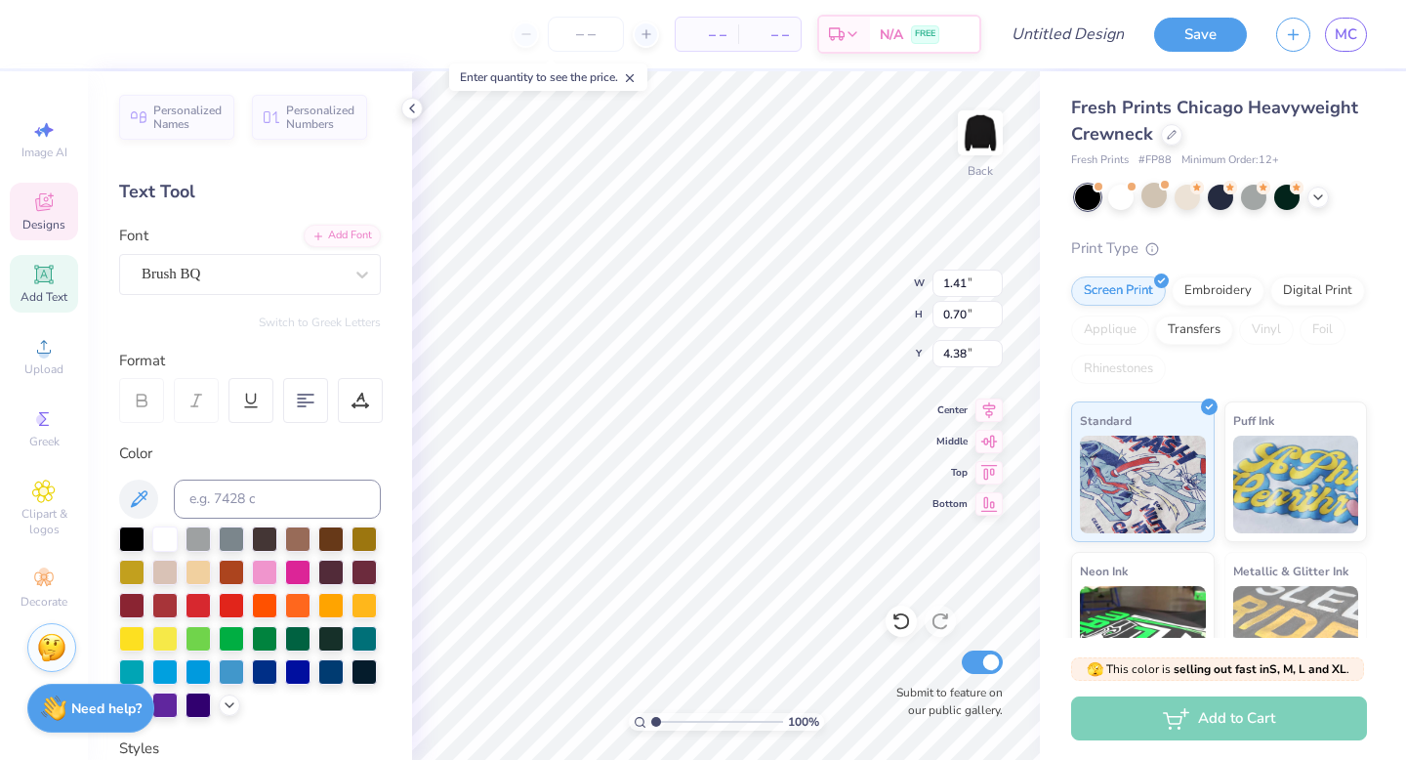
type input "0.70"
type input "3.82"
type textarea "p"
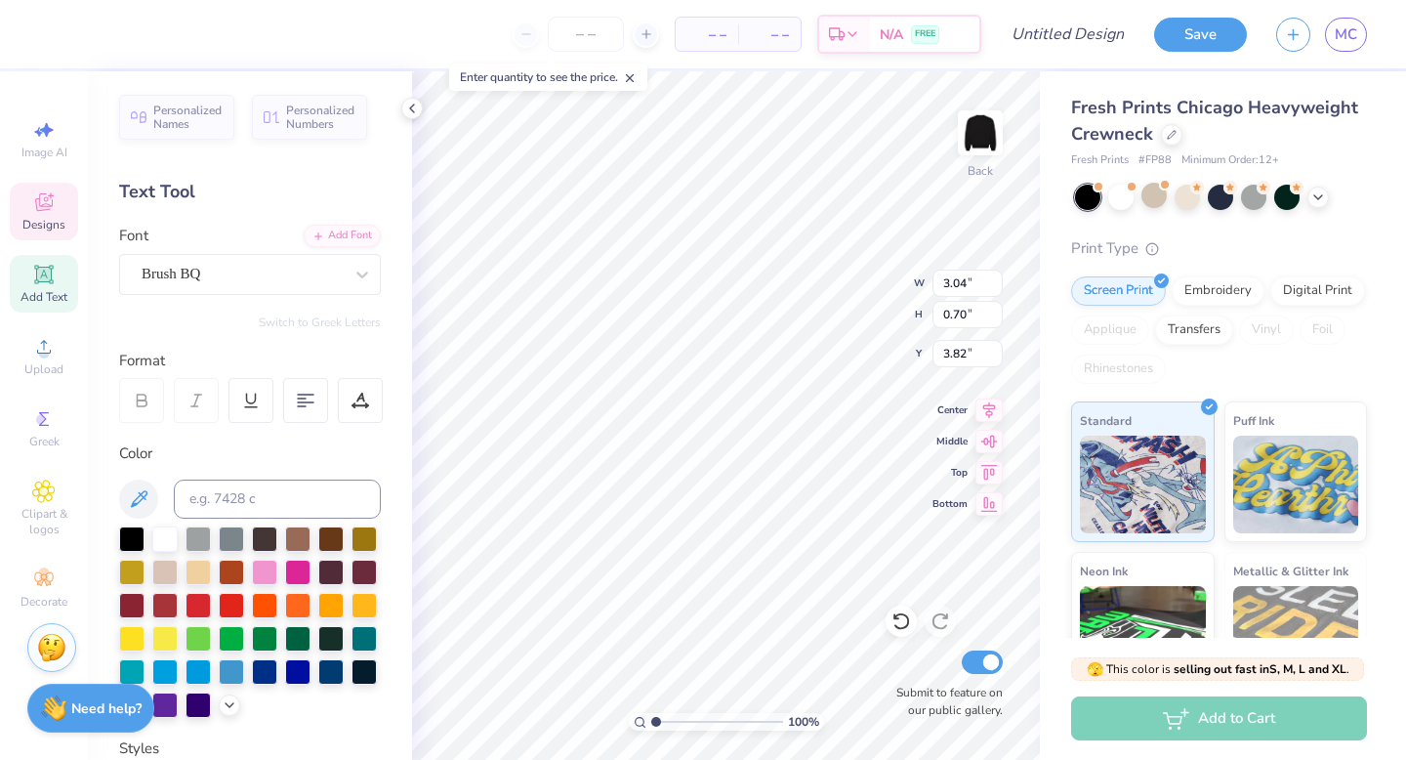
type textarea "[US_STATE] club volleyball"
type input "11.14"
type input "2.58"
type input "5.74"
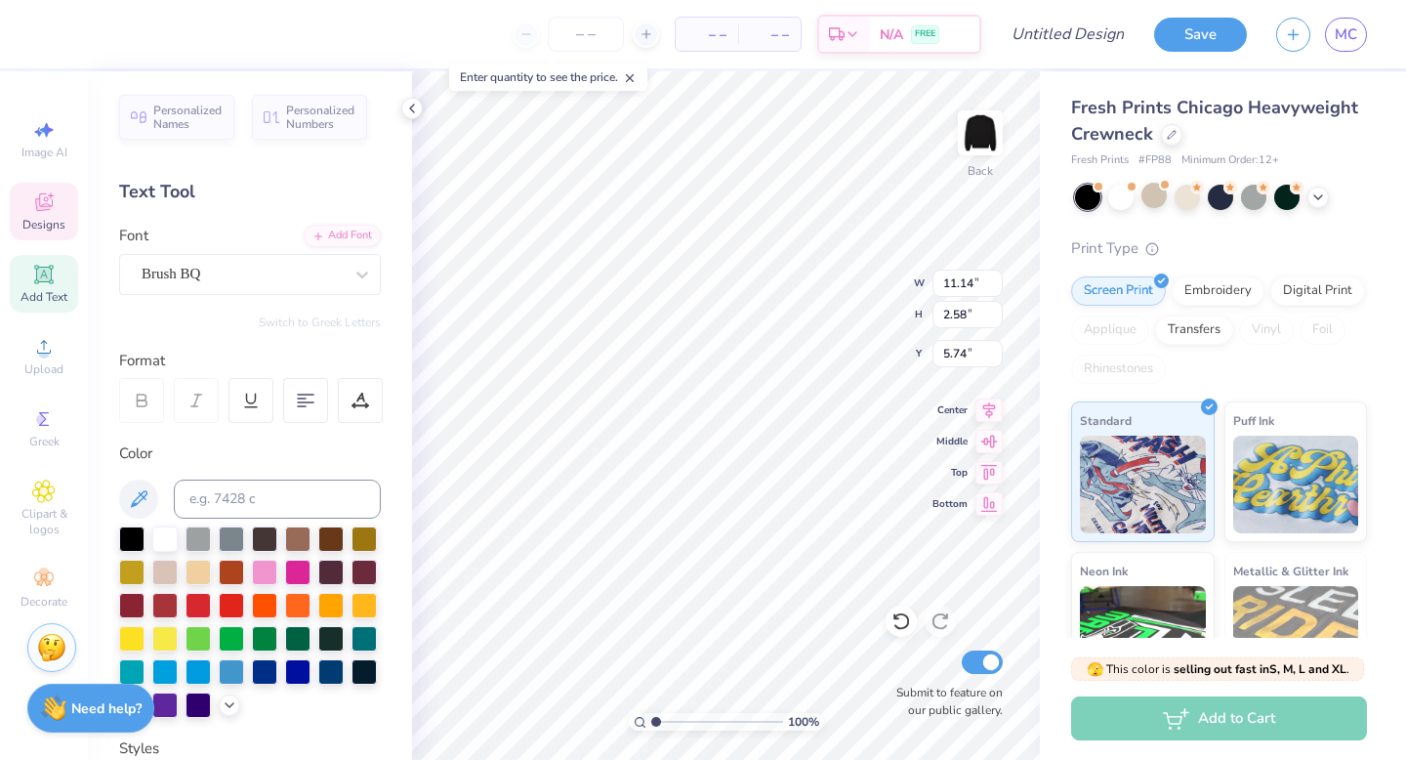
type textarea "p"
type textarea "[US_STATE] club vb"
type input "5.43"
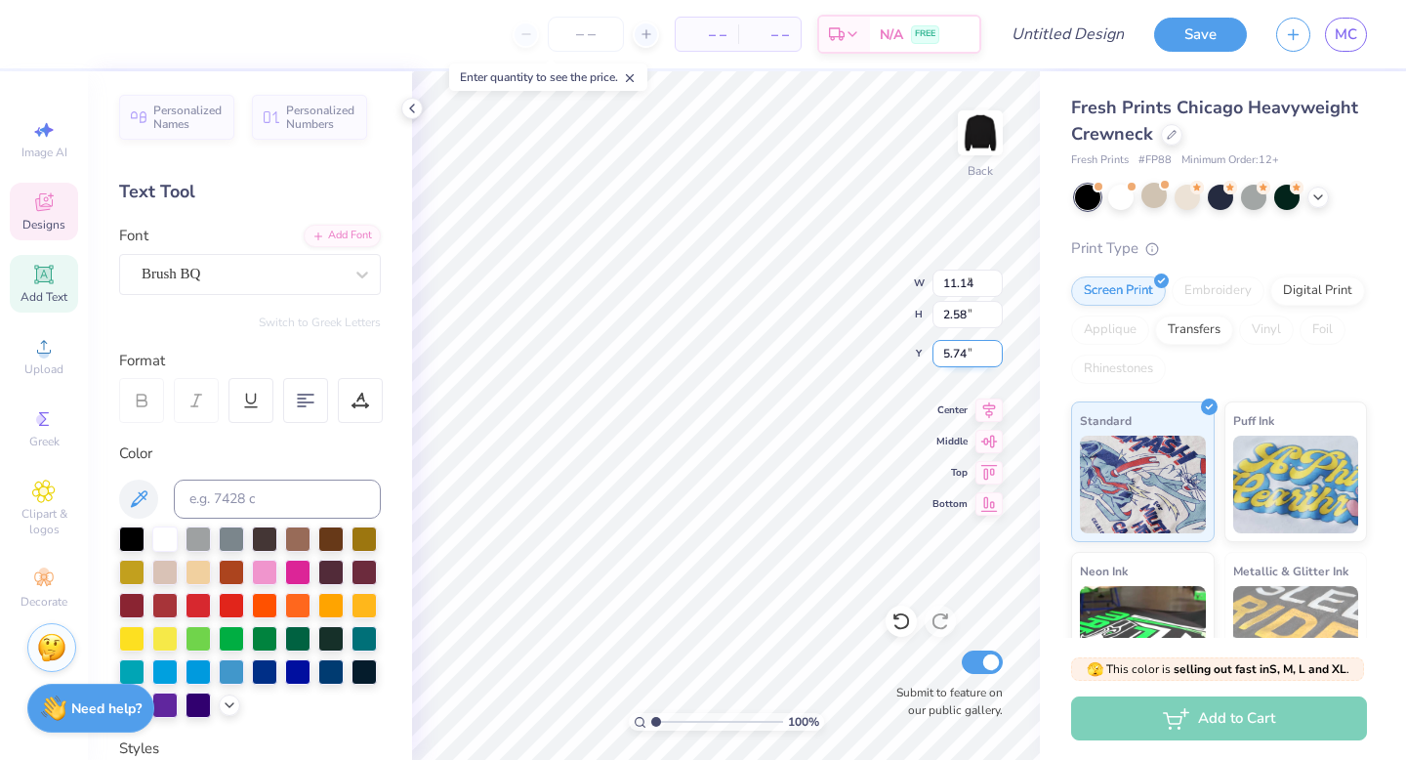
type input "0.74"
type input "3.80"
click at [133, 632] on div at bounding box center [131, 636] width 25 height 25
type input "12.61"
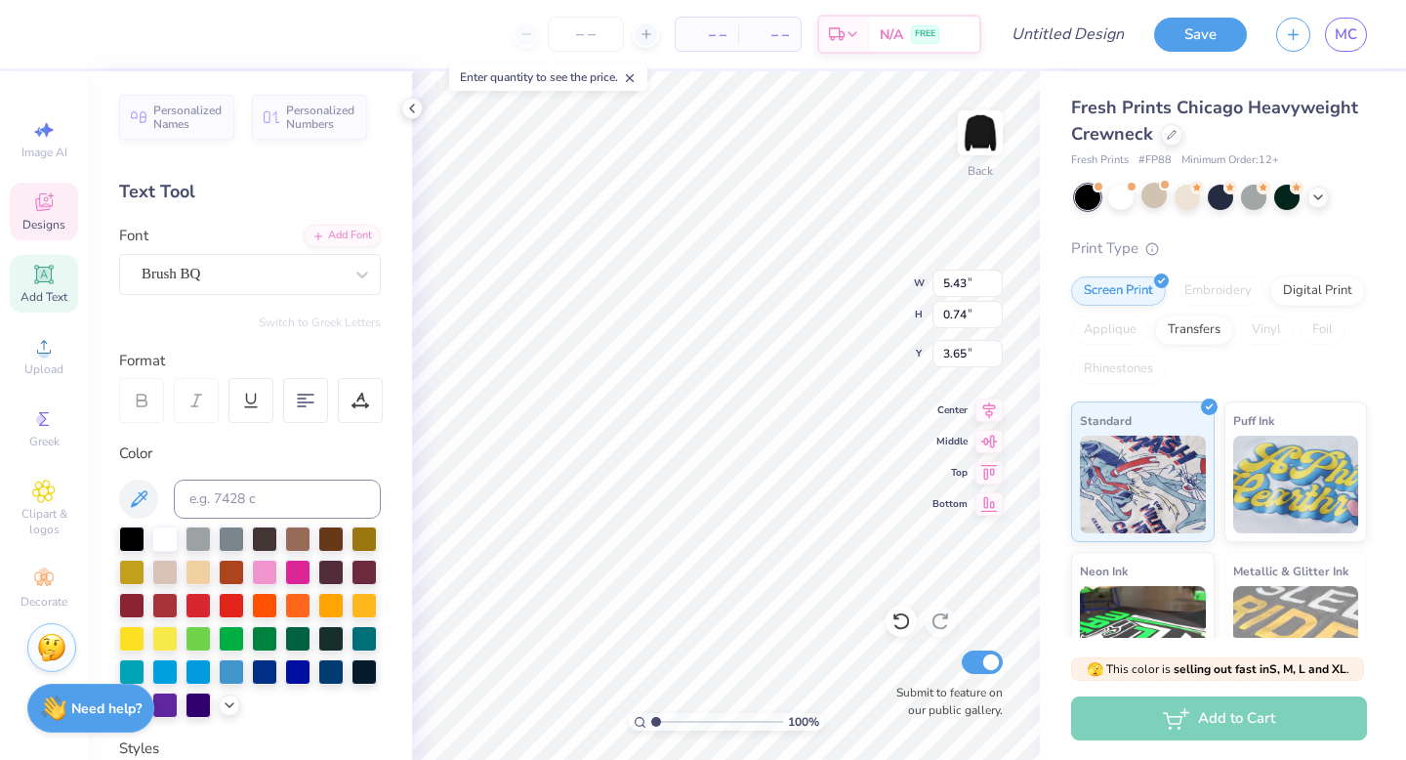
type input "2.08"
type input "5.98"
click at [134, 640] on div at bounding box center [131, 636] width 25 height 25
type textarea "P"
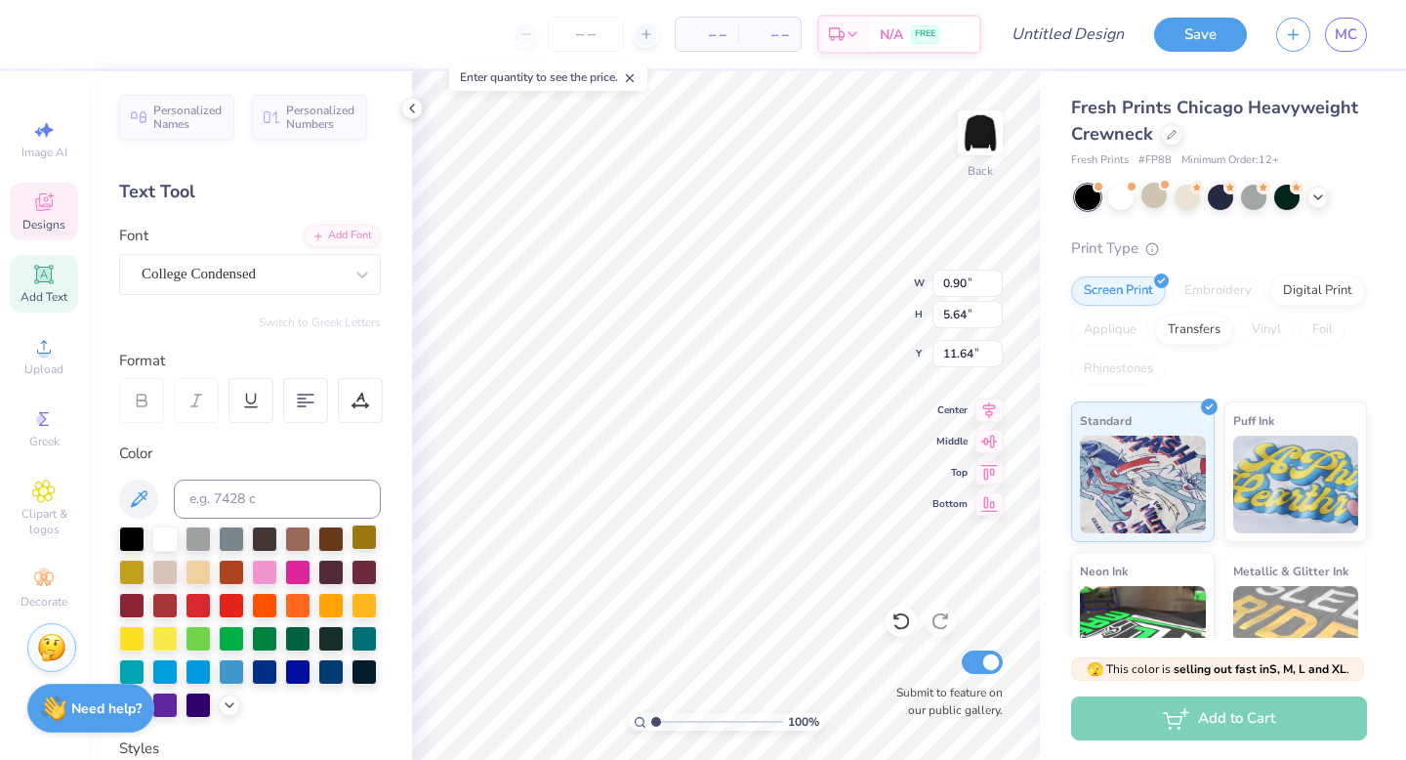
type textarea "[US_STATE] club VB"
type textarea "P"
type textarea "[US_STATE] club vb"
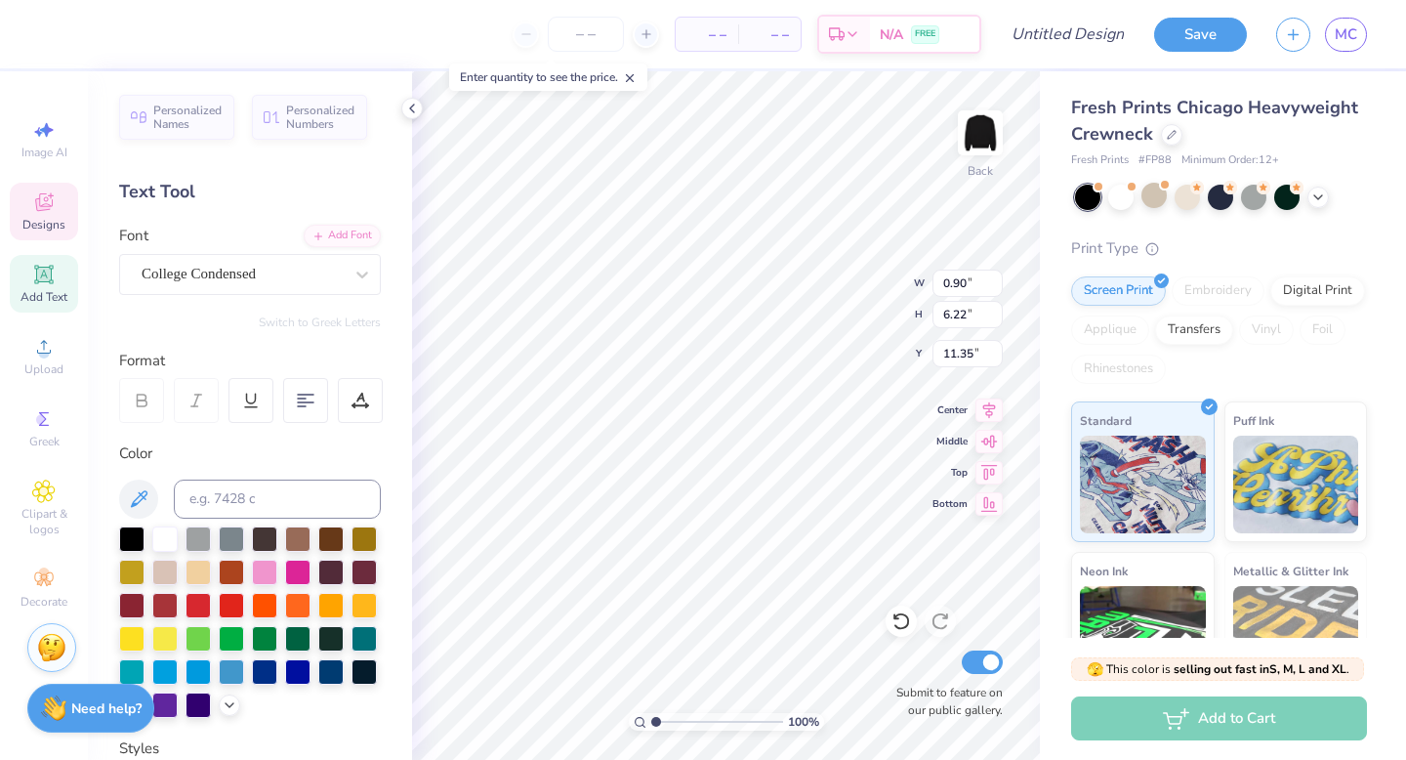
click at [131, 630] on div at bounding box center [131, 638] width 25 height 25
